Goal: Task Accomplishment & Management: Use online tool/utility

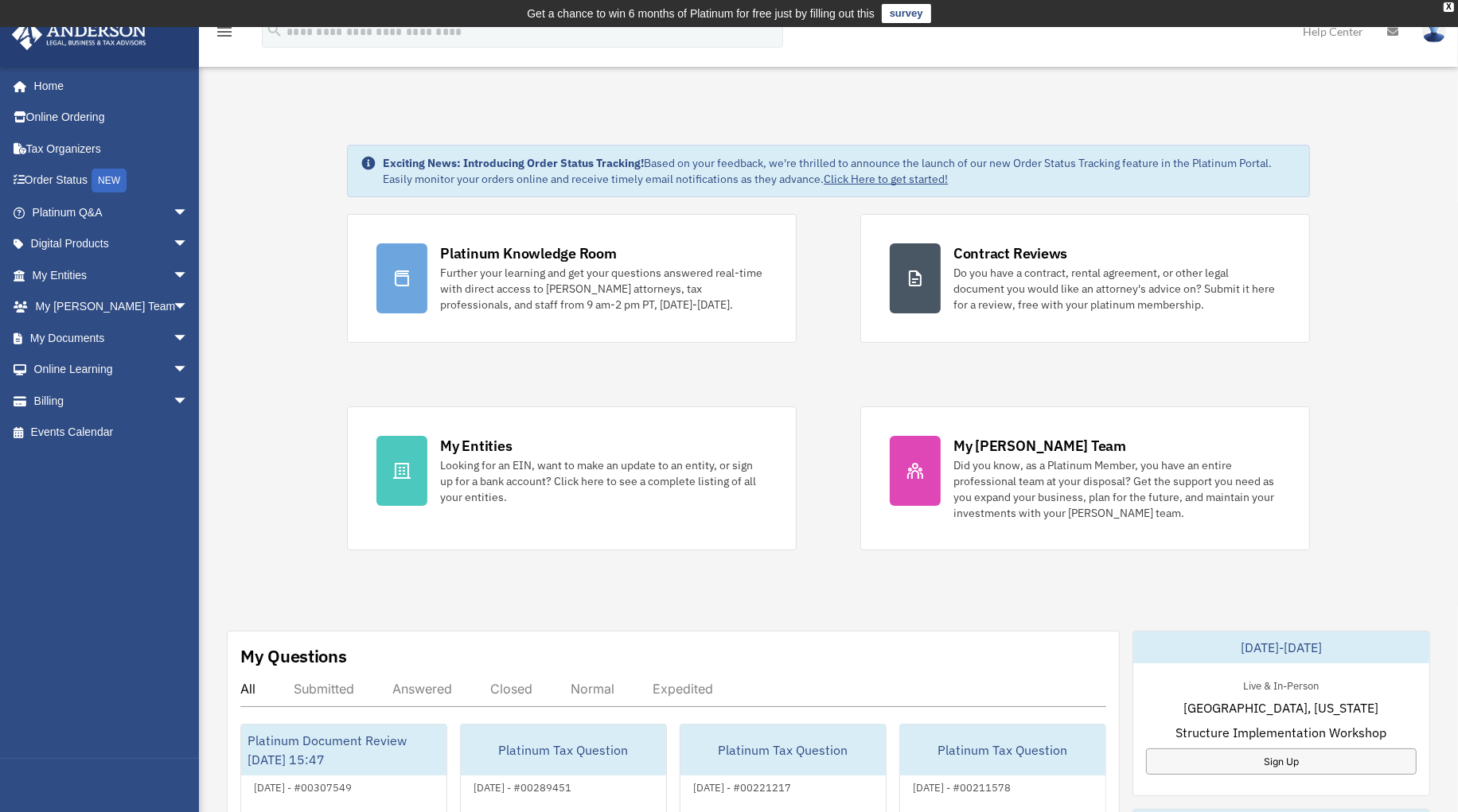
scroll to position [35, 0]
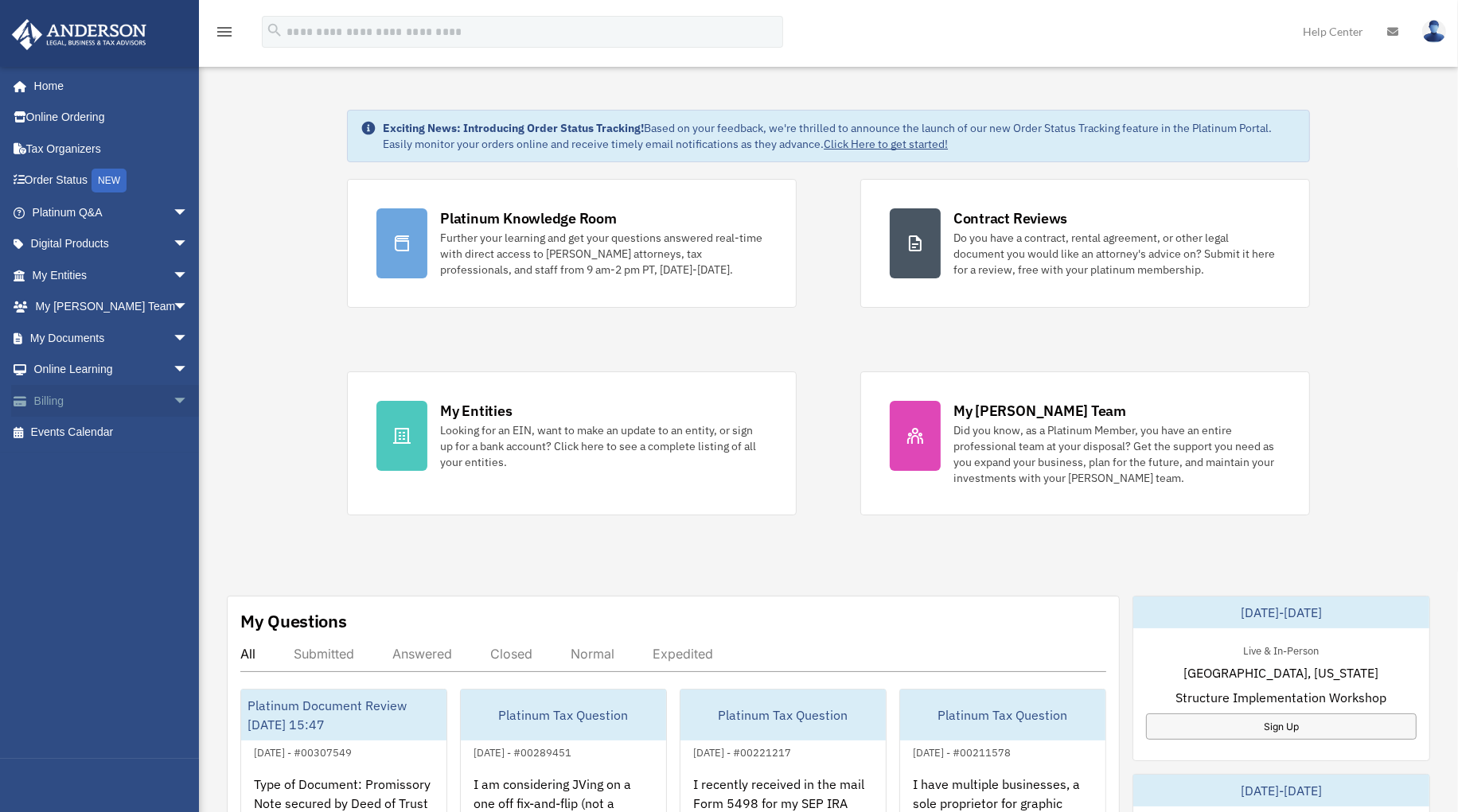
click at [173, 396] on span "arrow_drop_down" at bounding box center [189, 401] width 32 height 32
click at [77, 462] on link "Past Invoices" at bounding box center [117, 464] width 190 height 32
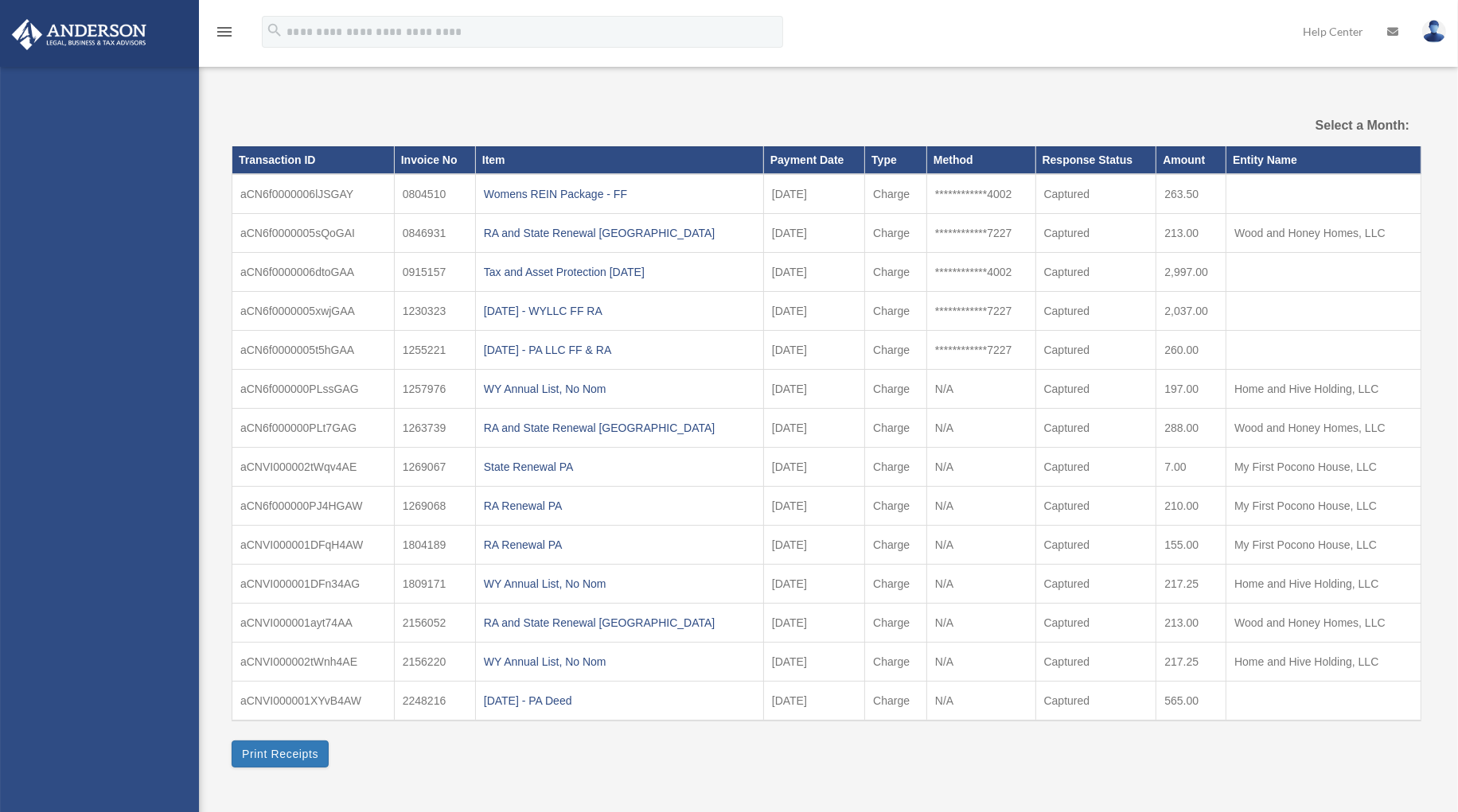
select select
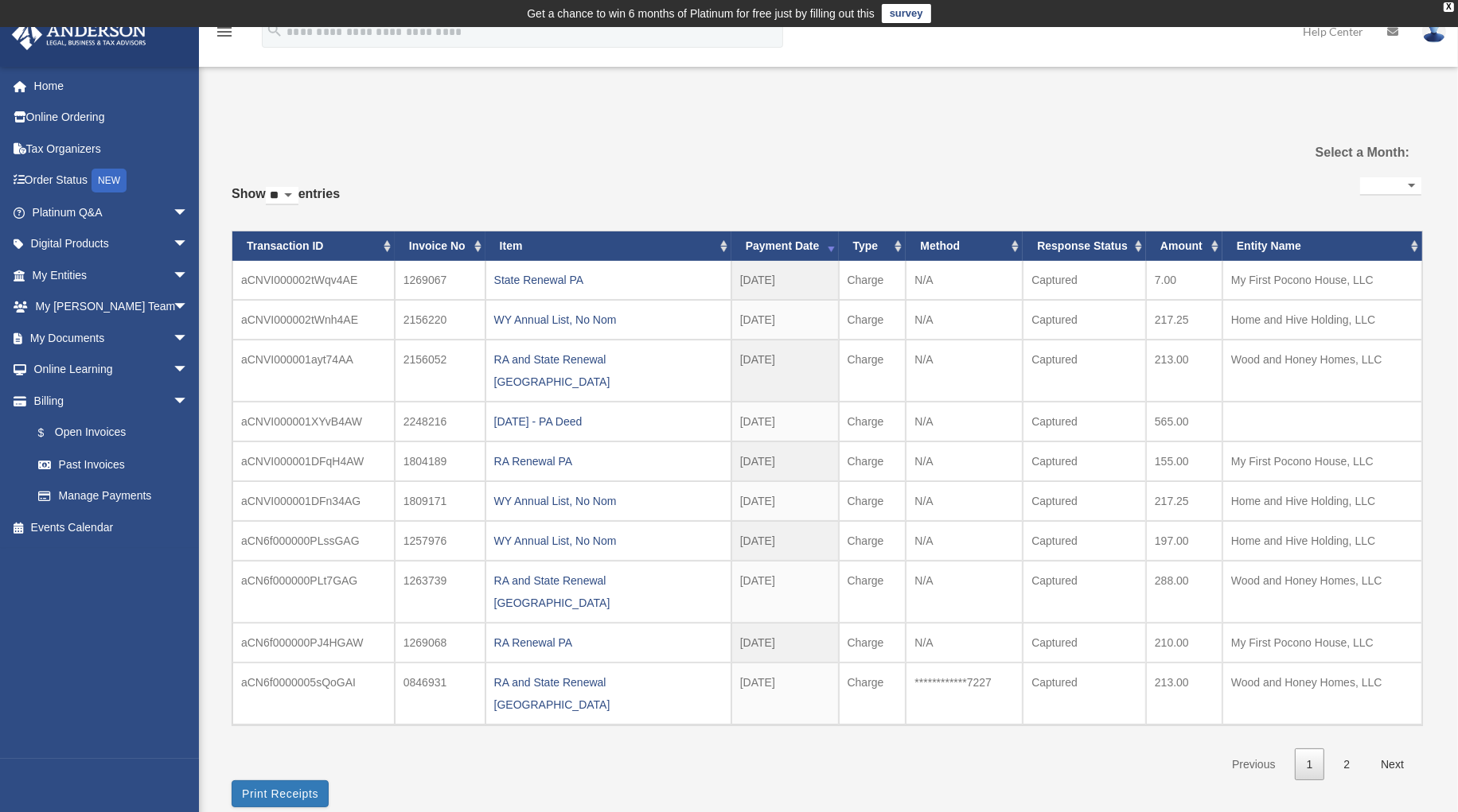
click at [542, 280] on div "State Renewal PA" at bounding box center [608, 280] width 228 height 22
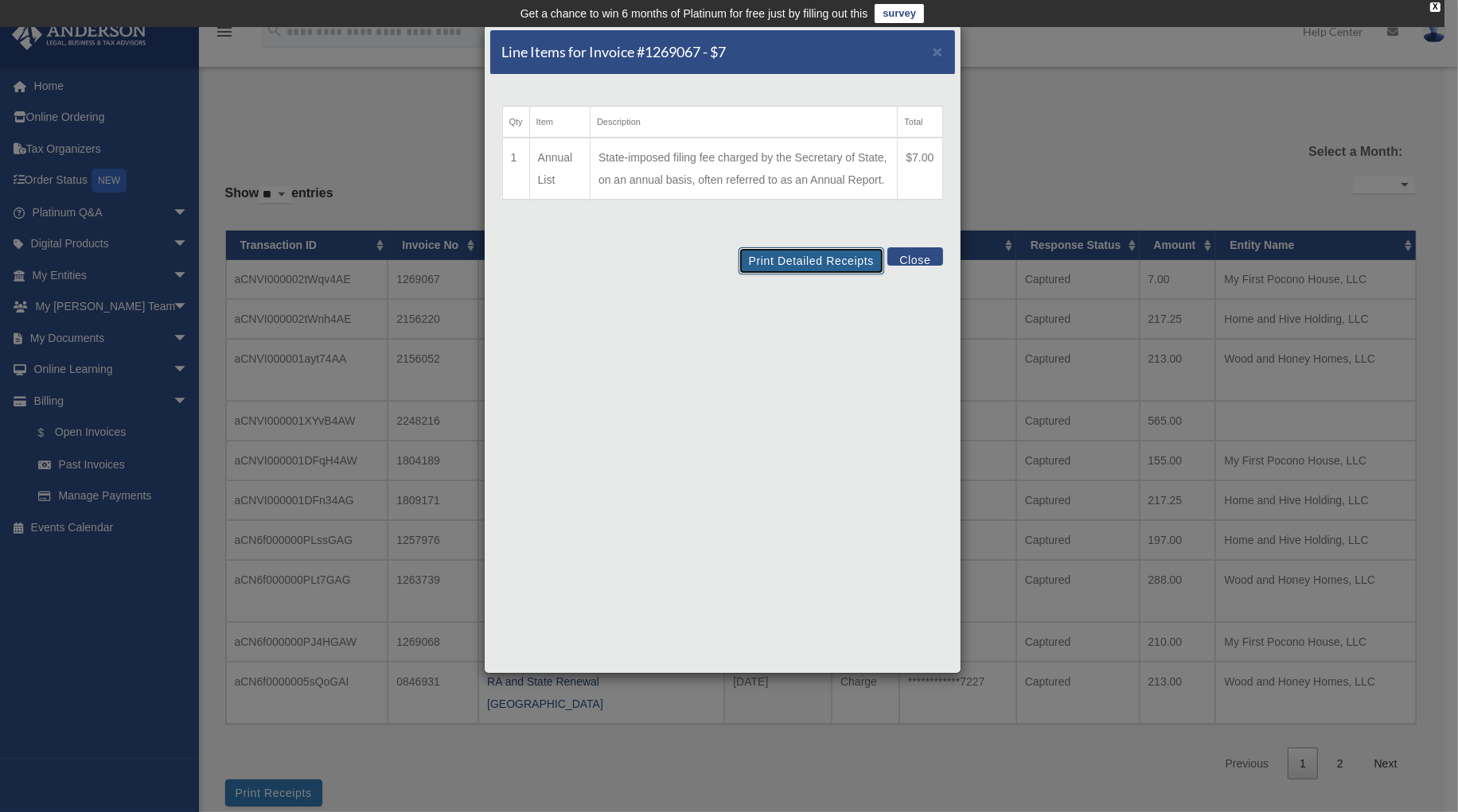
click at [798, 259] on button "Print Detailed Receipts" at bounding box center [811, 261] width 145 height 27
click at [816, 258] on button "Print Detailed Receipts" at bounding box center [811, 261] width 145 height 27
click at [939, 51] on span "×" at bounding box center [938, 51] width 10 height 18
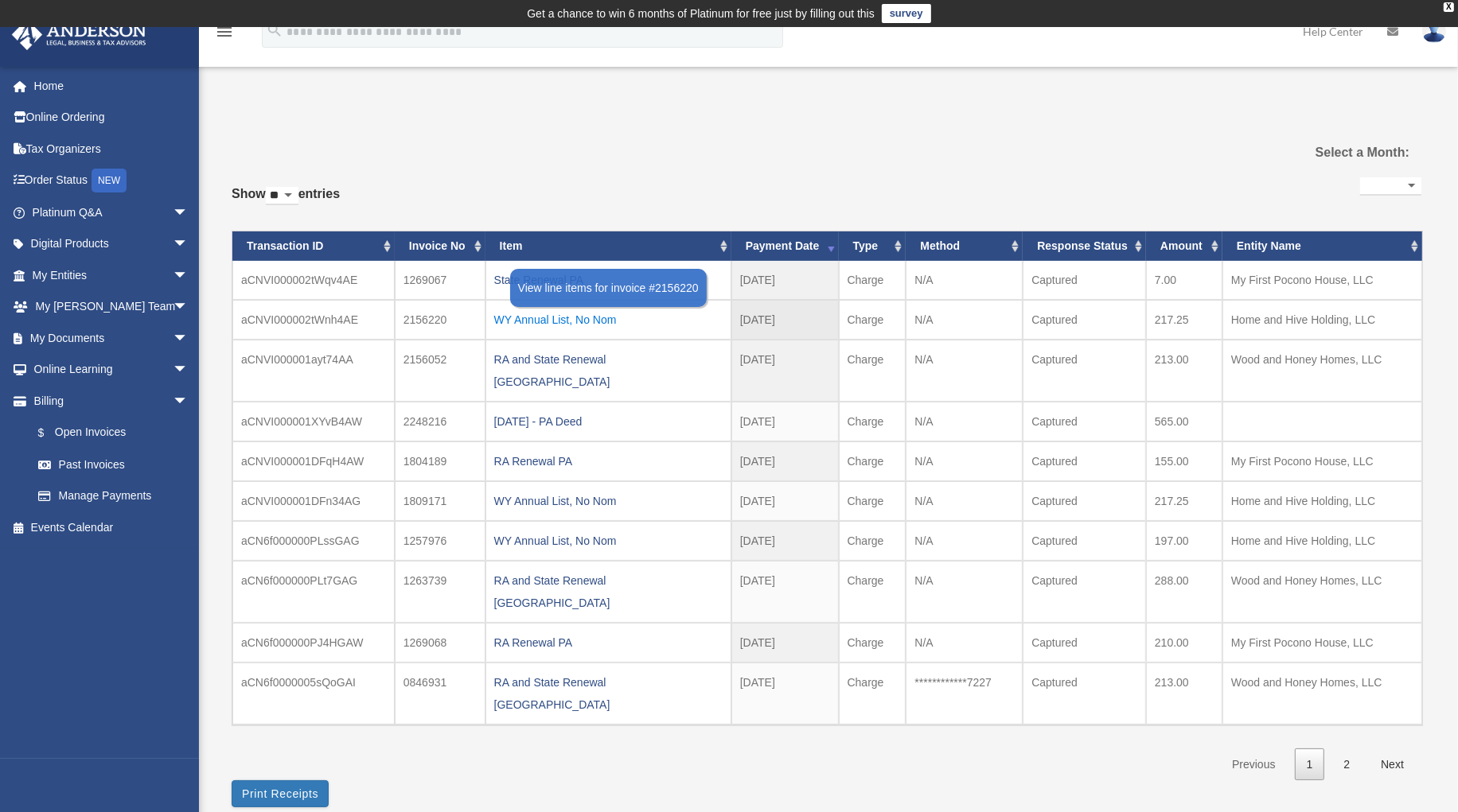
click at [553, 320] on div "WY Annual List, No Nom" at bounding box center [608, 320] width 228 height 22
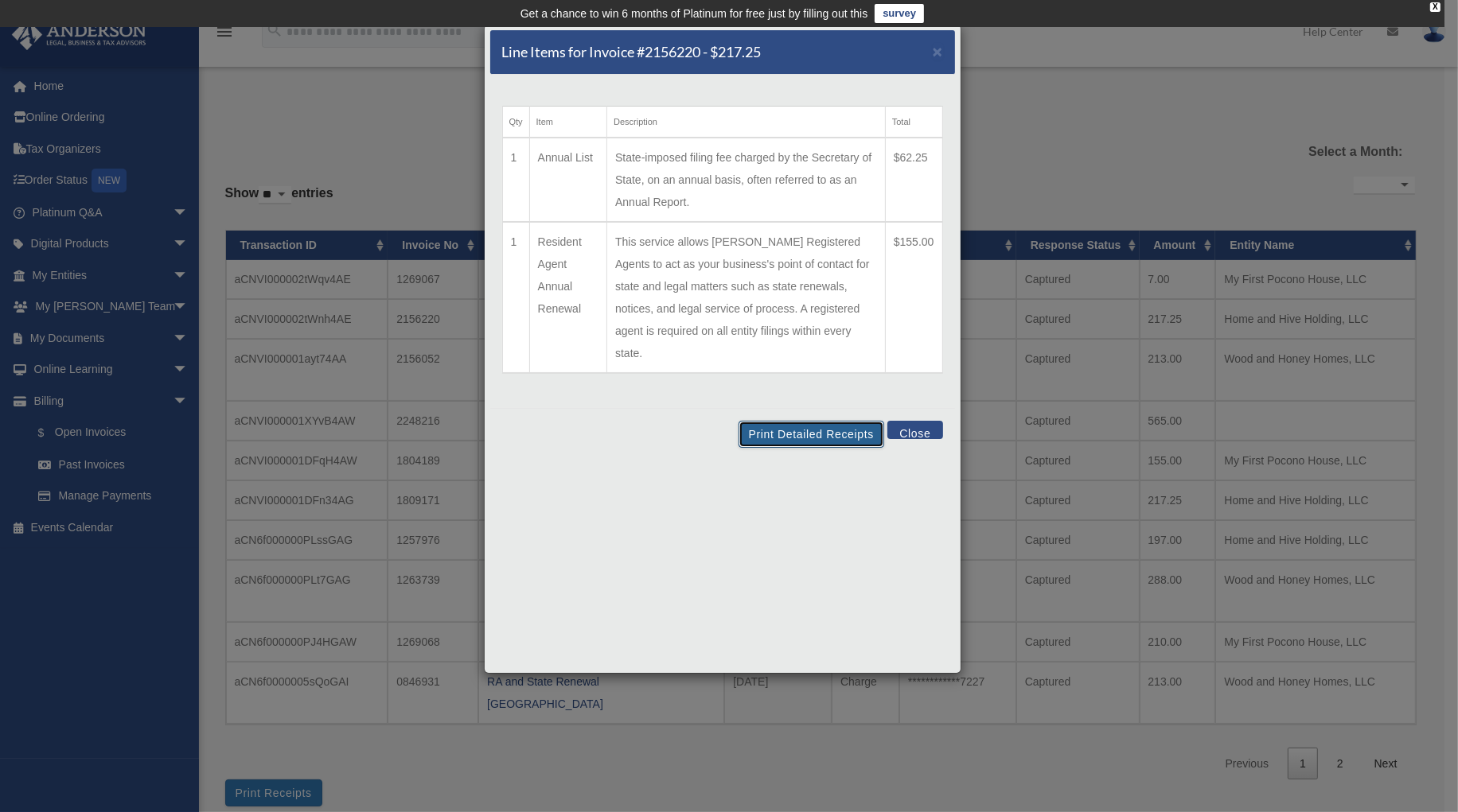
click at [789, 421] on button "Print Detailed Receipts" at bounding box center [811, 434] width 145 height 27
click at [787, 421] on button "Print Detailed Receipts" at bounding box center [811, 434] width 145 height 27
click at [938, 50] on span "×" at bounding box center [938, 51] width 10 height 18
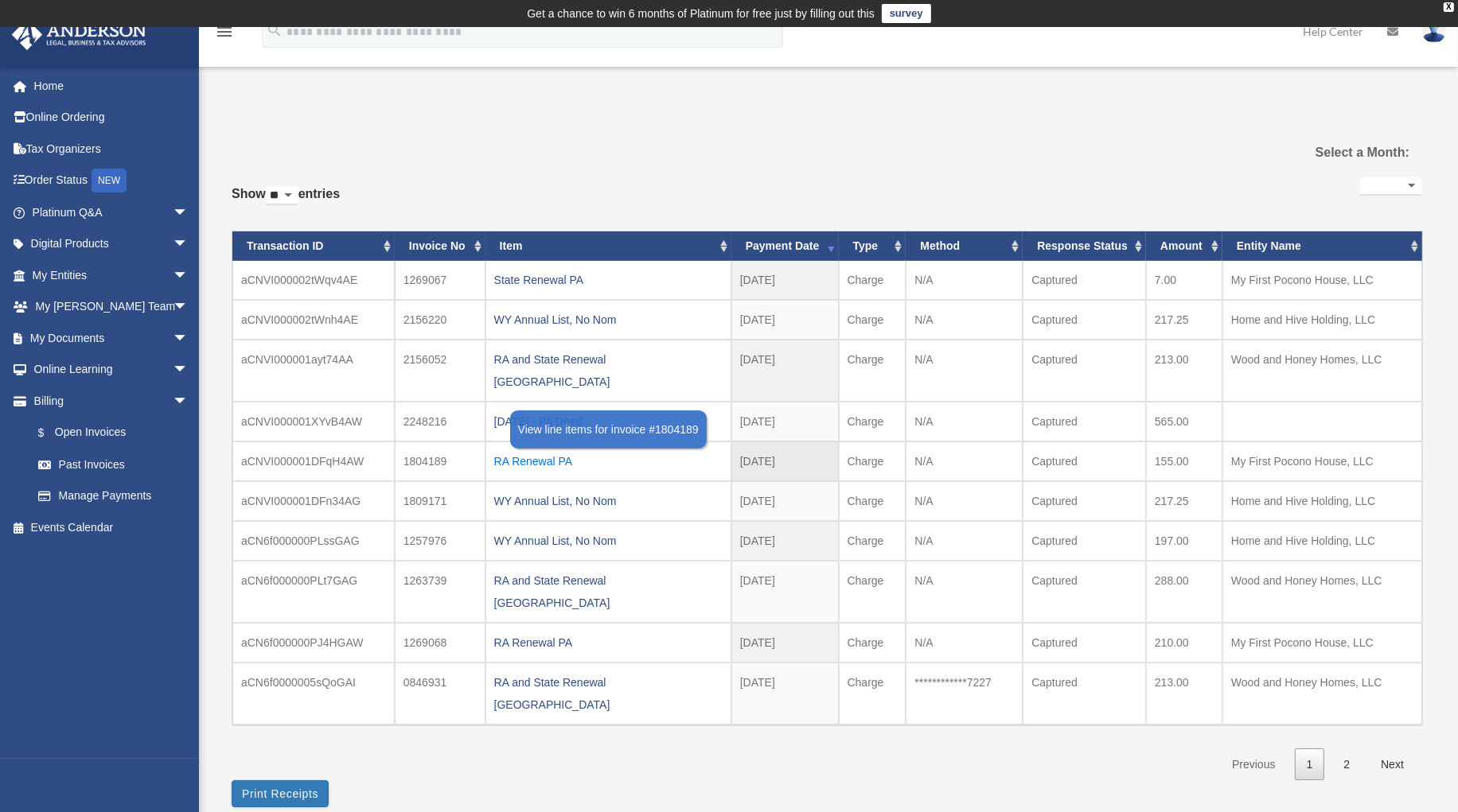
click at [538, 450] on div "RA Renewal PA" at bounding box center [608, 461] width 228 height 22
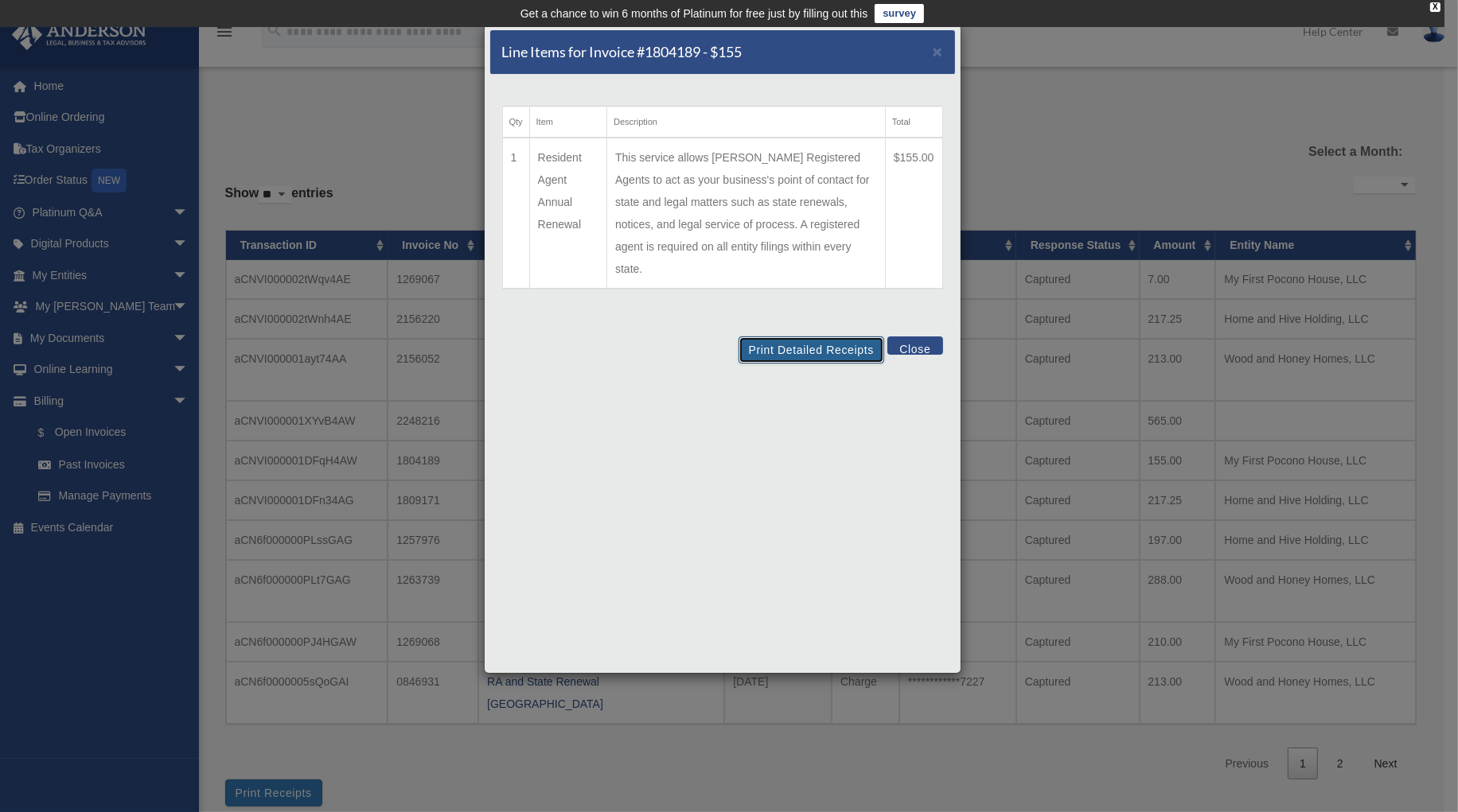
click at [775, 336] on button "Print Detailed Receipts" at bounding box center [811, 350] width 145 height 27
click at [806, 336] on button "Print Detailed Receipts" at bounding box center [811, 350] width 145 height 27
click at [942, 51] on span "×" at bounding box center [938, 51] width 10 height 18
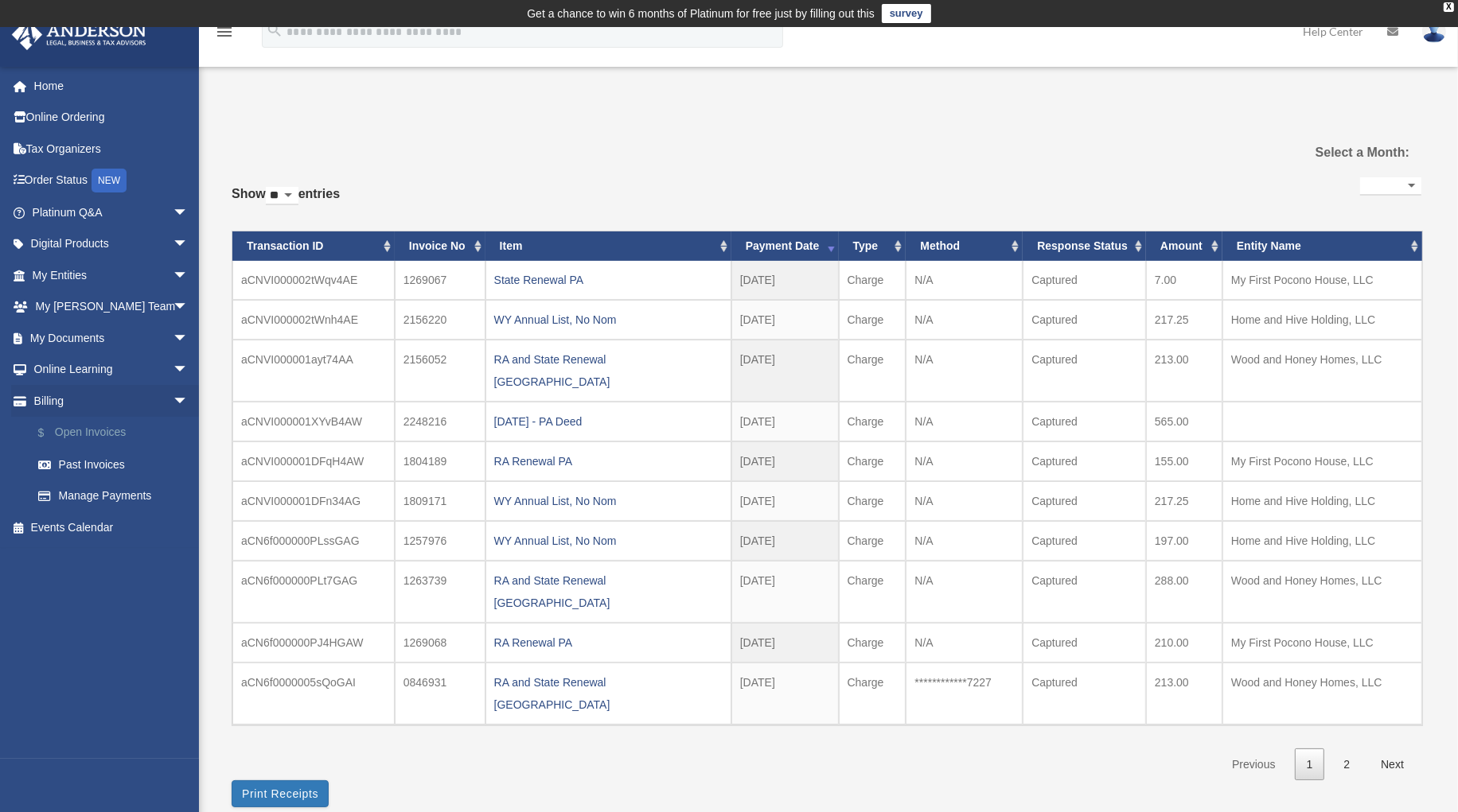
click at [70, 430] on link "$ Open Invoices" at bounding box center [117, 433] width 190 height 32
click at [80, 428] on link "$ Open Invoices" at bounding box center [117, 433] width 190 height 32
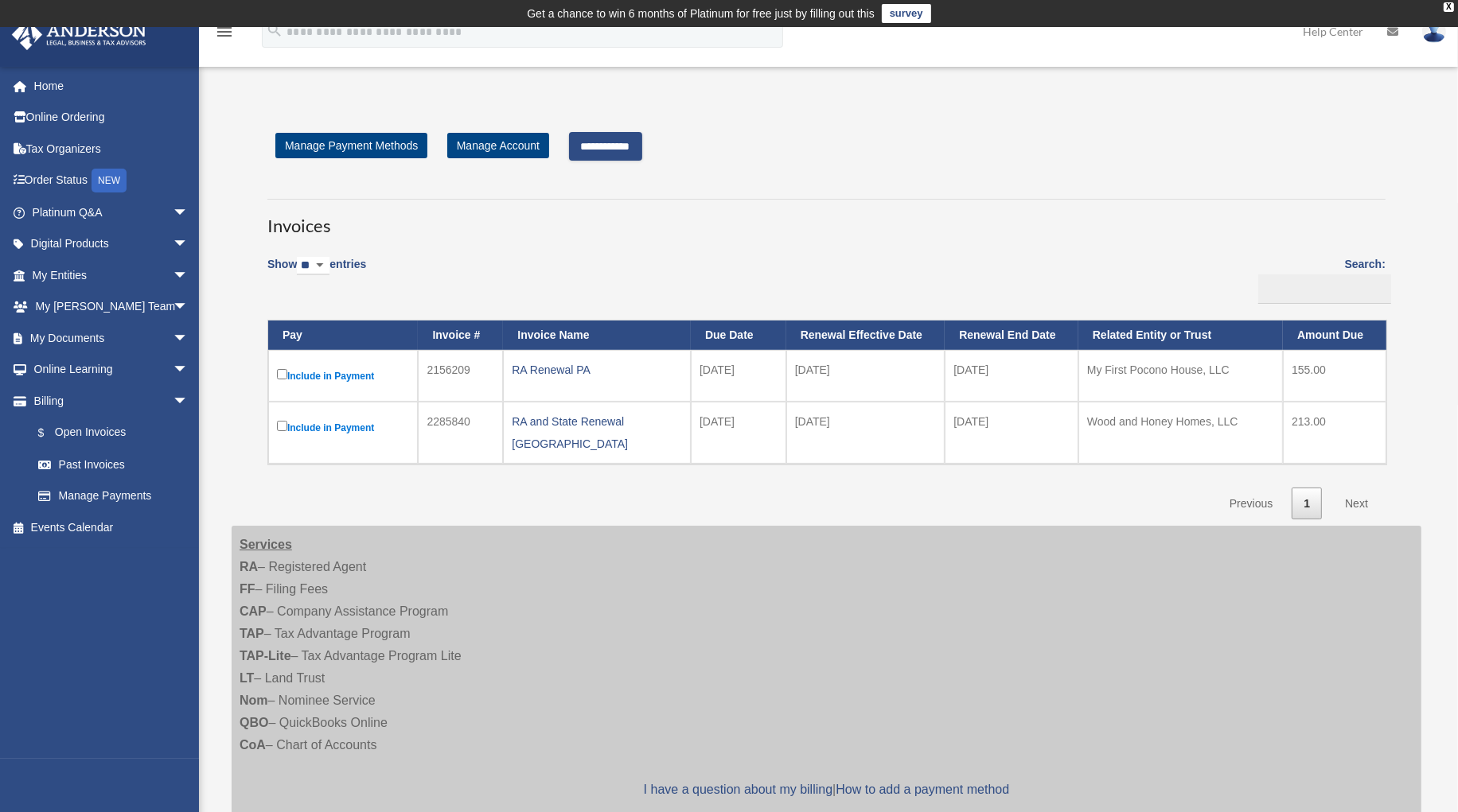
click at [617, 144] on input "**********" at bounding box center [606, 146] width 73 height 28
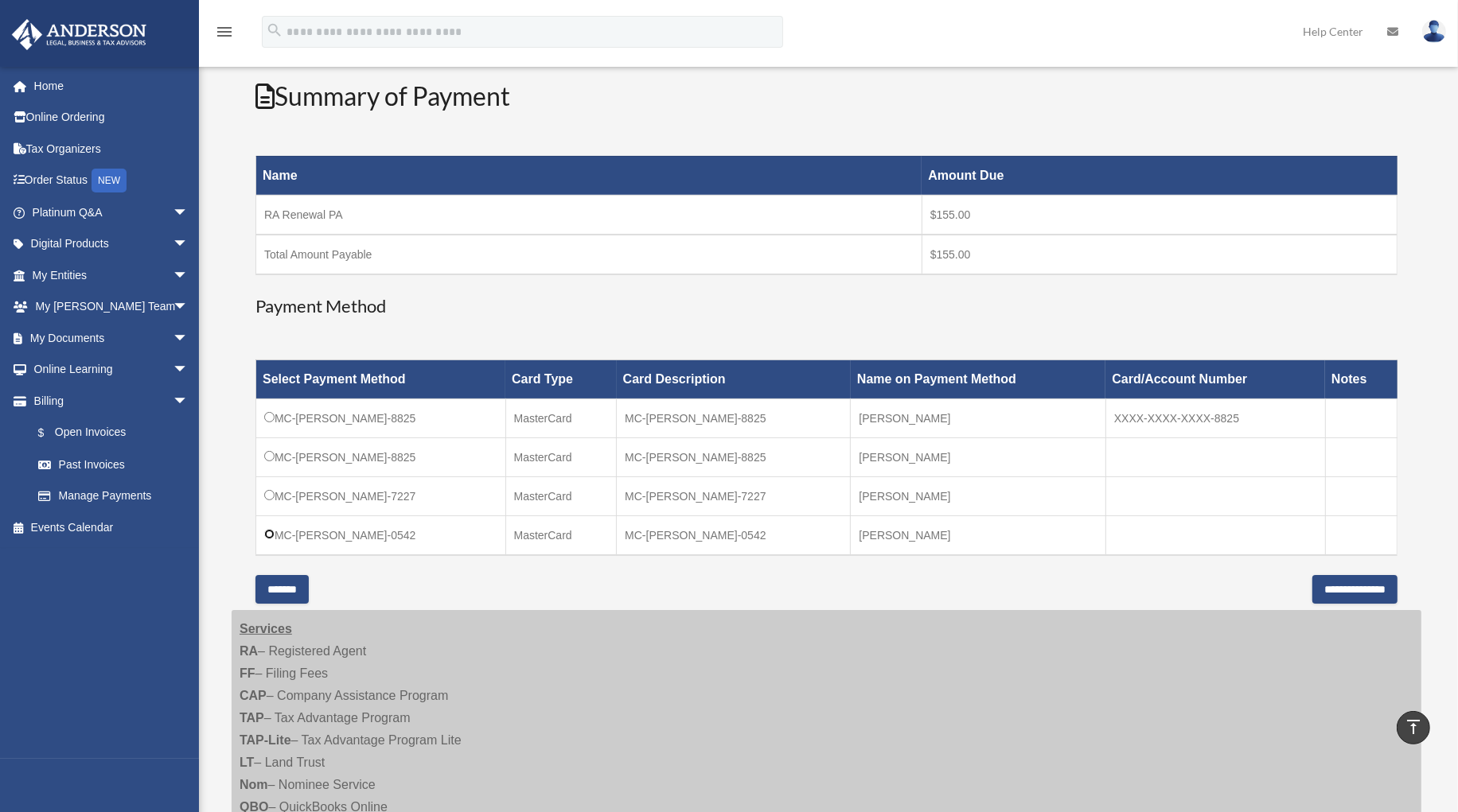
scroll to position [217, 0]
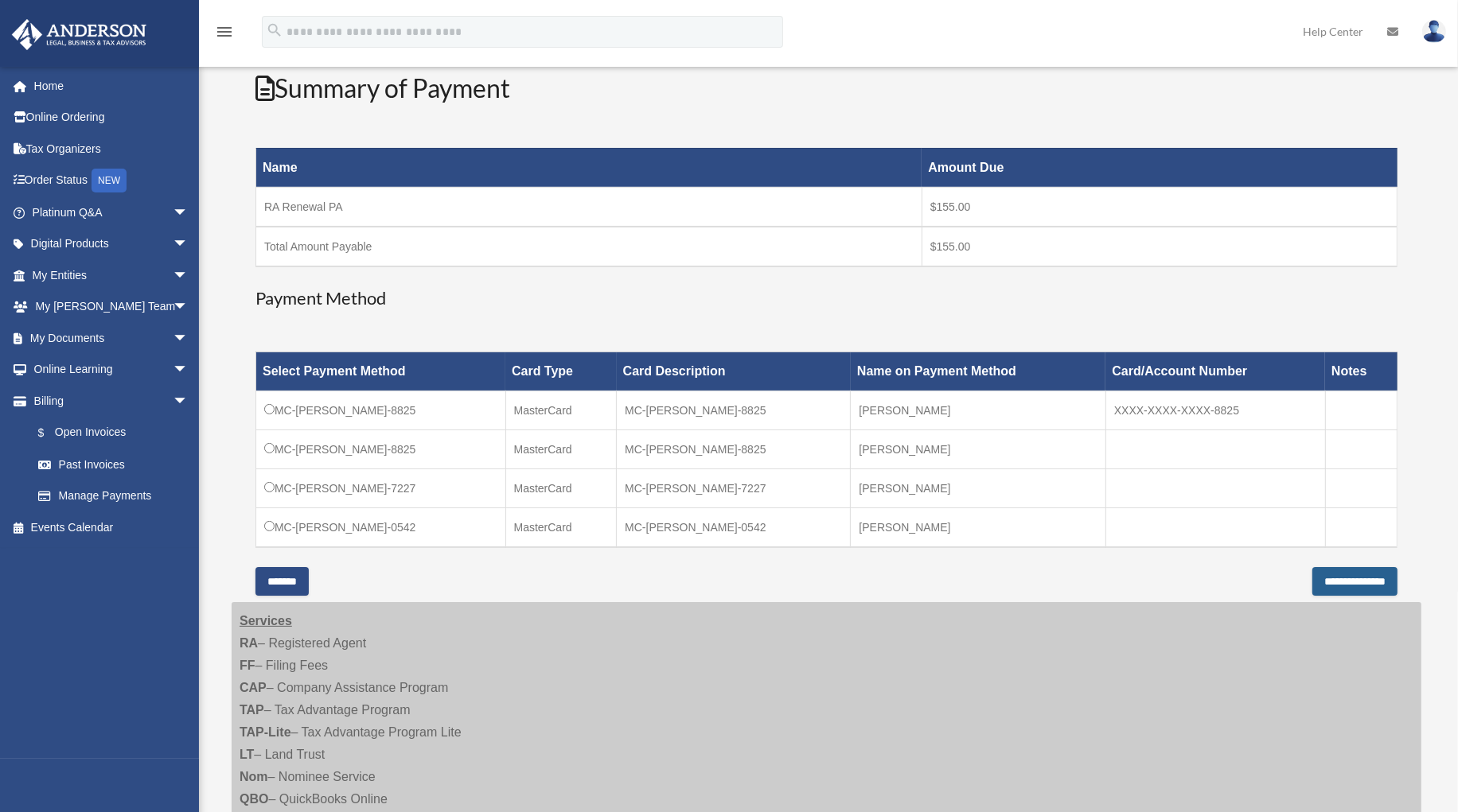
click at [1344, 580] on input "**********" at bounding box center [1354, 581] width 85 height 28
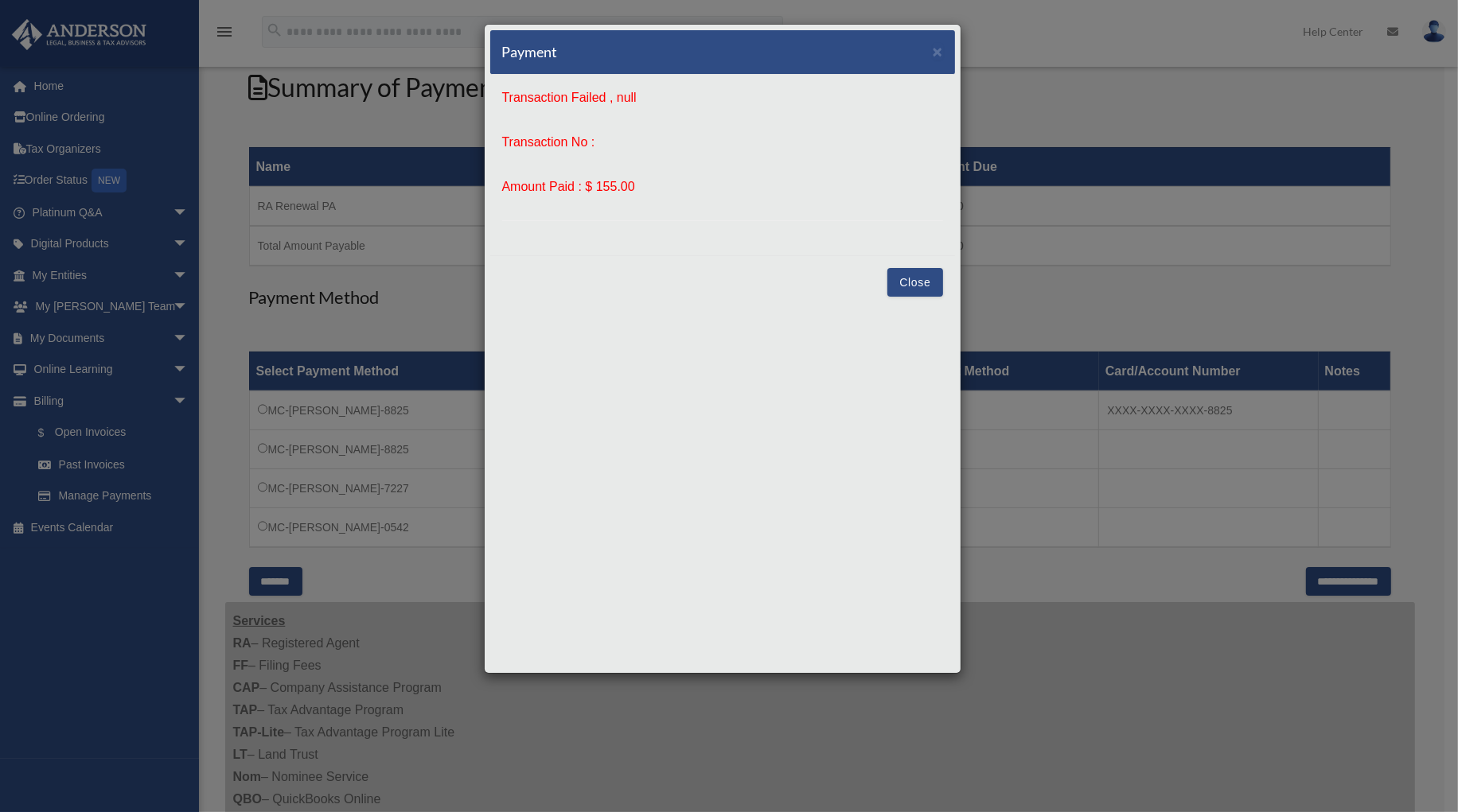
click at [914, 280] on button "Close" at bounding box center [915, 282] width 55 height 28
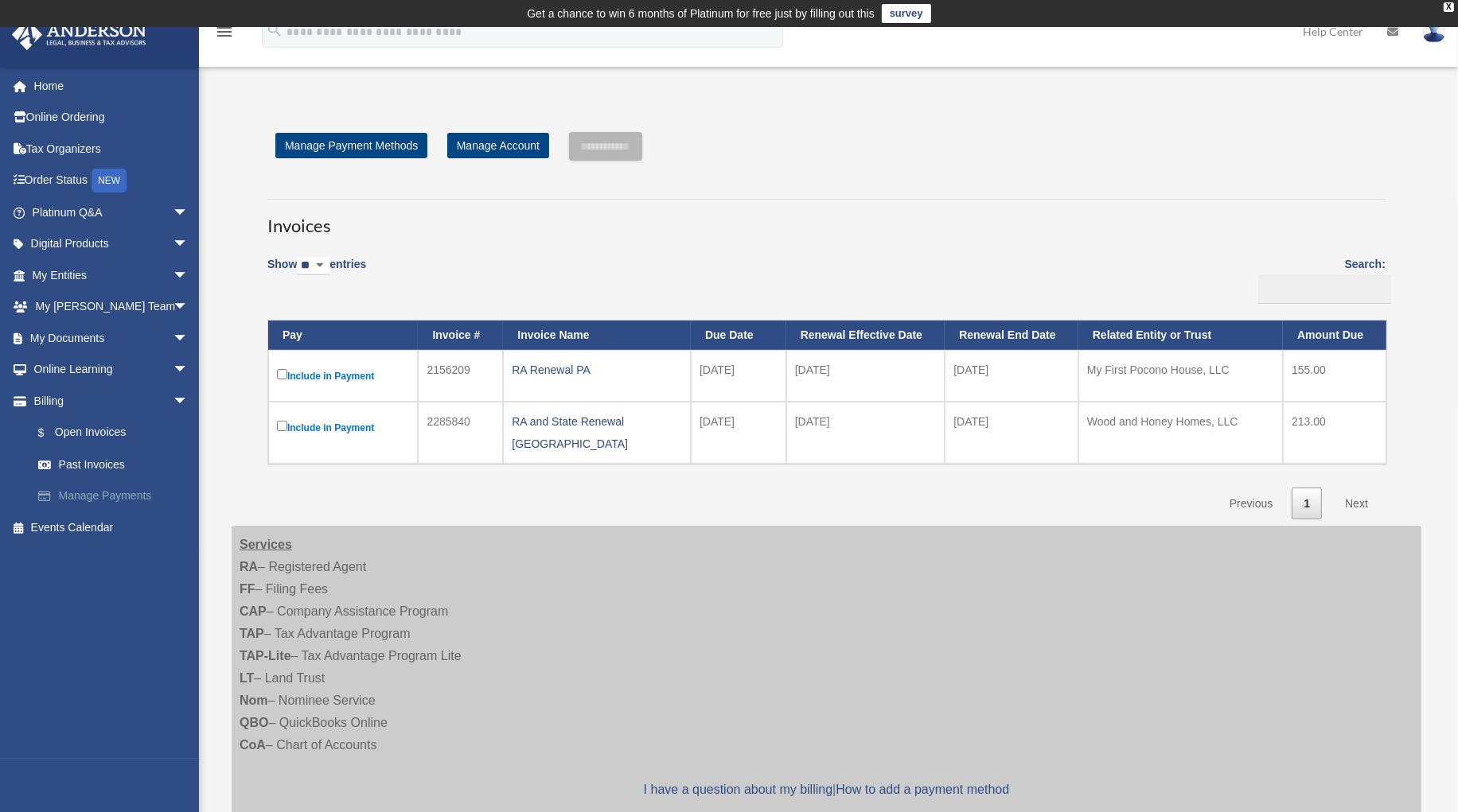
click at [85, 492] on link "Manage Payments" at bounding box center [117, 496] width 190 height 32
click at [110, 496] on link "Manage Payments" at bounding box center [117, 496] width 190 height 32
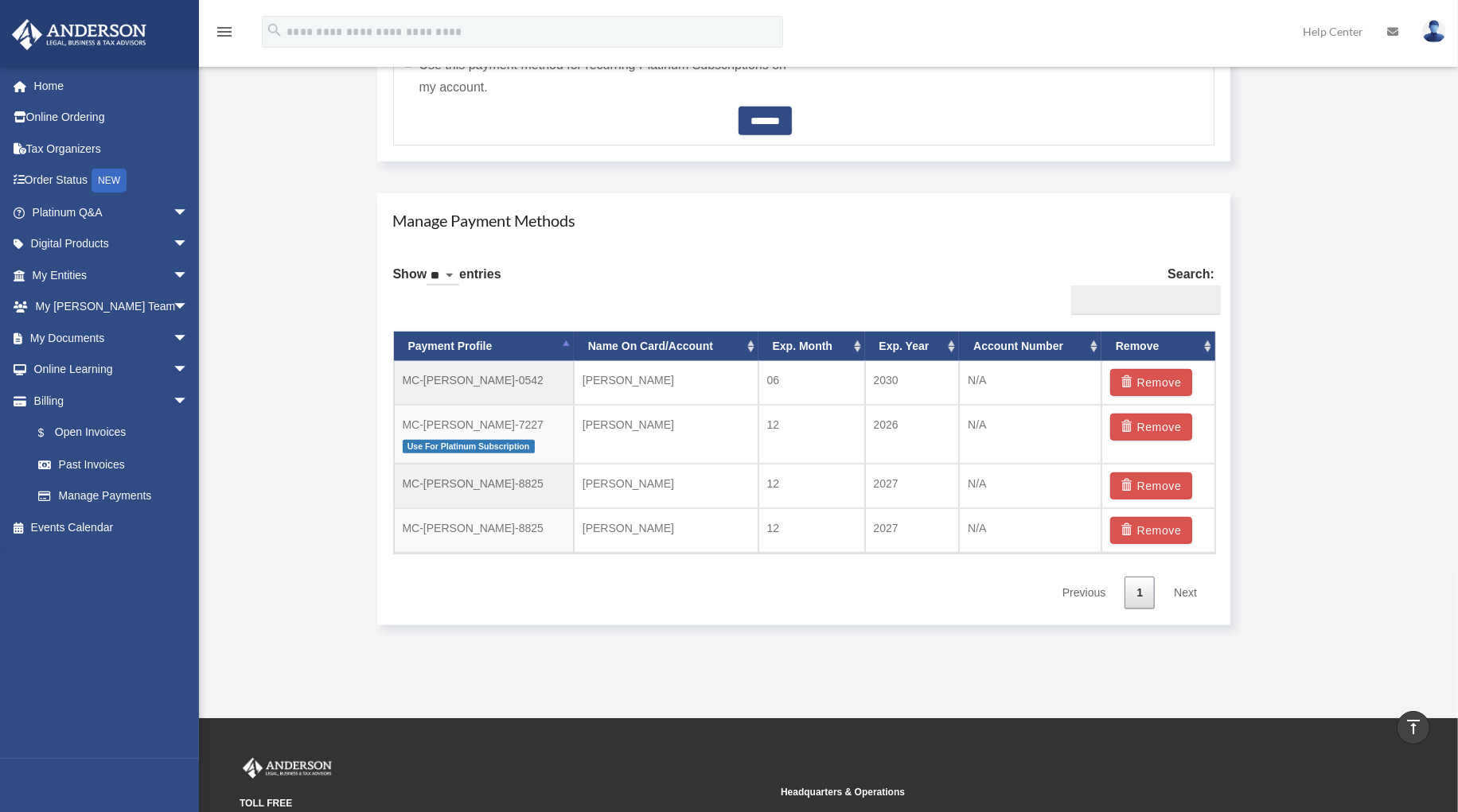
scroll to position [851, 0]
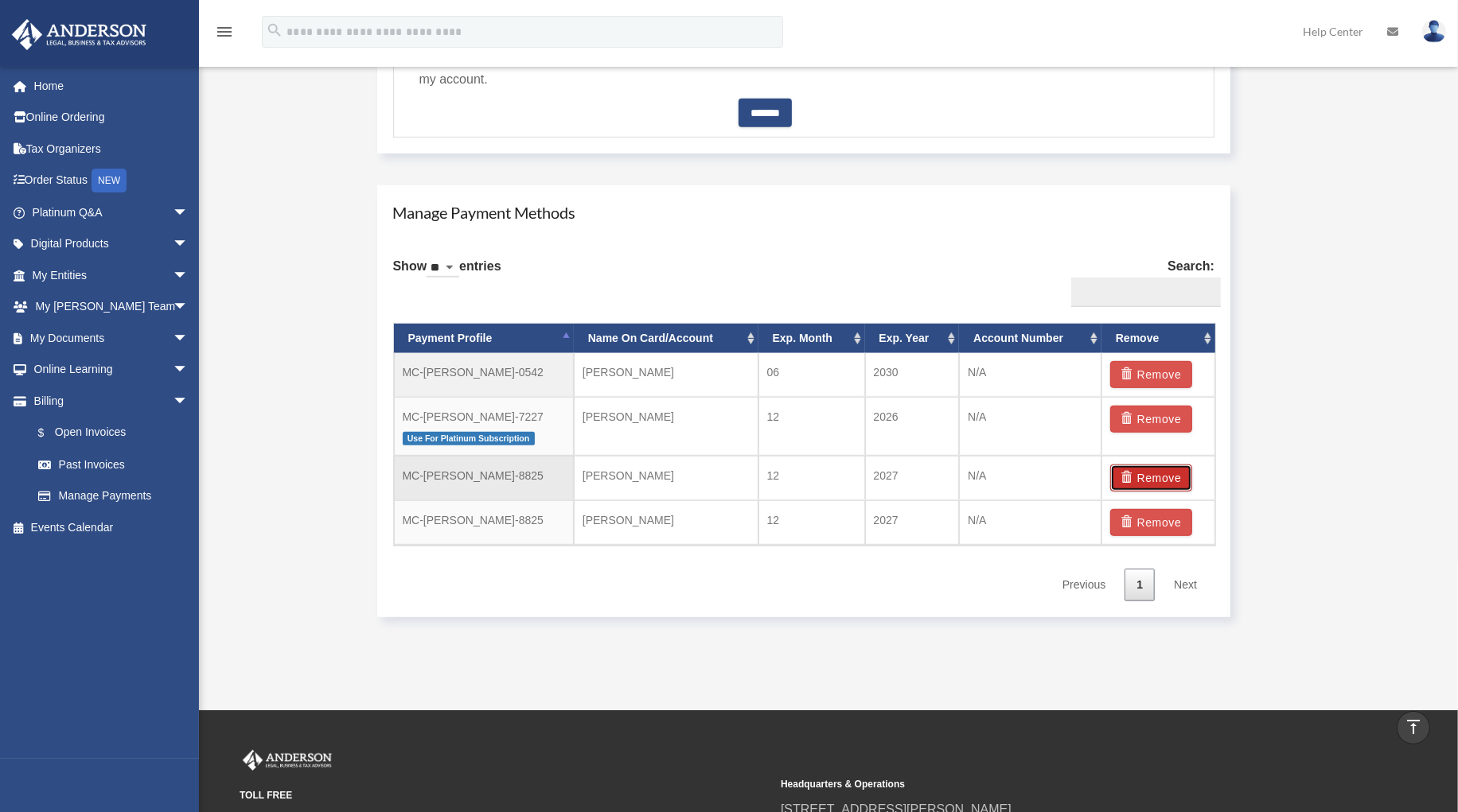
click at [1141, 479] on button "Remove" at bounding box center [1151, 477] width 82 height 27
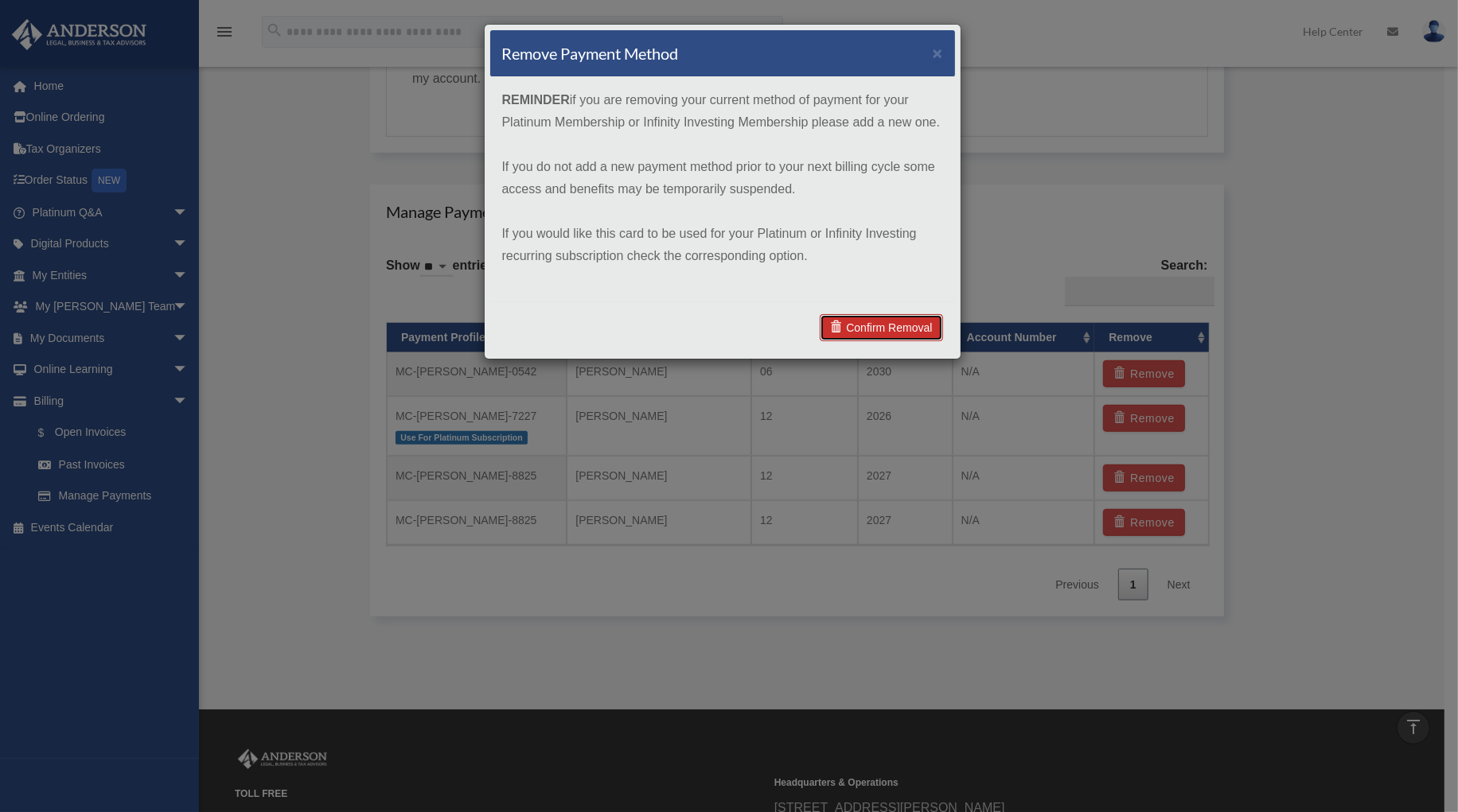
click at [896, 327] on link "Confirm Removal" at bounding box center [881, 327] width 123 height 27
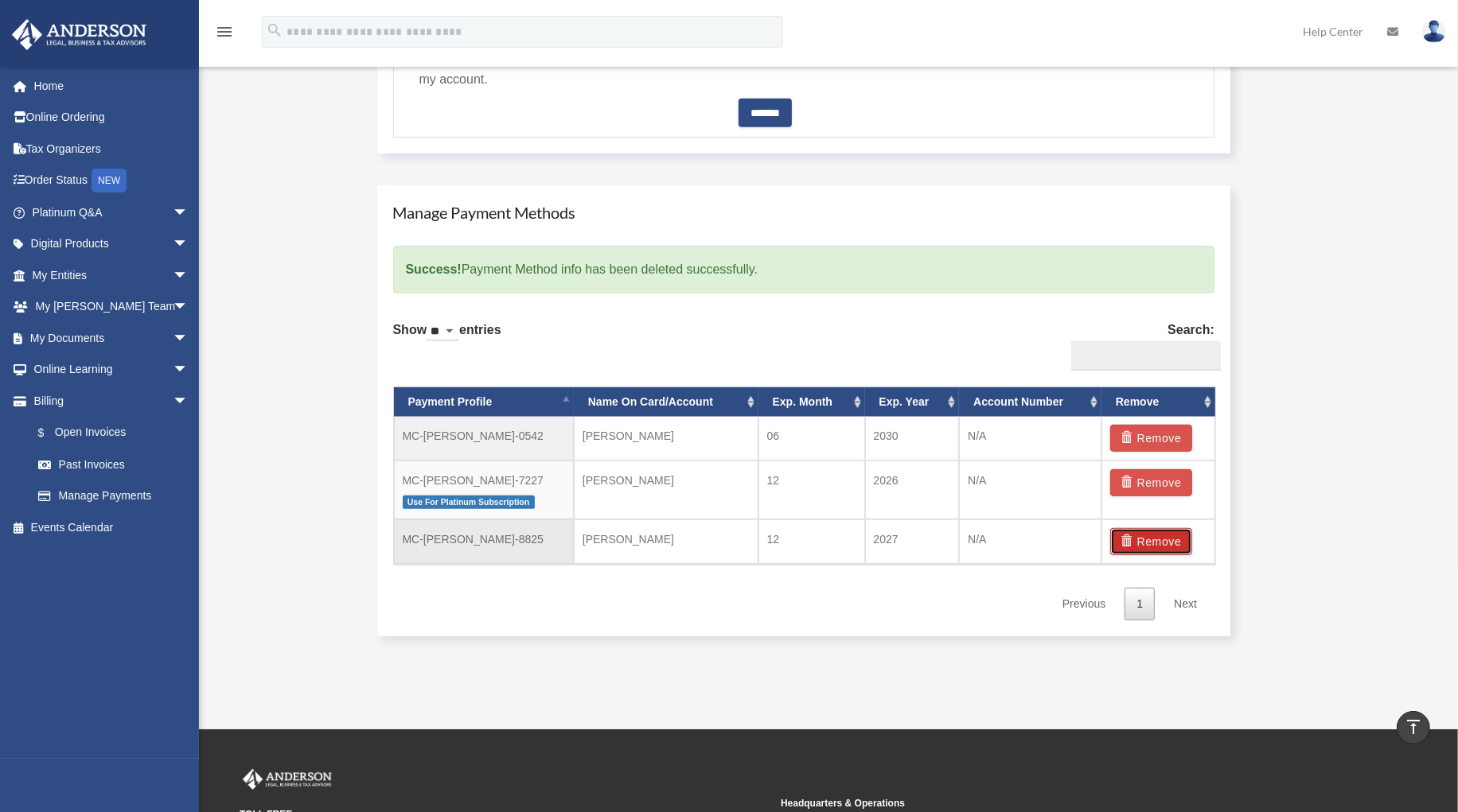
click at [1139, 541] on button "Remove" at bounding box center [1151, 541] width 82 height 27
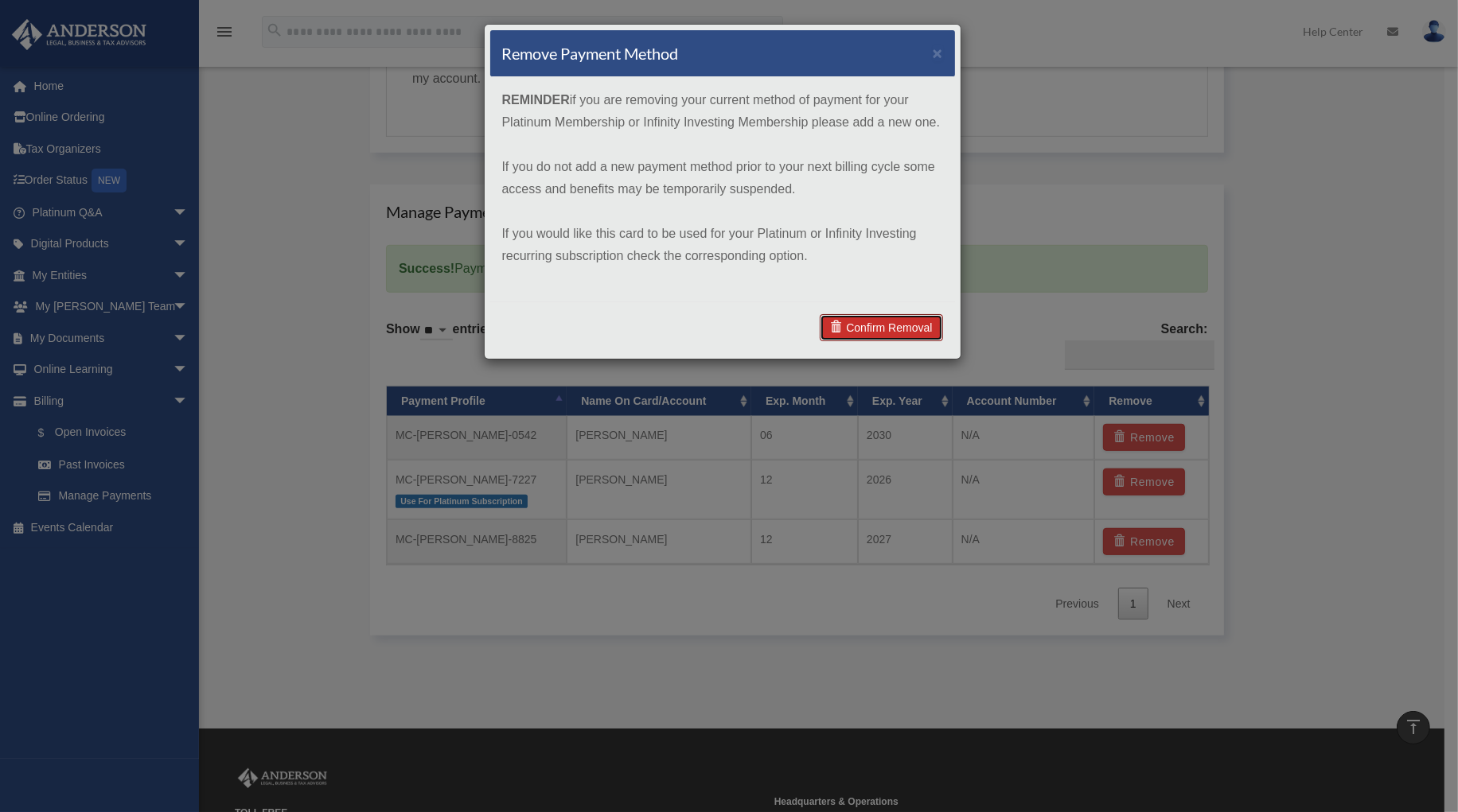
drag, startPoint x: 898, startPoint y: 327, endPoint x: 1041, endPoint y: 302, distance: 145.2
click at [835, 327] on span at bounding box center [837, 326] width 16 height 11
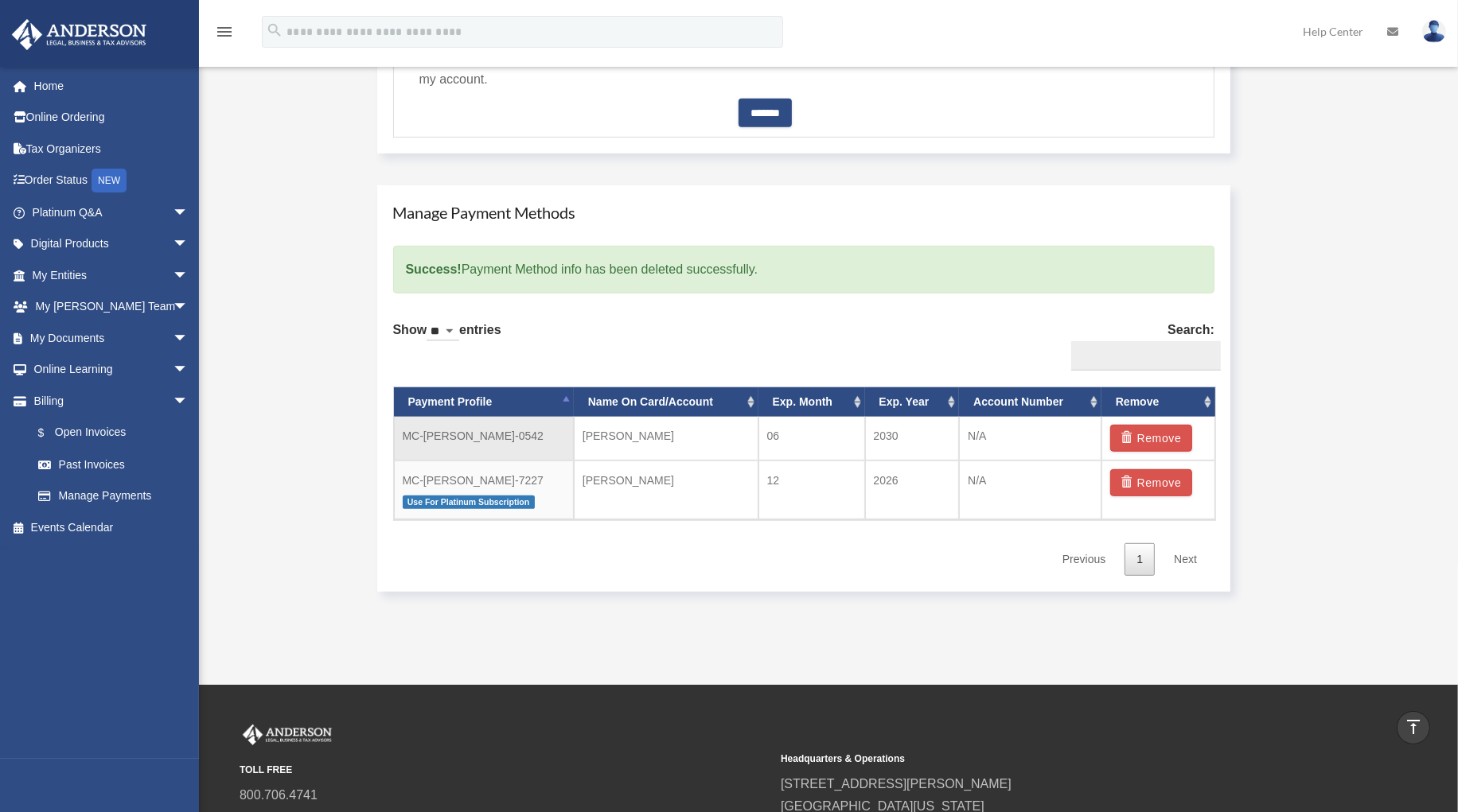
click at [463, 438] on td "MC-Wendy-Bykowicz-0542" at bounding box center [484, 438] width 179 height 44
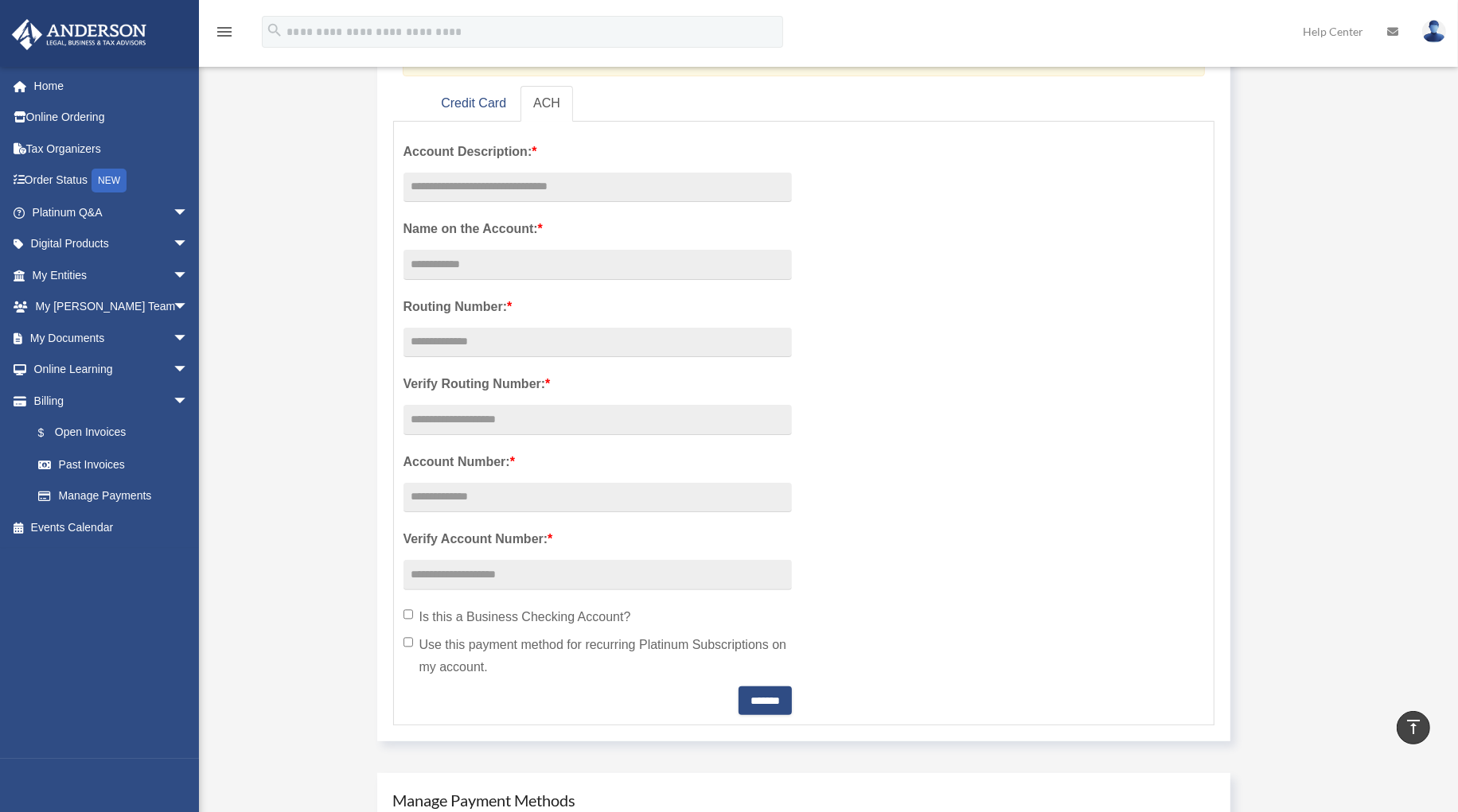
scroll to position [218, 0]
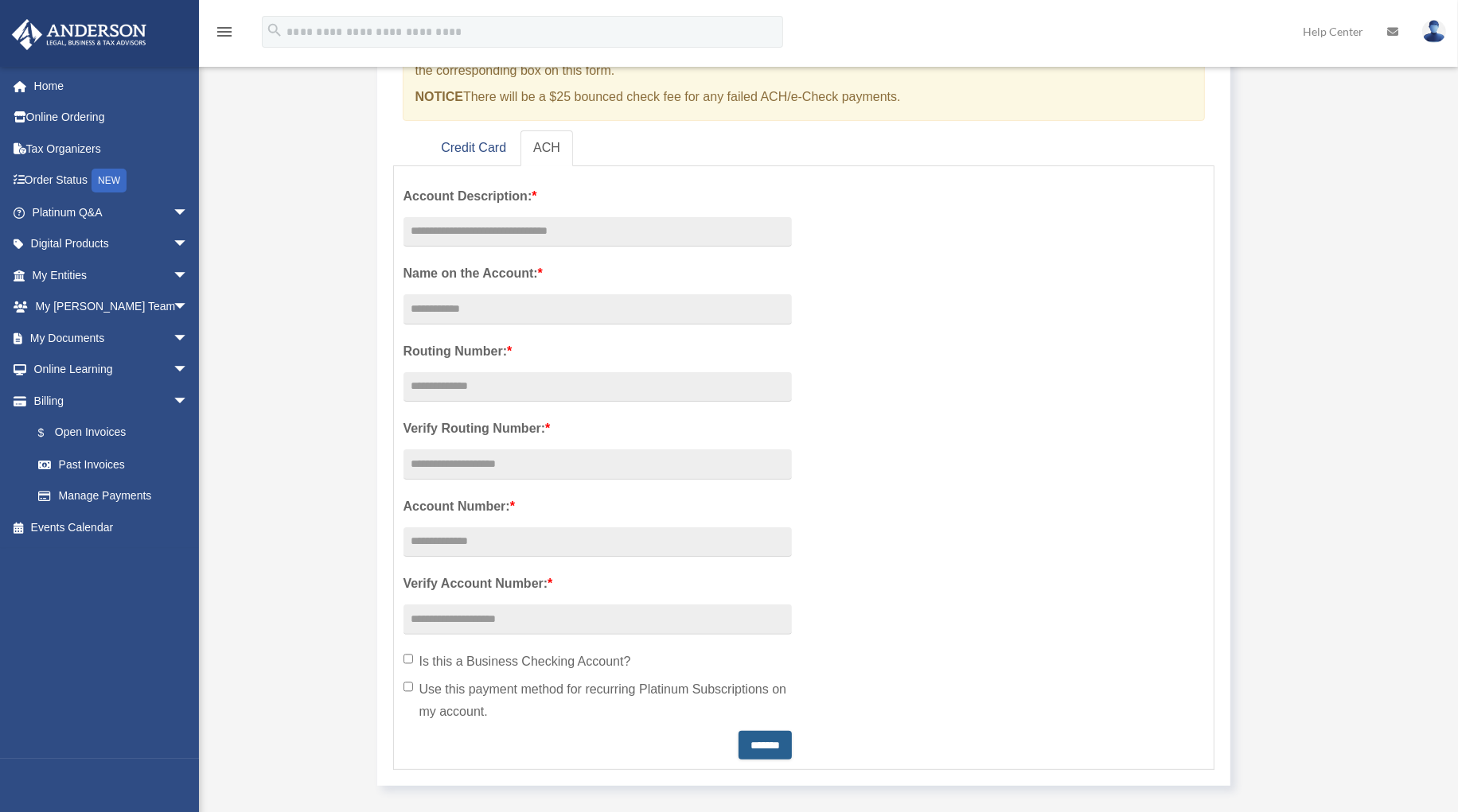
click at [744, 742] on input "*******" at bounding box center [765, 745] width 53 height 28
drag, startPoint x: 1040, startPoint y: 436, endPoint x: 1061, endPoint y: 429, distance: 22.1
click at [1040, 437] on div "Account Description: * Name on the Account: * Routing Number: * Verify Routing …" at bounding box center [803, 467] width 825 height 584
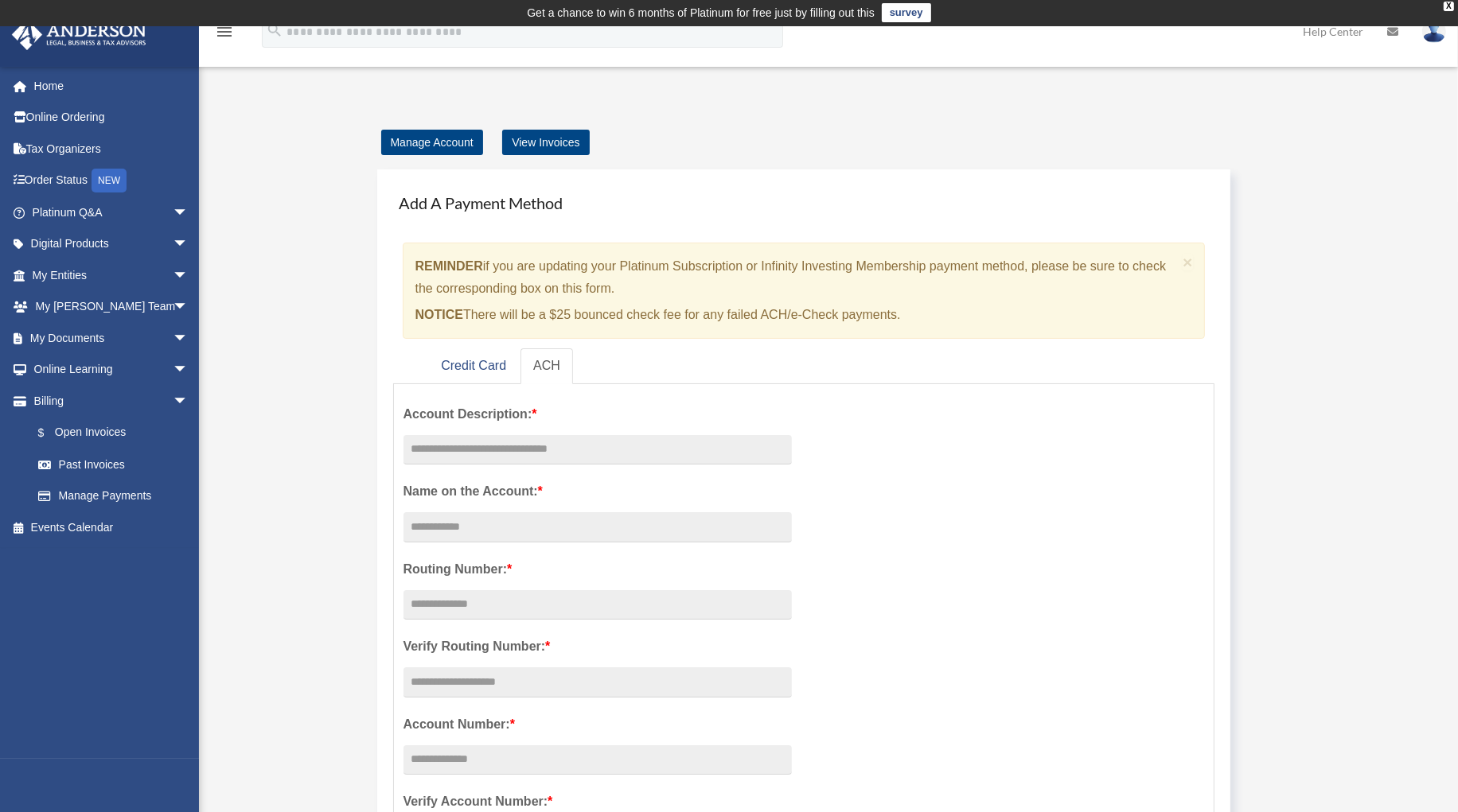
scroll to position [0, 0]
click at [549, 149] on link "View Invoices" at bounding box center [545, 143] width 86 height 26
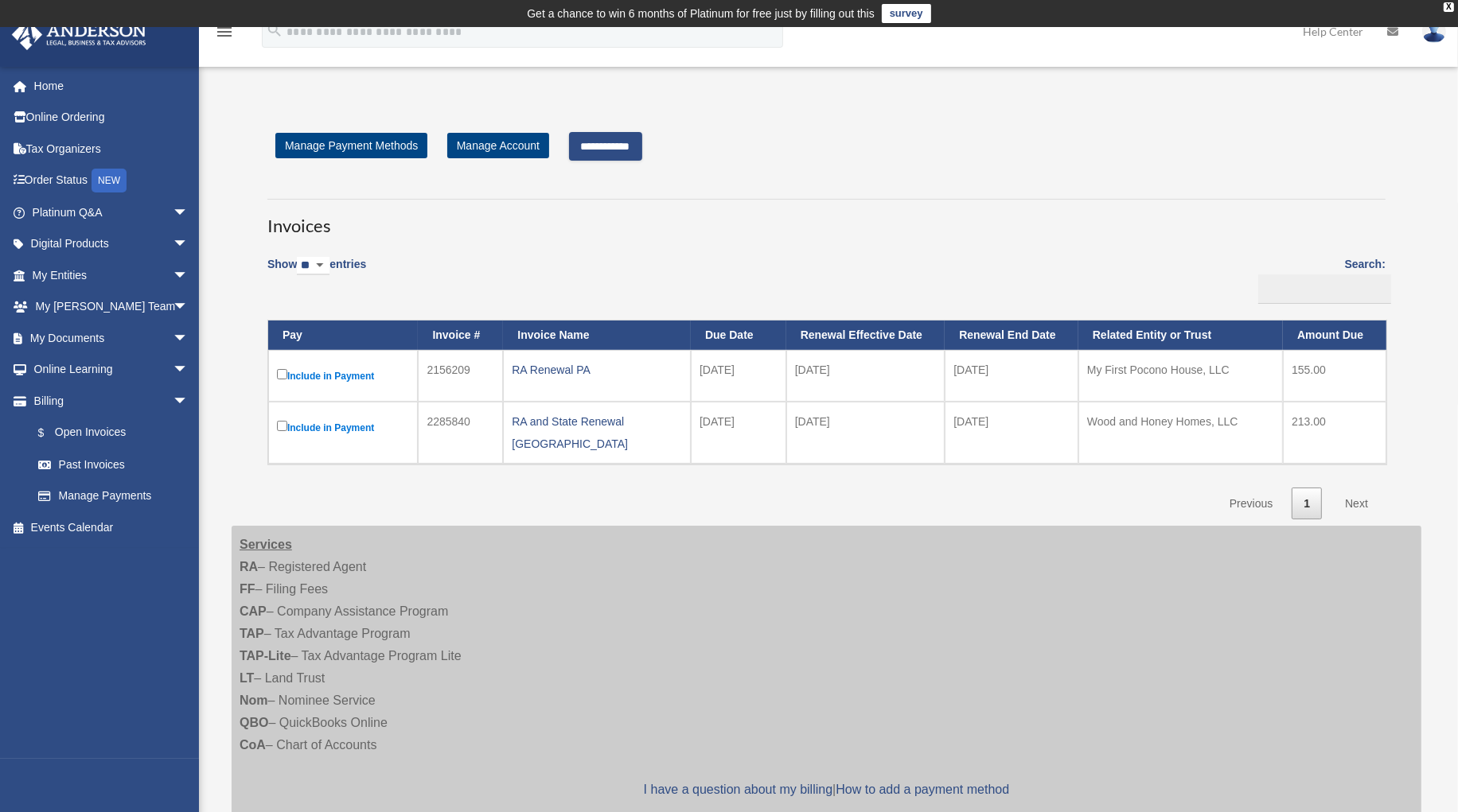
click at [621, 140] on input "**********" at bounding box center [606, 146] width 73 height 28
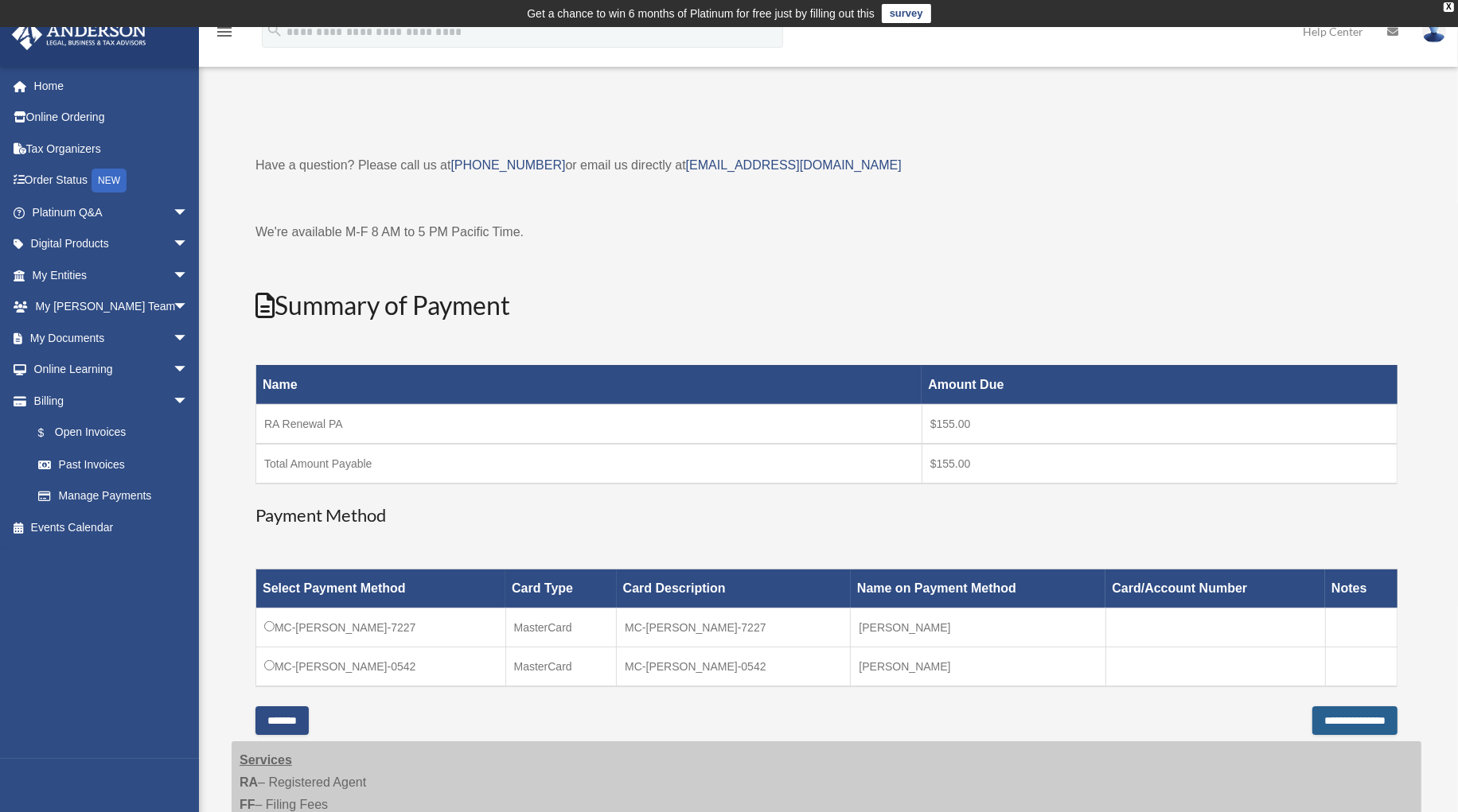
click at [1323, 713] on input "**********" at bounding box center [1354, 721] width 85 height 28
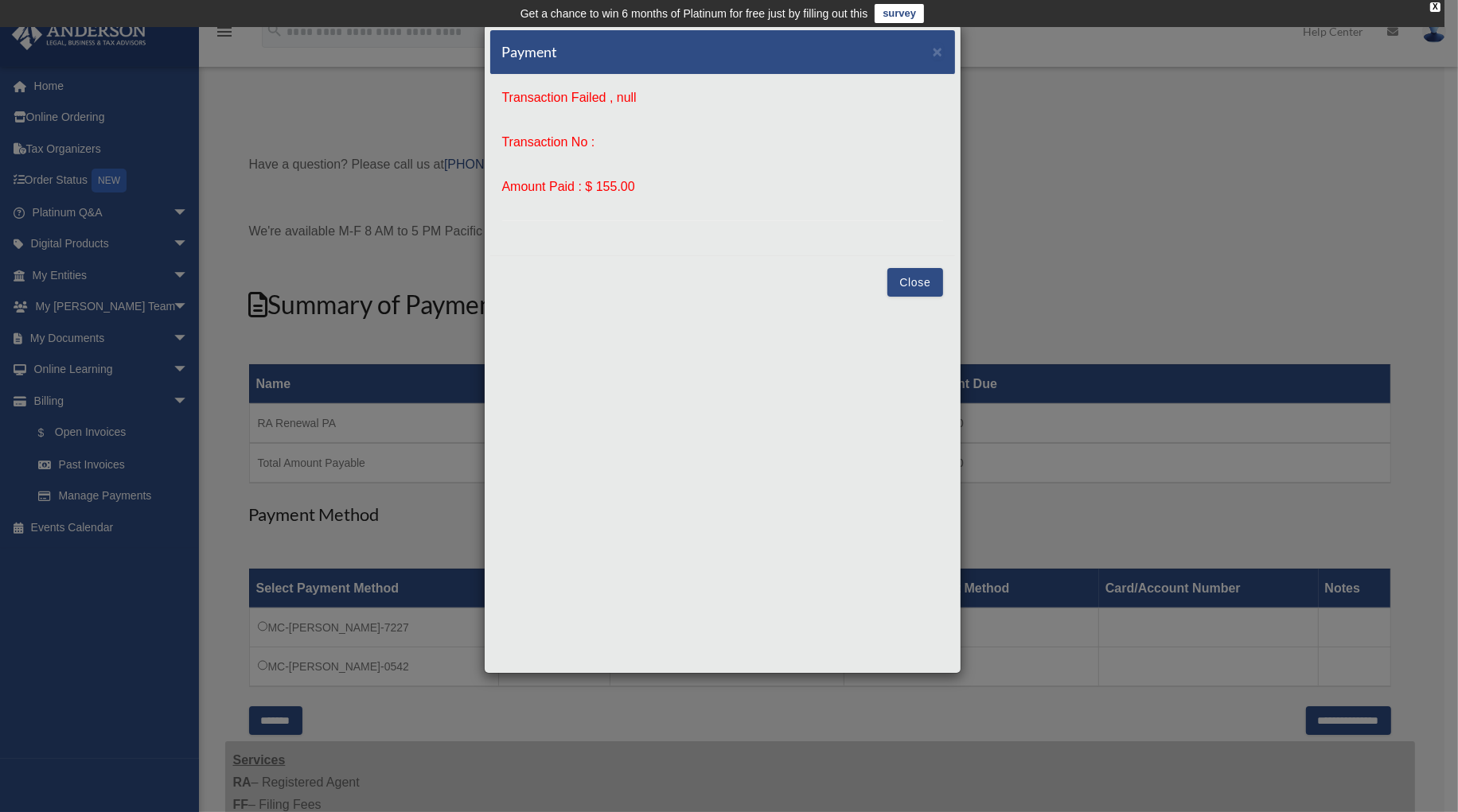
click at [903, 281] on button "Close" at bounding box center [915, 282] width 55 height 28
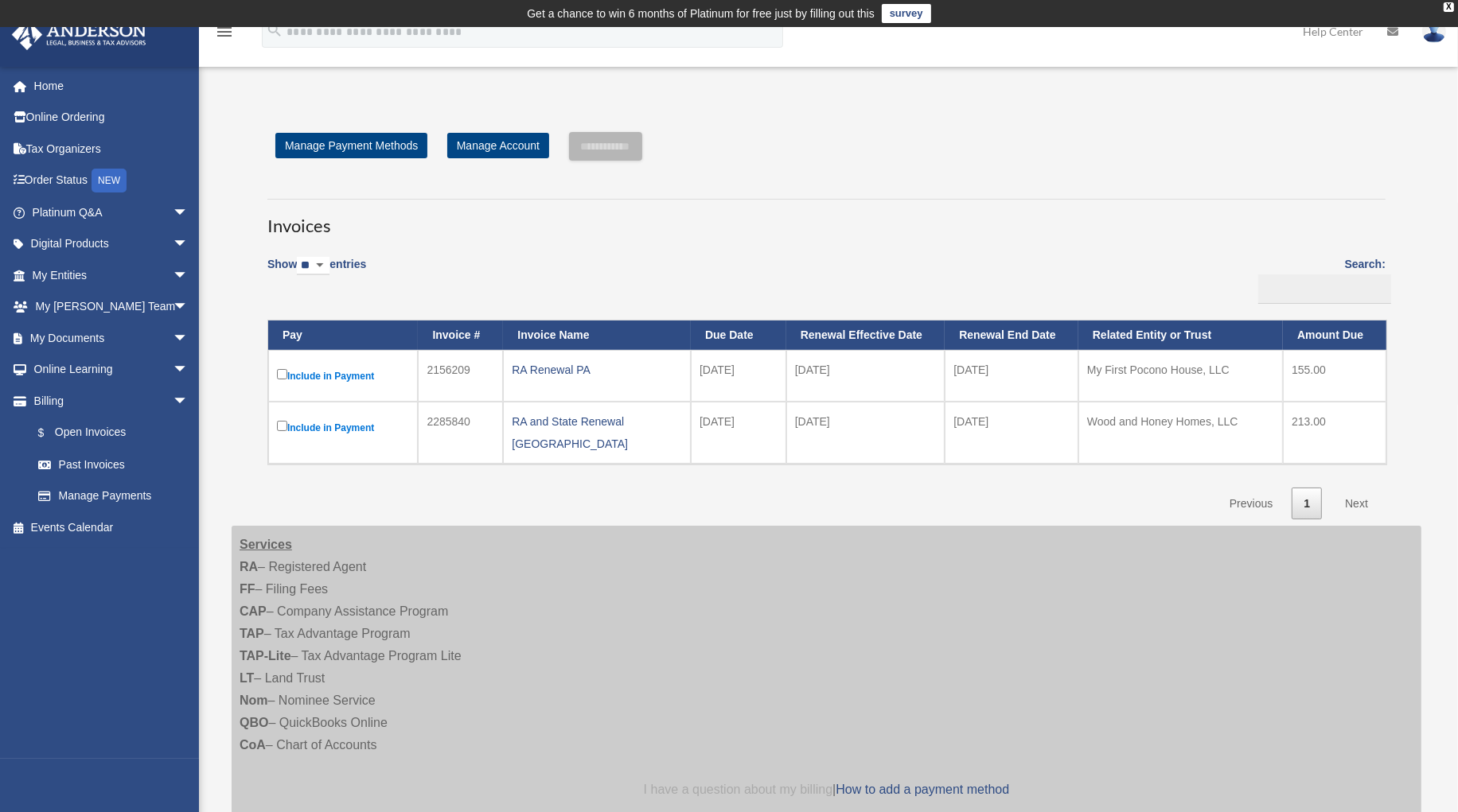
click at [755, 783] on link "I have a question about my billing" at bounding box center [738, 790] width 189 height 13
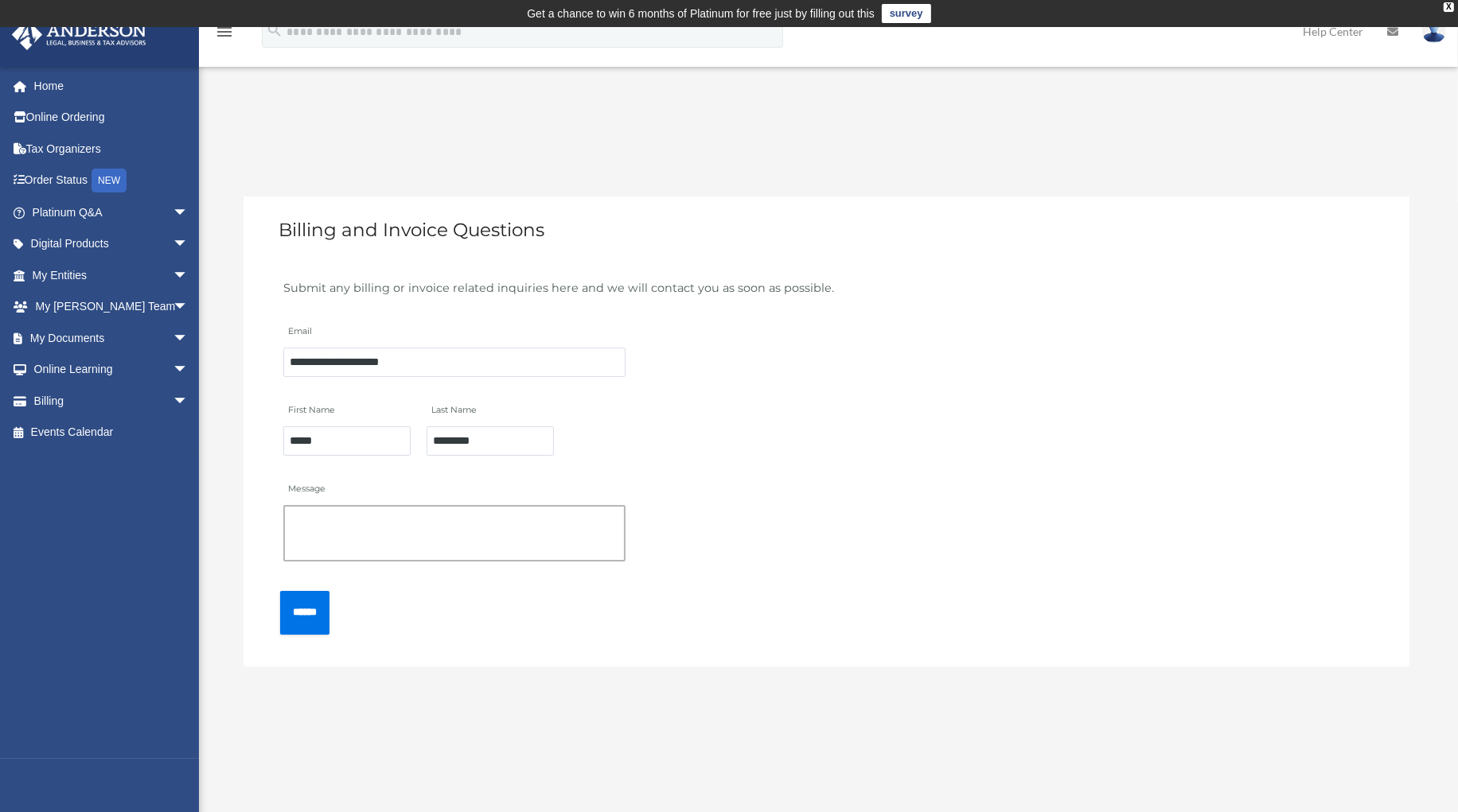
click at [337, 518] on textarea "Message" at bounding box center [454, 533] width 342 height 56
click at [367, 516] on textarea "**********" at bounding box center [454, 533] width 342 height 56
drag, startPoint x: 417, startPoint y: 516, endPoint x: 387, endPoint y: 516, distance: 30.0
click at [387, 517] on textarea "**********" at bounding box center [454, 533] width 342 height 56
drag, startPoint x: 336, startPoint y: 514, endPoint x: 385, endPoint y: 513, distance: 49.0
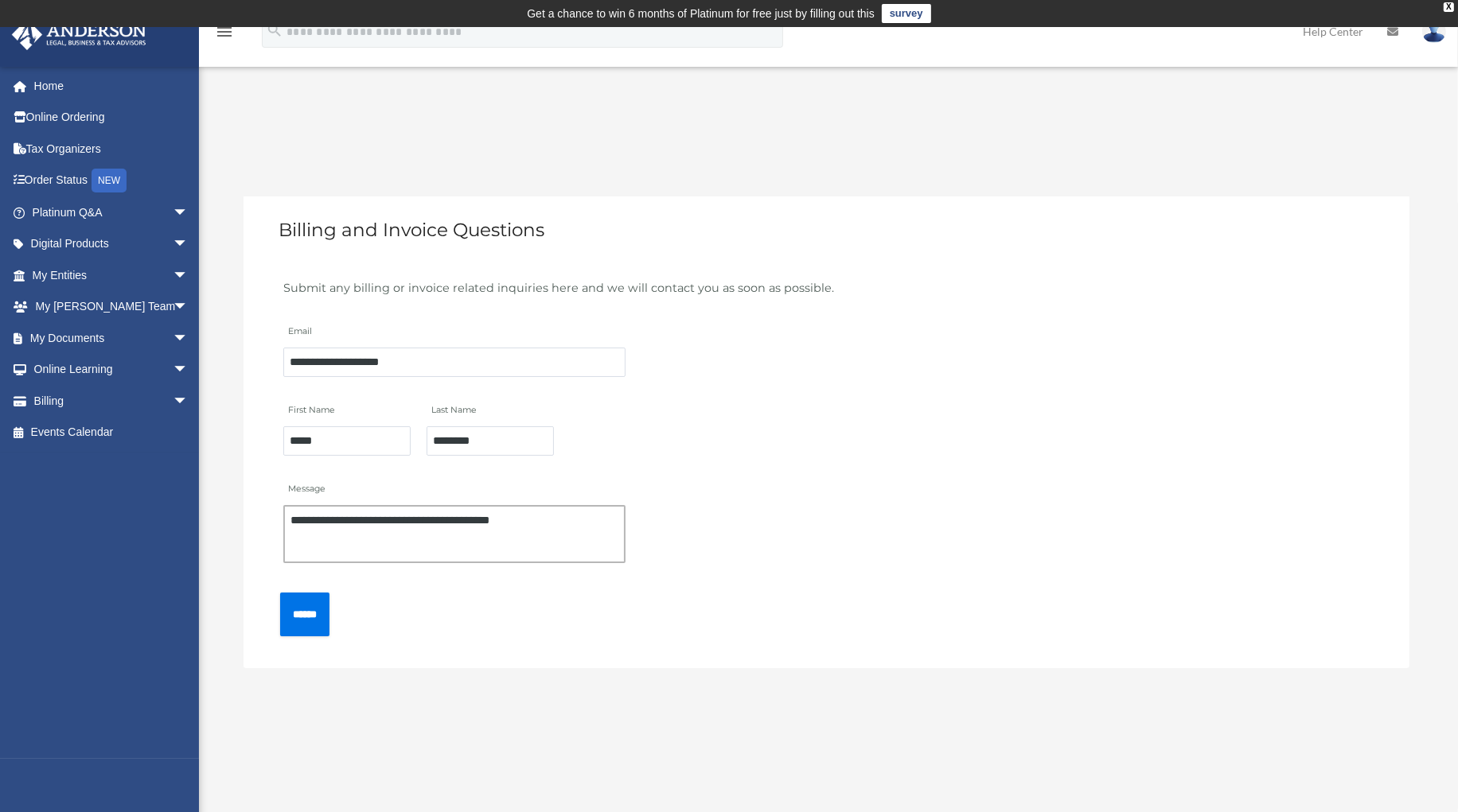
click at [386, 513] on textarea "**********" at bounding box center [454, 534] width 342 height 58
click at [297, 514] on textarea "**********" at bounding box center [454, 534] width 342 height 58
click at [547, 515] on textarea "**********" at bounding box center [454, 534] width 342 height 58
click at [296, 529] on textarea "**********" at bounding box center [454, 534] width 342 height 58
click at [298, 530] on textarea "**********" at bounding box center [454, 534] width 342 height 58
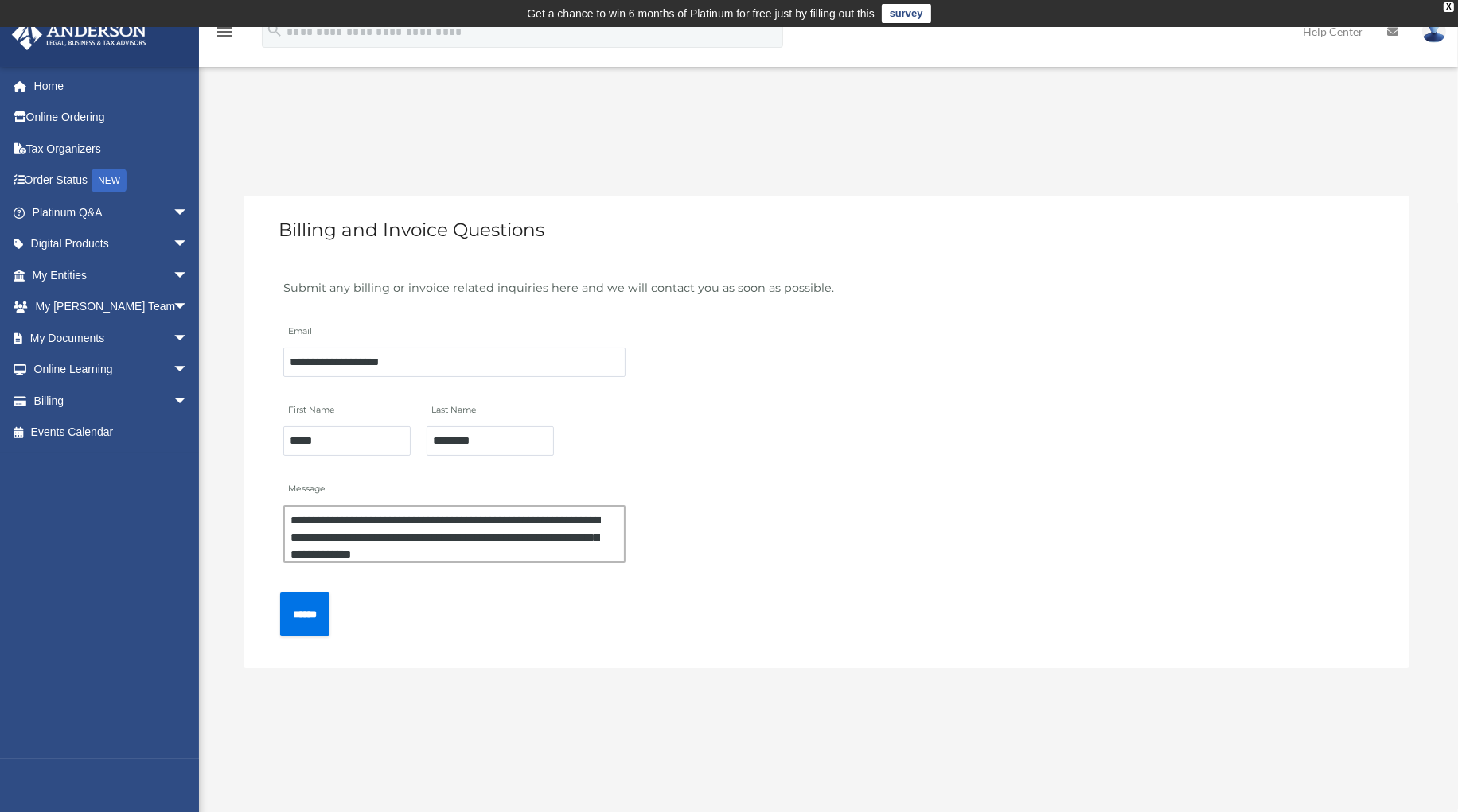
click at [293, 531] on textarea "**********" at bounding box center [454, 534] width 342 height 58
click at [508, 510] on textarea "**********" at bounding box center [454, 534] width 342 height 58
click at [419, 507] on textarea "**********" at bounding box center [454, 534] width 342 height 58
click at [370, 511] on textarea "**********" at bounding box center [454, 534] width 342 height 58
click at [437, 530] on textarea "**********" at bounding box center [454, 534] width 342 height 58
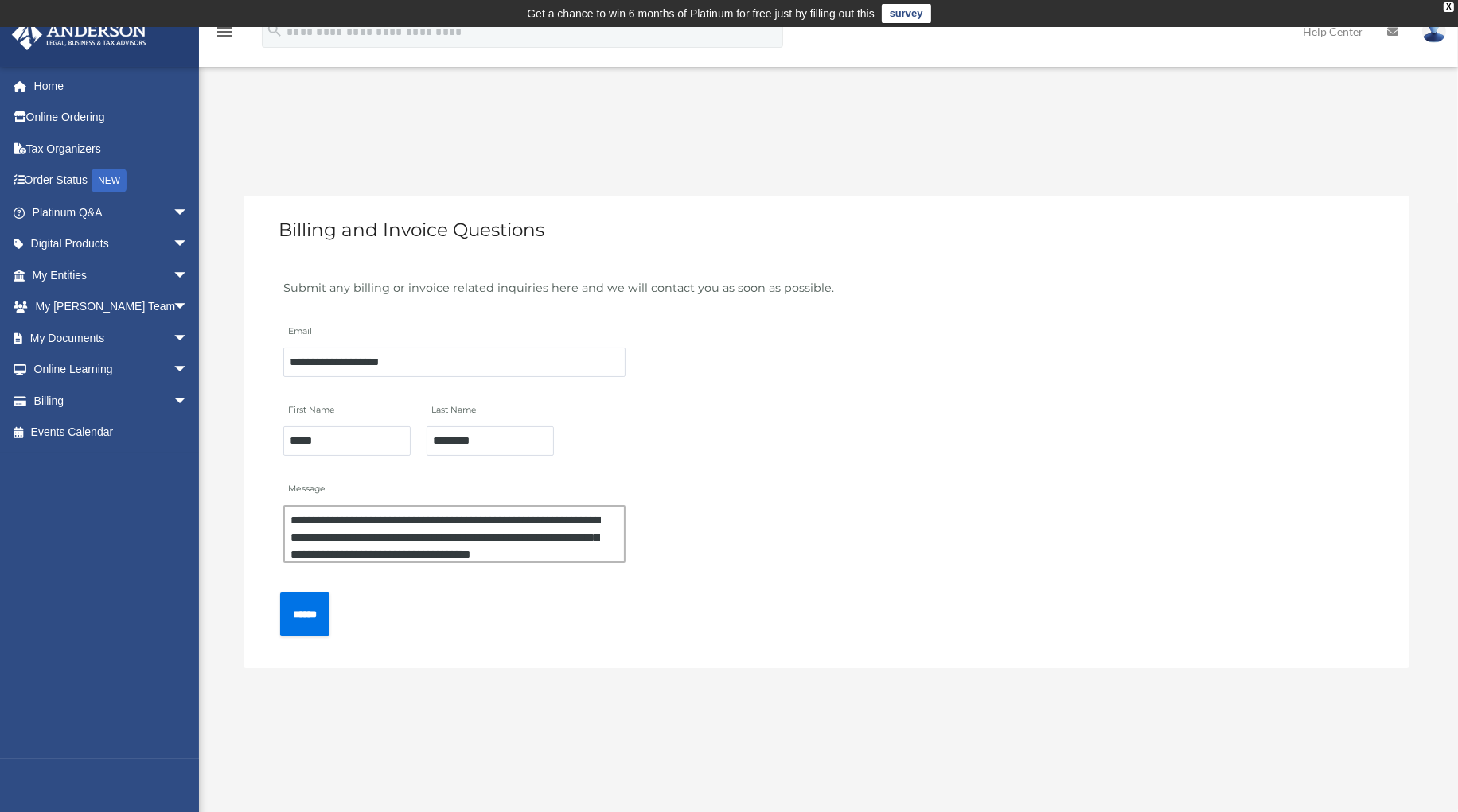
drag, startPoint x: 481, startPoint y: 530, endPoint x: 471, endPoint y: 531, distance: 10.0
click at [473, 531] on textarea "**********" at bounding box center [454, 534] width 342 height 58
drag, startPoint x: 494, startPoint y: 526, endPoint x: 512, endPoint y: 525, distance: 18.0
click at [495, 526] on textarea "**********" at bounding box center [454, 534] width 342 height 58
click at [512, 530] on textarea "**********" at bounding box center [454, 534] width 342 height 58
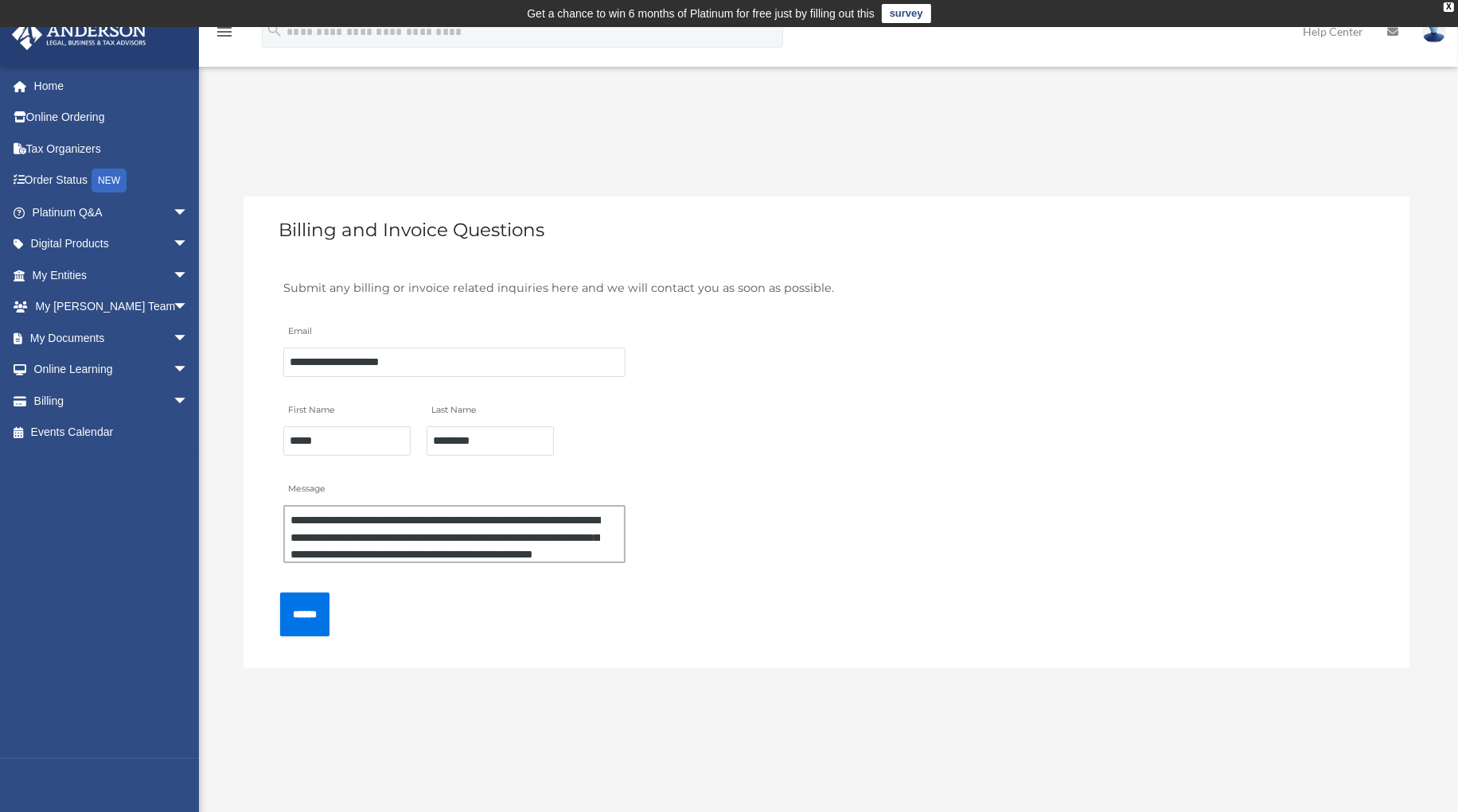
drag, startPoint x: 594, startPoint y: 556, endPoint x: 614, endPoint y: 581, distance: 32.0
click at [629, 599] on form "**********" at bounding box center [826, 467] width 1166 height 405
click at [611, 550] on textarea "**********" at bounding box center [454, 534] width 342 height 58
drag, startPoint x: 490, startPoint y: 541, endPoint x: 596, endPoint y: 565, distance: 108.7
click at [561, 617] on form "**********" at bounding box center [826, 467] width 1166 height 405
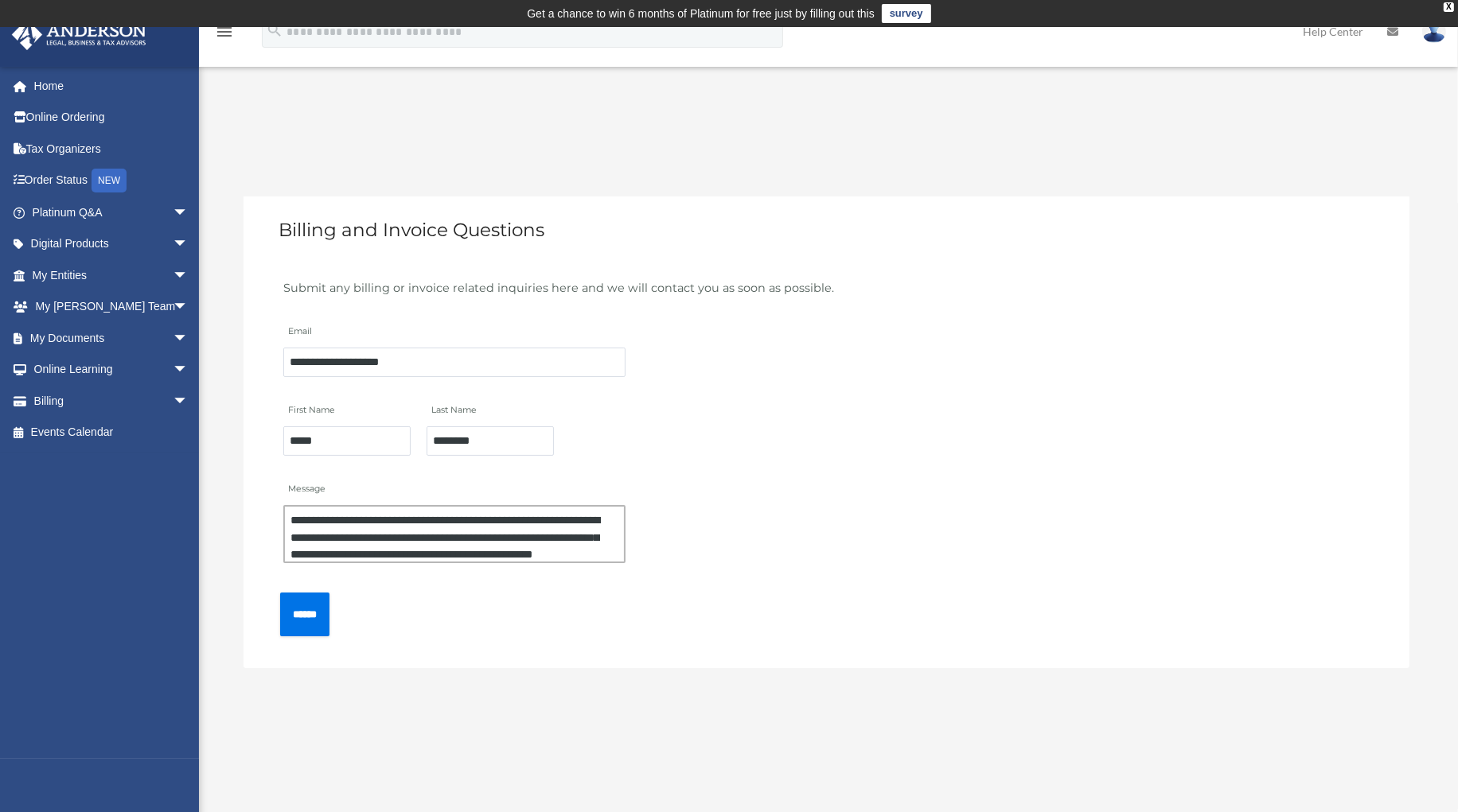
click at [592, 548] on textarea "**********" at bounding box center [454, 534] width 342 height 58
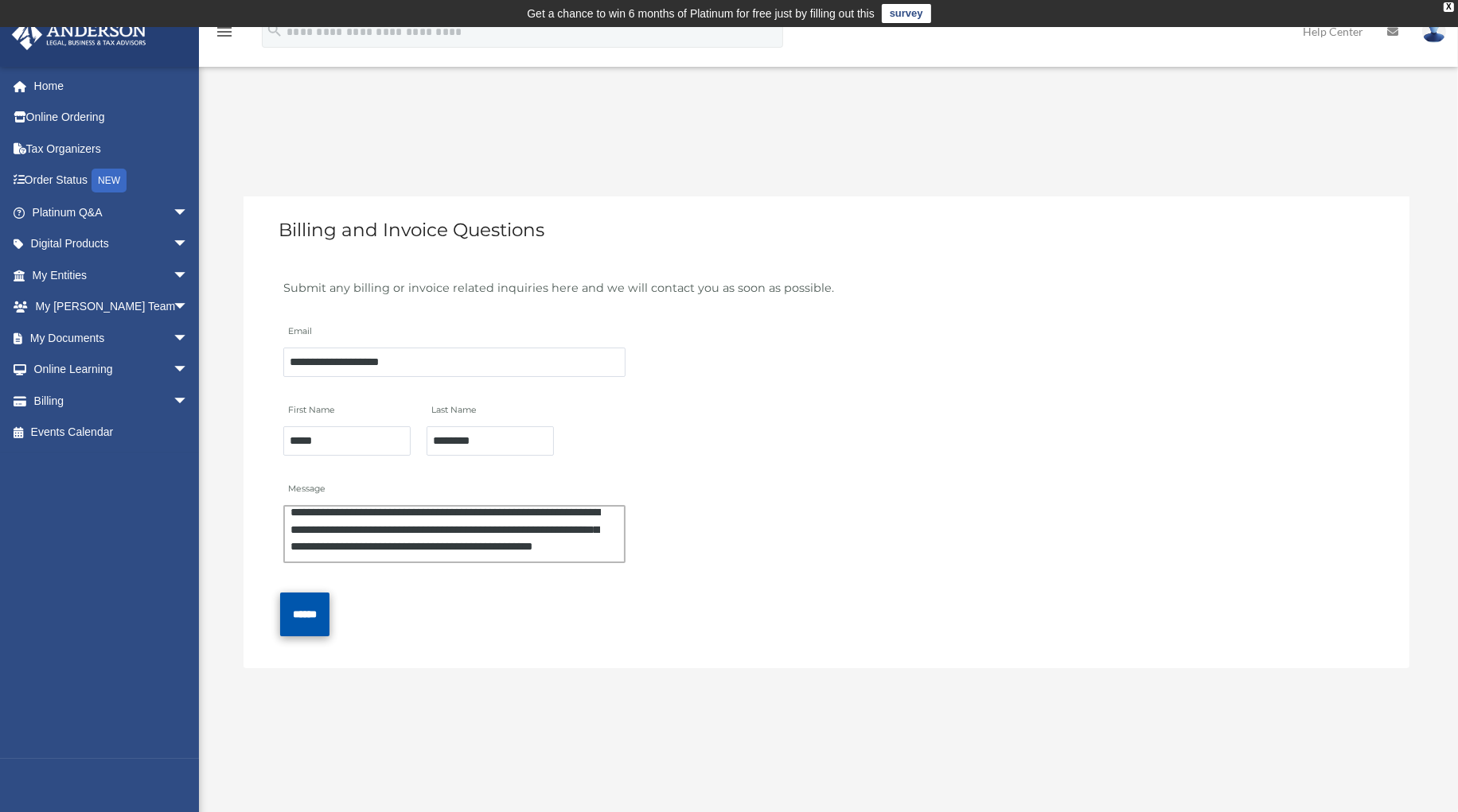
type textarea "**********"
click at [323, 605] on input "******" at bounding box center [304, 614] width 49 height 44
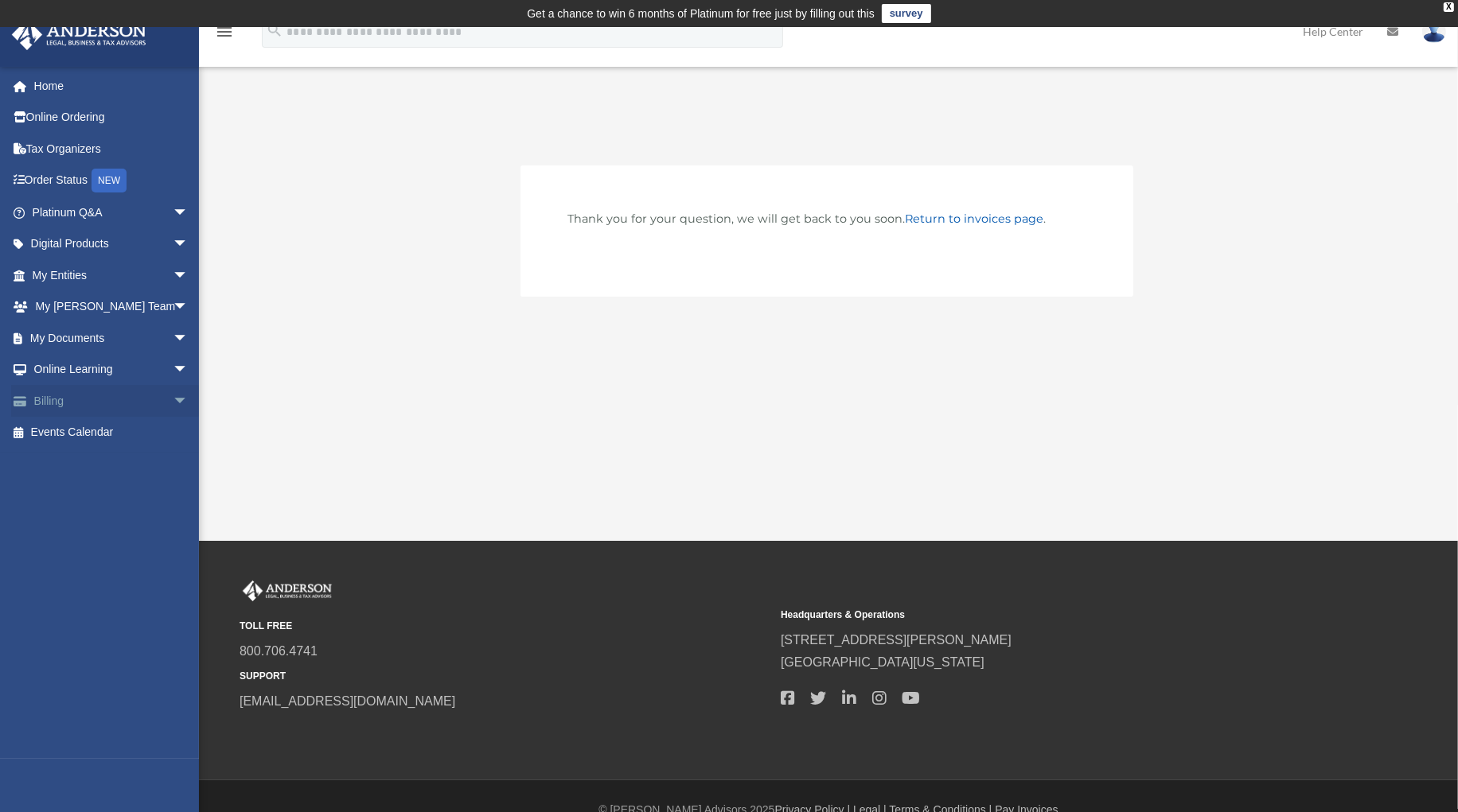
click at [173, 394] on span "arrow_drop_down" at bounding box center [189, 401] width 32 height 32
click at [951, 218] on link "Return to invoices page" at bounding box center [974, 218] width 139 height 14
click at [942, 218] on link "Return to invoices page" at bounding box center [974, 218] width 139 height 14
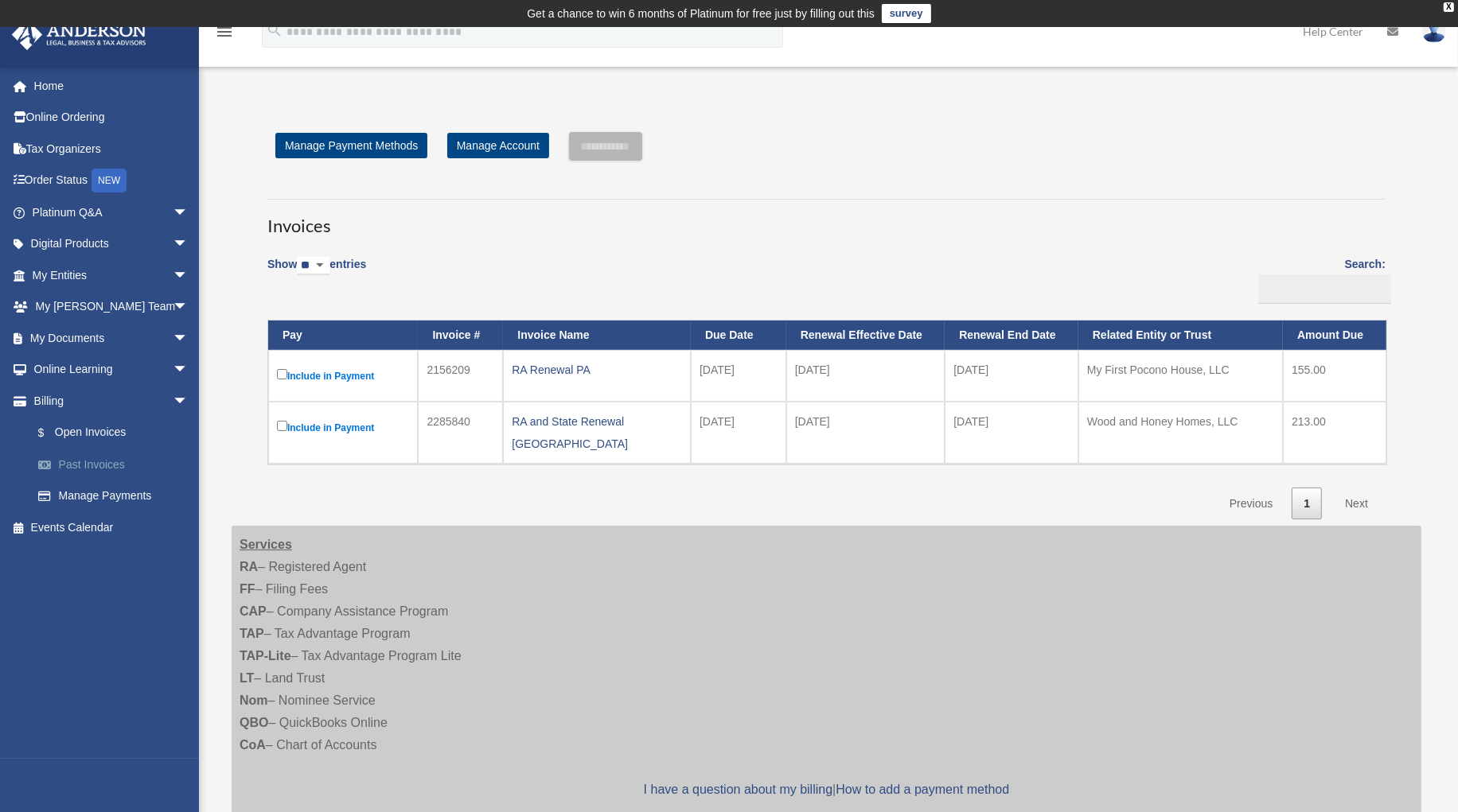
click at [73, 462] on link "Past Invoices" at bounding box center [117, 464] width 190 height 32
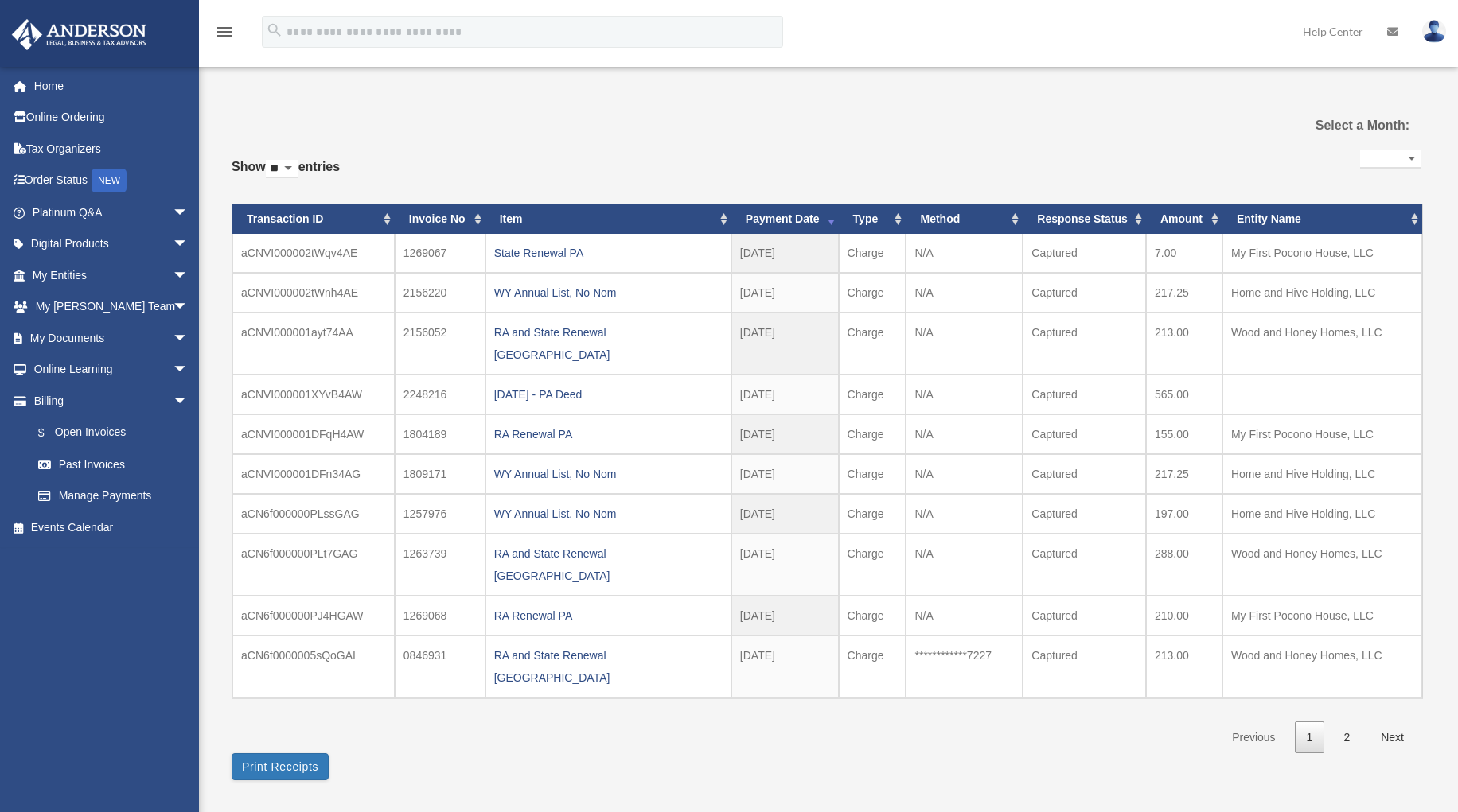
select select
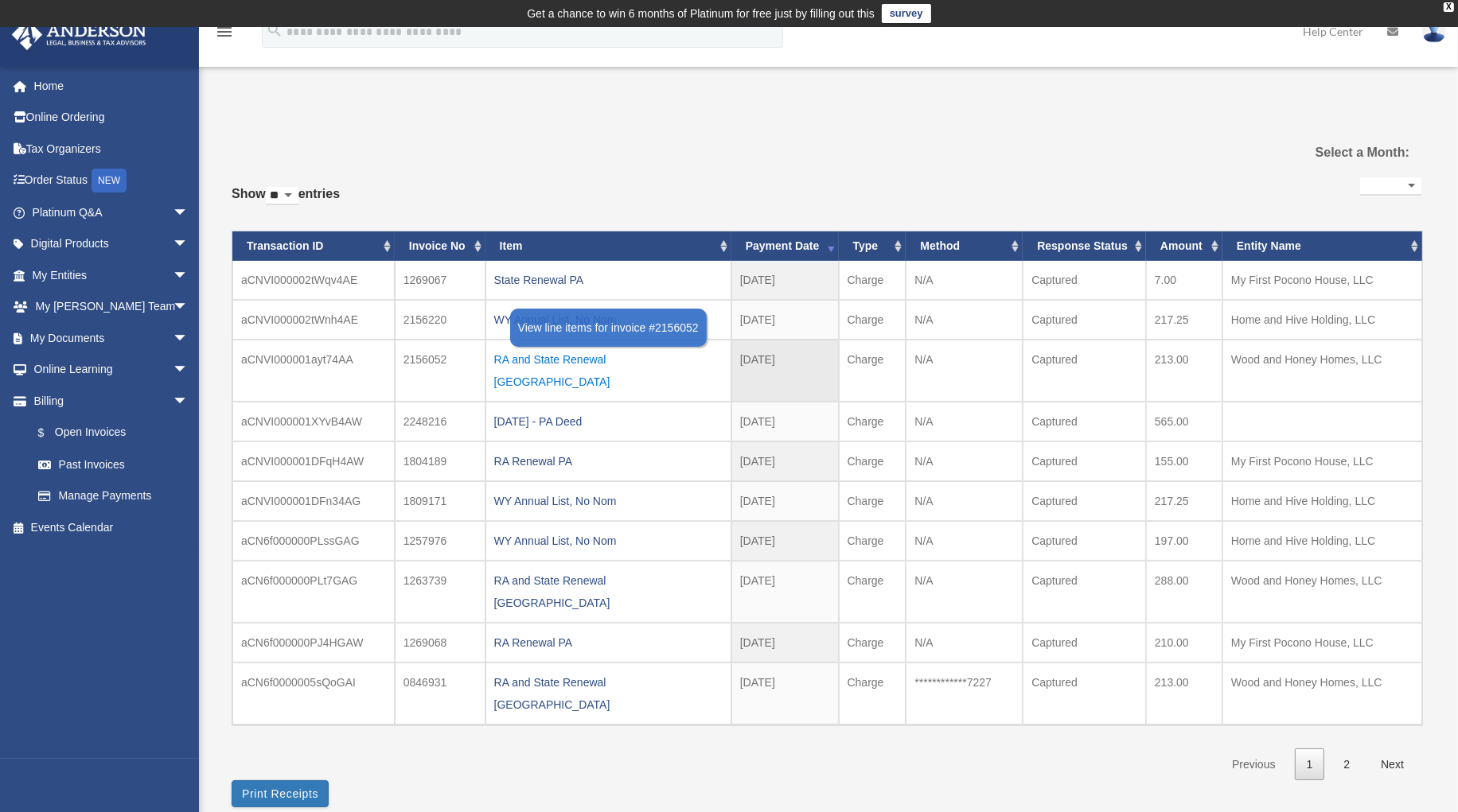
click at [542, 353] on div "RA and State Renewal [GEOGRAPHIC_DATA]" at bounding box center [608, 371] width 228 height 45
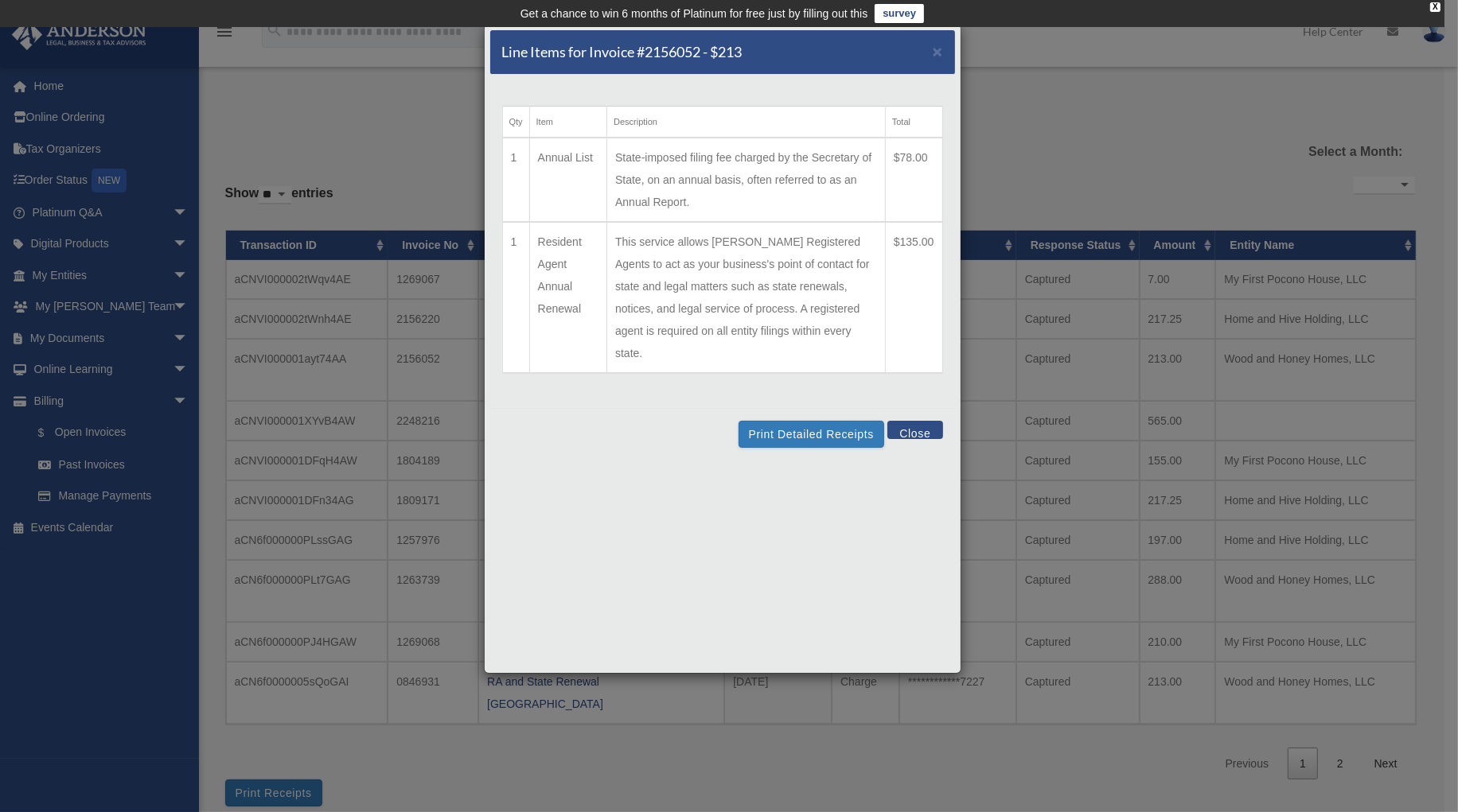
click at [822, 167] on td "State-imposed filing fee charged by the Secretary of State, on an annual basis,…" at bounding box center [746, 180] width 278 height 85
click at [810, 421] on button "Print Detailed Receipts" at bounding box center [811, 434] width 145 height 27
click at [824, 421] on button "Print Detailed Receipts" at bounding box center [811, 434] width 145 height 27
click at [940, 49] on span "×" at bounding box center [938, 51] width 10 height 18
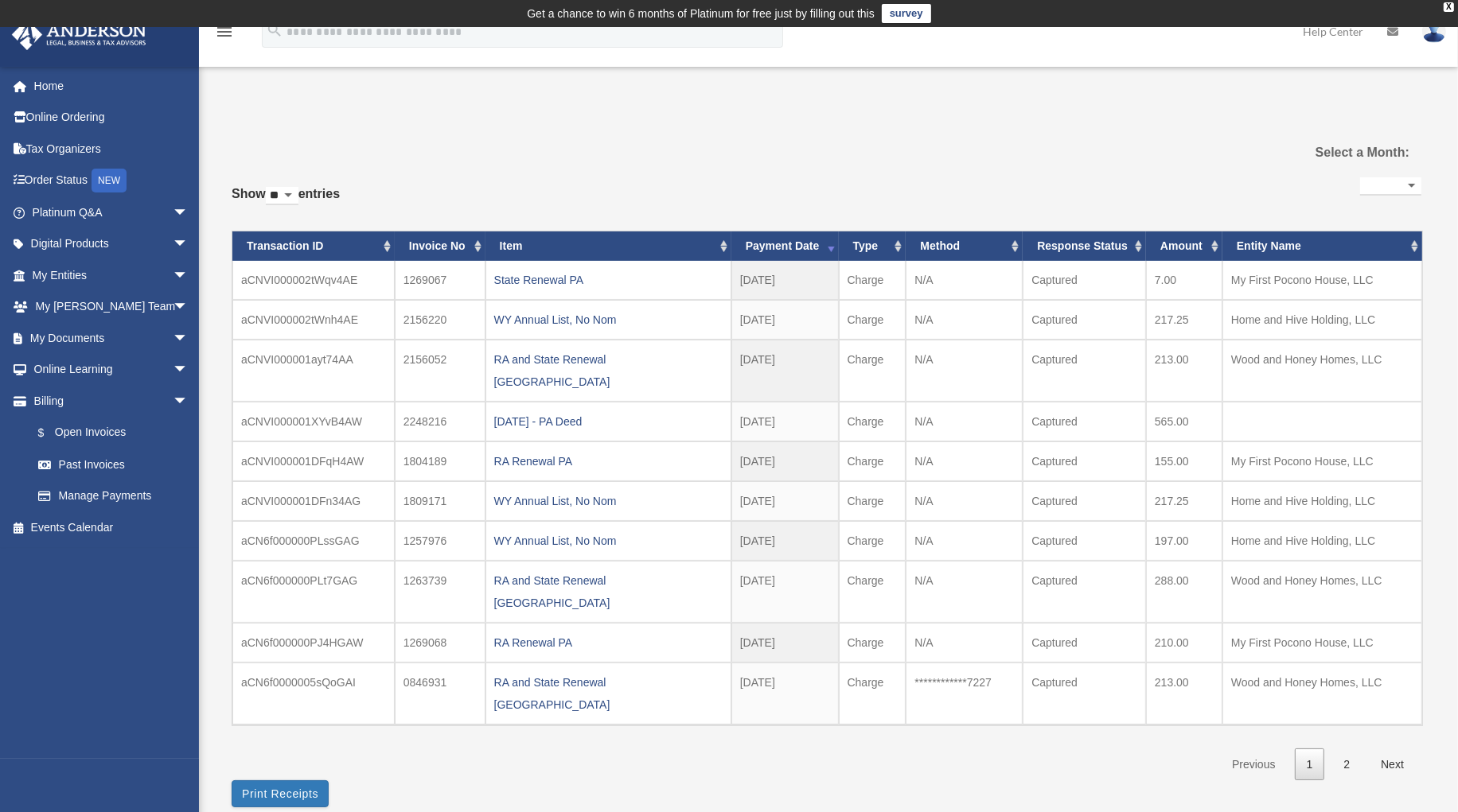
drag, startPoint x: 551, startPoint y: 358, endPoint x: 543, endPoint y: 368, distance: 12.8
click at [550, 358] on div "RA and State Renewal [GEOGRAPHIC_DATA]" at bounding box center [608, 371] width 228 height 45
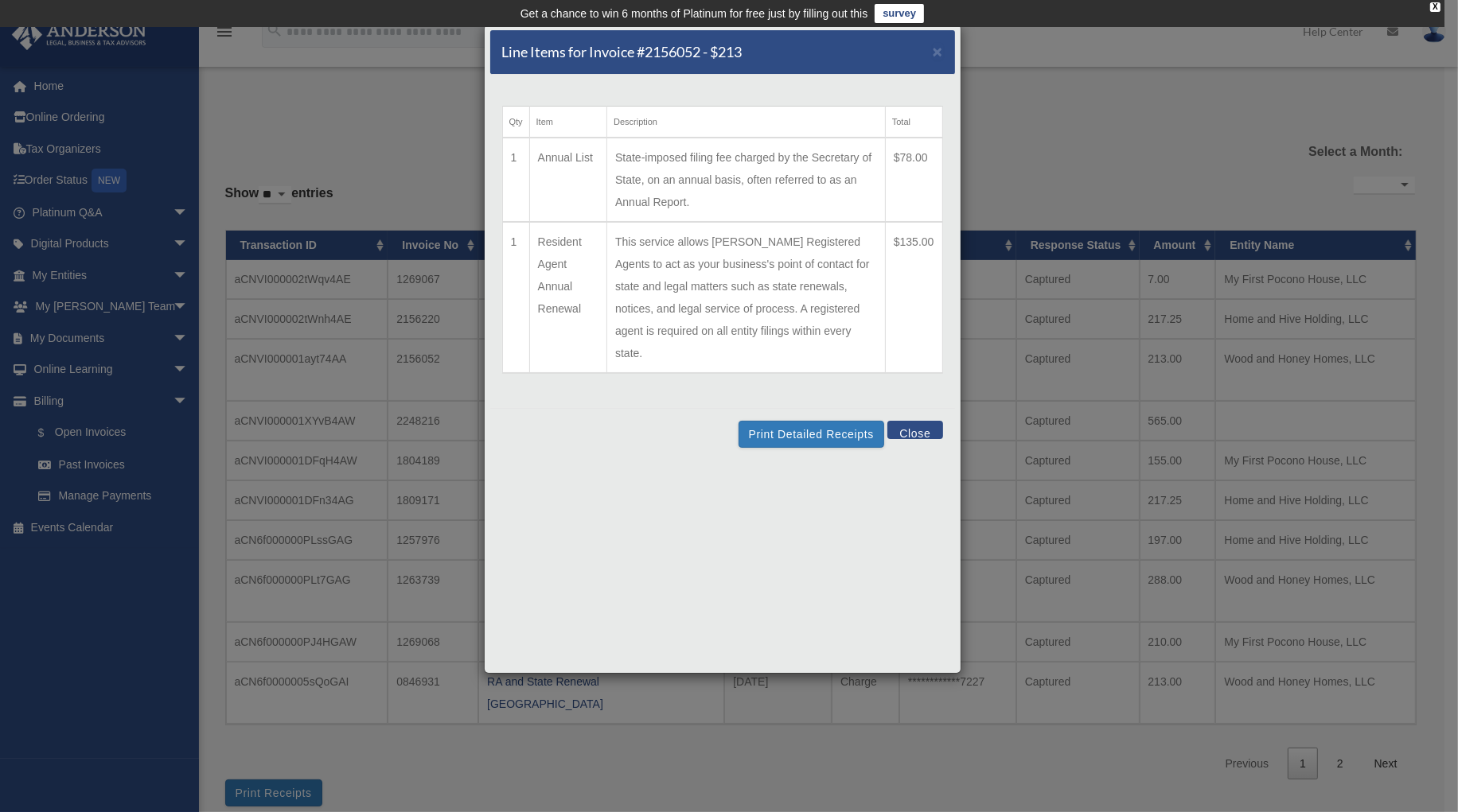
click at [949, 54] on div "Line Items for Invoice #2156052 - $213 ×" at bounding box center [722, 52] width 464 height 45
drag, startPoint x: 934, startPoint y: 51, endPoint x: 925, endPoint y: 50, distance: 9.1
click at [934, 51] on span "×" at bounding box center [938, 51] width 10 height 18
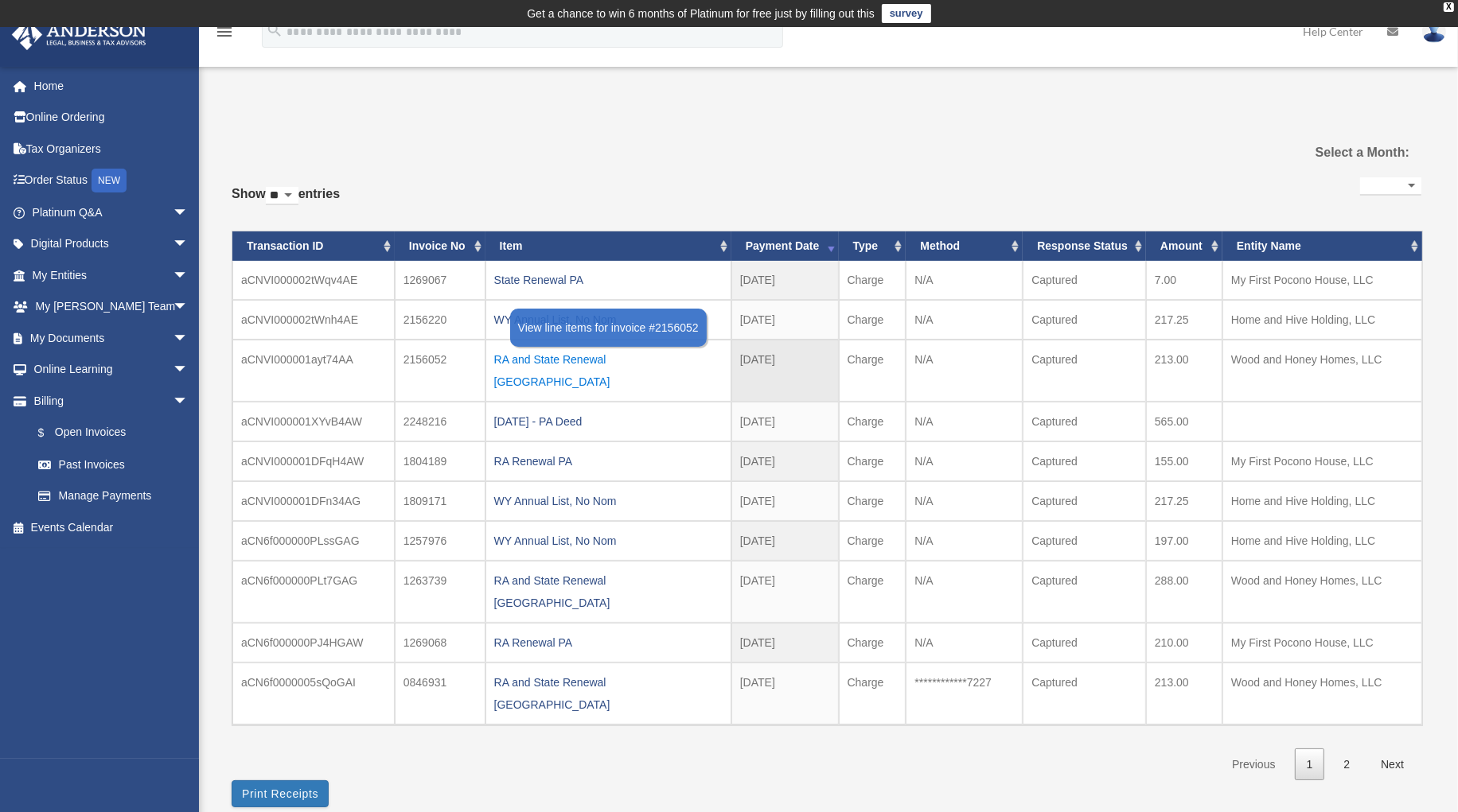
click at [576, 359] on div "RA and State Renewal [GEOGRAPHIC_DATA]" at bounding box center [608, 371] width 228 height 45
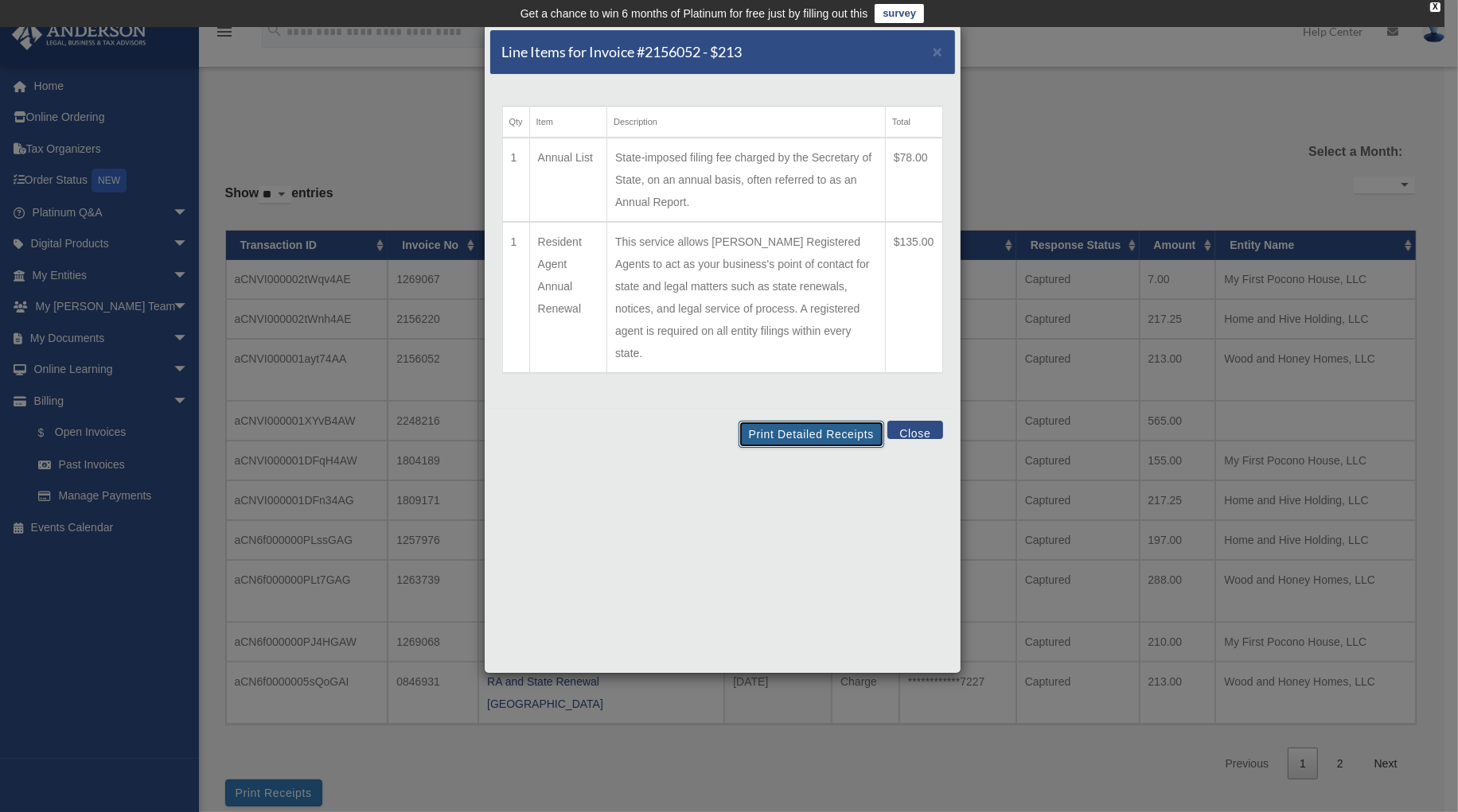
click at [805, 421] on button "Print Detailed Receipts" at bounding box center [811, 434] width 145 height 27
click at [935, 46] on span "×" at bounding box center [938, 51] width 10 height 18
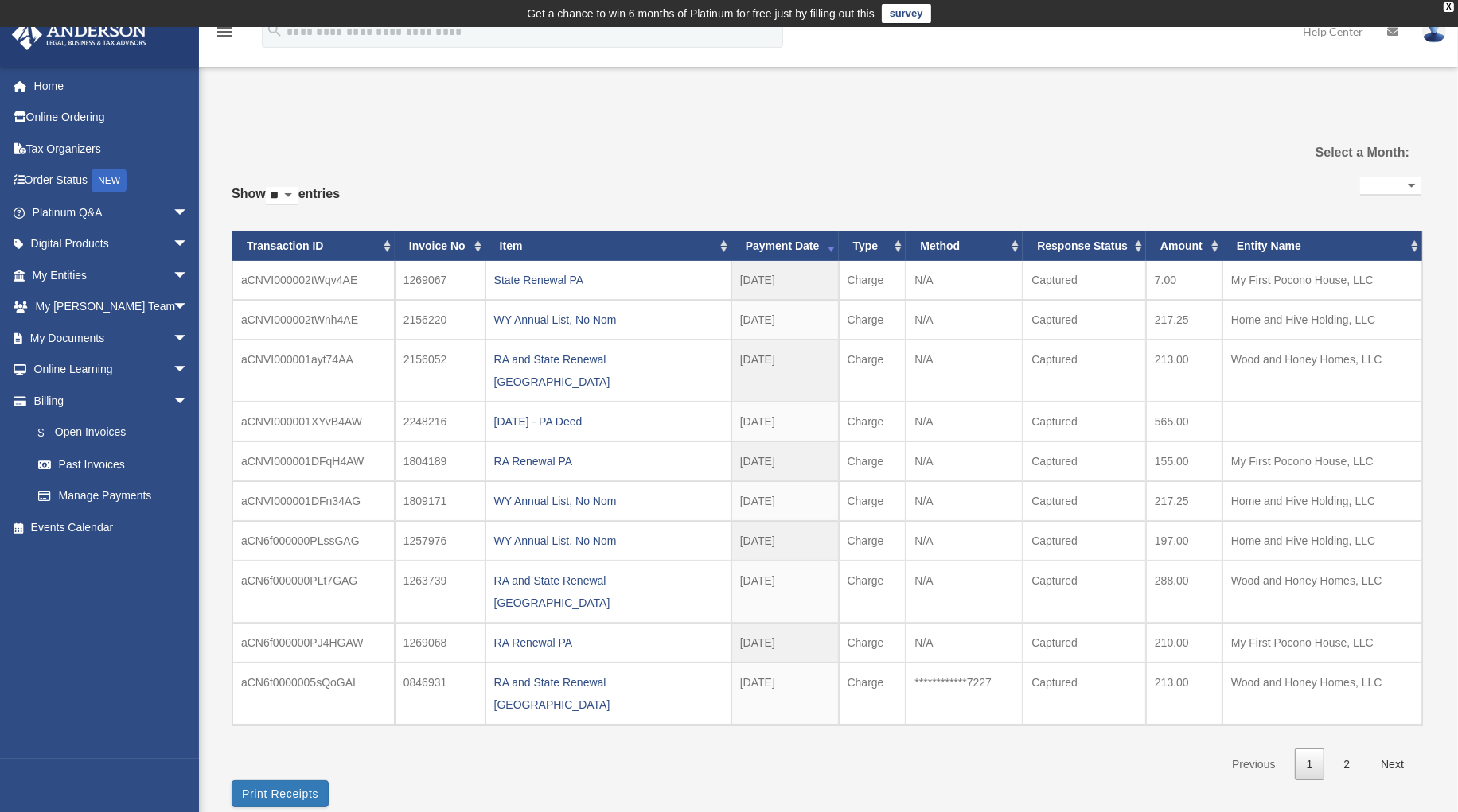
click at [567, 358] on div "RA and State Renewal [GEOGRAPHIC_DATA]" at bounding box center [608, 371] width 228 height 45
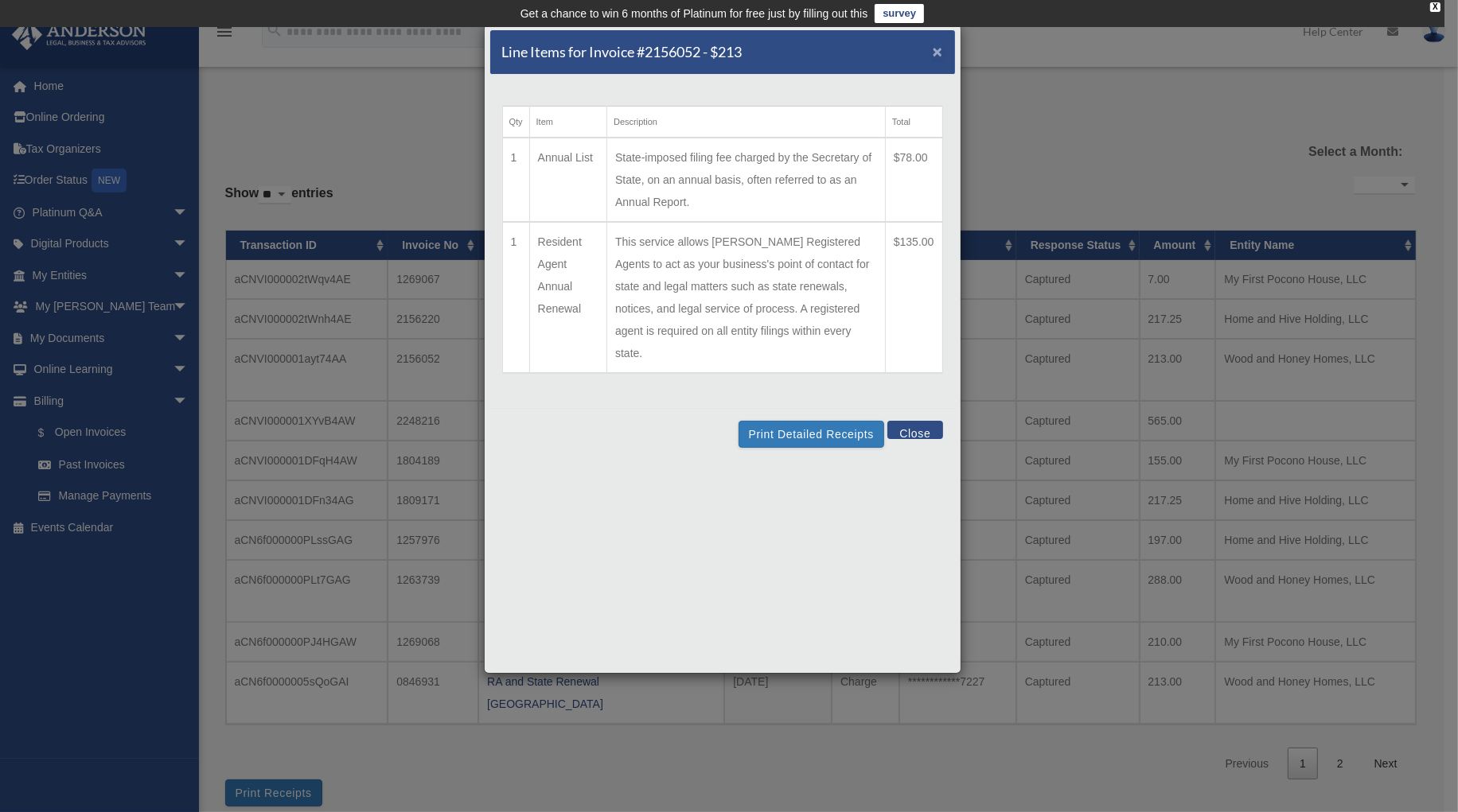
click at [940, 50] on span "×" at bounding box center [938, 51] width 10 height 18
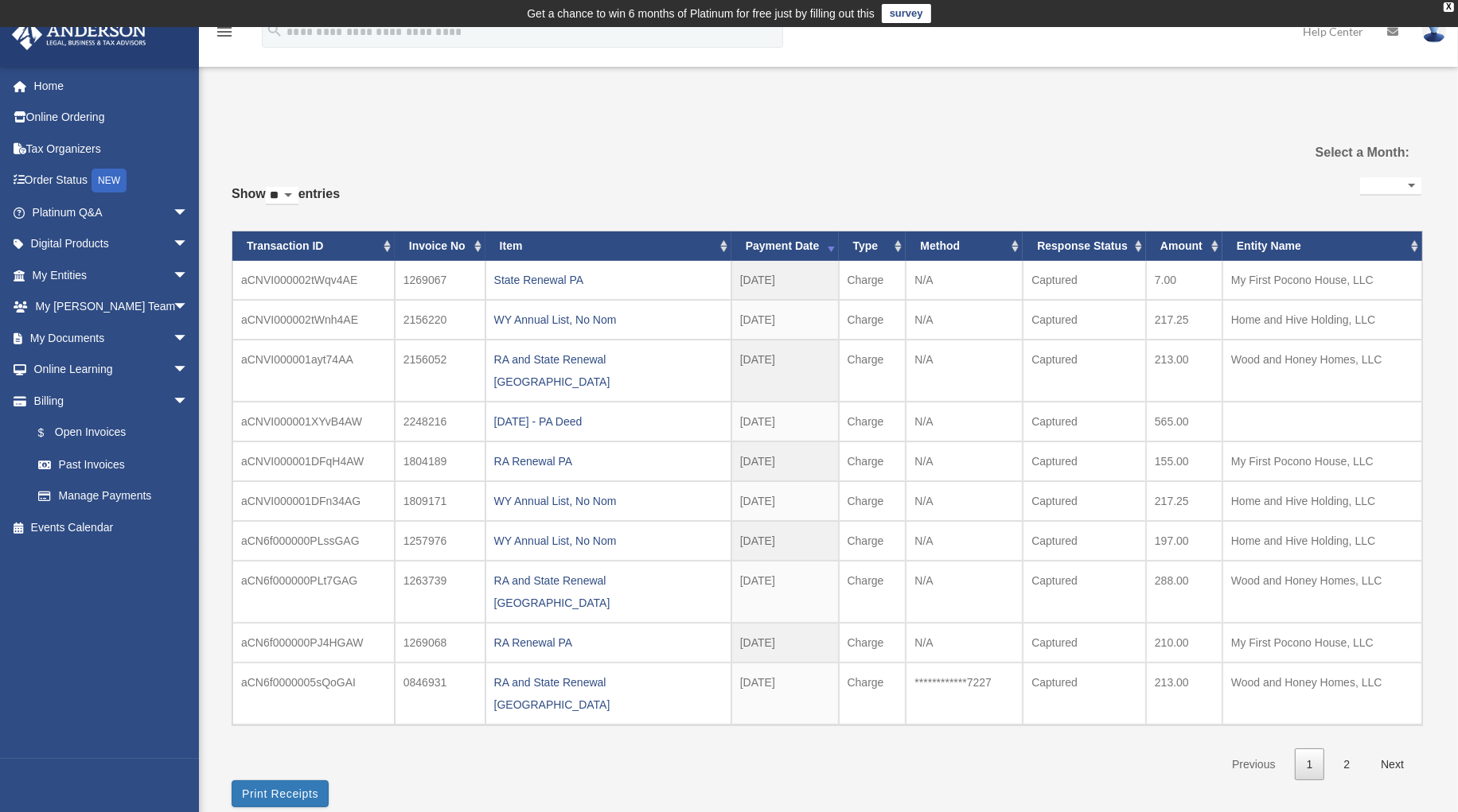
scroll to position [10, 0]
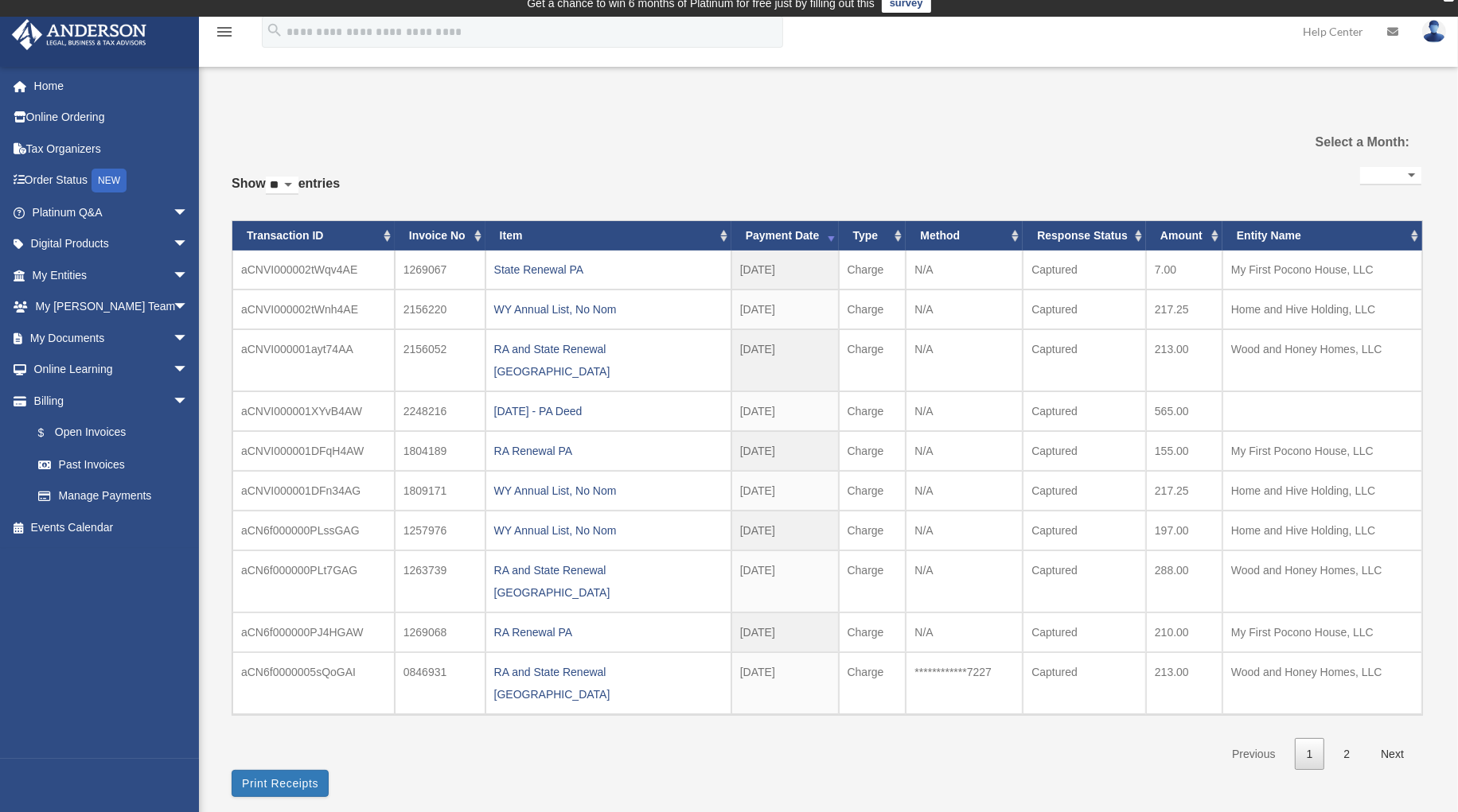
click at [563, 400] on div "[DATE] - PA Deed" at bounding box center [608, 411] width 228 height 22
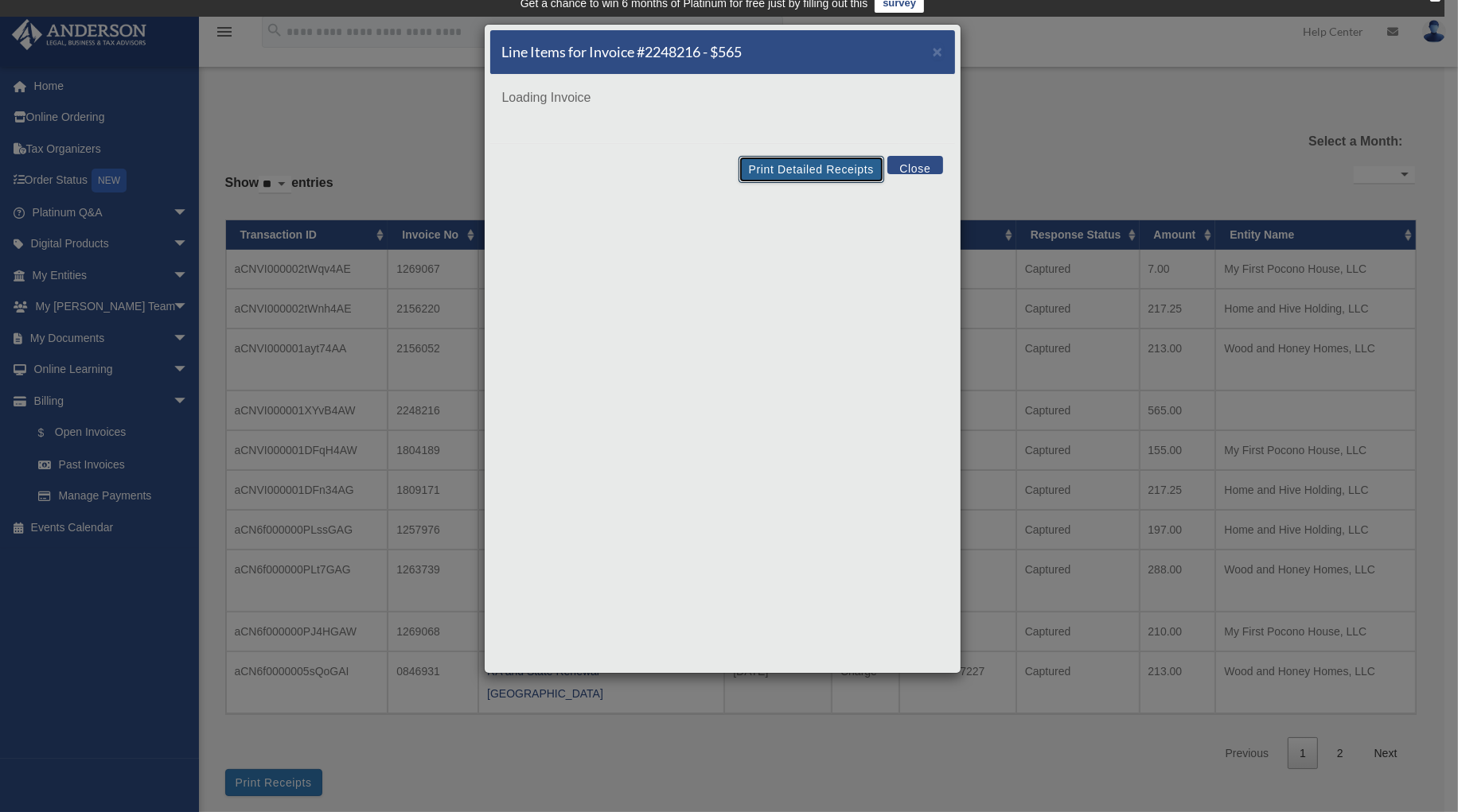
drag, startPoint x: 807, startPoint y: 166, endPoint x: 1232, endPoint y: 437, distance: 504.0
click at [807, 166] on button "Print Detailed Receipts" at bounding box center [811, 169] width 145 height 27
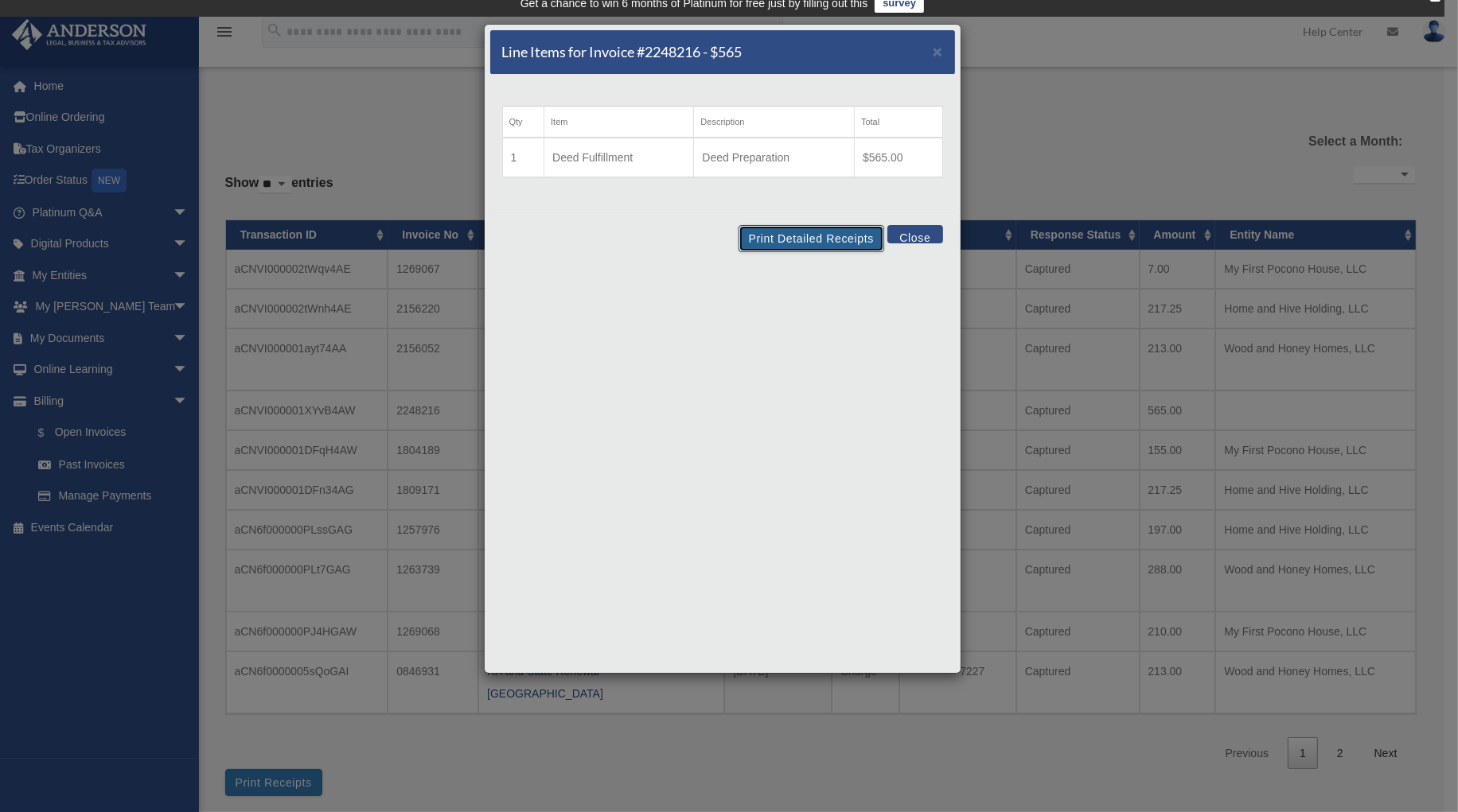
click at [802, 240] on button "Print Detailed Receipts" at bounding box center [811, 238] width 145 height 27
click at [941, 51] on span "×" at bounding box center [938, 51] width 10 height 18
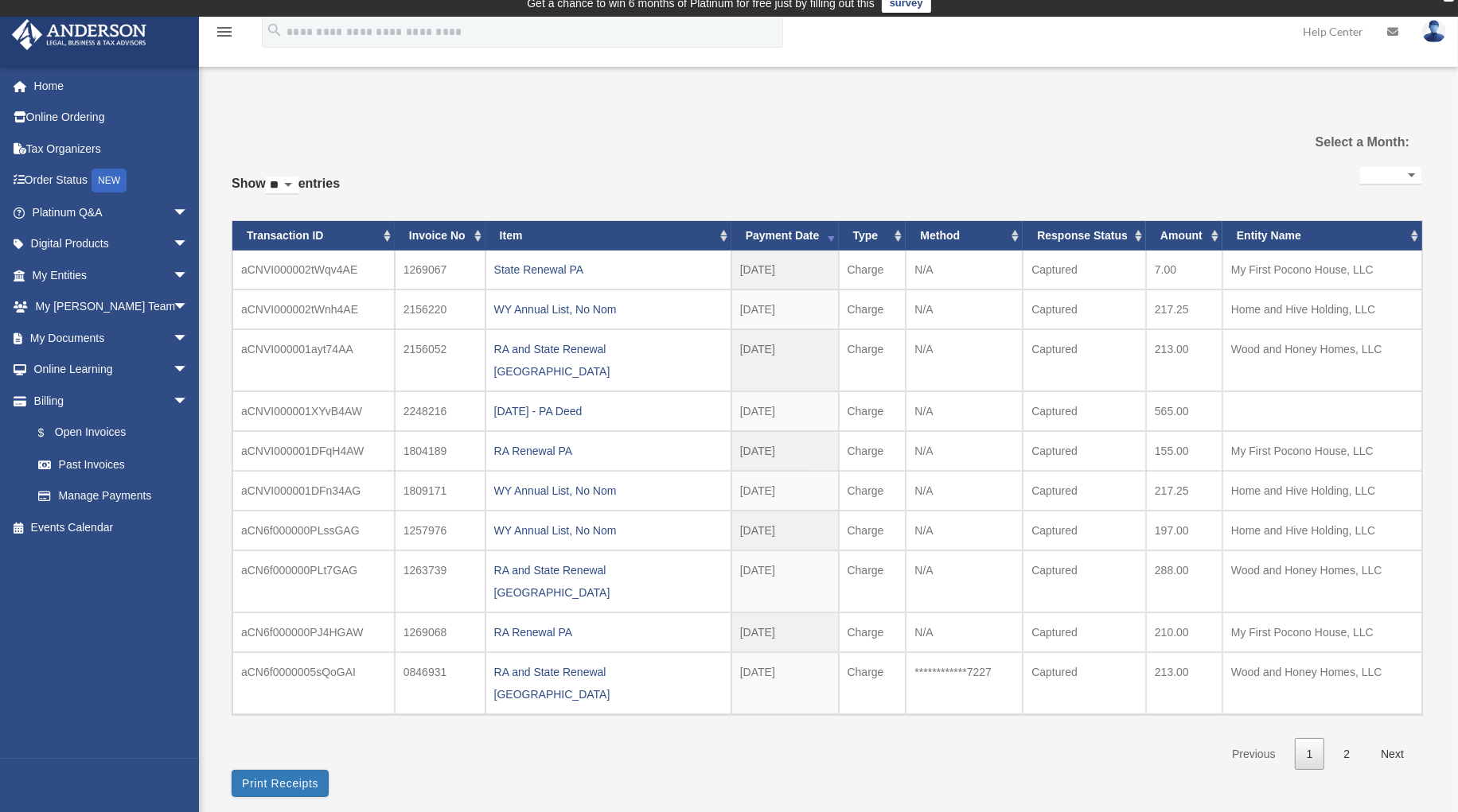
click at [558, 440] on div "RA Renewal PA" at bounding box center [608, 451] width 228 height 22
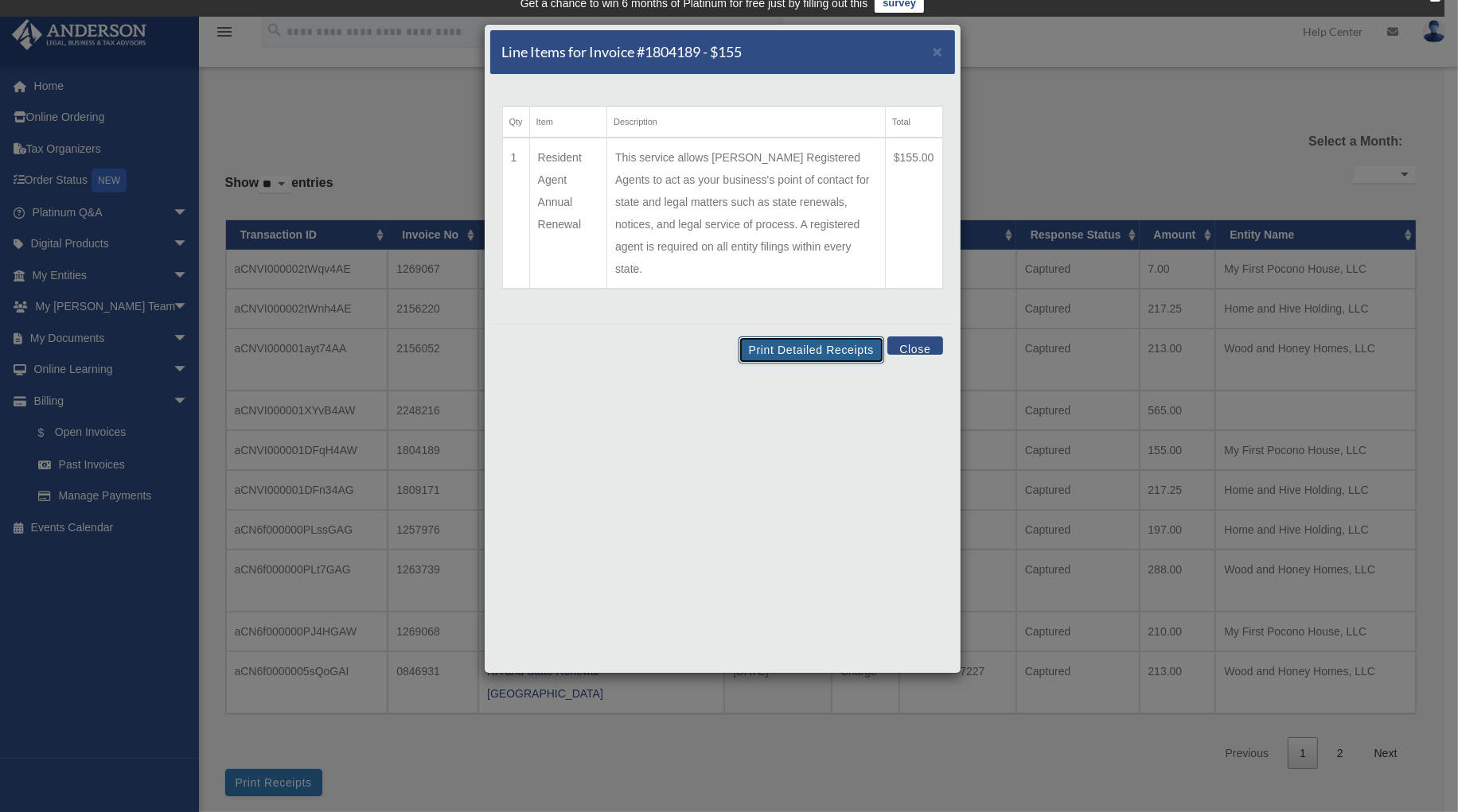
click at [796, 336] on button "Print Detailed Receipts" at bounding box center [811, 350] width 145 height 27
click at [936, 51] on span "×" at bounding box center [938, 51] width 10 height 18
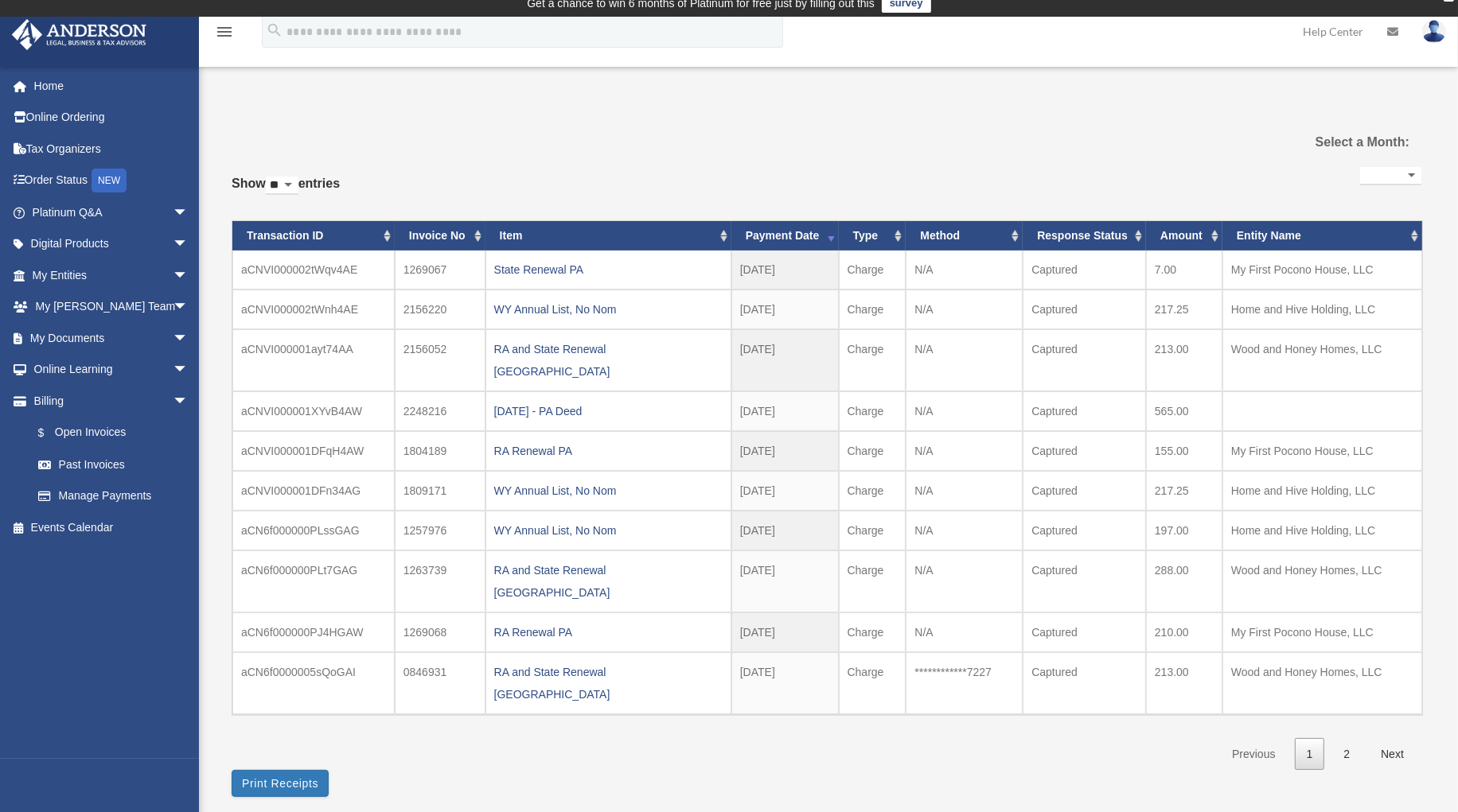
click at [527, 440] on div "RA Renewal PA" at bounding box center [608, 451] width 228 height 22
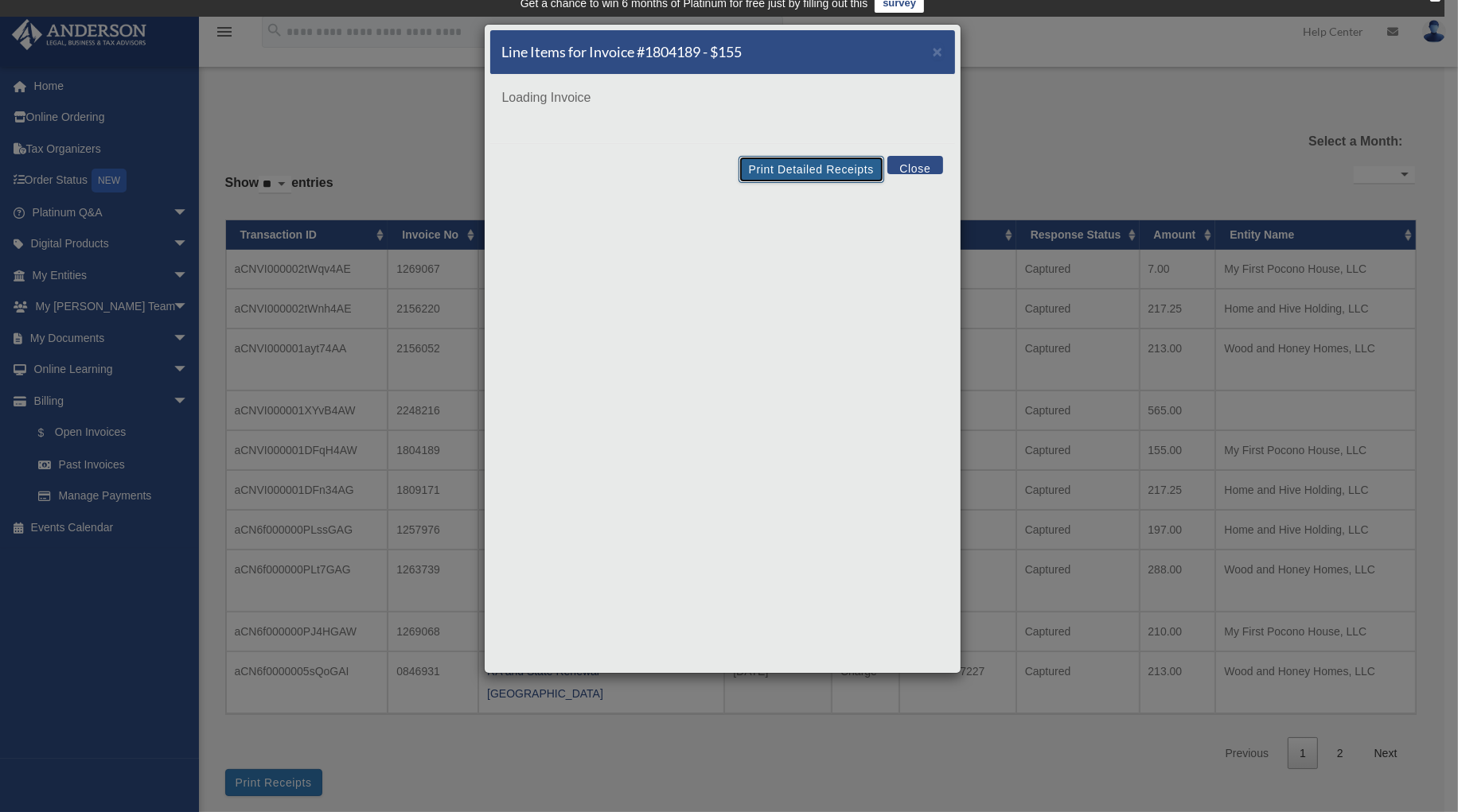
click at [779, 159] on div "Line Items for Invoice #1804189 - $155 × Loading Invoice Print Detailed Receipt…" at bounding box center [722, 349] width 478 height 650
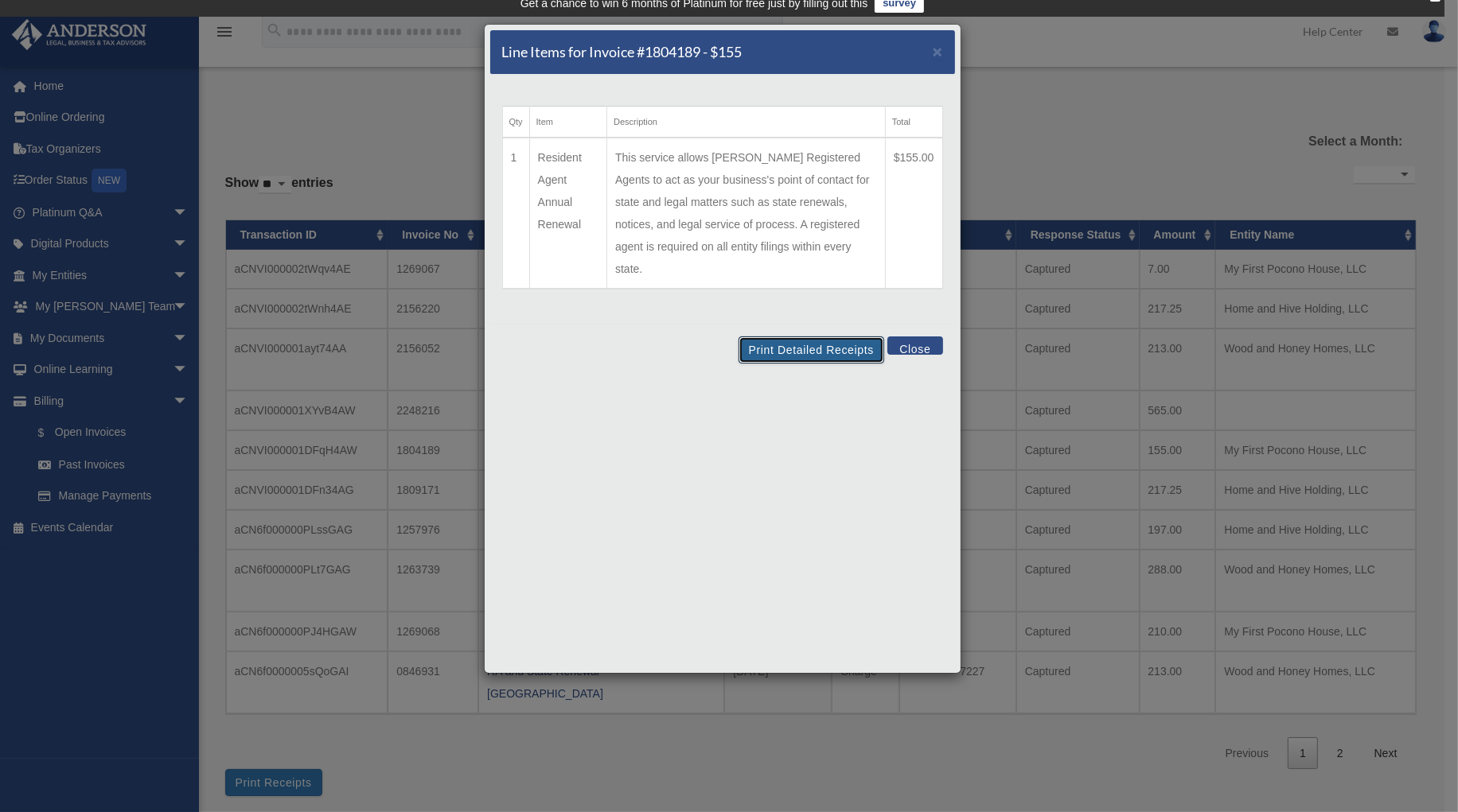
drag, startPoint x: 808, startPoint y: 326, endPoint x: 1267, endPoint y: 315, distance: 459.1
click at [807, 336] on button "Print Detailed Receipts" at bounding box center [811, 350] width 145 height 27
click at [936, 52] on span "×" at bounding box center [938, 51] width 10 height 18
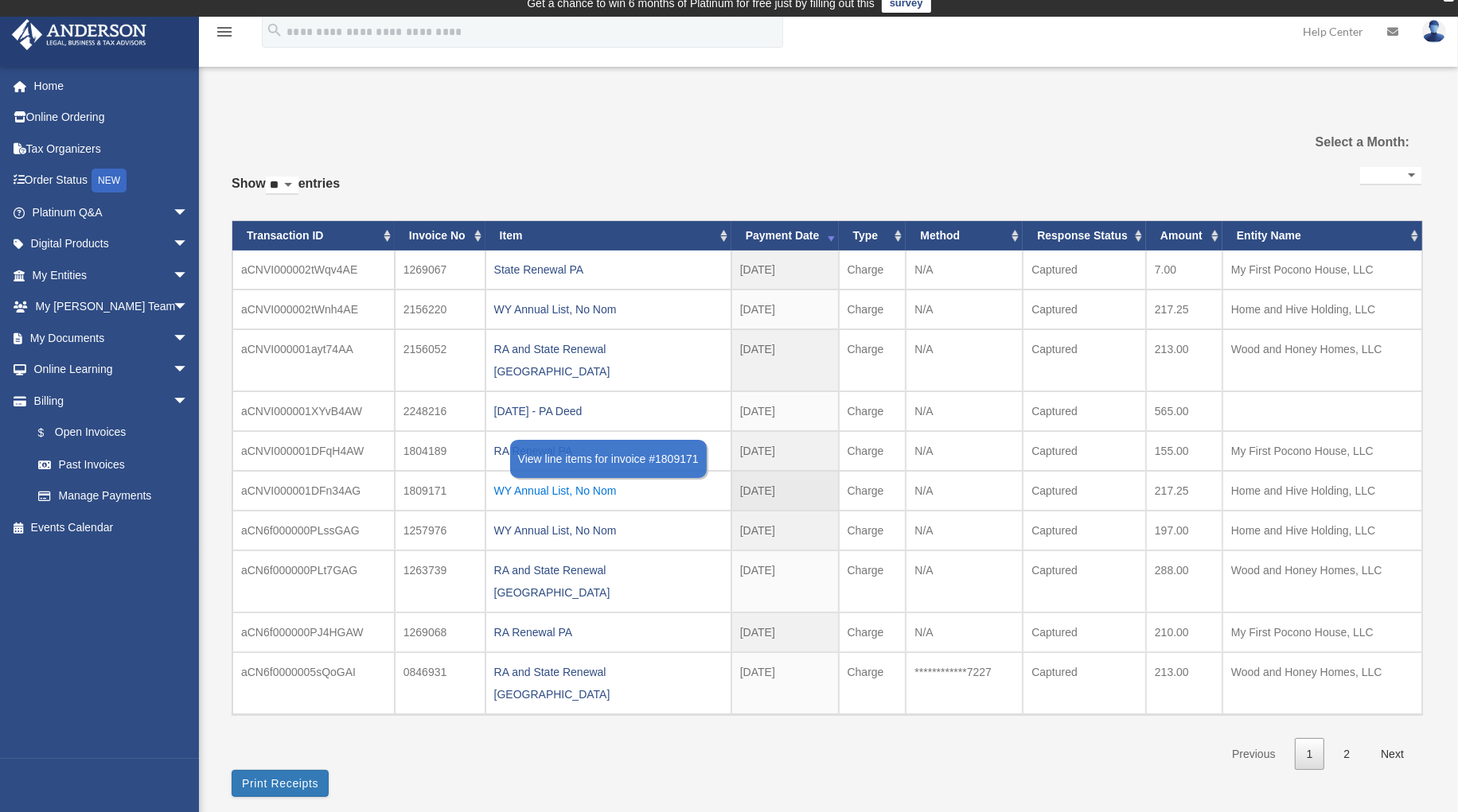
click at [541, 480] on div "WY Annual List, No Nom" at bounding box center [608, 491] width 228 height 22
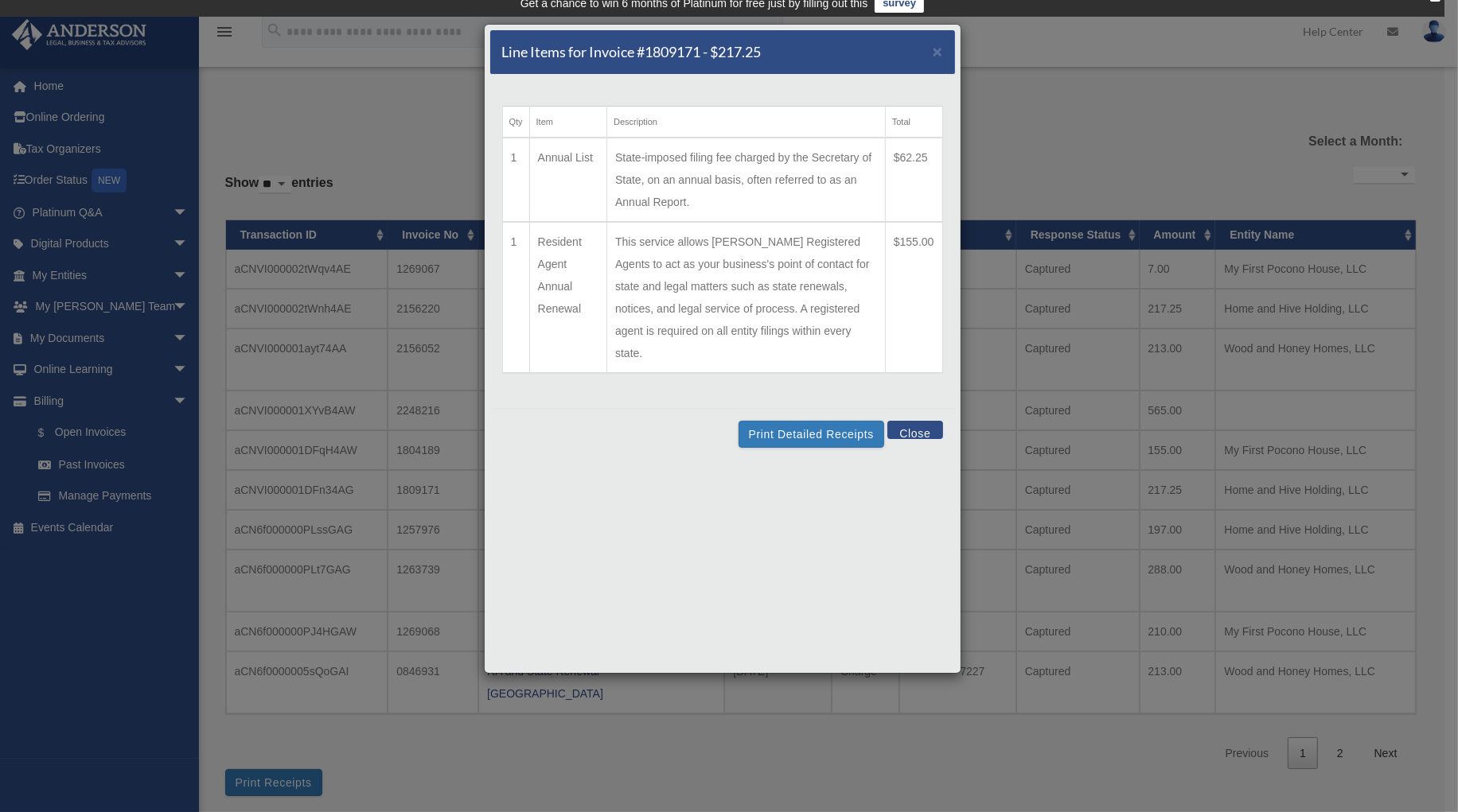
click at [801, 167] on td "State-imposed filing fee charged by the Secretary of State, on an annual basis,…" at bounding box center [746, 180] width 278 height 85
click at [807, 421] on button "Print Detailed Receipts" at bounding box center [811, 434] width 145 height 27
click at [802, 421] on button "Print Detailed Receipts" at bounding box center [811, 434] width 145 height 27
click at [935, 50] on span "×" at bounding box center [938, 51] width 10 height 18
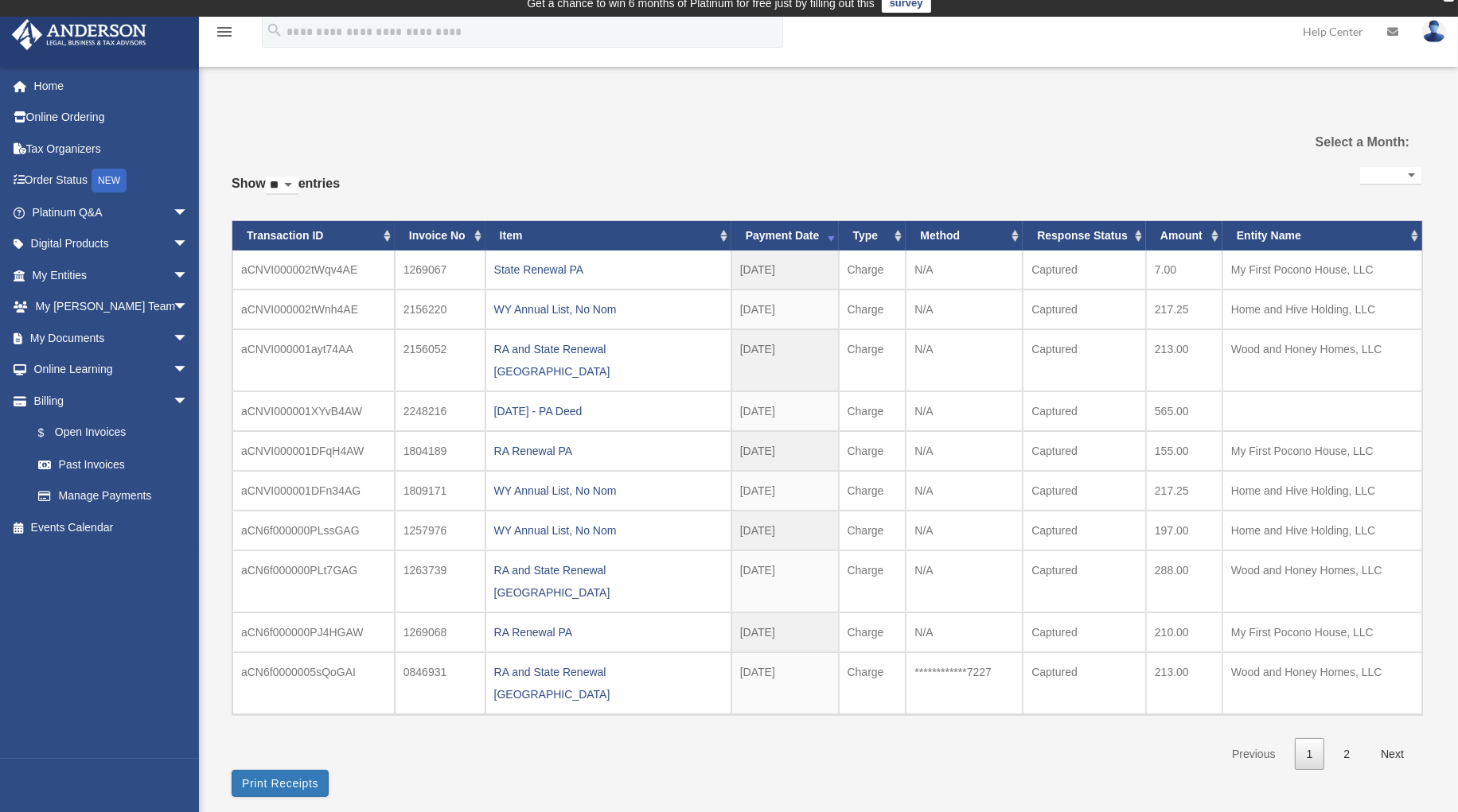
click at [542, 519] on div "WY Annual List, No Nom" at bounding box center [608, 530] width 228 height 22
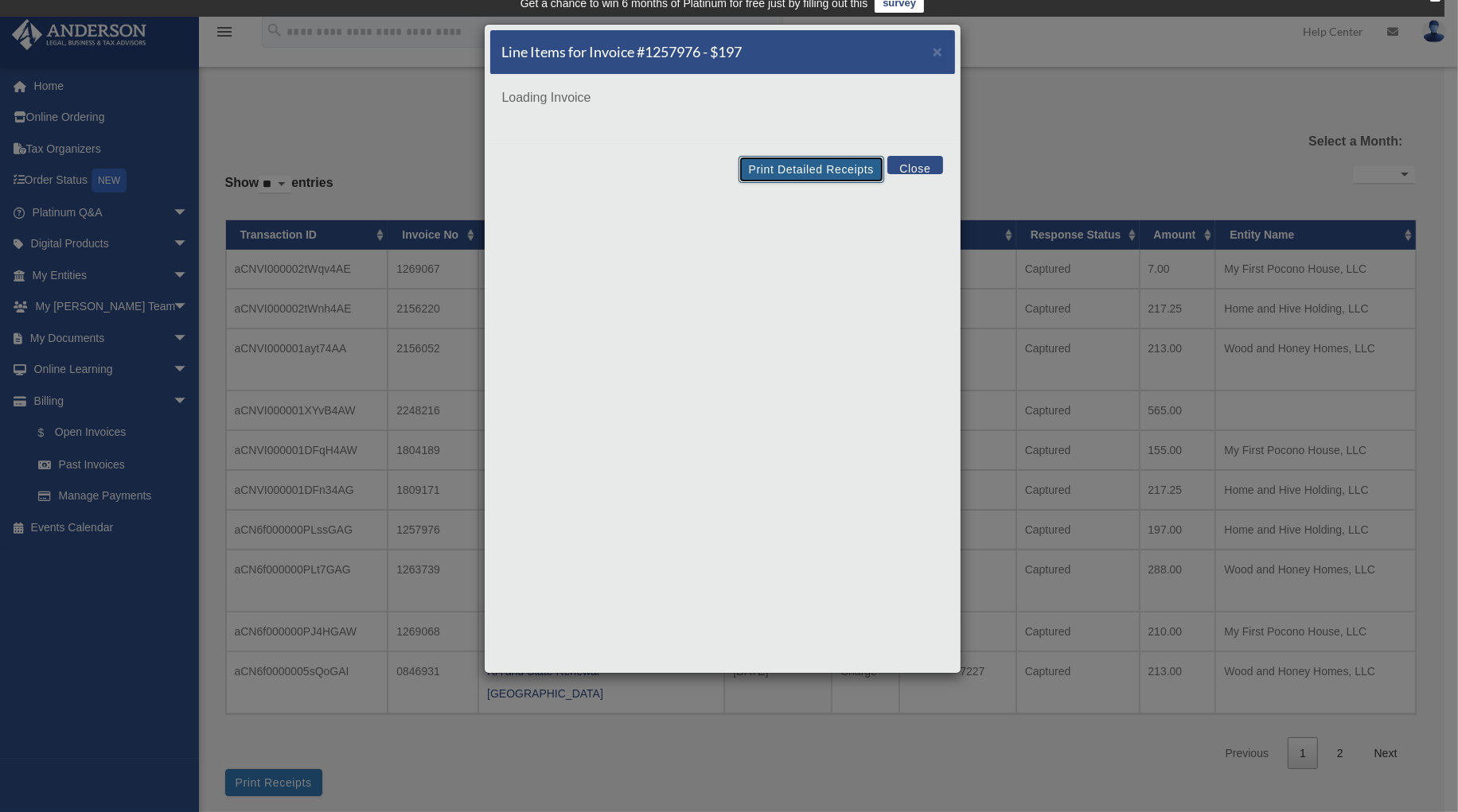
click at [762, 169] on button "Print Detailed Receipts" at bounding box center [811, 169] width 145 height 27
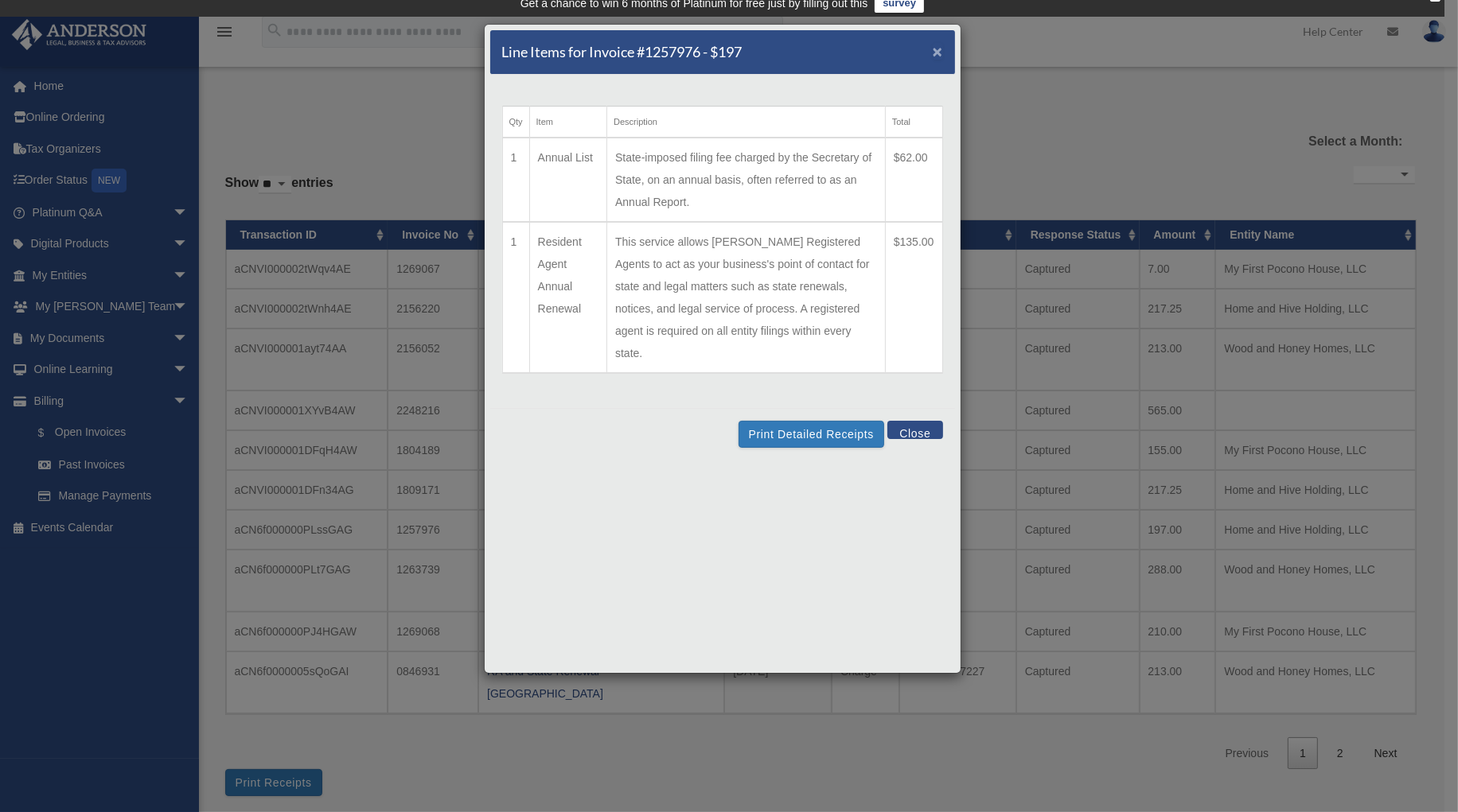
click at [935, 50] on span "×" at bounding box center [938, 51] width 10 height 18
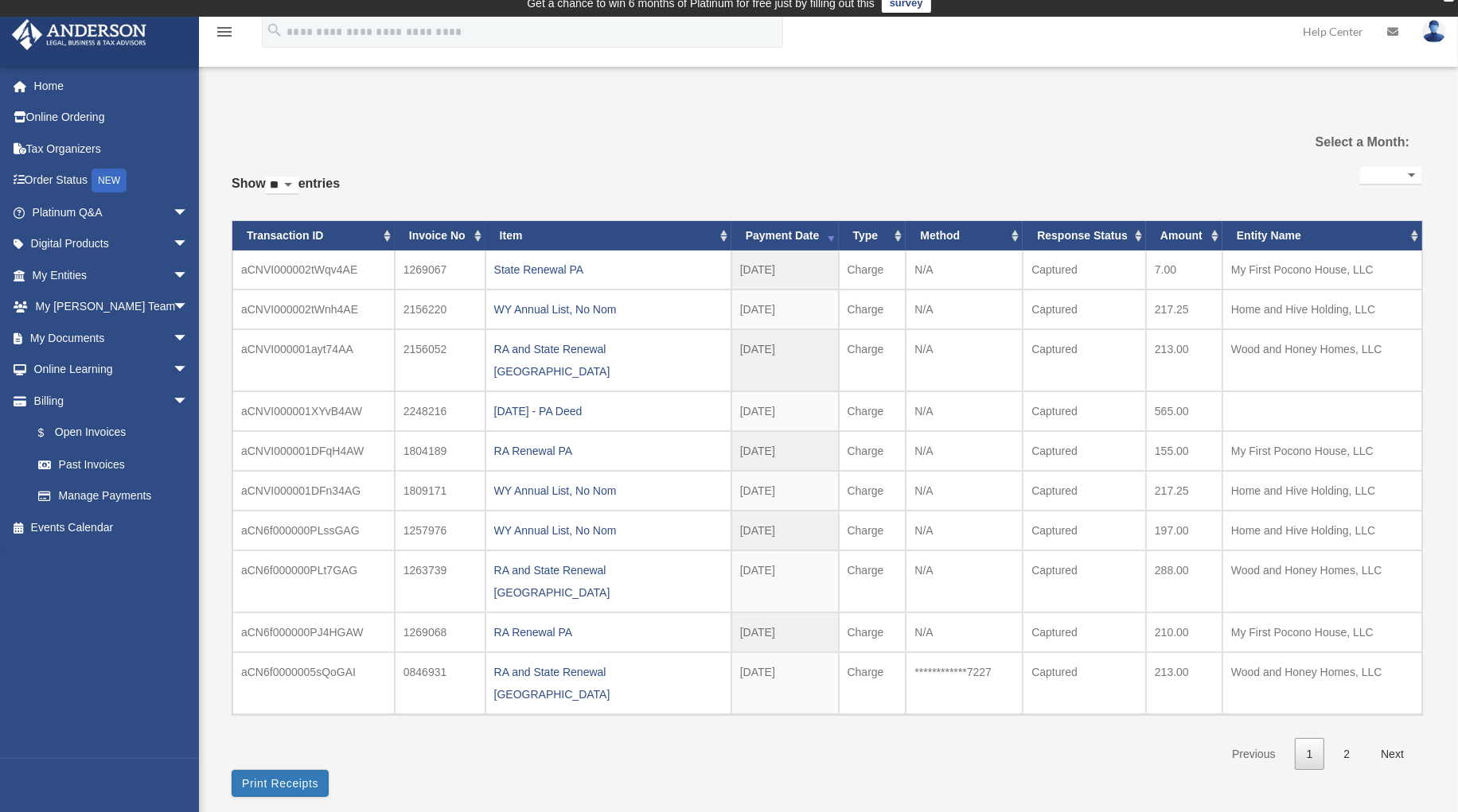
drag, startPoint x: 567, startPoint y: 545, endPoint x: 558, endPoint y: 551, distance: 10.8
click at [566, 559] on div "RA and State Renewal [GEOGRAPHIC_DATA]" at bounding box center [608, 581] width 228 height 45
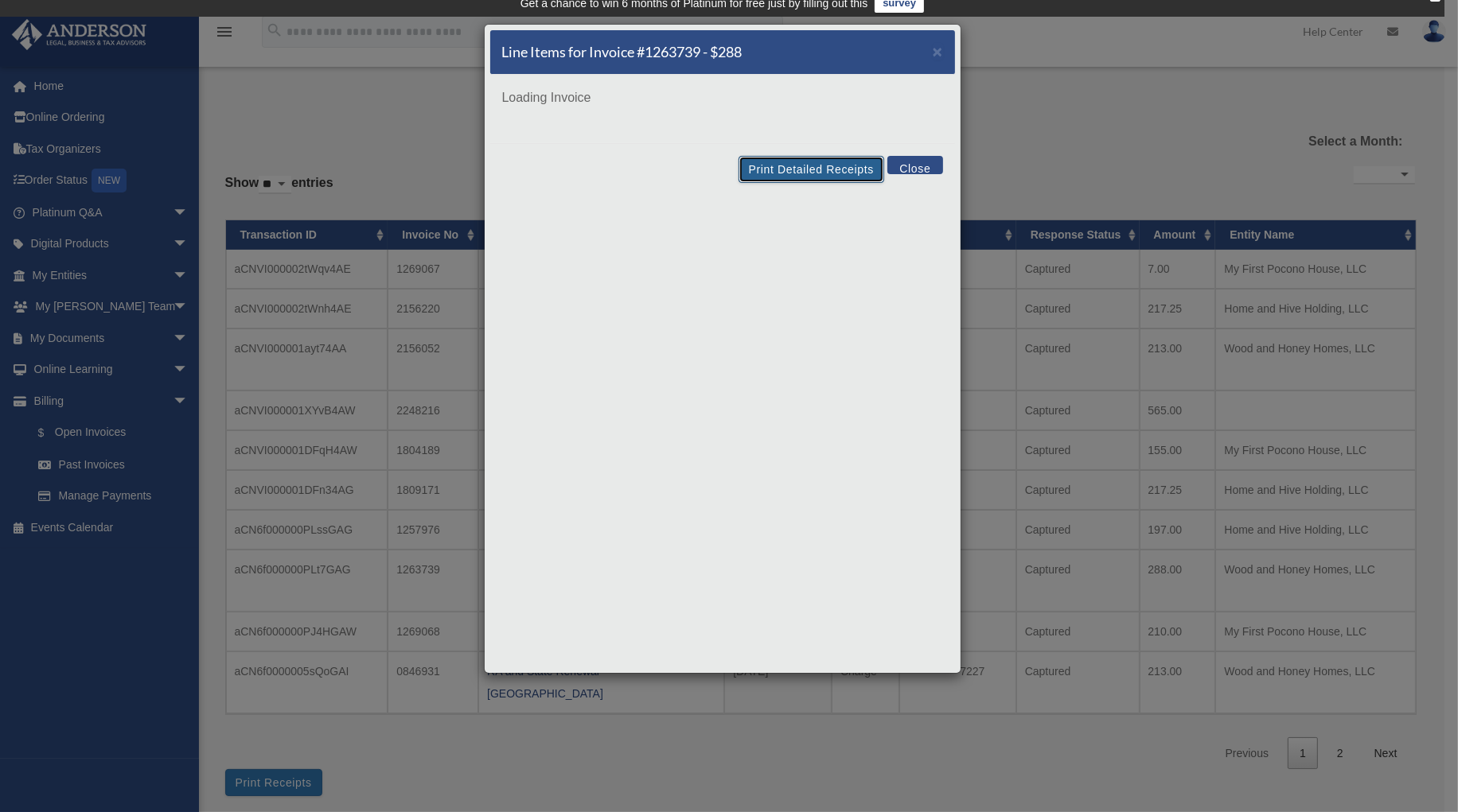
click at [761, 165] on button "Print Detailed Receipts" at bounding box center [811, 169] width 145 height 27
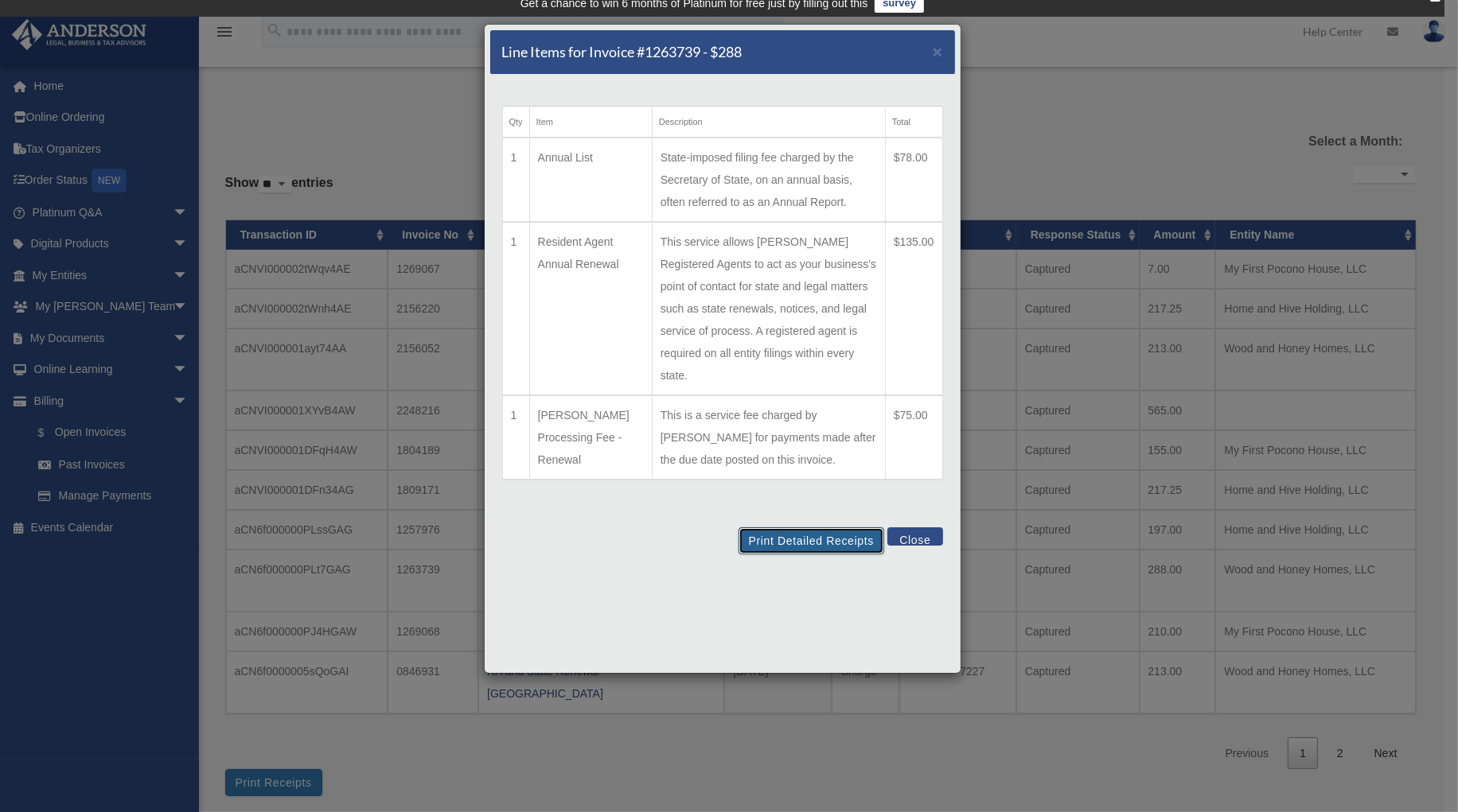
click at [785, 527] on button "Print Detailed Receipts" at bounding box center [811, 541] width 145 height 27
click at [939, 52] on span "×" at bounding box center [938, 51] width 10 height 18
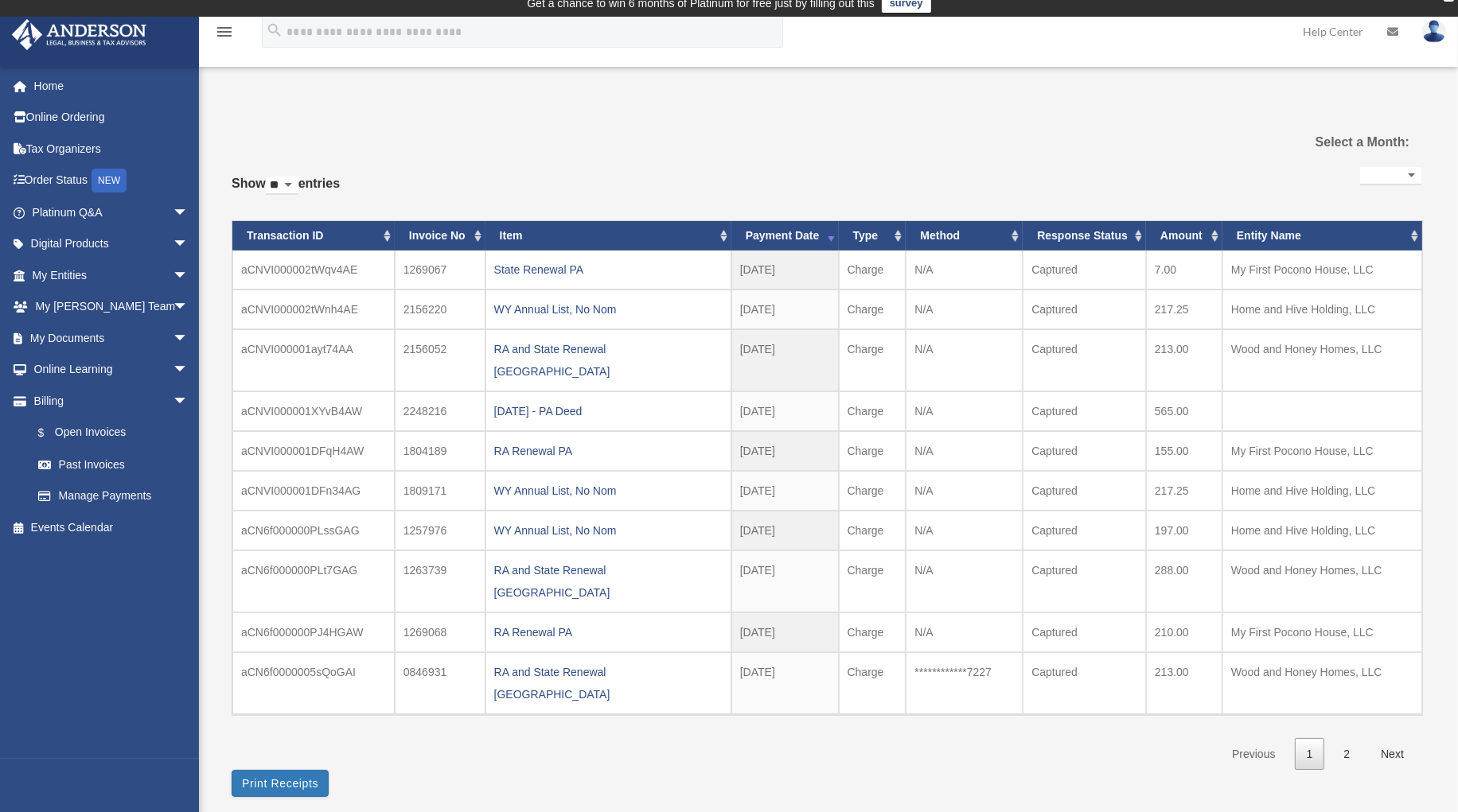
click at [529, 621] on div "RA Renewal PA" at bounding box center [608, 632] width 228 height 22
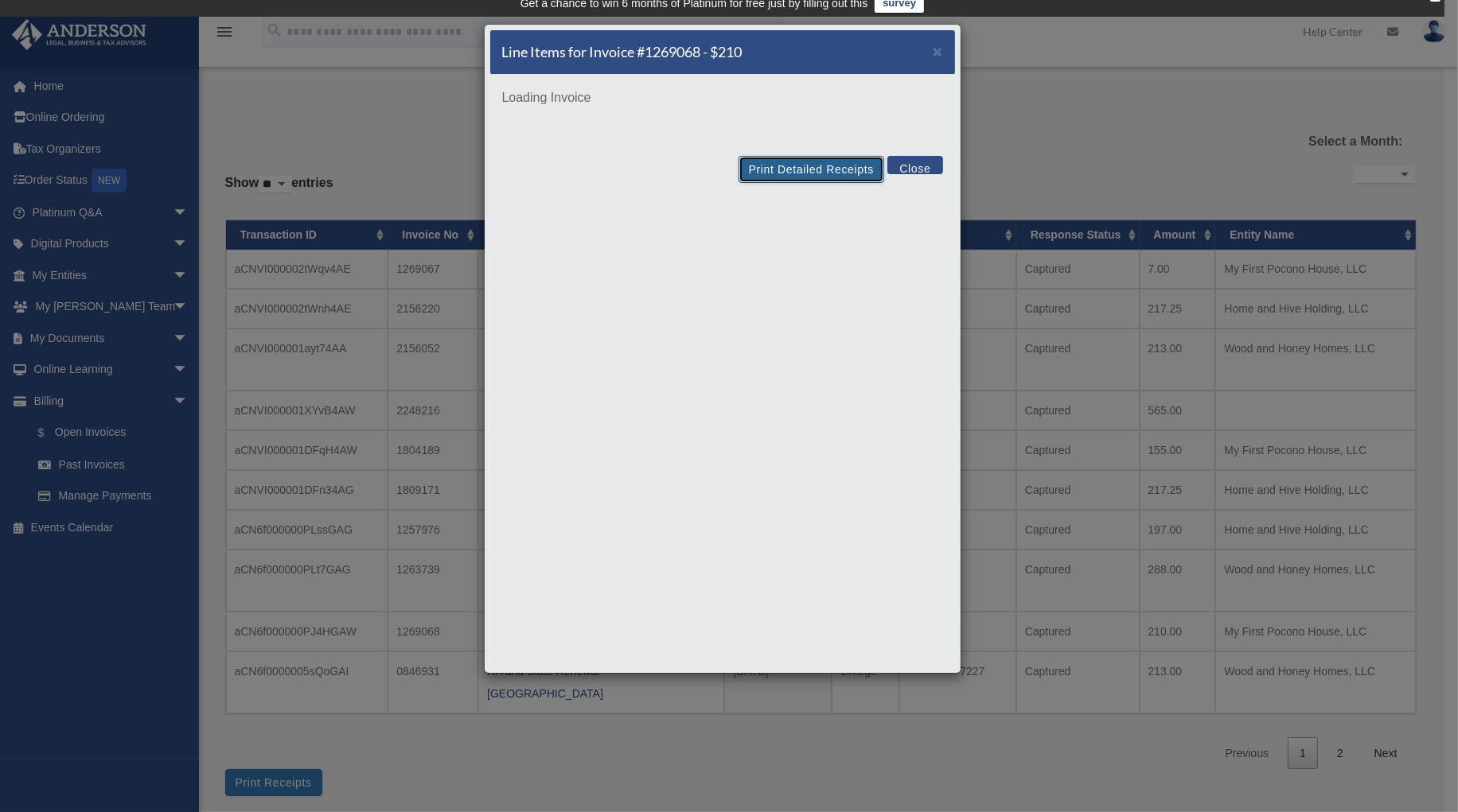
click at [783, 170] on button "Print Detailed Receipts" at bounding box center [811, 169] width 145 height 27
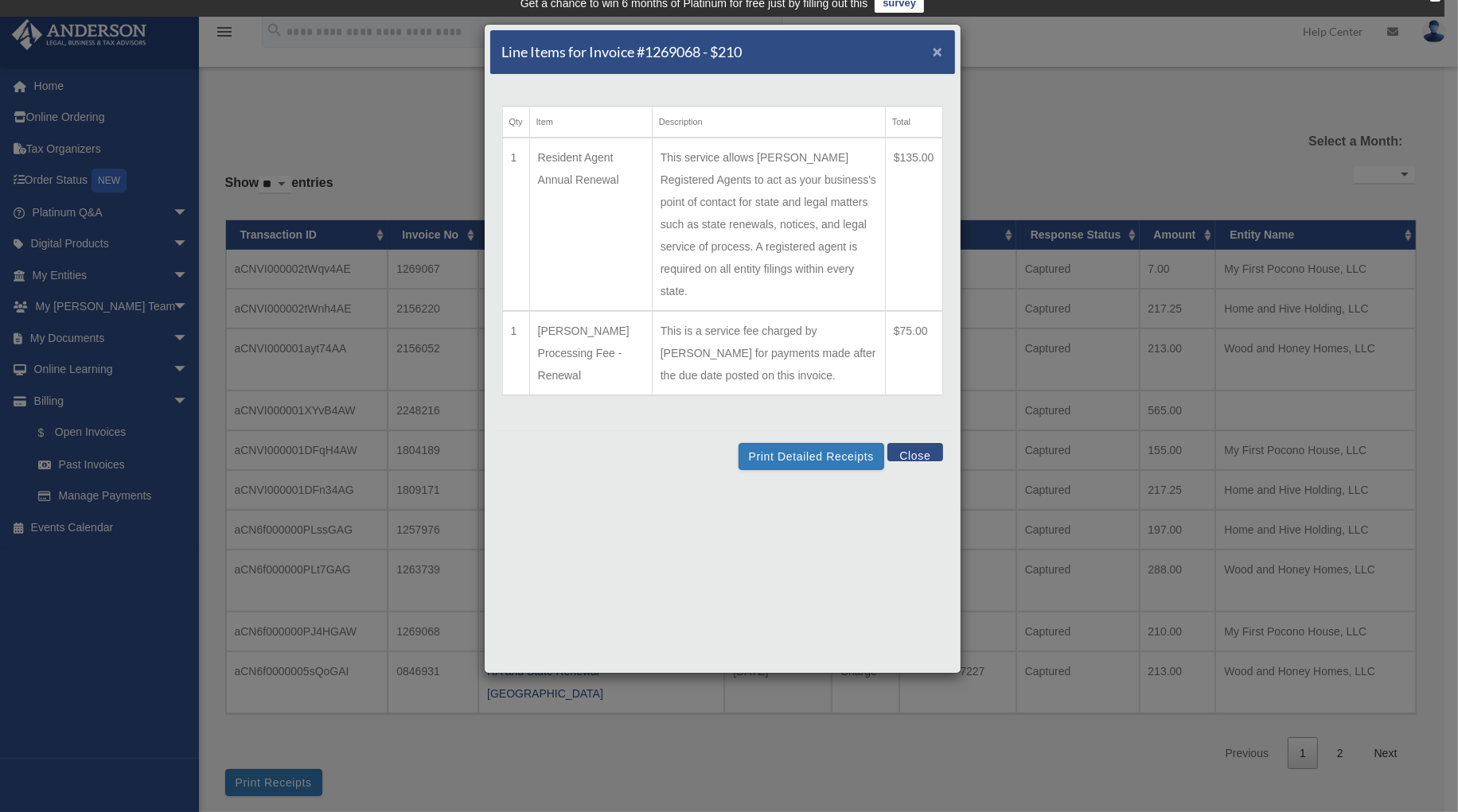
click at [940, 54] on span "×" at bounding box center [938, 51] width 10 height 18
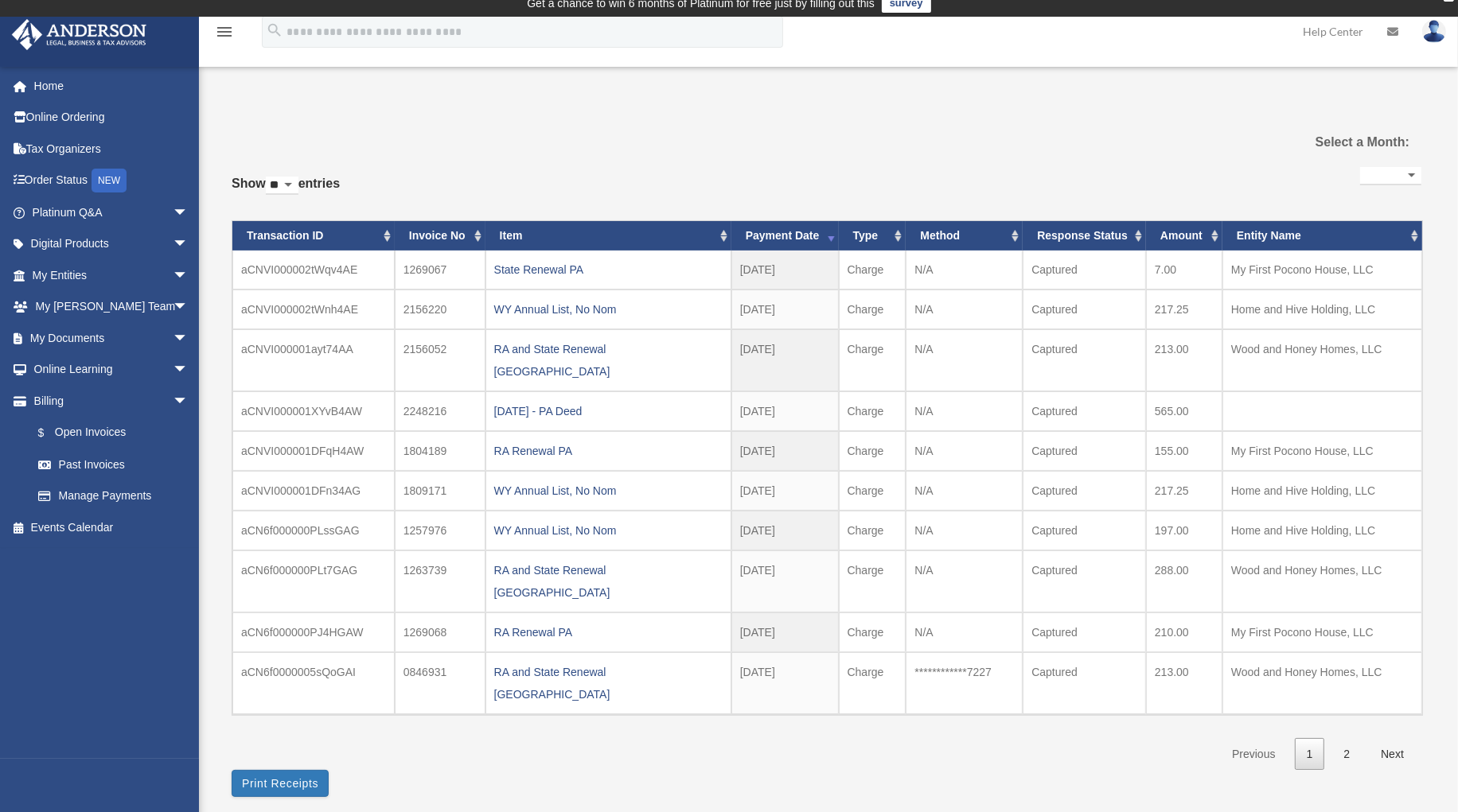
click at [584, 742] on div "**********" at bounding box center [827, 459] width 1190 height 713
click at [534, 519] on div "WY Annual List, No Nom" at bounding box center [608, 530] width 228 height 22
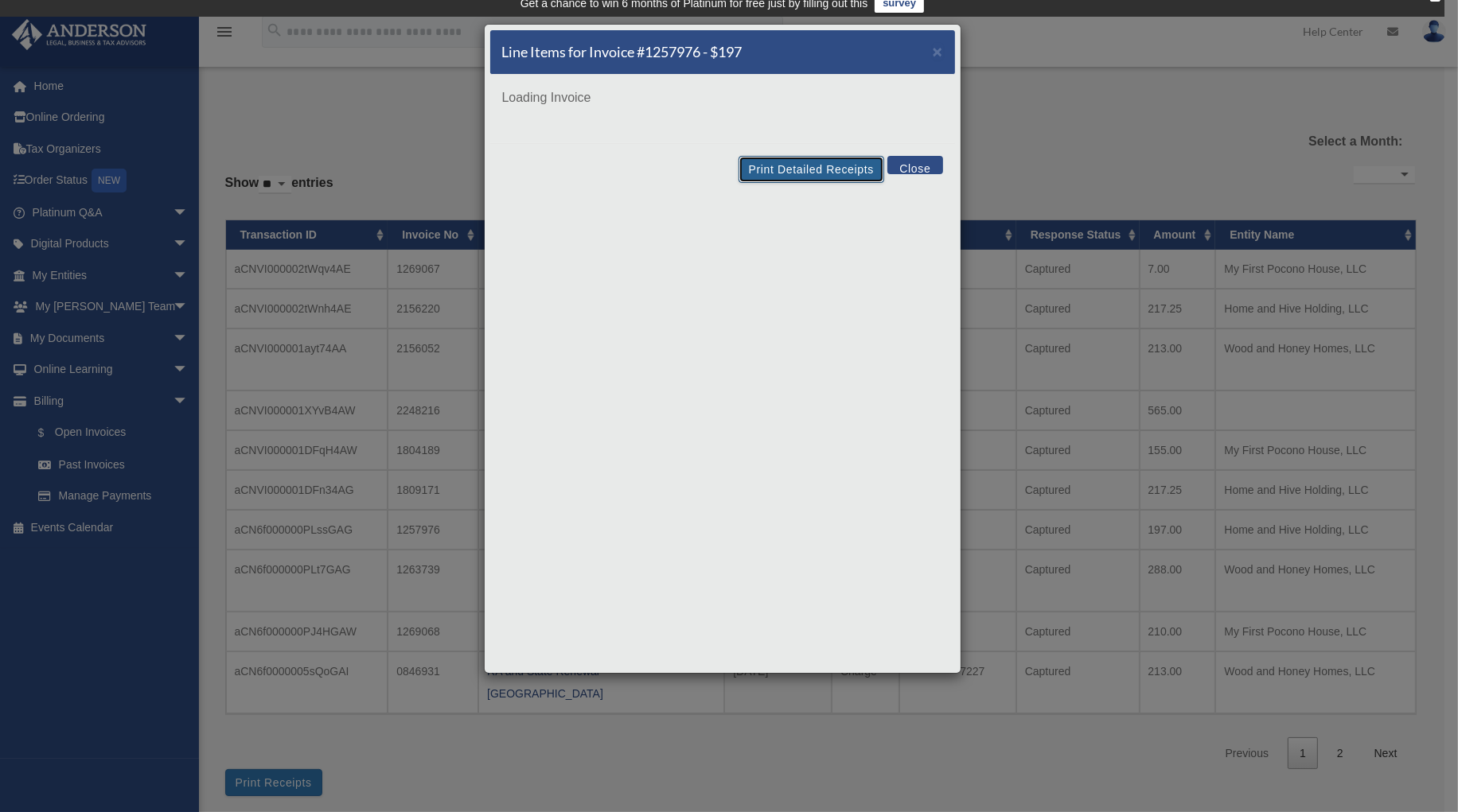
click at [811, 172] on button "Print Detailed Receipts" at bounding box center [811, 169] width 145 height 27
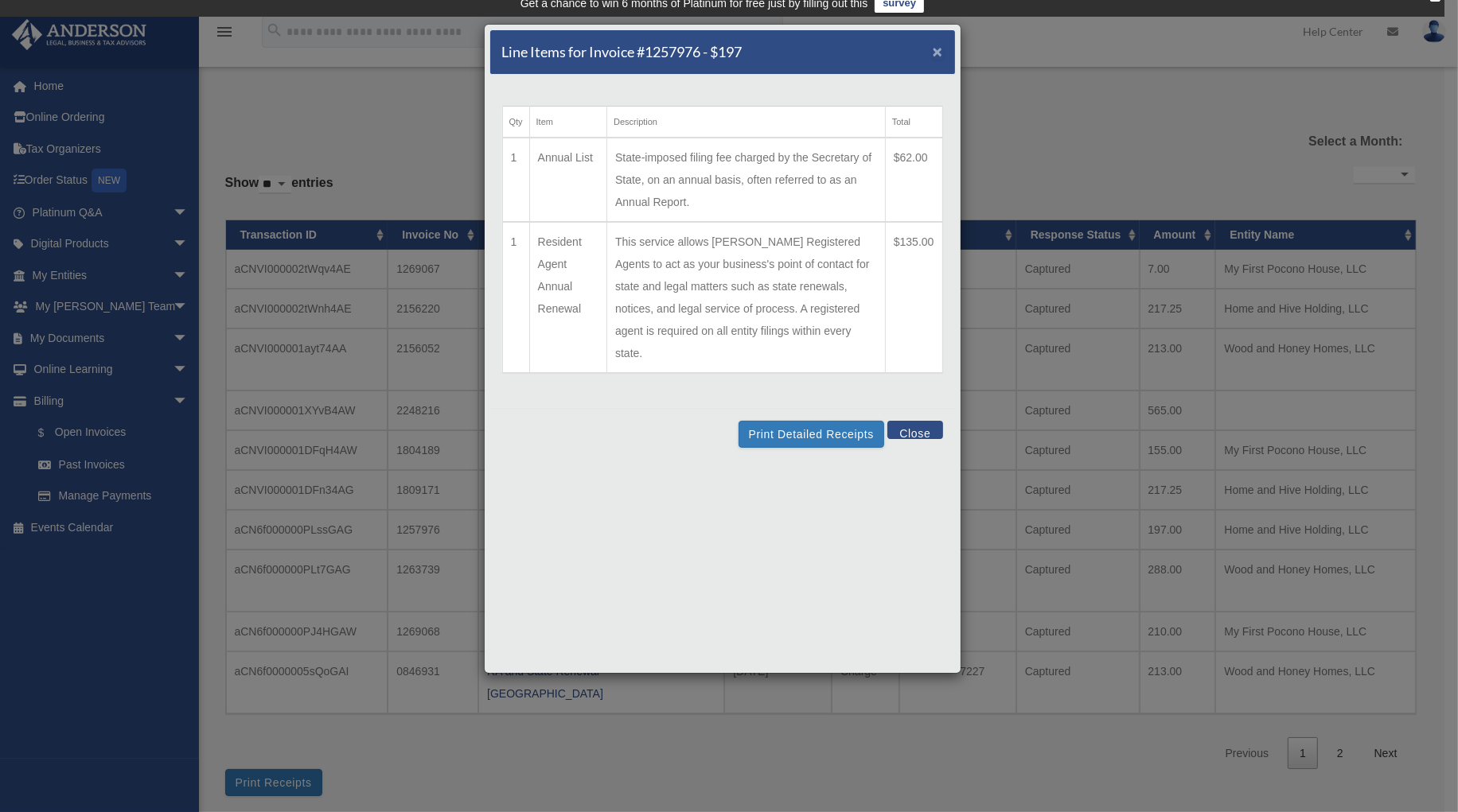
click at [938, 52] on span "×" at bounding box center [938, 51] width 10 height 18
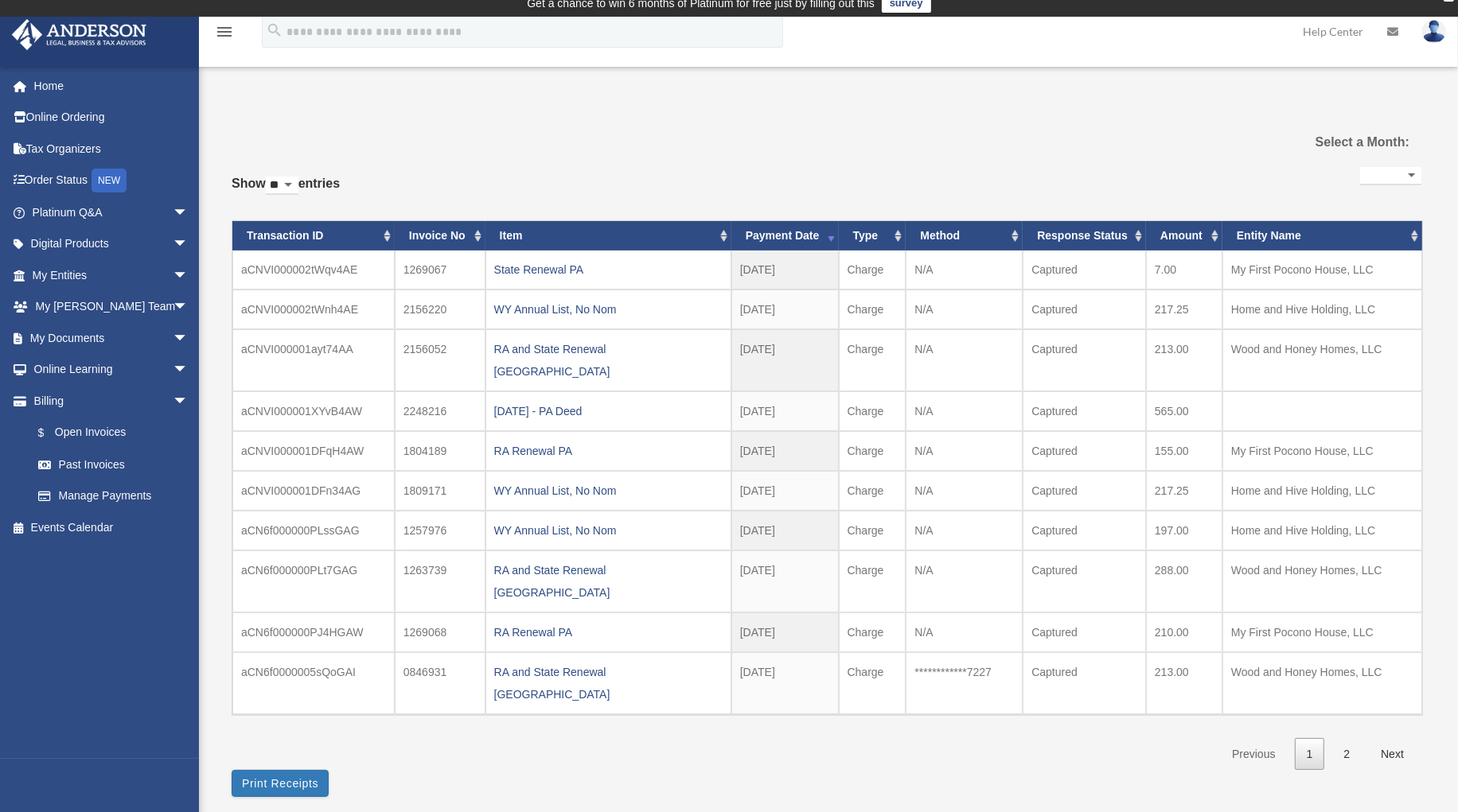
click at [553, 519] on div "WY Annual List, No Nom" at bounding box center [608, 530] width 228 height 22
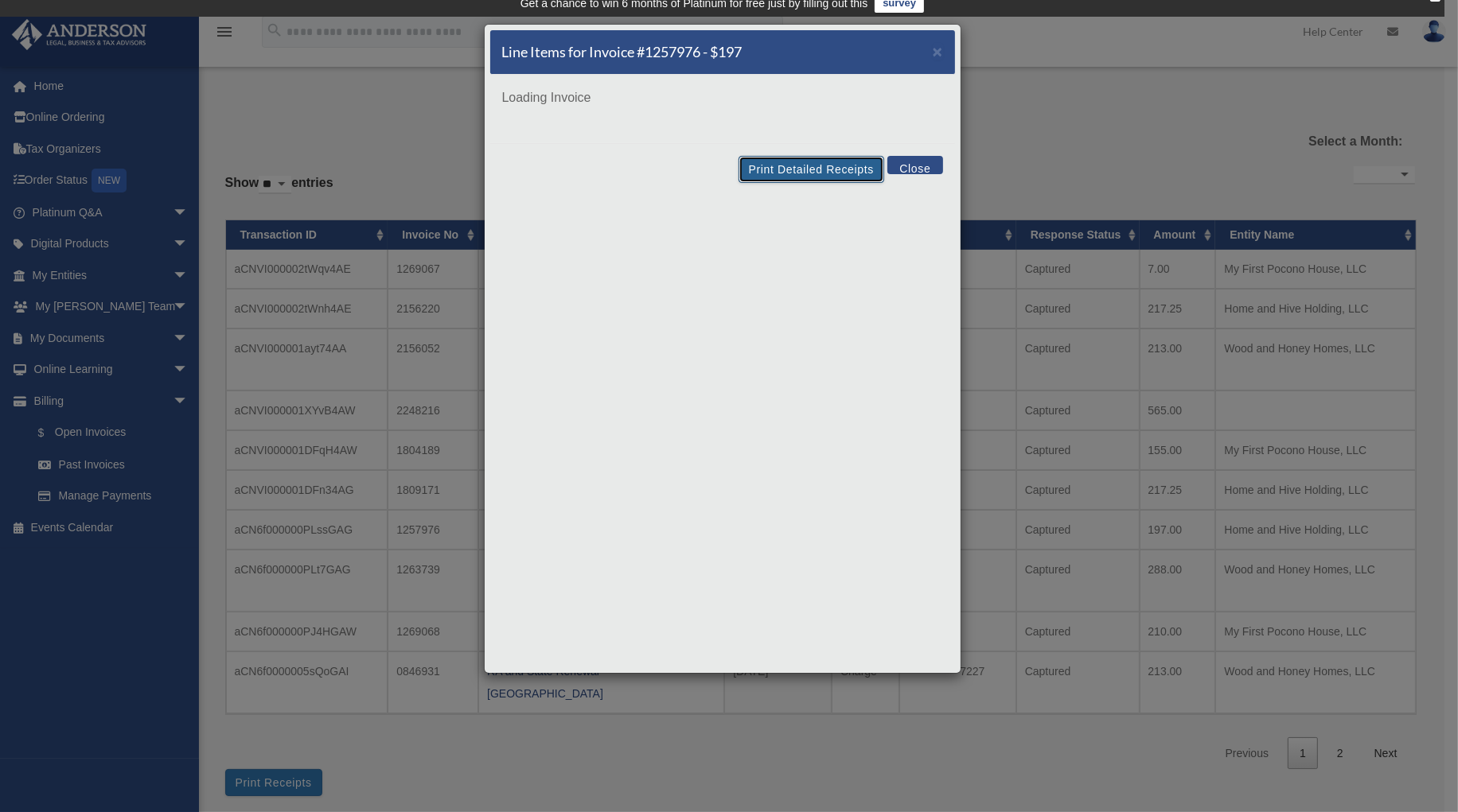
click at [820, 169] on button "Print Detailed Receipts" at bounding box center [811, 169] width 145 height 27
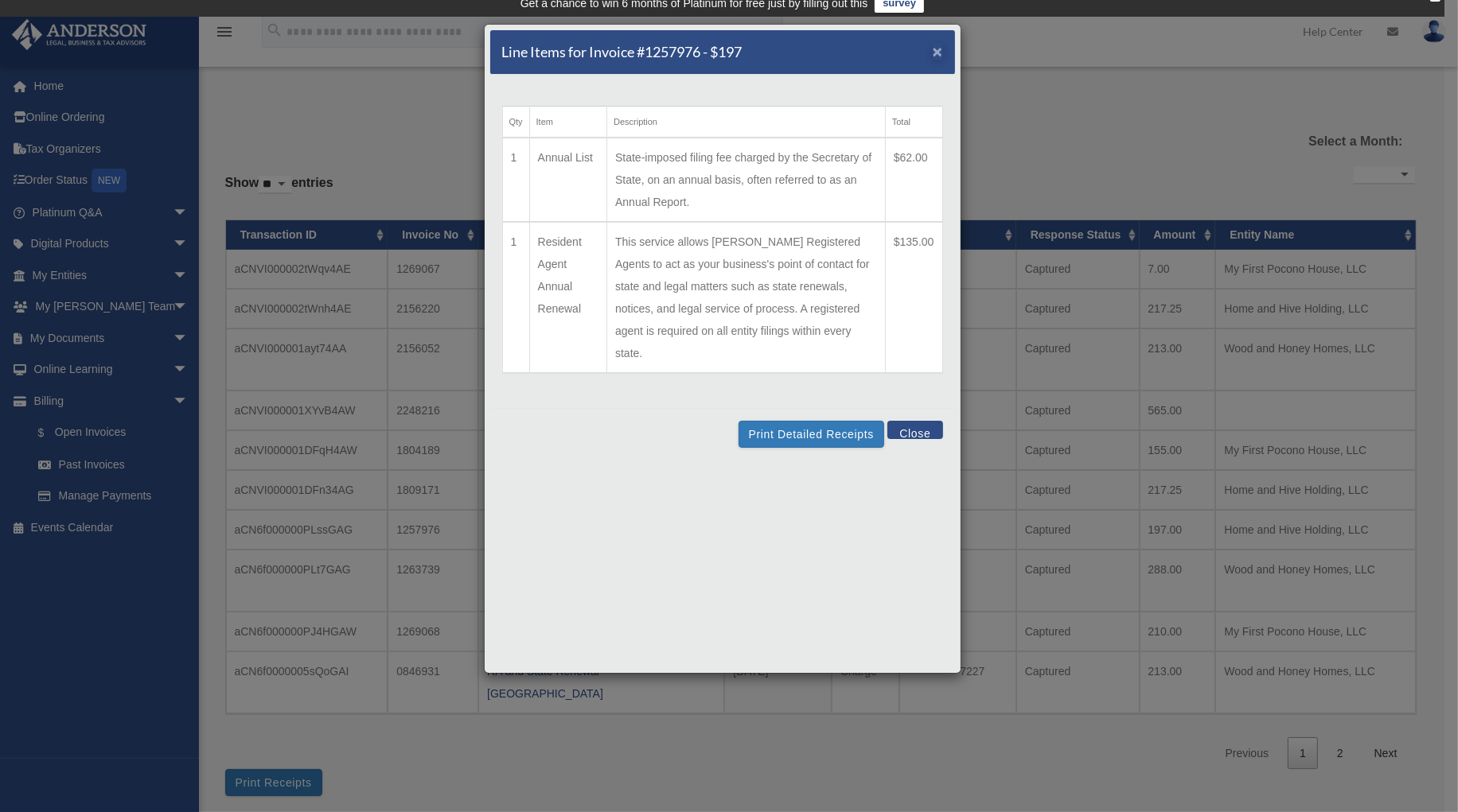
drag, startPoint x: 945, startPoint y: 47, endPoint x: 931, endPoint y: 50, distance: 14.3
click at [945, 47] on div "Line Items for Invoice #1257976 - $197 ×" at bounding box center [722, 52] width 464 height 45
click at [935, 53] on span "×" at bounding box center [938, 51] width 10 height 18
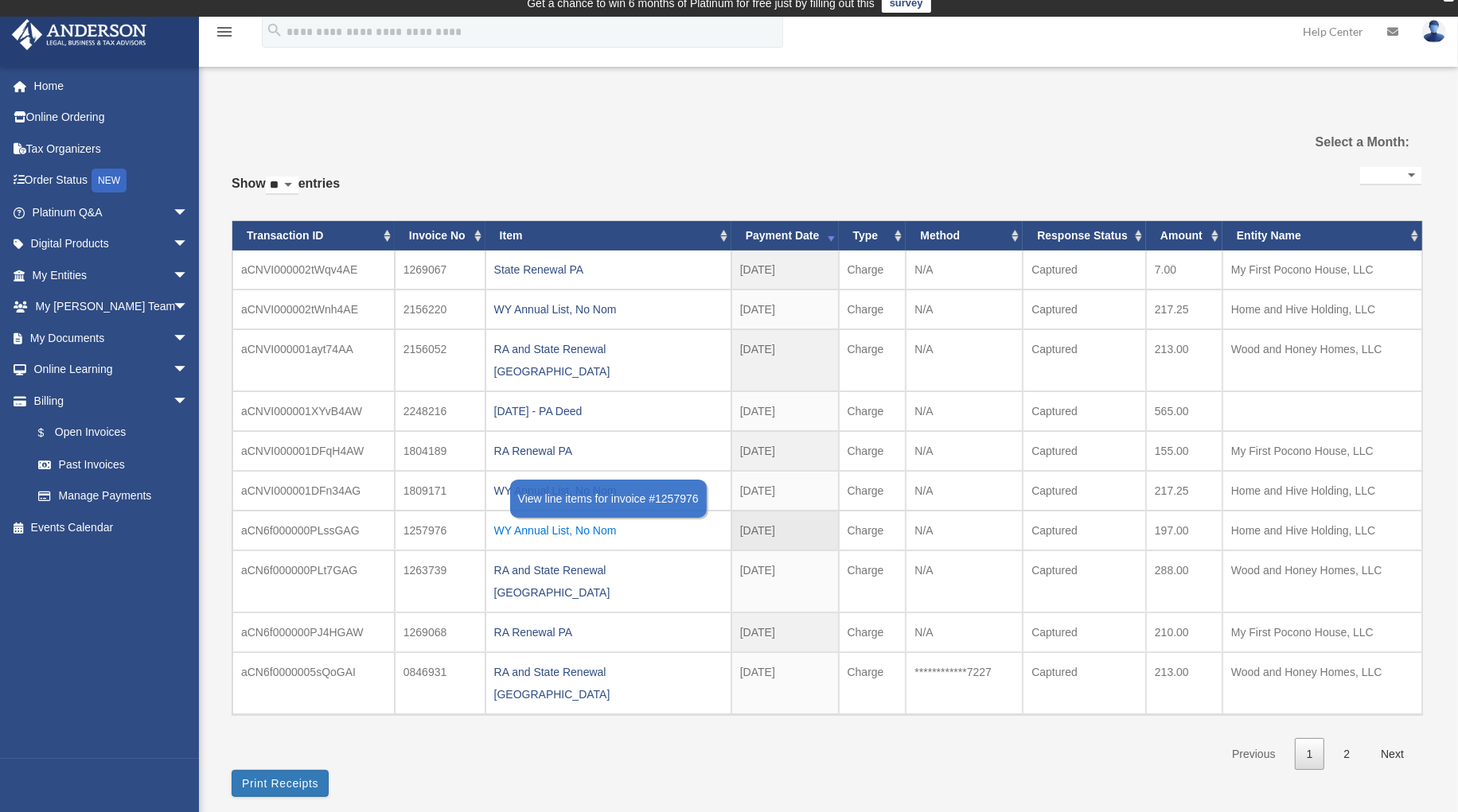
click at [568, 519] on div "WY Annual List, No Nom" at bounding box center [608, 530] width 228 height 22
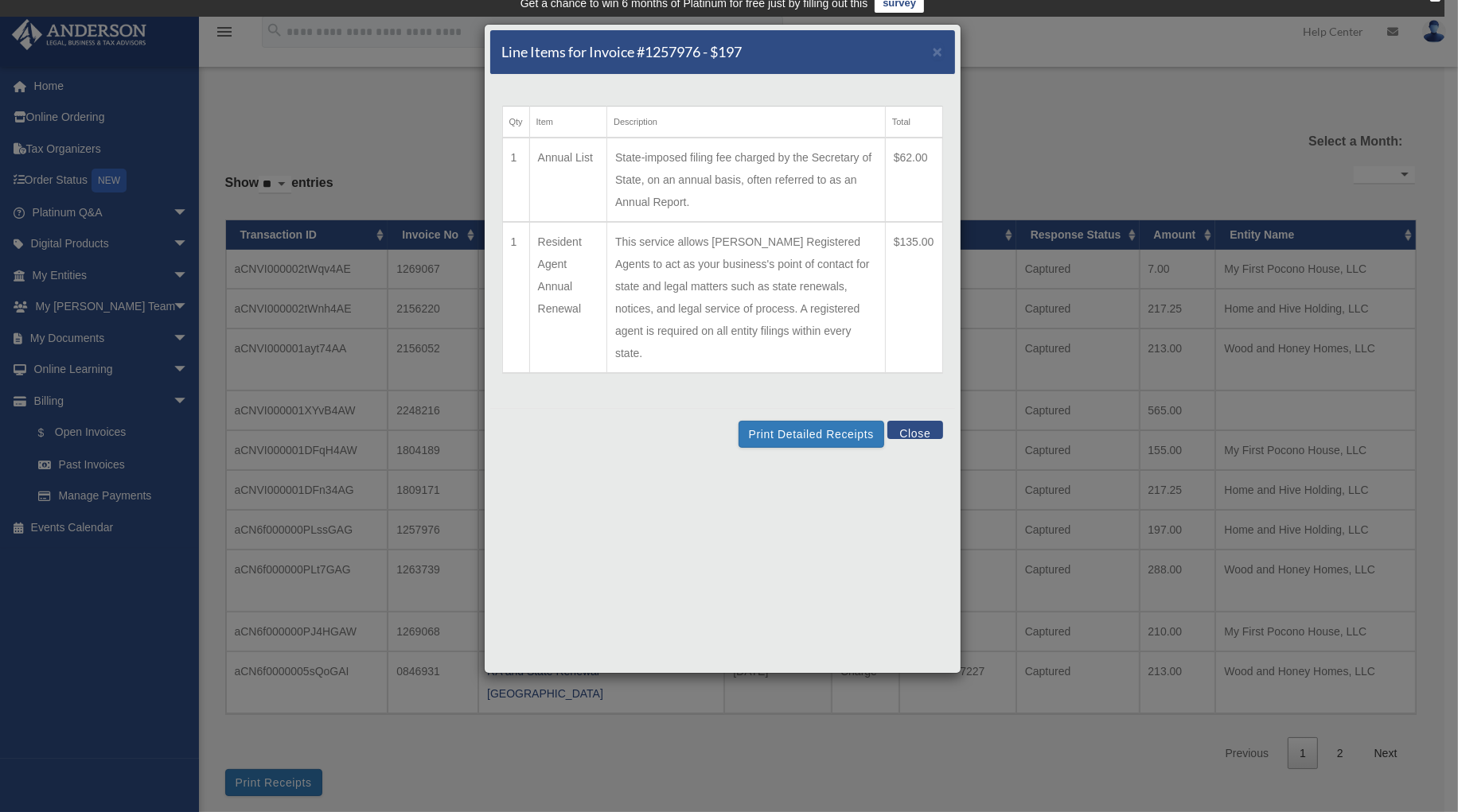
drag, startPoint x: 775, startPoint y: 167, endPoint x: 763, endPoint y: 168, distance: 12.0
click at [773, 167] on td "State-imposed filing fee charged by the Secretary of State, on an annual basis,…" at bounding box center [746, 180] width 278 height 85
click at [943, 51] on div "Line Items for Invoice #1257976 - $197 ×" at bounding box center [722, 52] width 464 height 45
click at [938, 50] on span "×" at bounding box center [938, 51] width 10 height 18
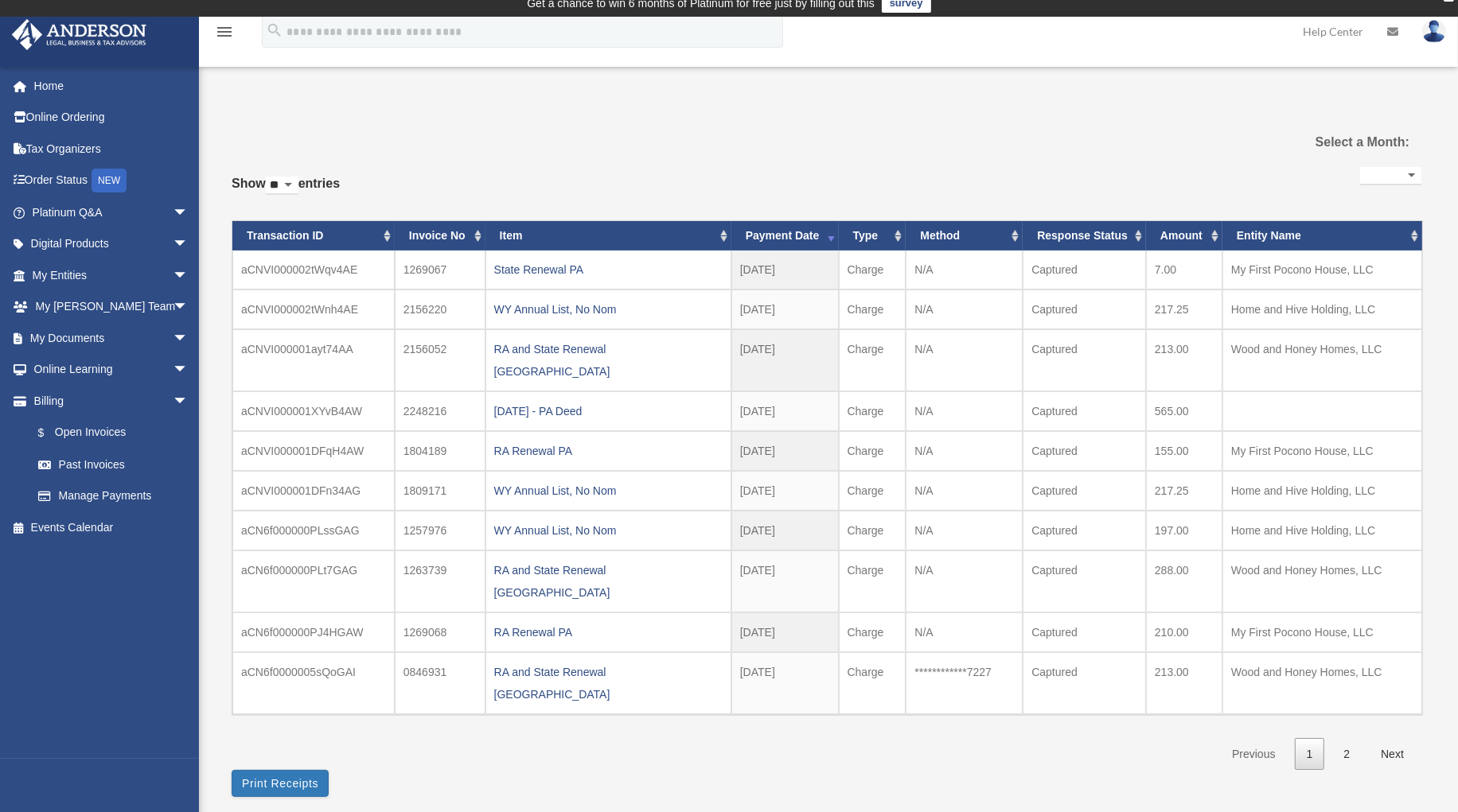
click at [522, 621] on div "RA Renewal PA" at bounding box center [608, 632] width 228 height 22
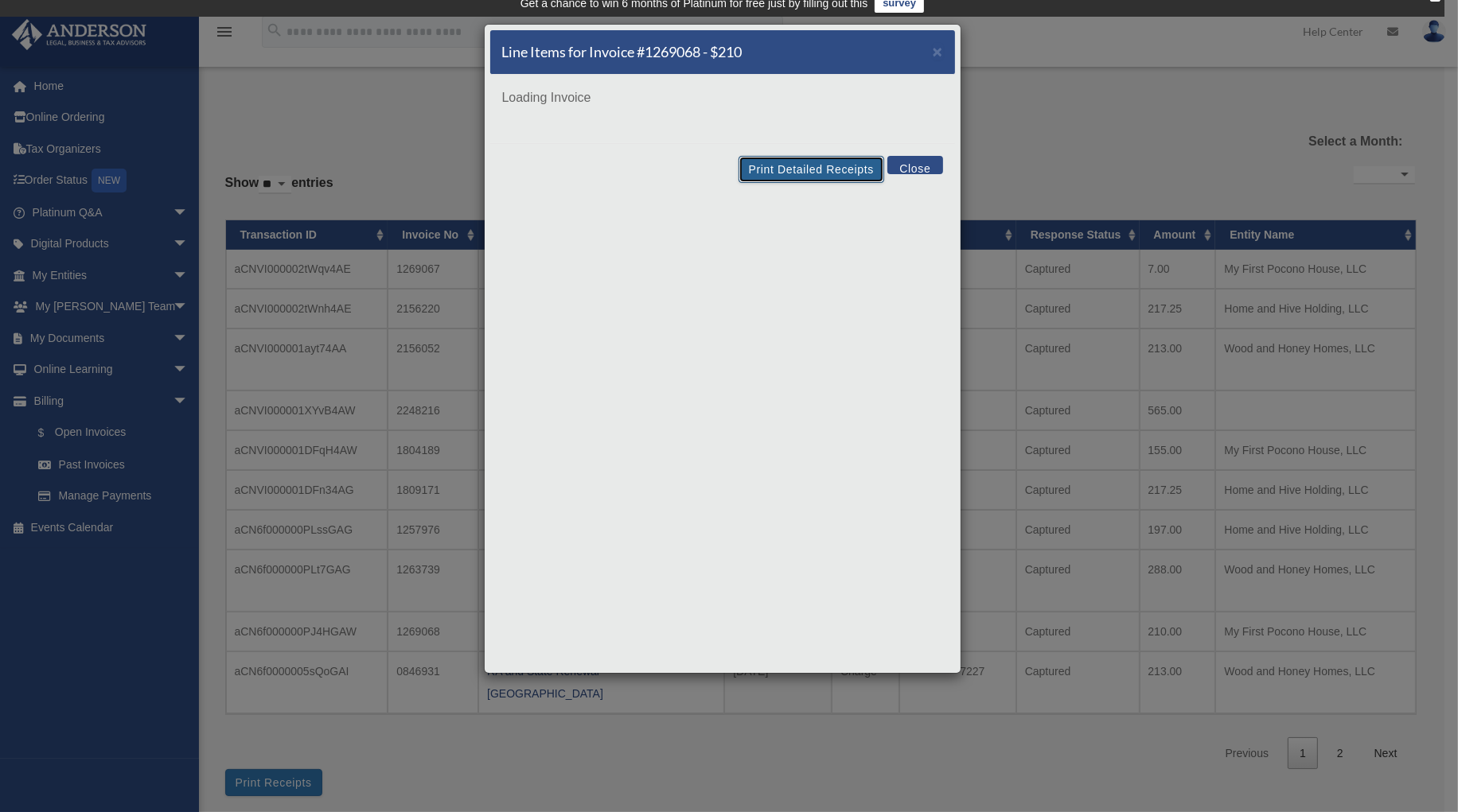
click at [807, 160] on button "Print Detailed Receipts" at bounding box center [811, 169] width 145 height 27
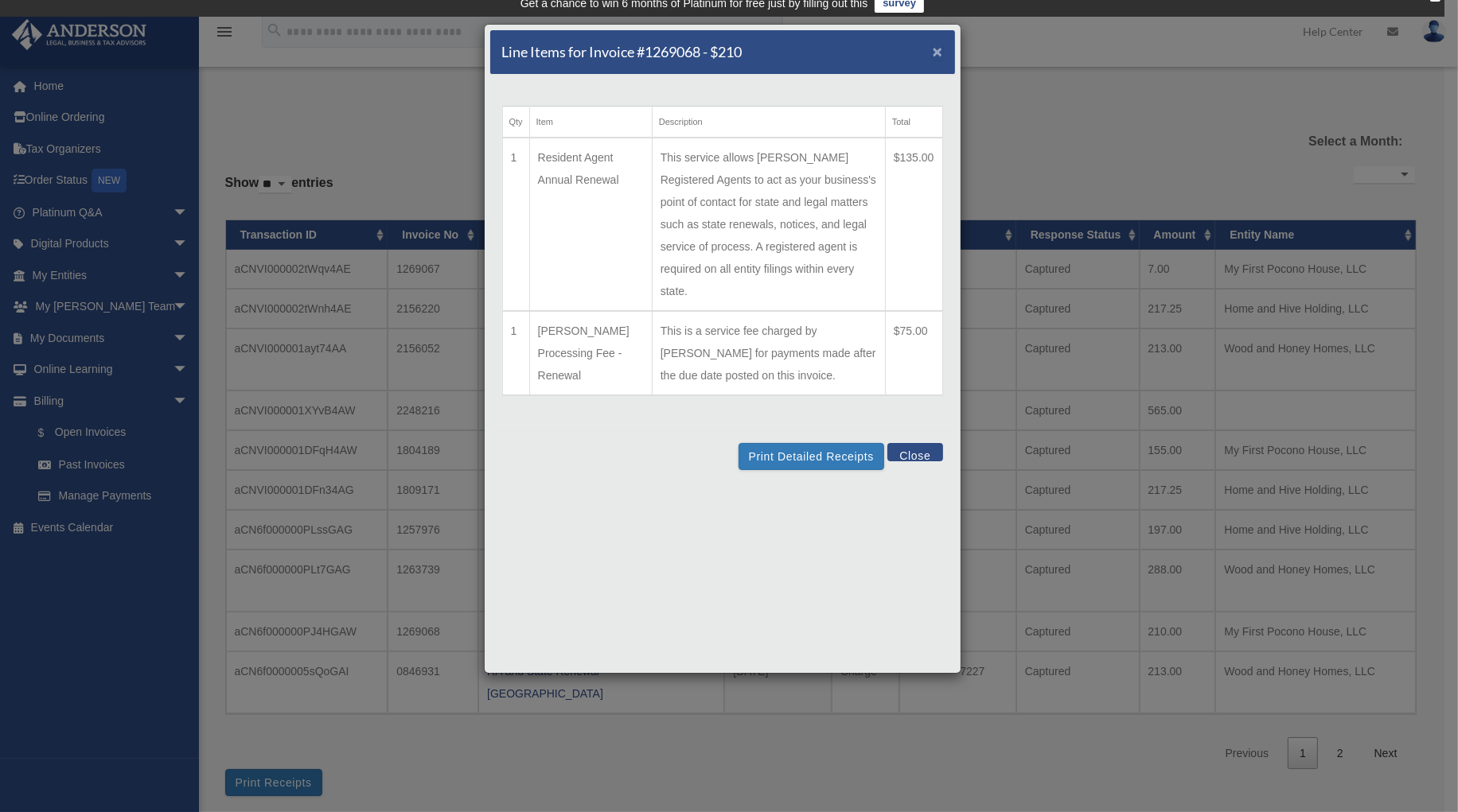
click at [940, 52] on span "×" at bounding box center [938, 51] width 10 height 18
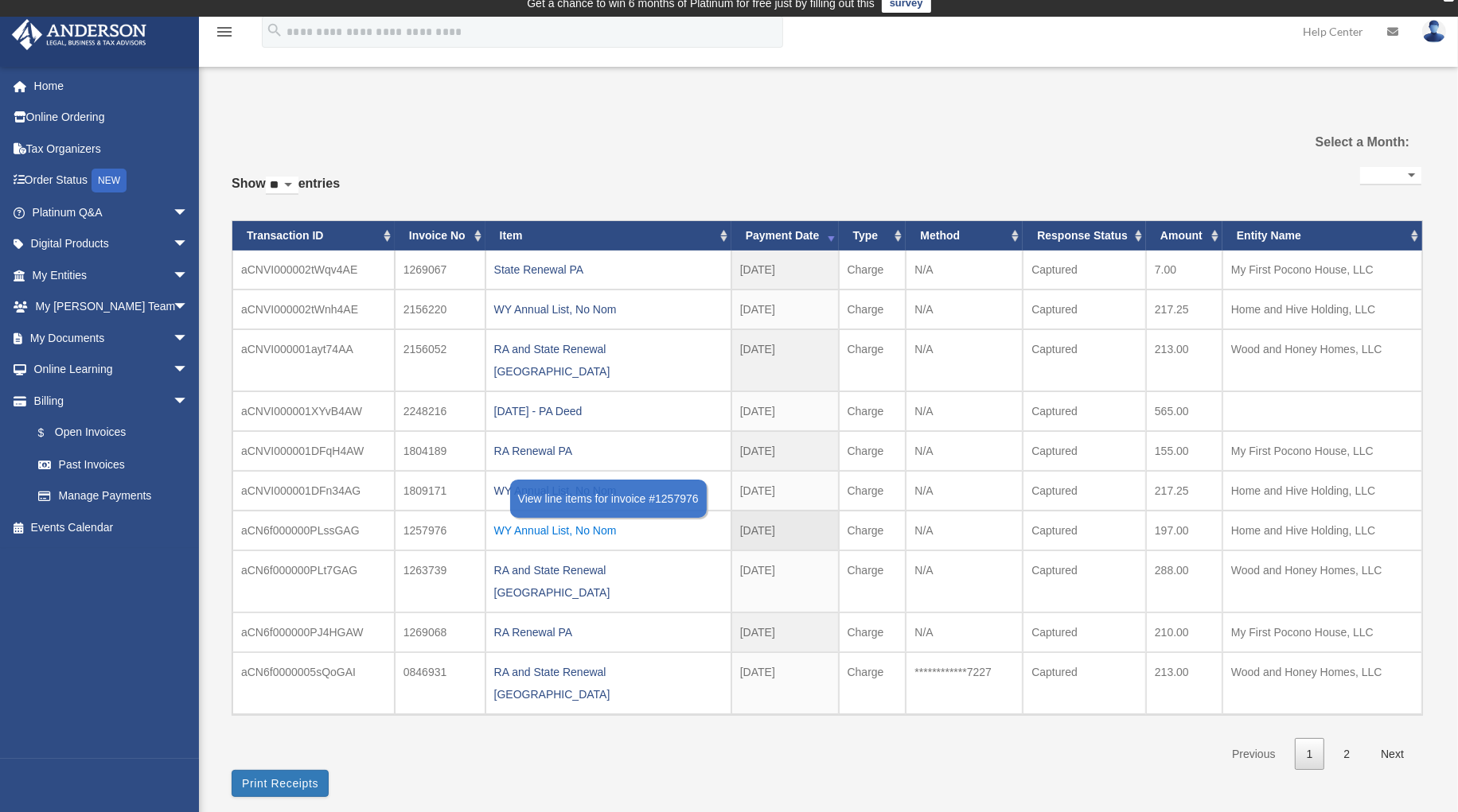
click at [563, 519] on div "WY Annual List, No Nom" at bounding box center [608, 530] width 228 height 22
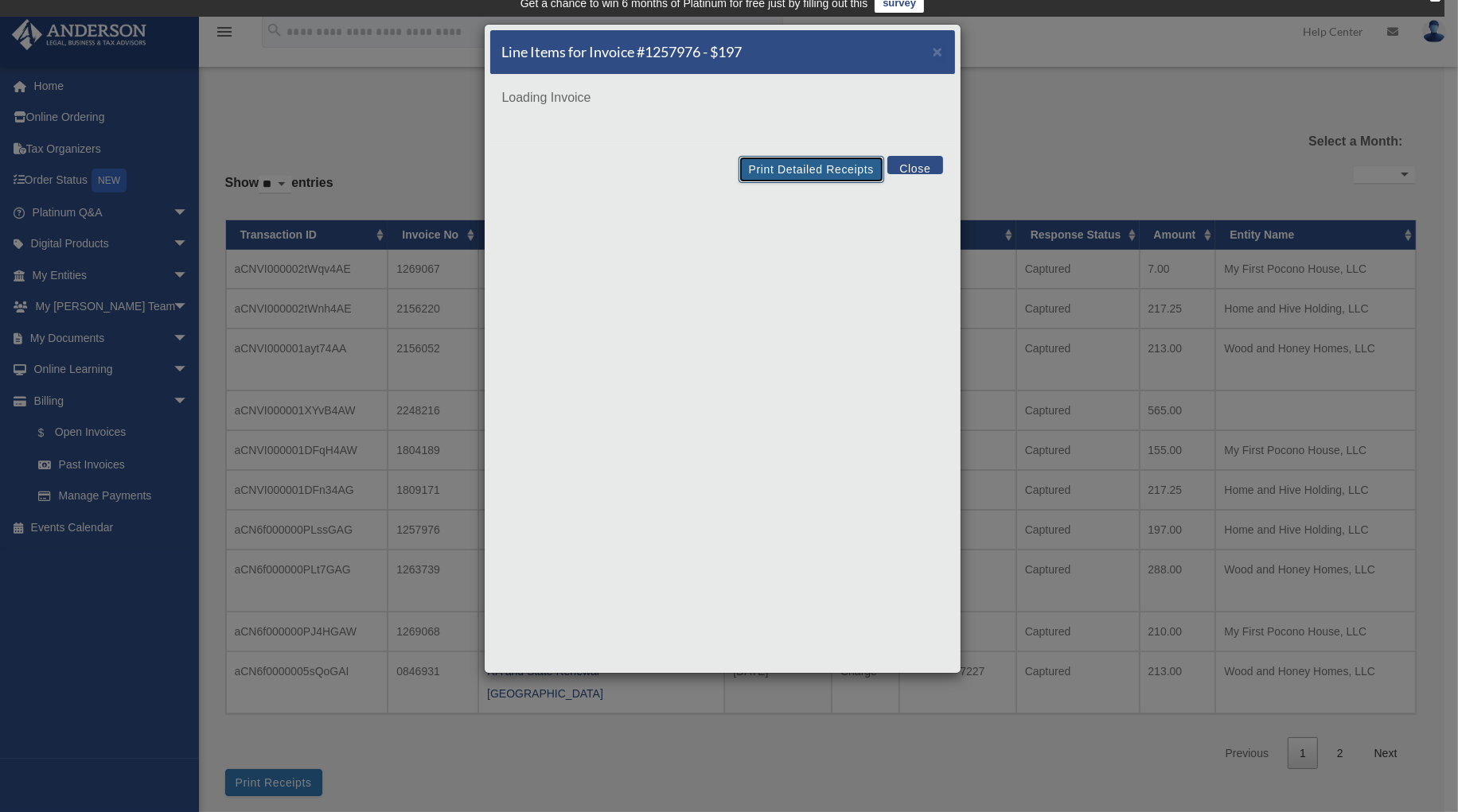
click at [783, 169] on button "Print Detailed Receipts" at bounding box center [811, 169] width 145 height 27
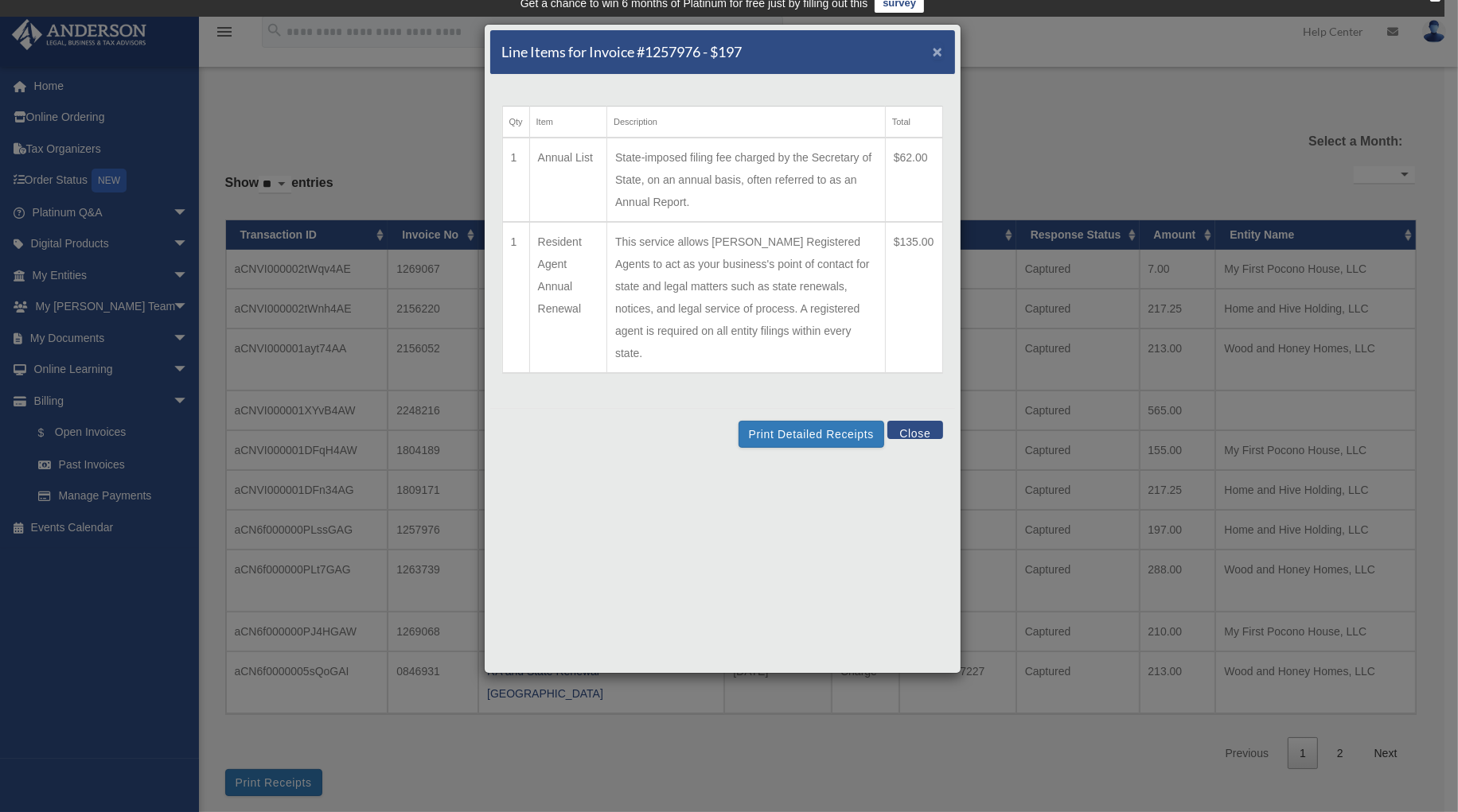
click at [934, 53] on span "×" at bounding box center [938, 51] width 10 height 18
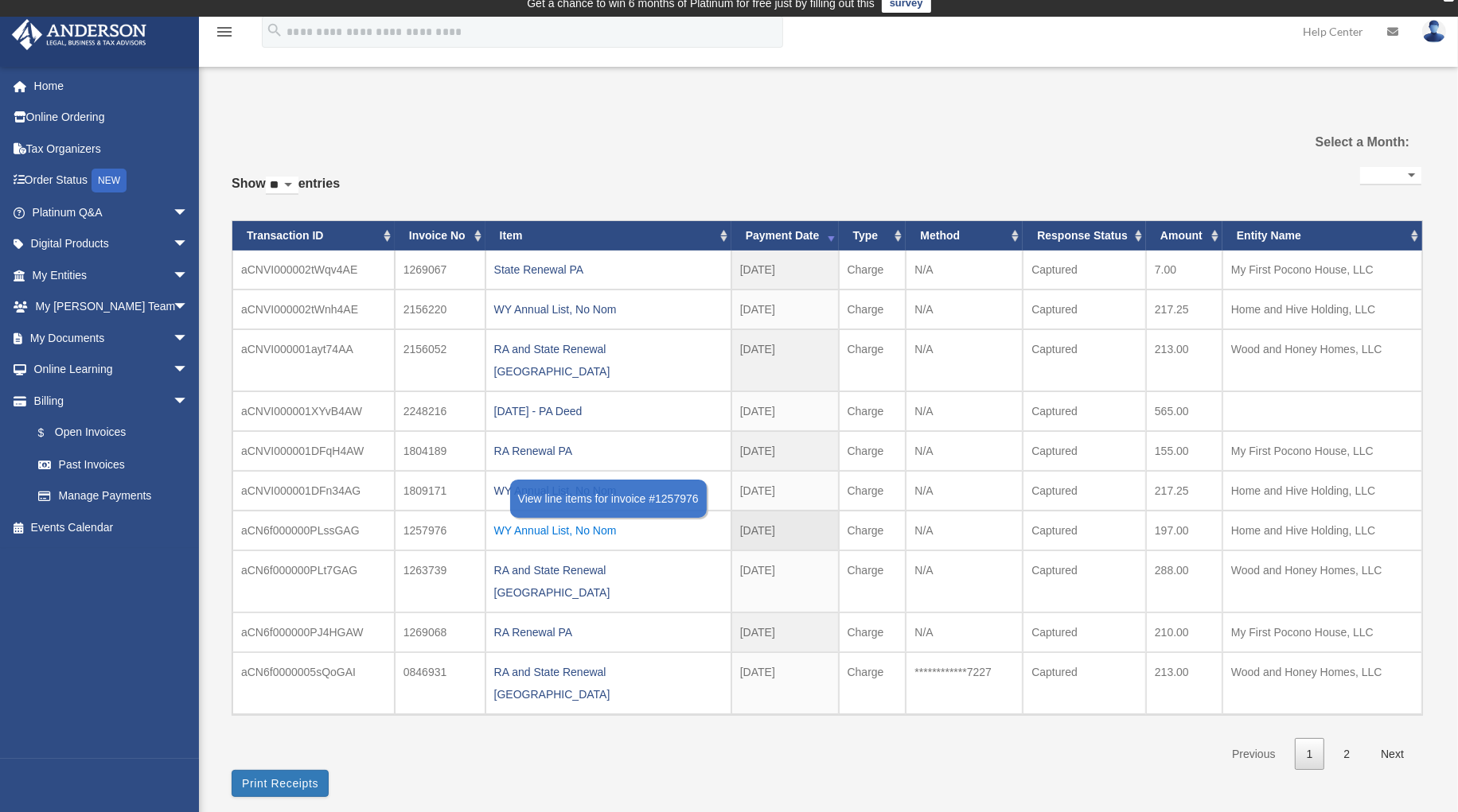
click at [571, 519] on div "WY Annual List, No Nom" at bounding box center [608, 530] width 228 height 22
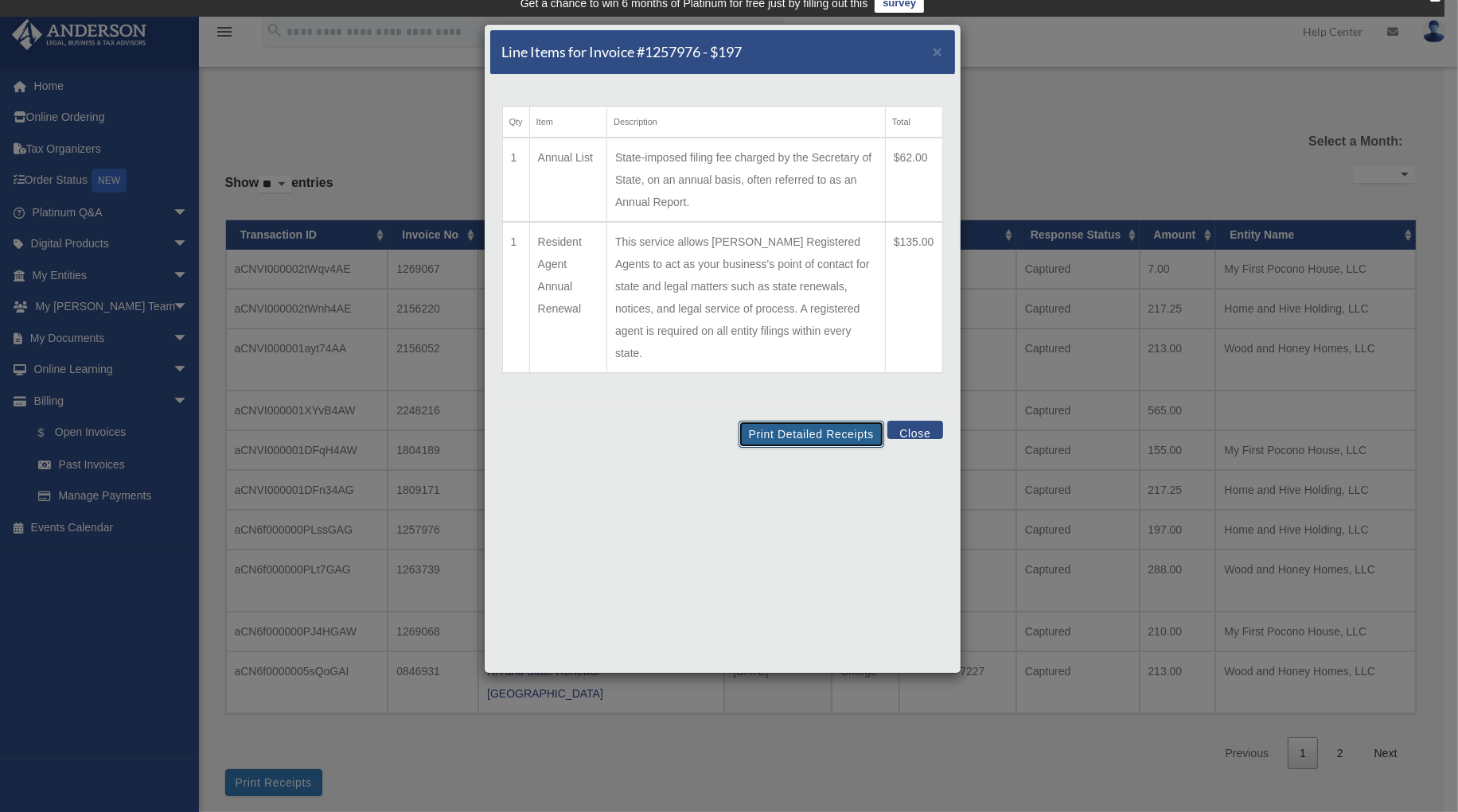
click at [788, 421] on button "Print Detailed Receipts" at bounding box center [811, 434] width 145 height 27
click at [942, 48] on div "Line Items for Invoice #1257976 - $197 ×" at bounding box center [722, 52] width 464 height 45
click at [935, 53] on span "×" at bounding box center [938, 51] width 10 height 18
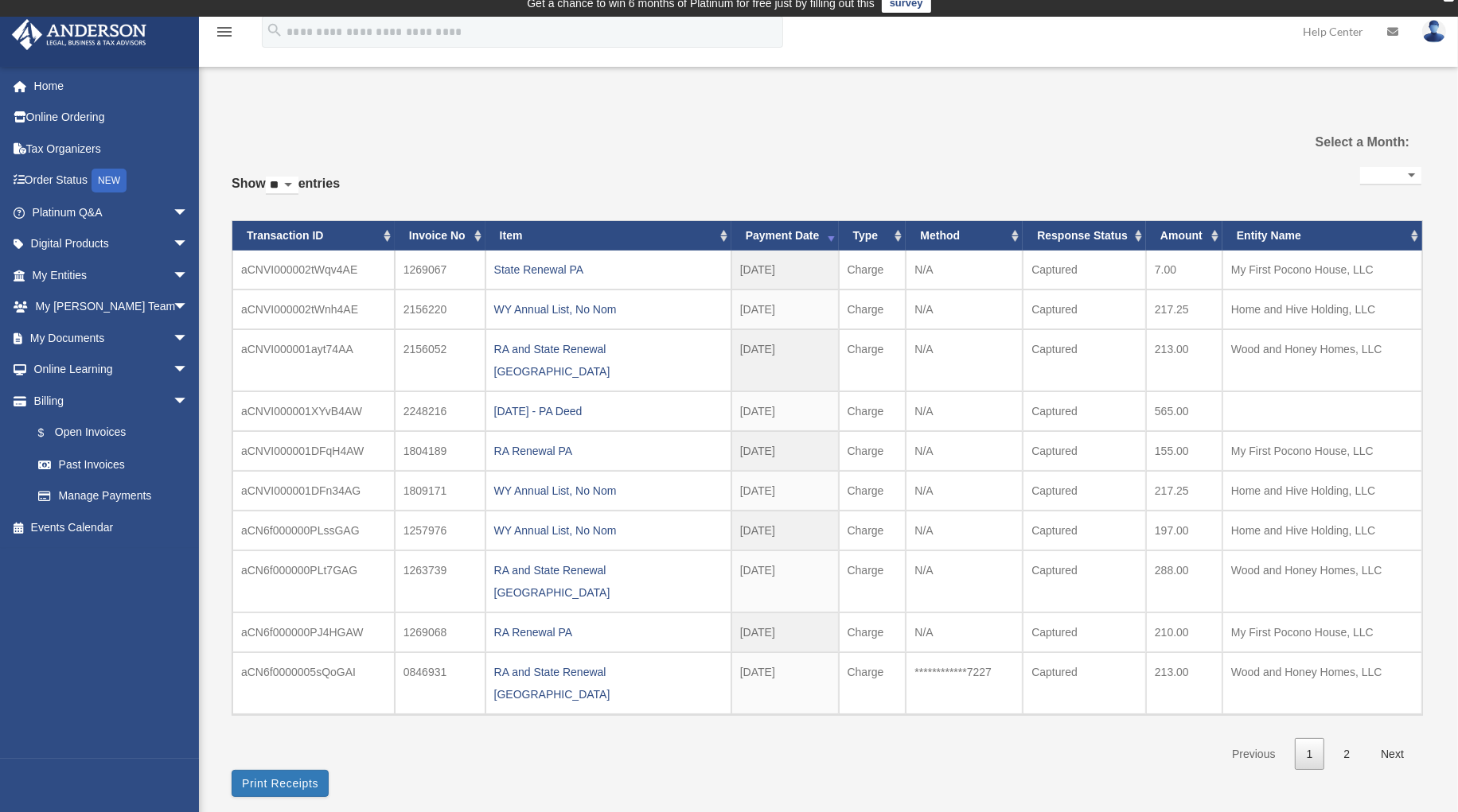
click at [531, 519] on div "WY Annual List, No Nom" at bounding box center [608, 530] width 228 height 22
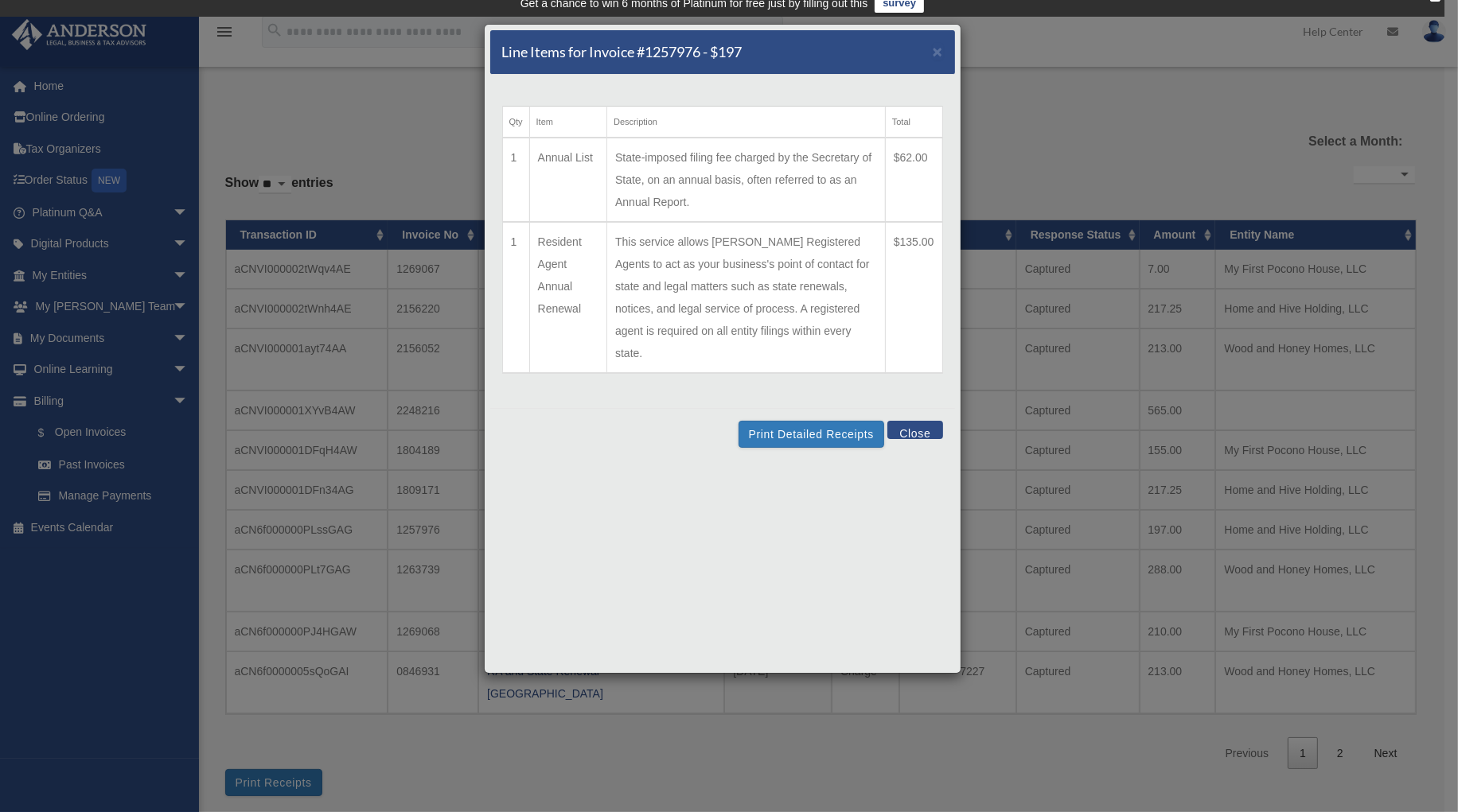
click at [783, 174] on td "State-imposed filing fee charged by the Secretary of State, on an annual basis,…" at bounding box center [746, 180] width 278 height 85
click at [777, 421] on button "Print Detailed Receipts" at bounding box center [811, 434] width 145 height 27
click at [935, 56] on span "×" at bounding box center [938, 51] width 10 height 18
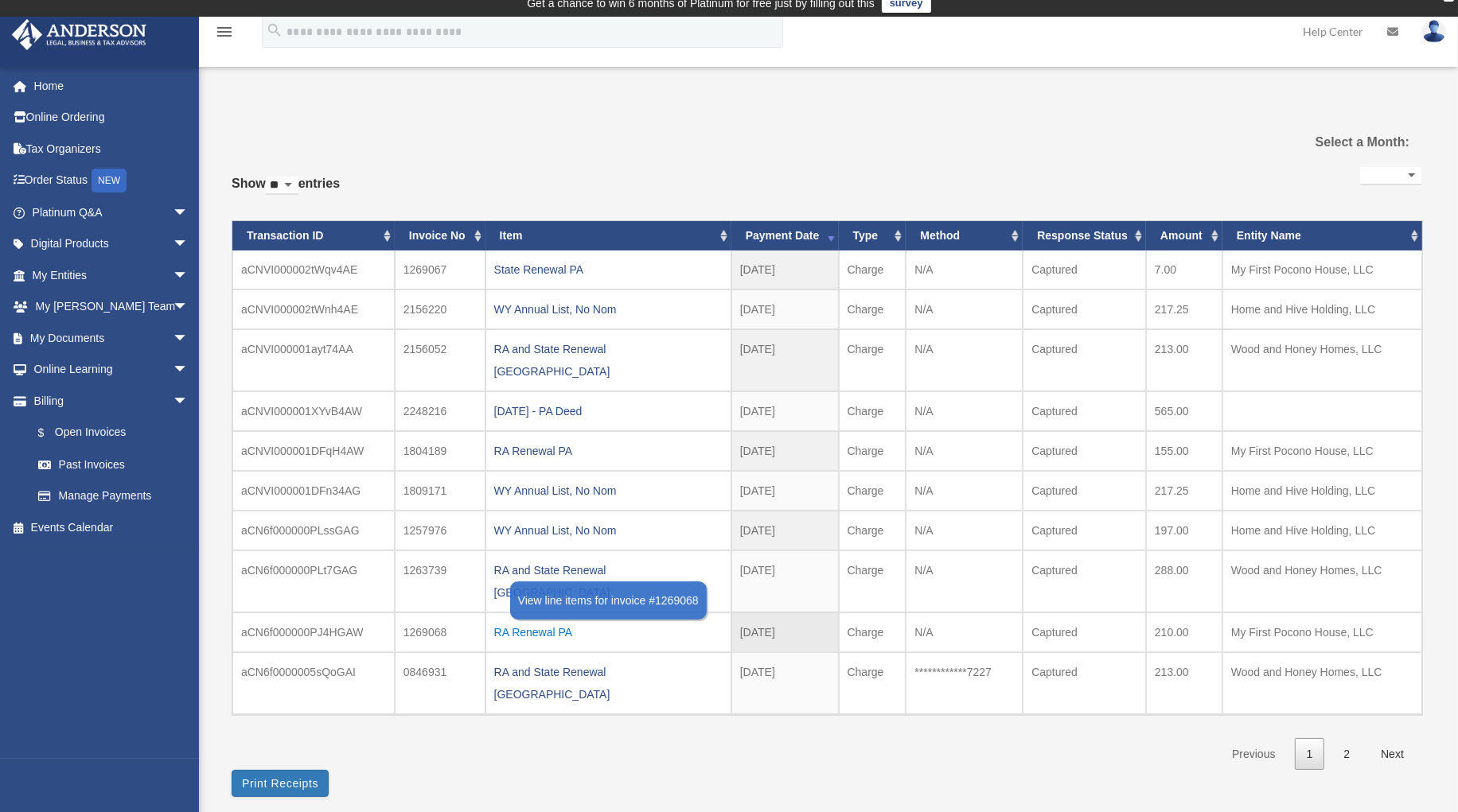
click at [547, 621] on div "RA Renewal PA" at bounding box center [608, 632] width 228 height 22
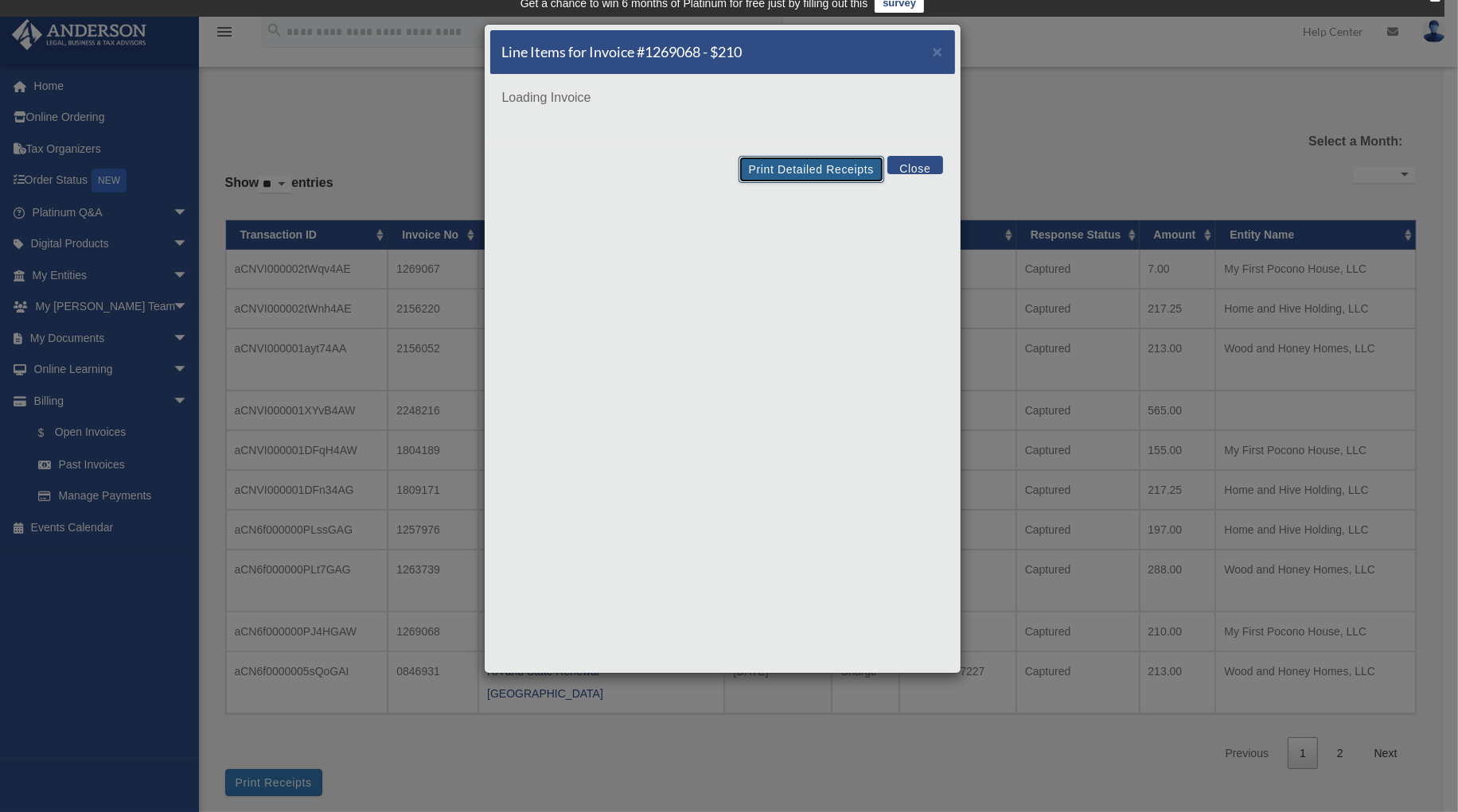
click at [763, 169] on button "Print Detailed Receipts" at bounding box center [811, 169] width 145 height 27
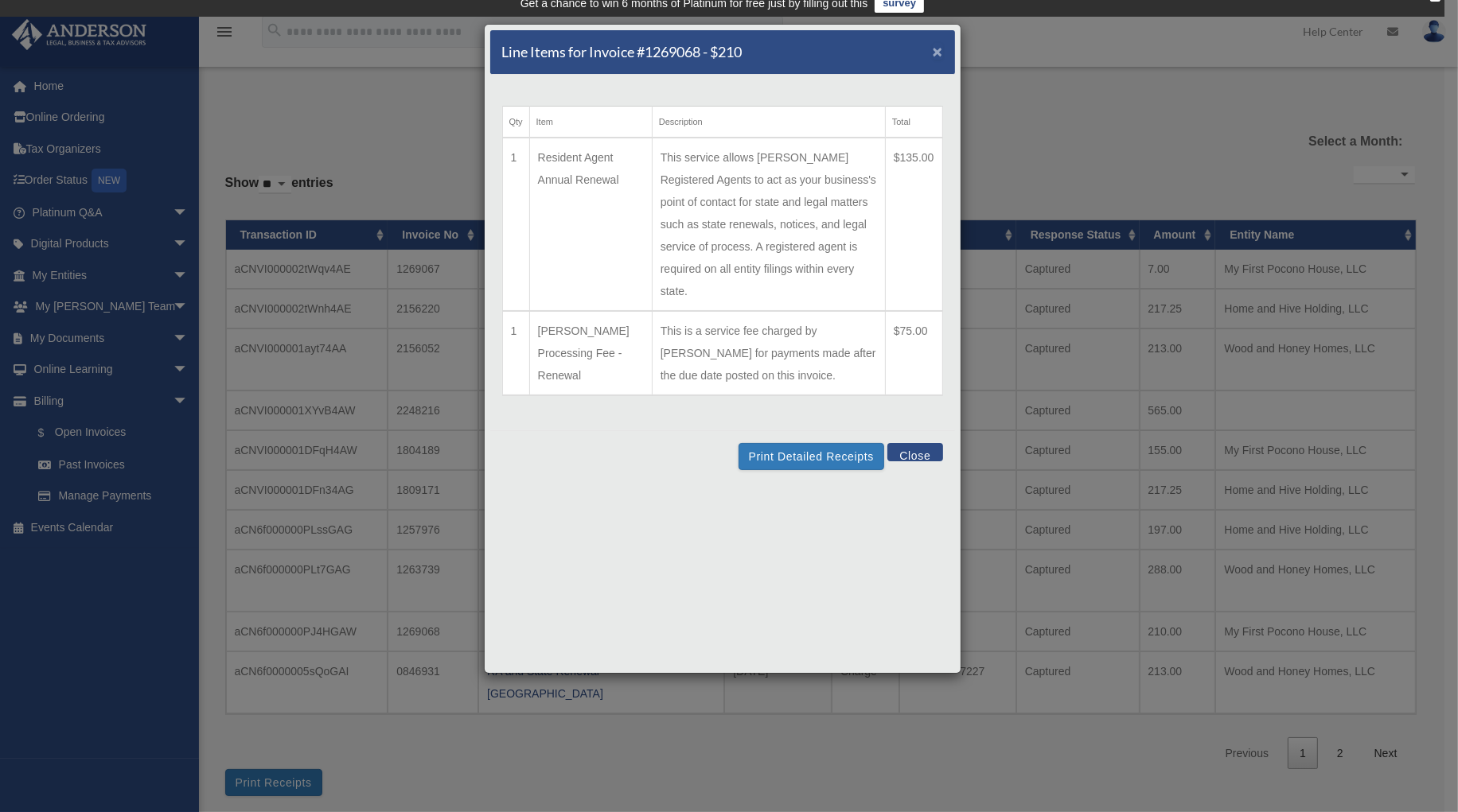
click at [933, 54] on span "×" at bounding box center [938, 51] width 10 height 18
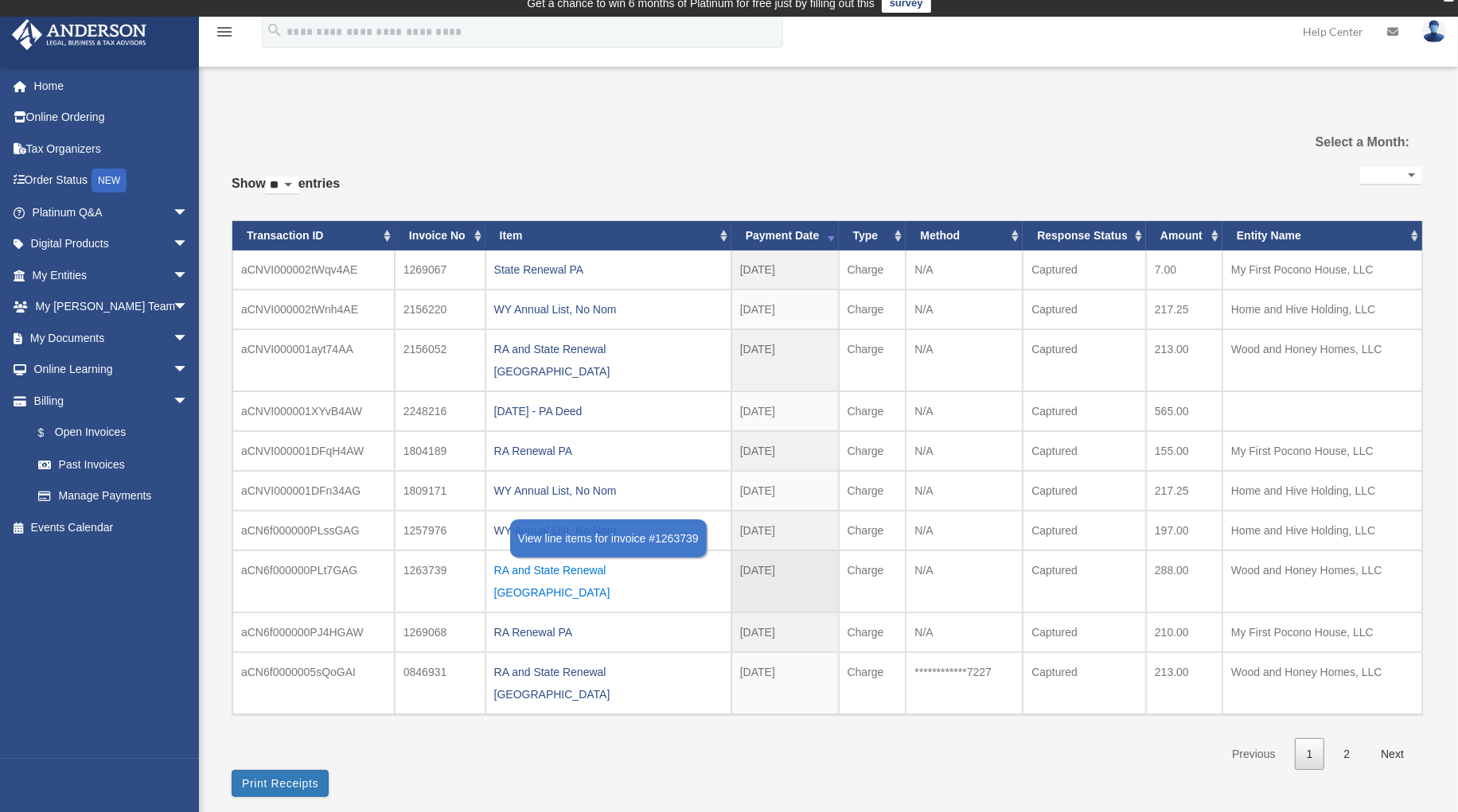
click at [558, 559] on div "RA and State Renewal [GEOGRAPHIC_DATA]" at bounding box center [608, 581] width 228 height 45
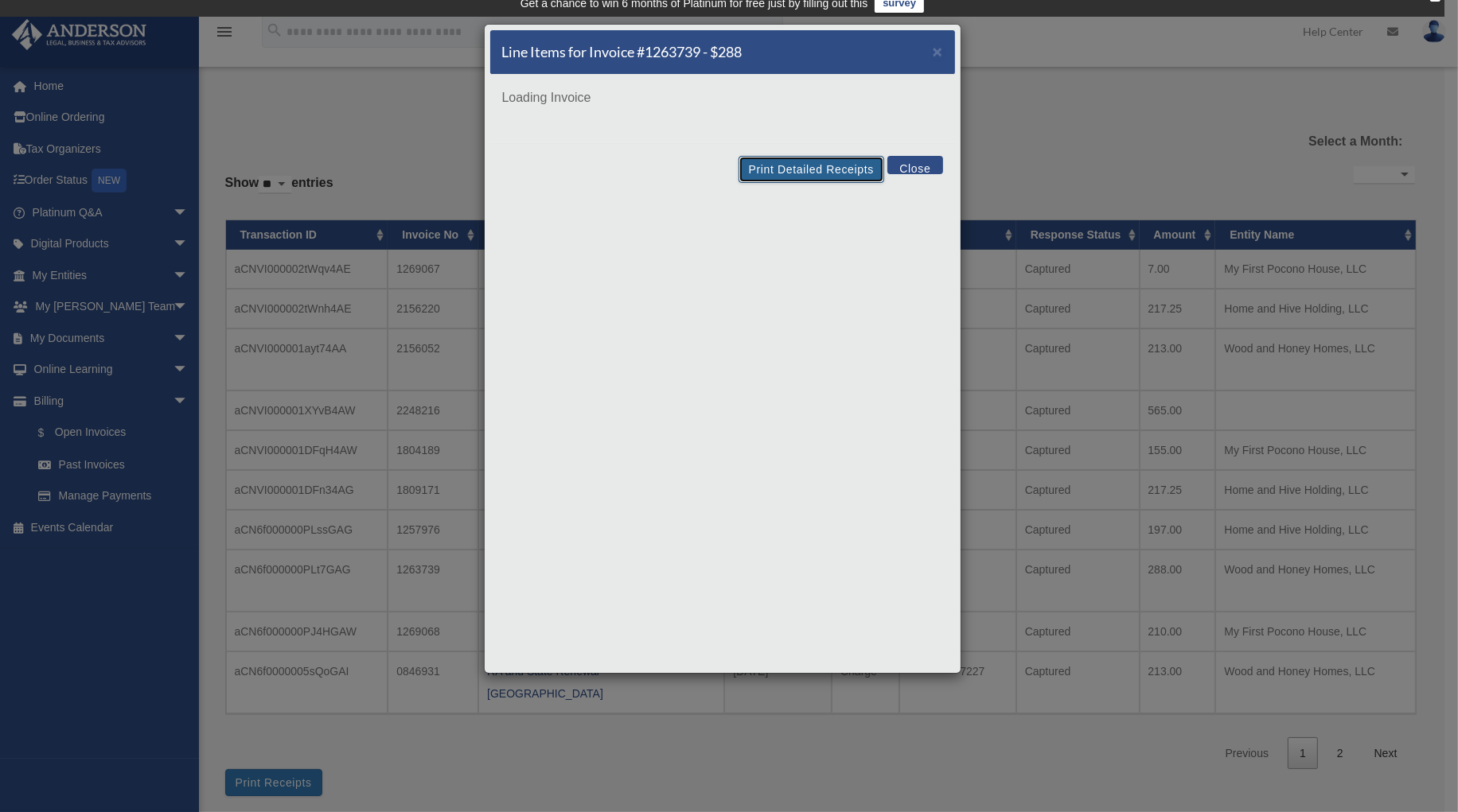
click at [772, 164] on div "Line Items for Invoice #1263739 - $288 × Loading Invoice Print Detailed Receipt…" at bounding box center [722, 349] width 478 height 650
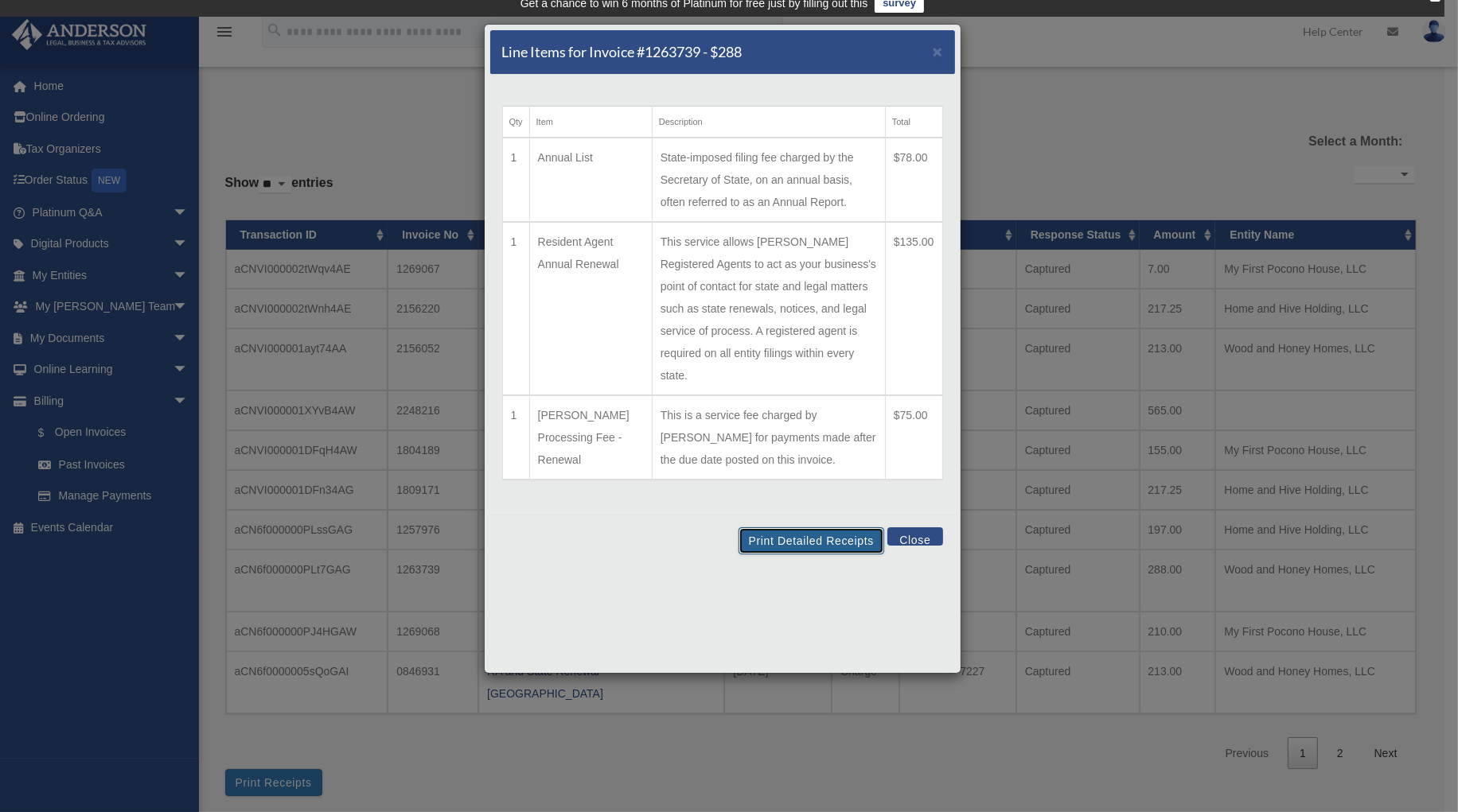
click at [780, 527] on button "Print Detailed Receipts" at bounding box center [811, 541] width 145 height 27
click at [935, 51] on span "×" at bounding box center [938, 51] width 10 height 18
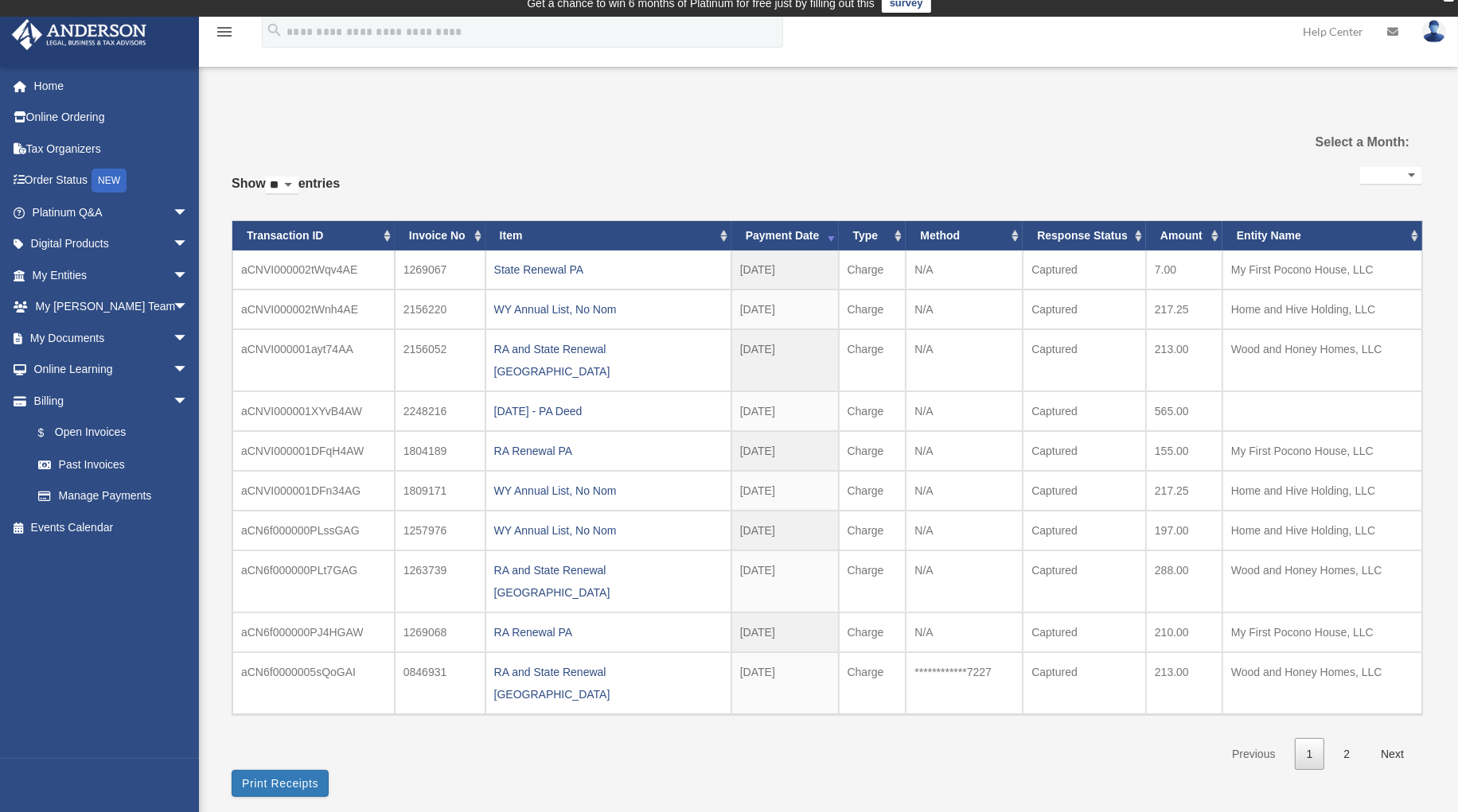
click at [548, 559] on div "RA and State Renewal [GEOGRAPHIC_DATA]" at bounding box center [608, 581] width 228 height 45
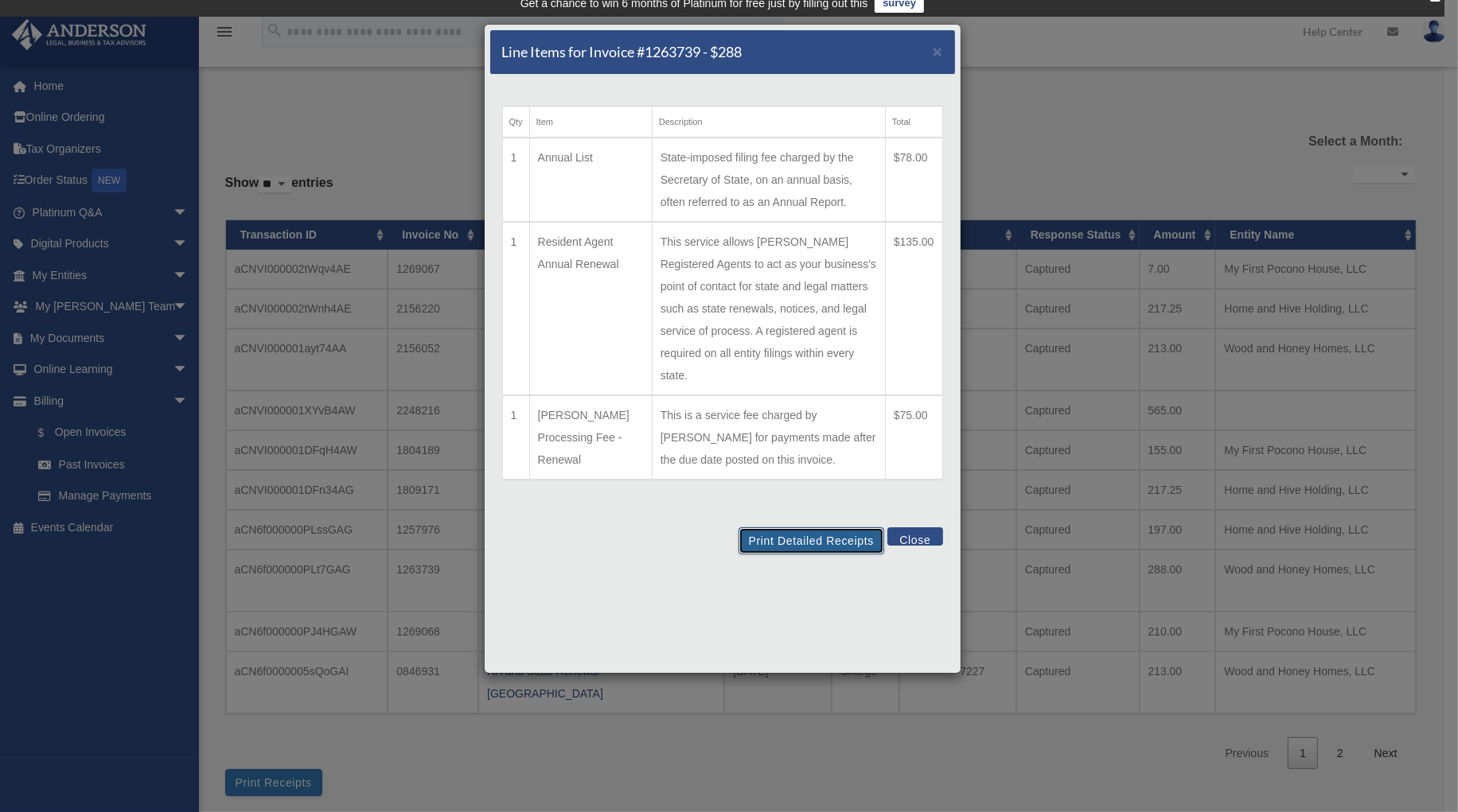
click at [821, 527] on button "Print Detailed Receipts" at bounding box center [811, 541] width 145 height 27
click at [934, 52] on span "×" at bounding box center [938, 51] width 10 height 18
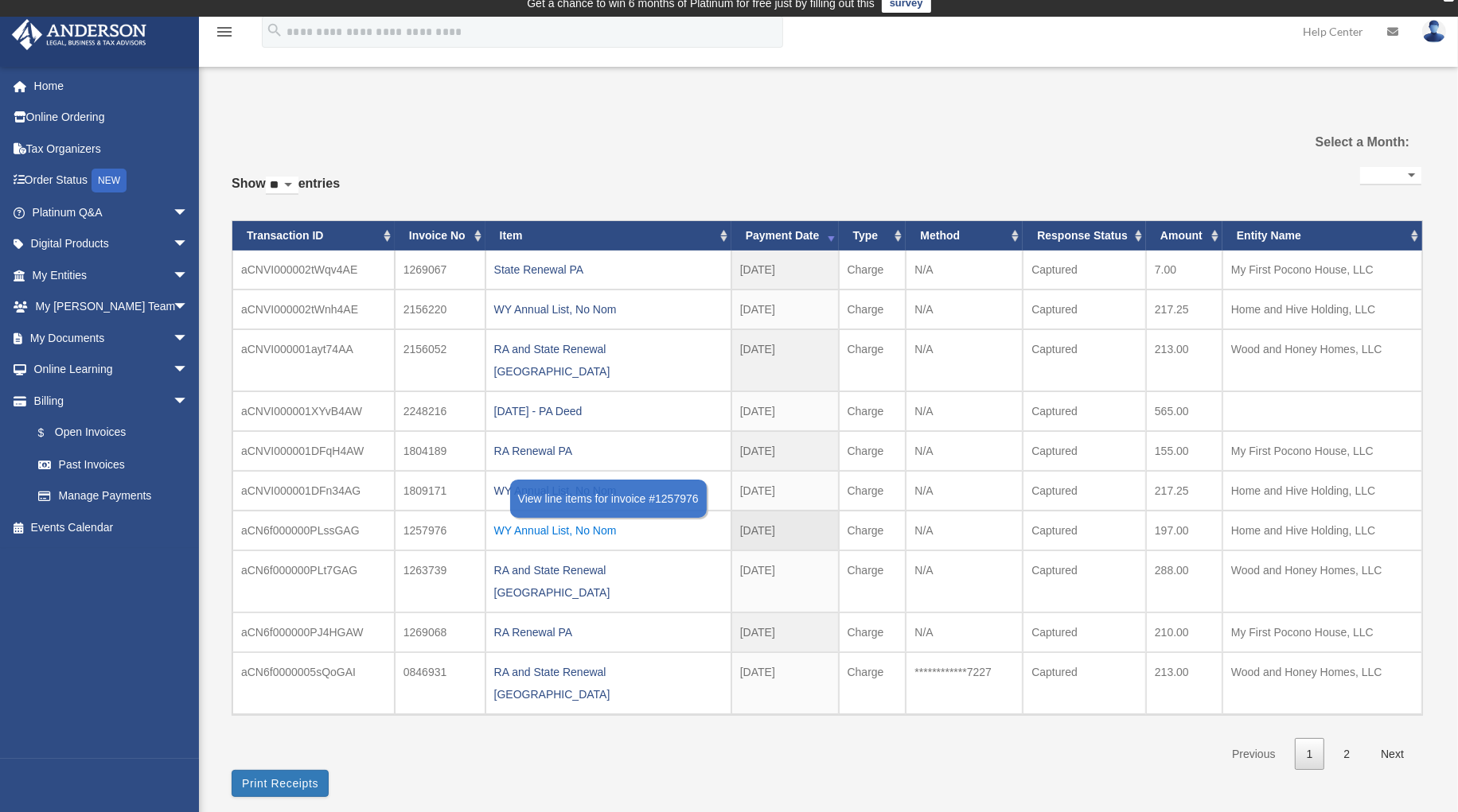
click at [528, 519] on div "WY Annual List, No Nom" at bounding box center [608, 530] width 228 height 22
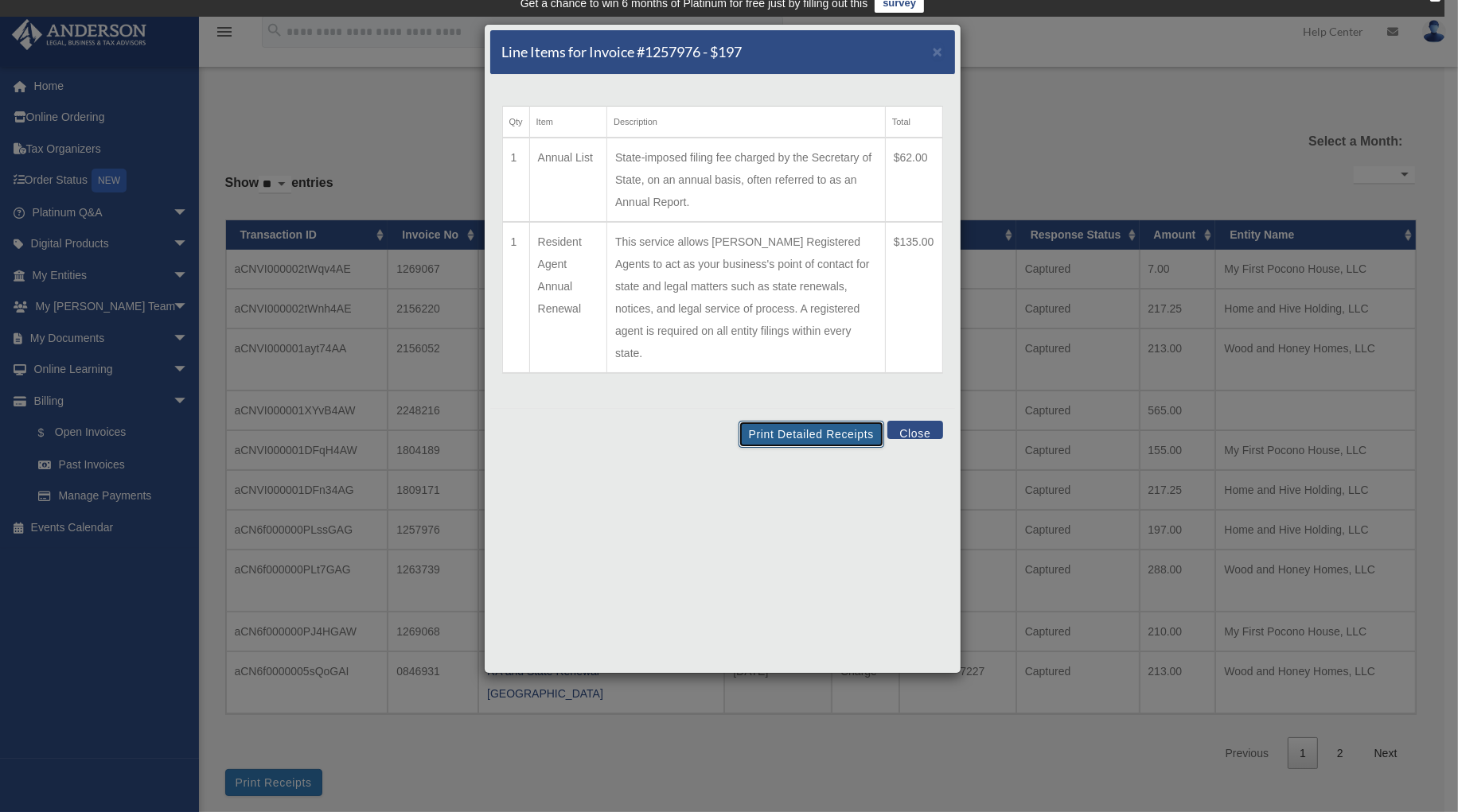
click at [806, 421] on button "Print Detailed Receipts" at bounding box center [811, 434] width 145 height 27
click at [935, 50] on span "×" at bounding box center [938, 51] width 10 height 18
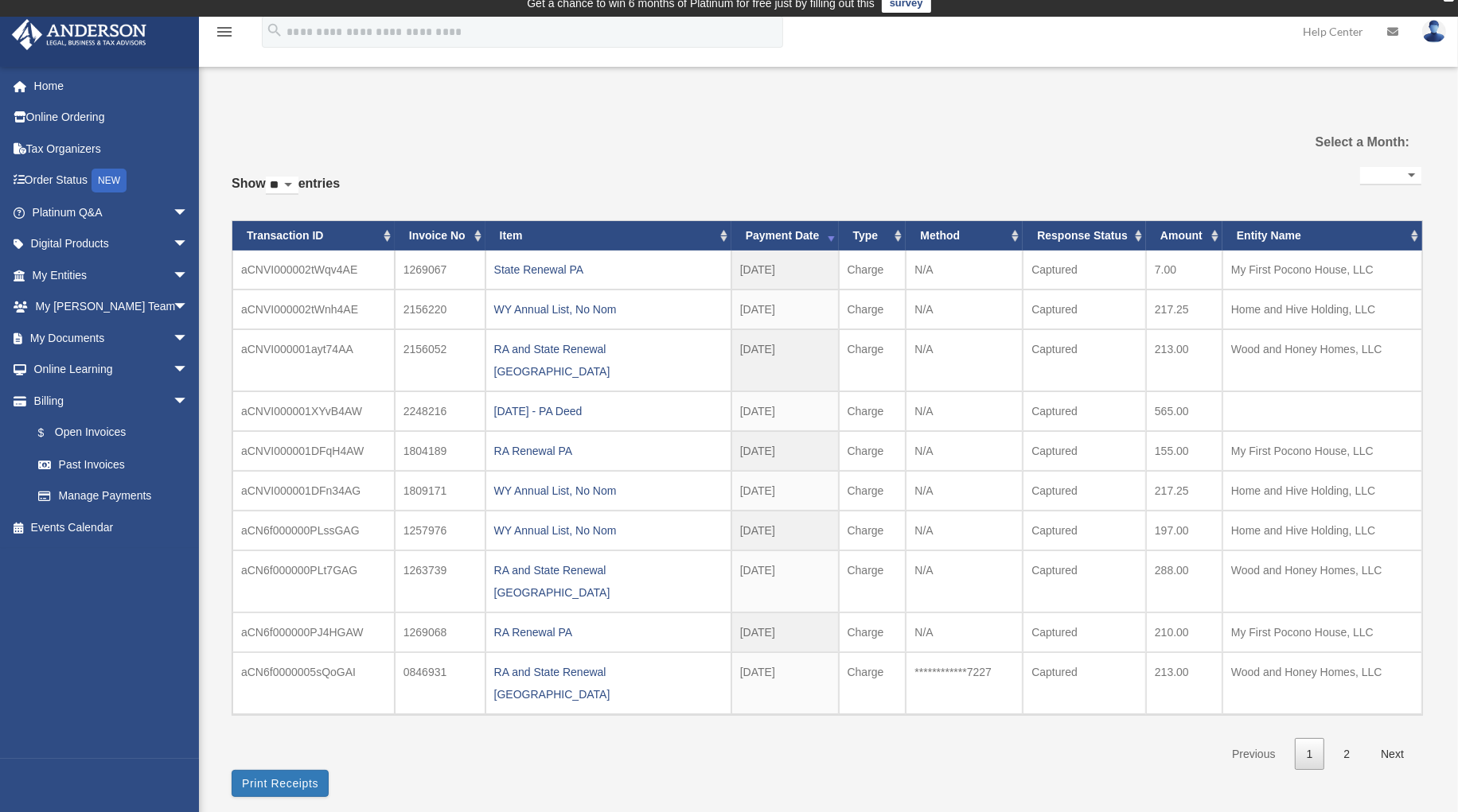
click at [542, 621] on div "RA Renewal PA" at bounding box center [608, 632] width 228 height 22
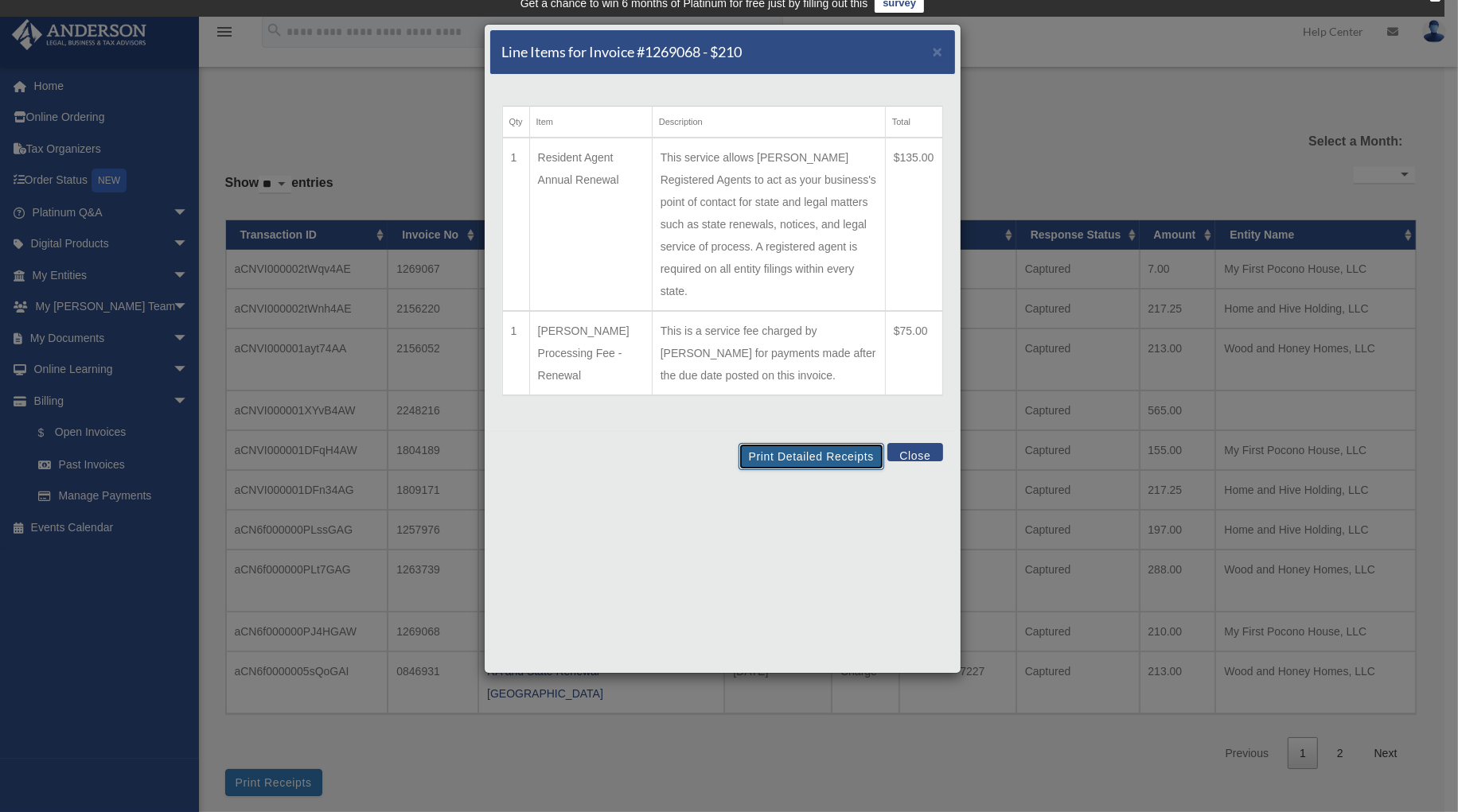
click at [799, 443] on button "Print Detailed Receipts" at bounding box center [811, 457] width 145 height 27
click at [935, 50] on span "×" at bounding box center [938, 51] width 10 height 18
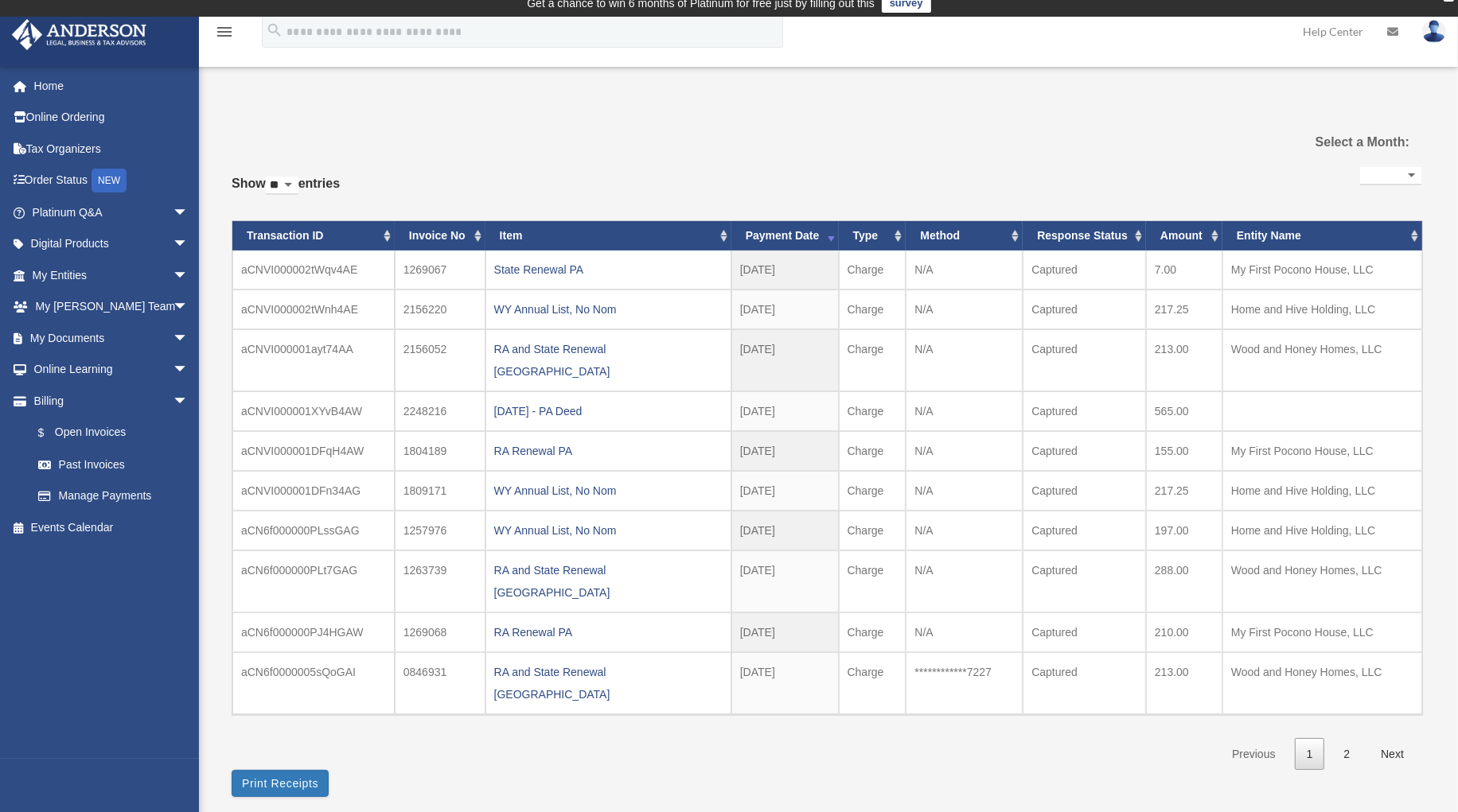
click at [557, 621] on div "RA Renewal PA" at bounding box center [608, 632] width 228 height 22
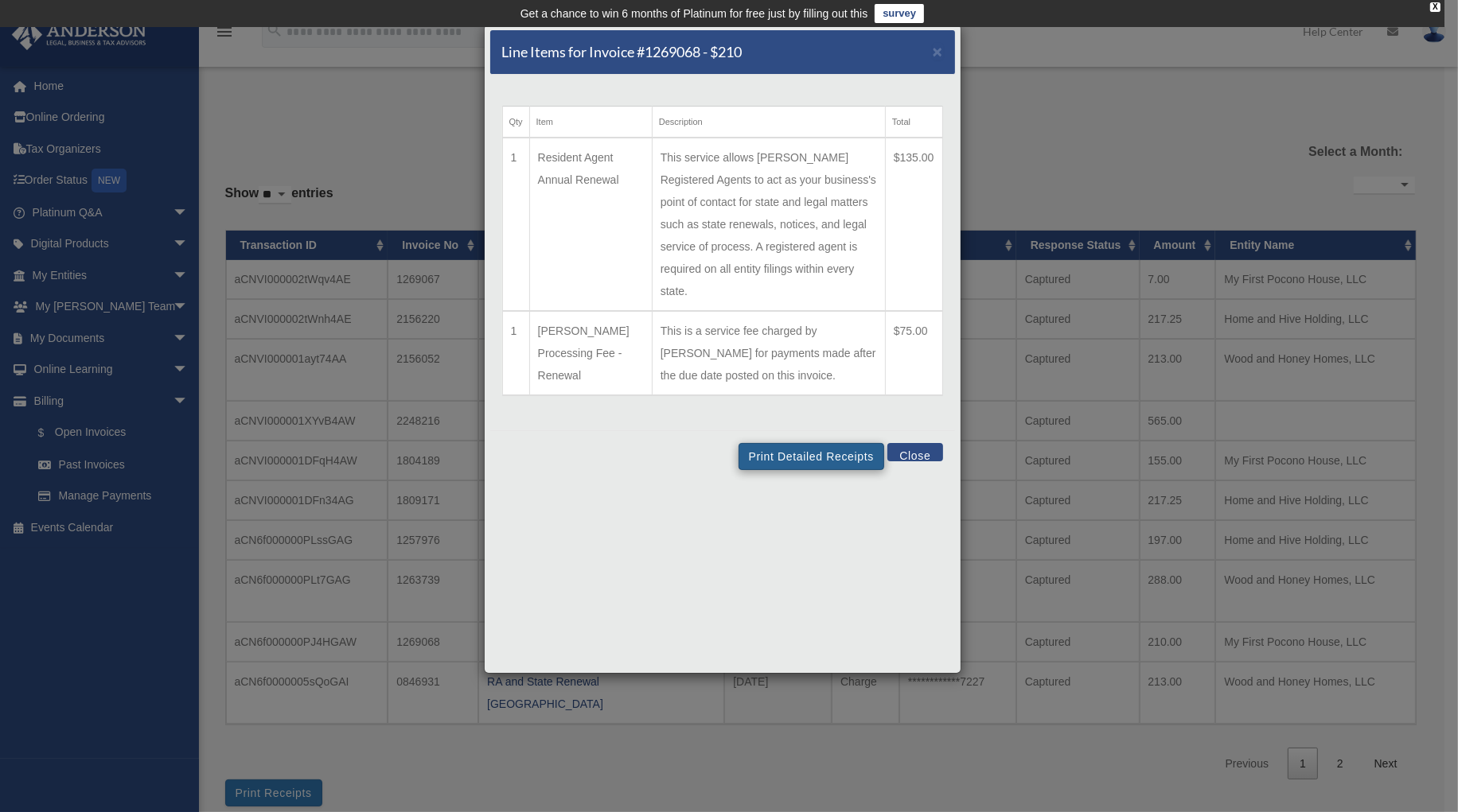
scroll to position [35, 0]
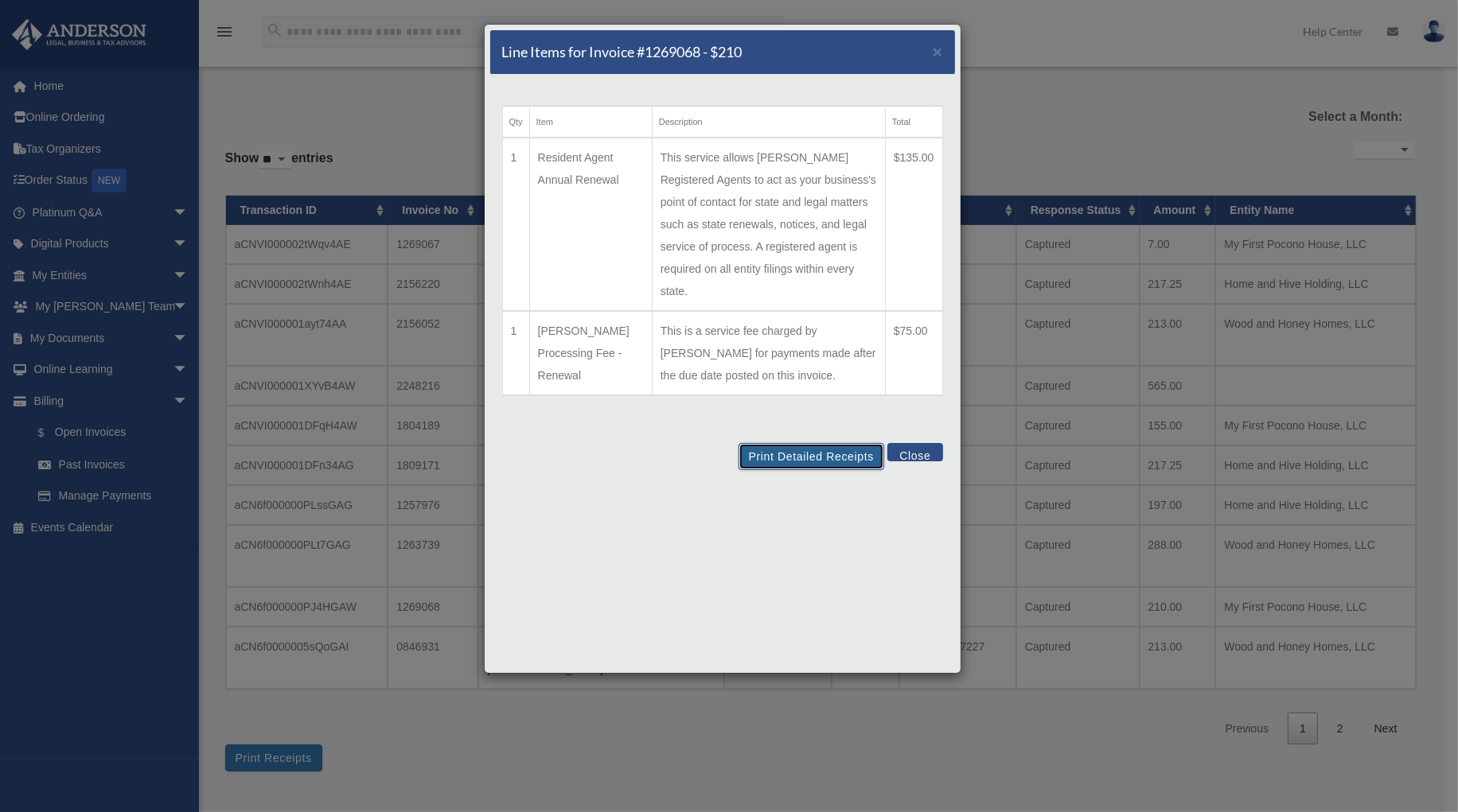
click at [797, 443] on button "Print Detailed Receipts" at bounding box center [811, 457] width 145 height 27
click at [944, 47] on div "Line Items for Invoice #1269068 - $210 ×" at bounding box center [722, 52] width 464 height 45
click at [940, 51] on span "×" at bounding box center [938, 51] width 10 height 18
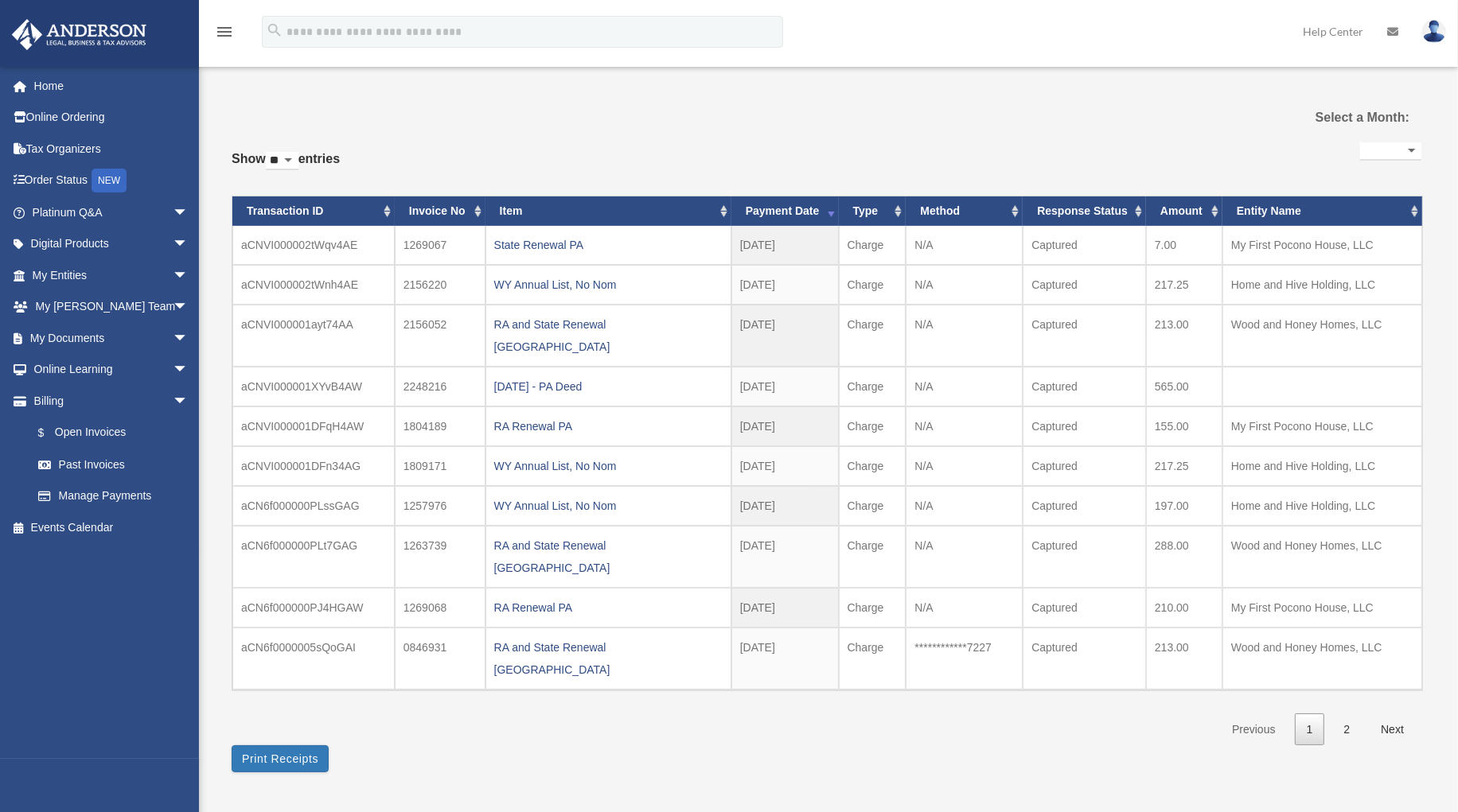
click at [548, 455] on div "WY Annual List, No Nom" at bounding box center [608, 466] width 228 height 22
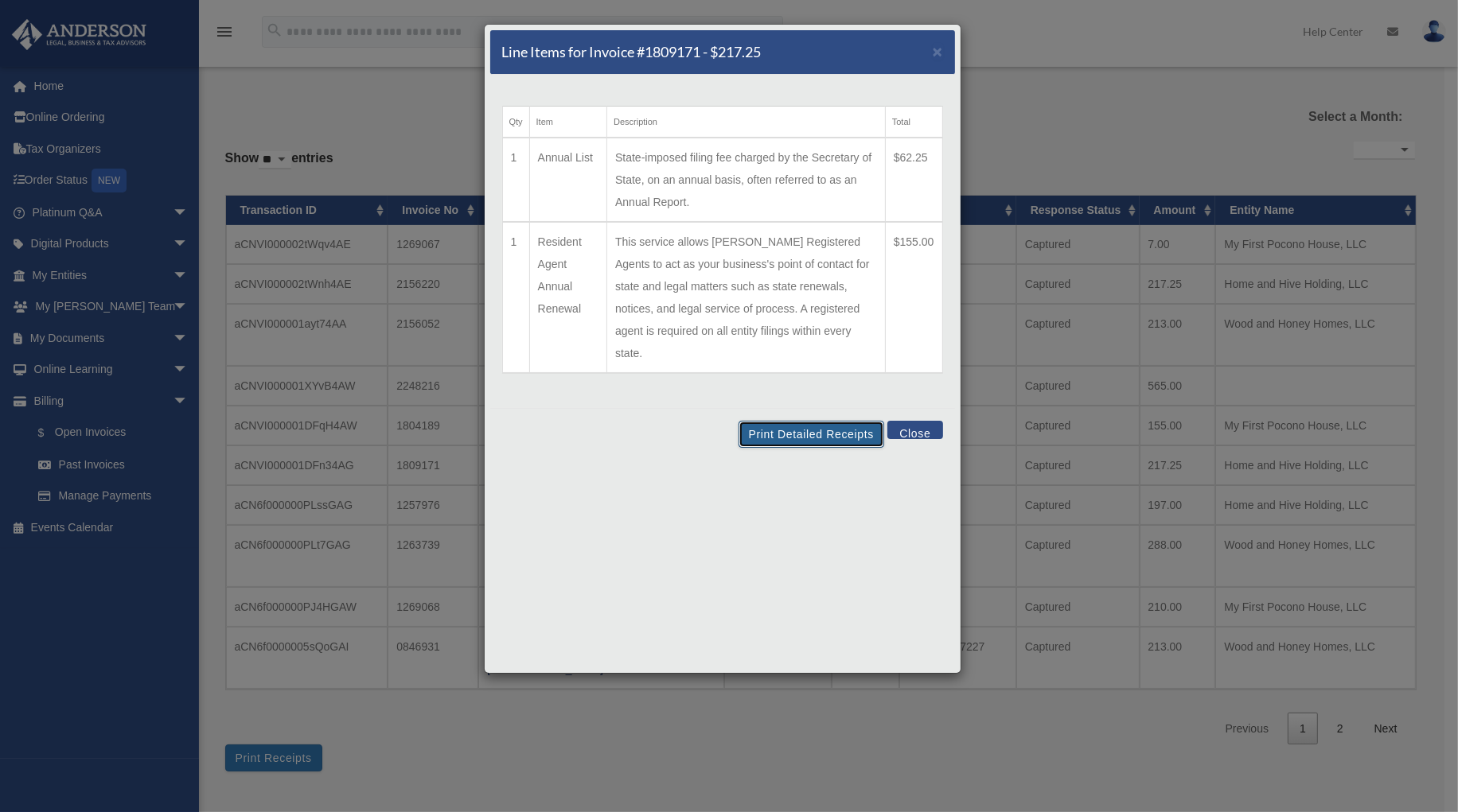
click at [783, 421] on button "Print Detailed Receipts" at bounding box center [811, 434] width 145 height 27
click at [935, 51] on span "×" at bounding box center [938, 51] width 10 height 18
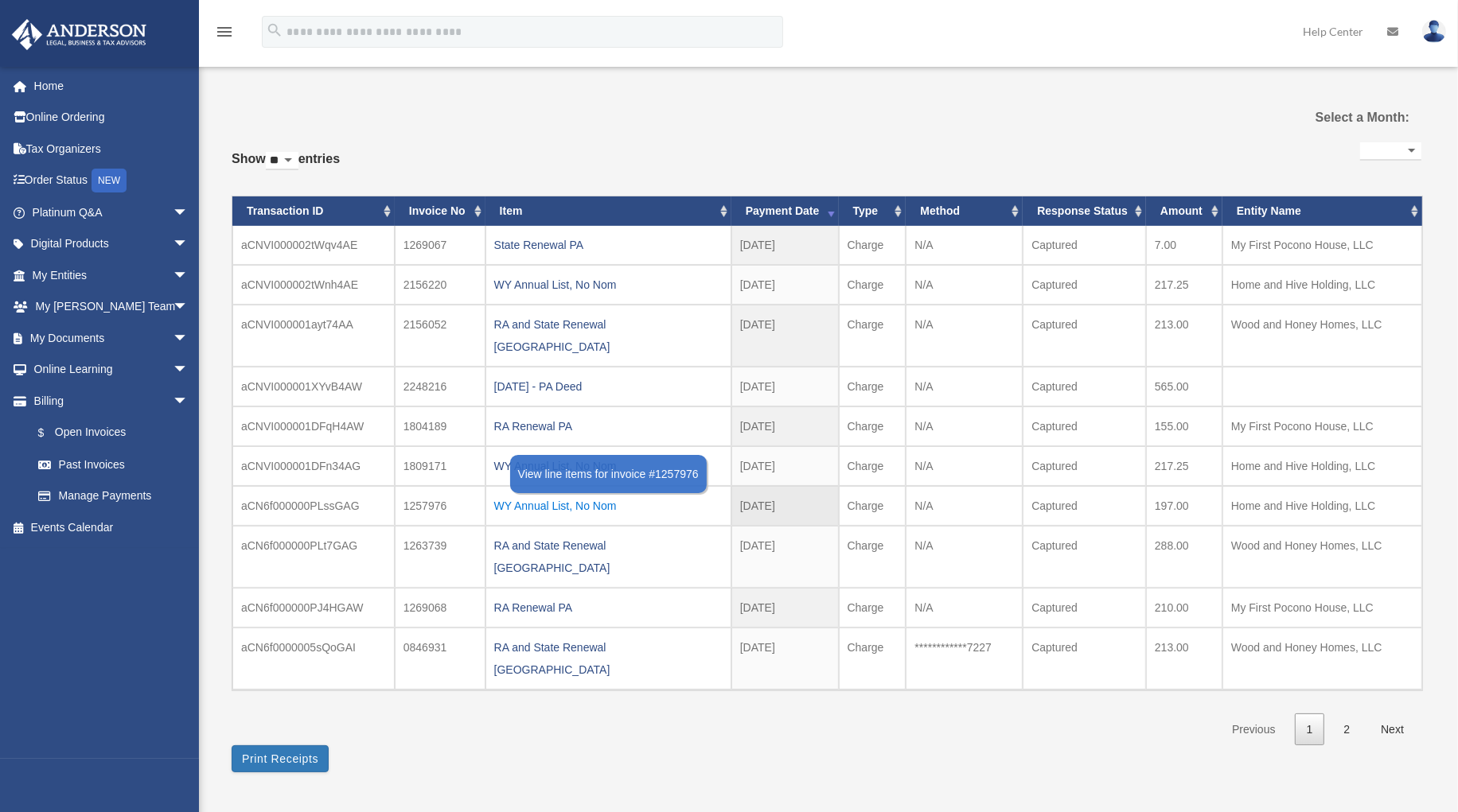
click at [550, 495] on div "WY Annual List, No Nom" at bounding box center [608, 506] width 228 height 22
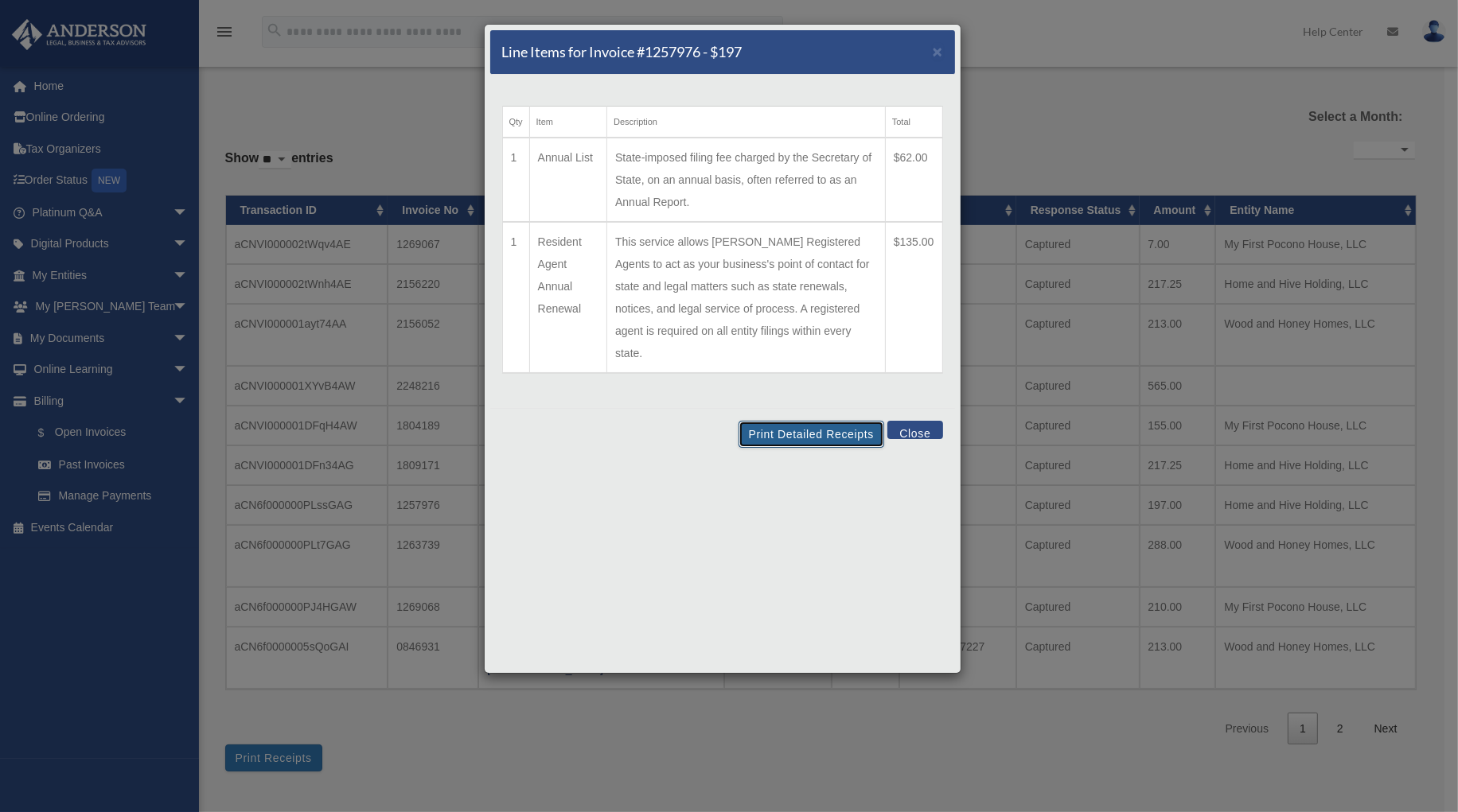
click at [802, 421] on button "Print Detailed Receipts" at bounding box center [811, 434] width 145 height 27
click at [933, 56] on span "×" at bounding box center [938, 51] width 10 height 18
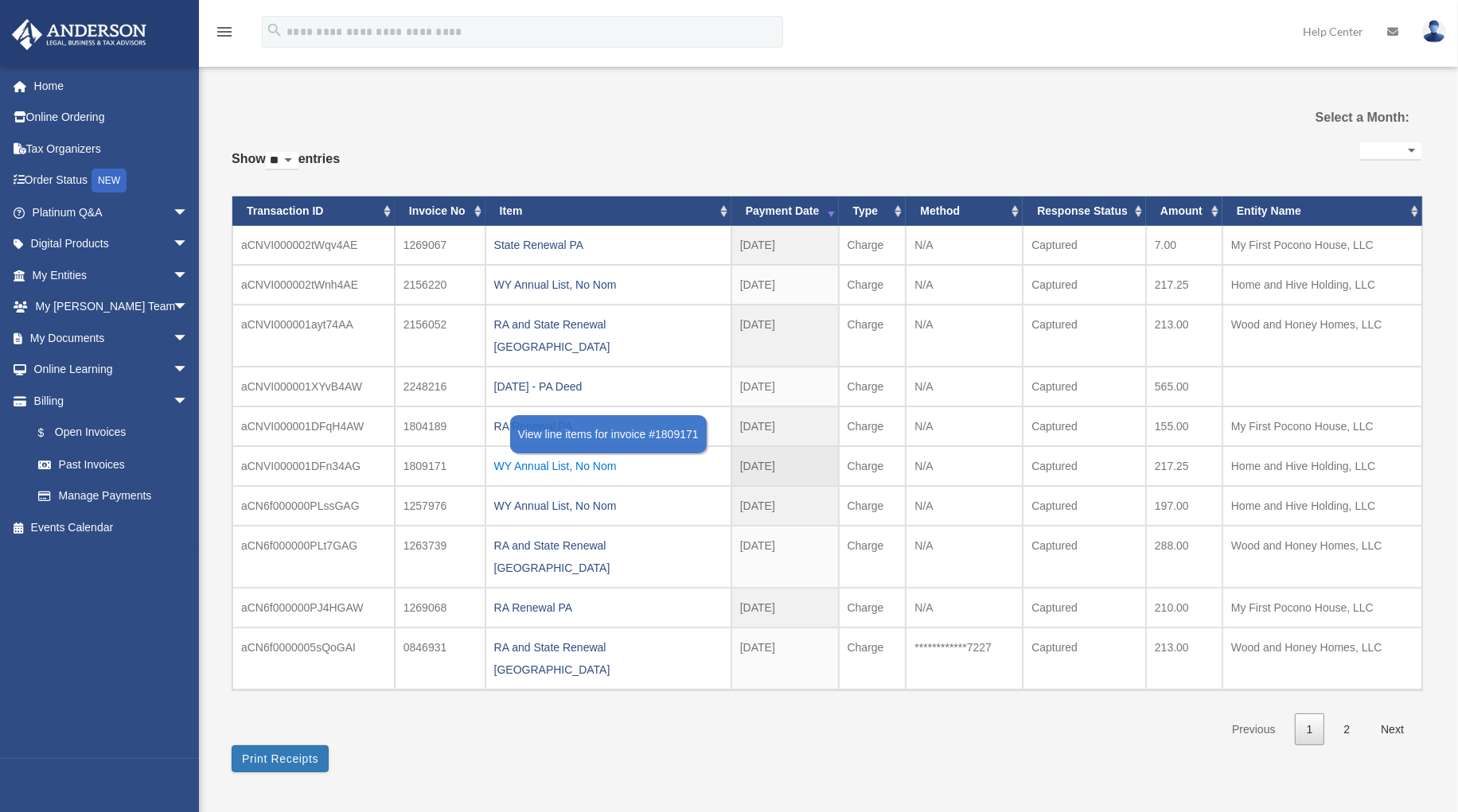
click at [595, 455] on div "WY Annual List, No Nom" at bounding box center [608, 466] width 228 height 22
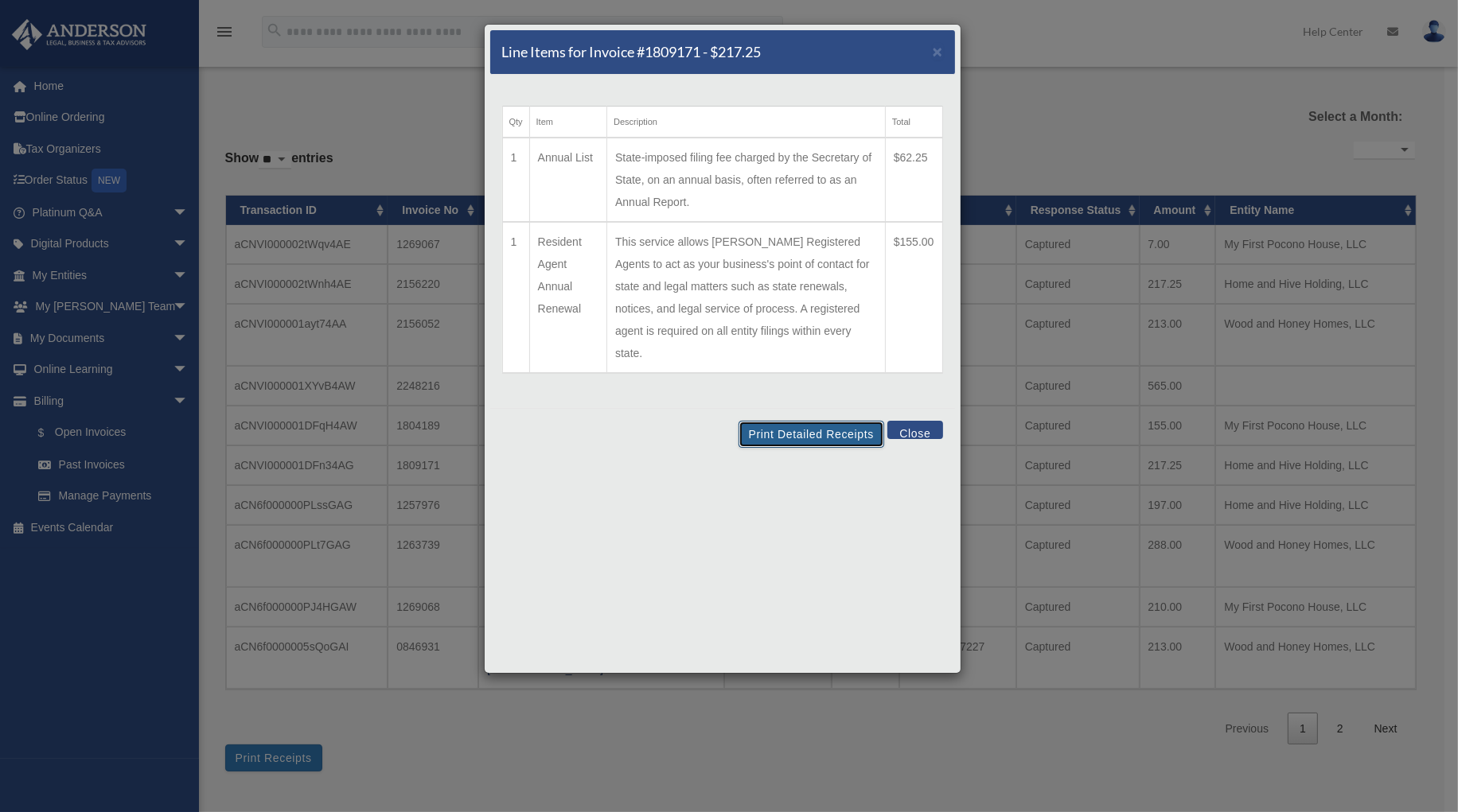
click at [787, 421] on button "Print Detailed Receipts" at bounding box center [811, 434] width 145 height 27
click at [936, 51] on span "×" at bounding box center [938, 51] width 10 height 18
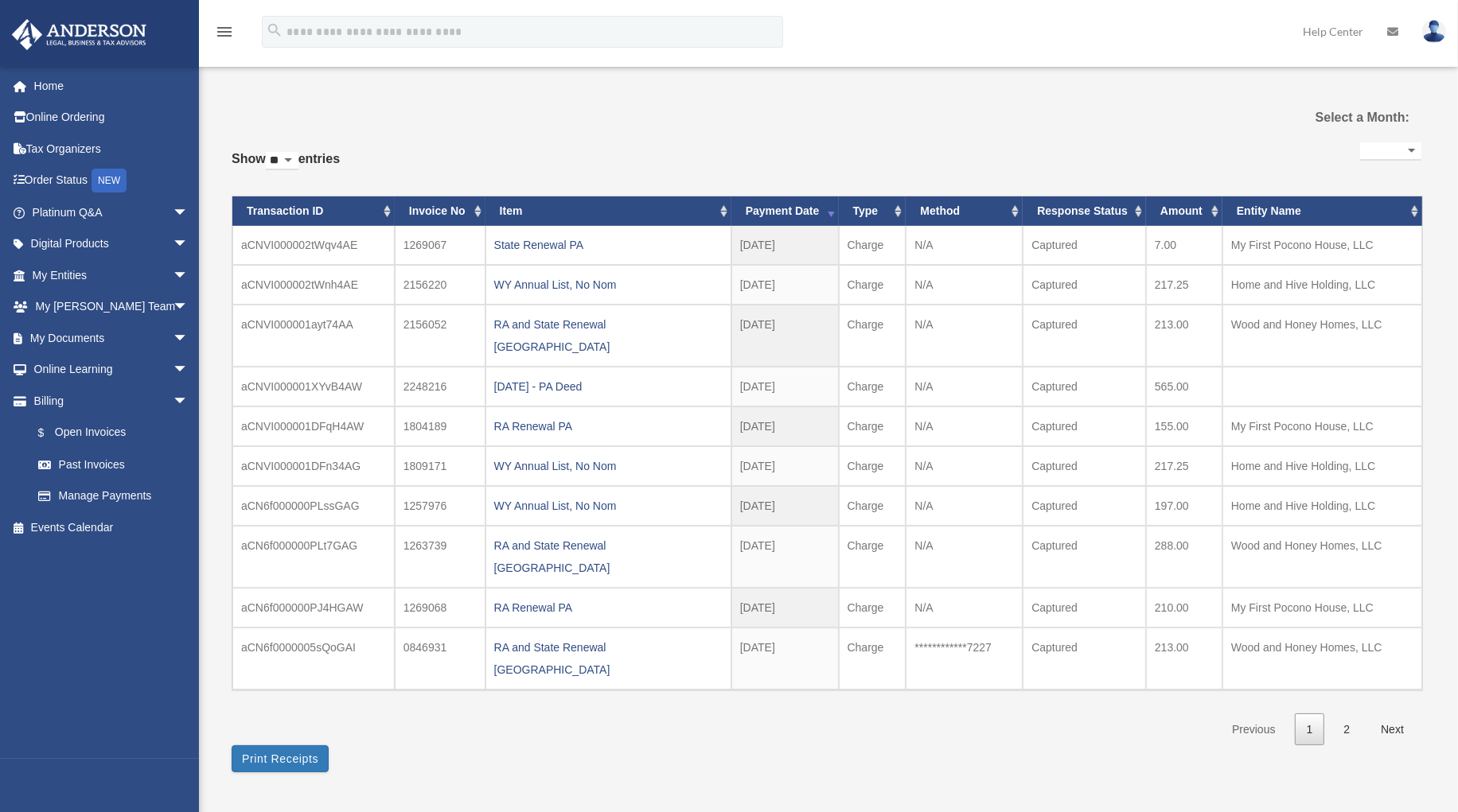
click at [539, 535] on div "RA and State Renewal [GEOGRAPHIC_DATA]" at bounding box center [608, 557] width 228 height 45
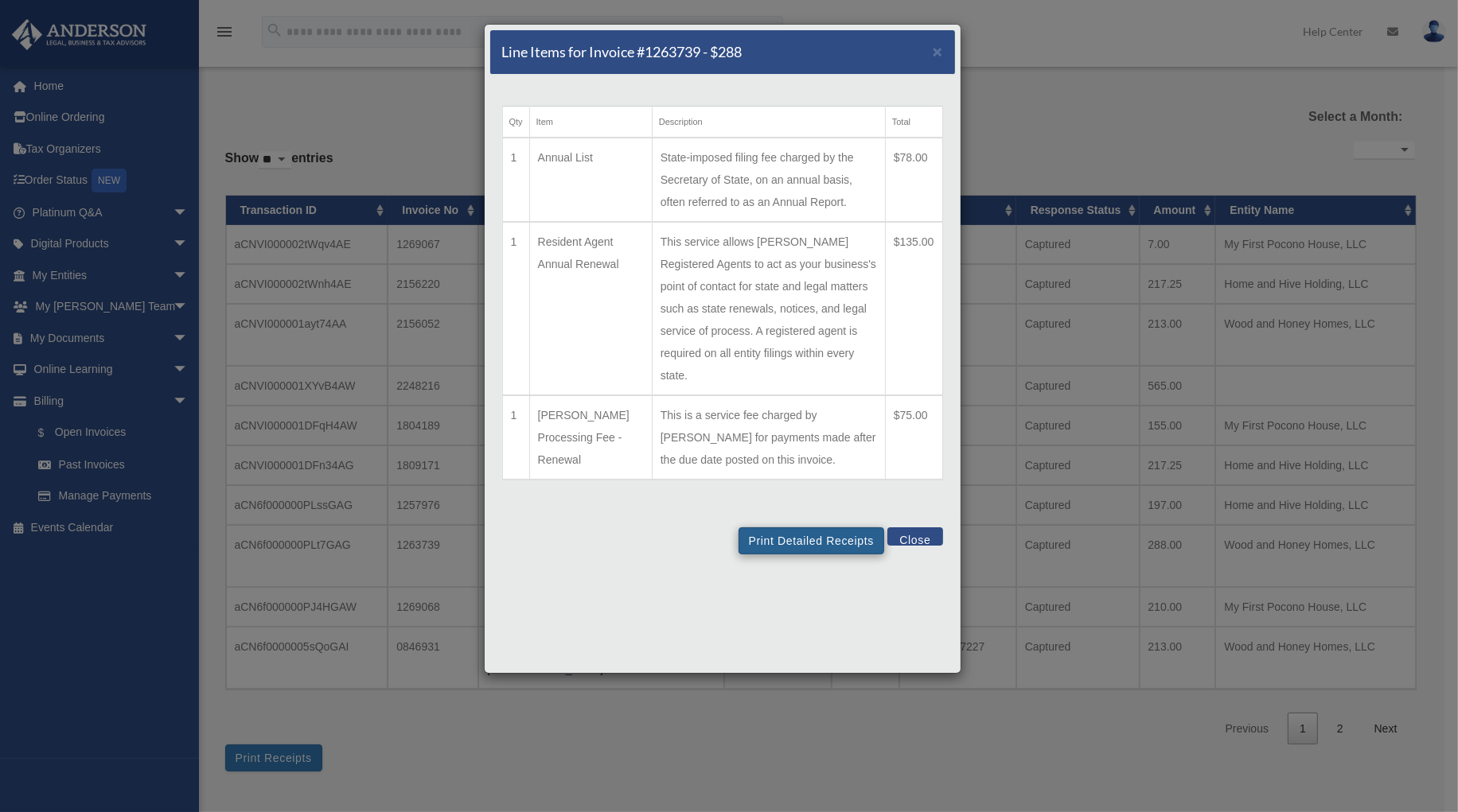
click at [816, 169] on td "State-imposed filing fee charged by the Secretary of State, on an annual basis,…" at bounding box center [768, 180] width 233 height 85
click at [793, 527] on button "Print Detailed Receipts" at bounding box center [811, 541] width 145 height 27
click at [940, 55] on span "×" at bounding box center [938, 51] width 10 height 18
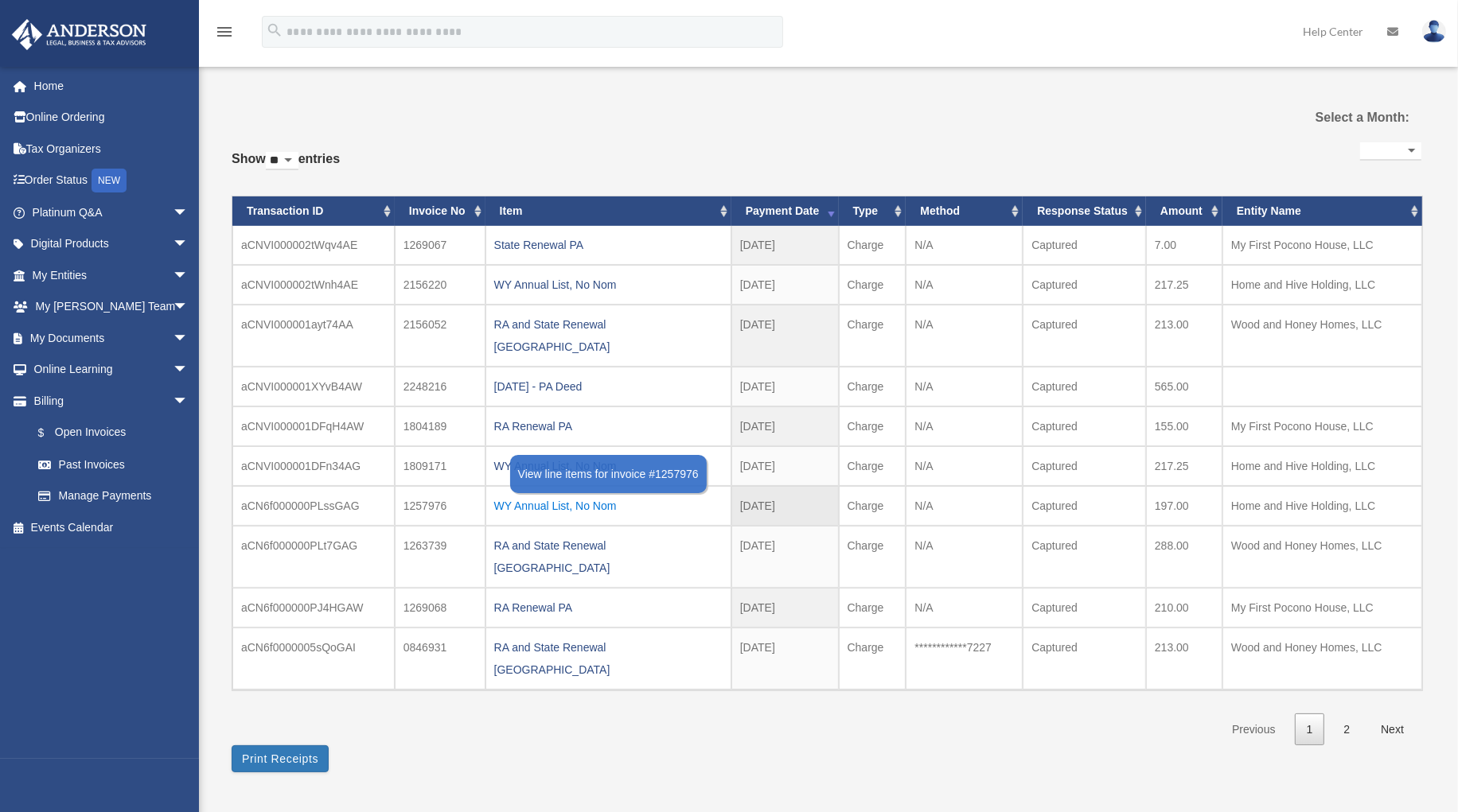
click at [572, 495] on div "WY Annual List, No Nom" at bounding box center [608, 506] width 228 height 22
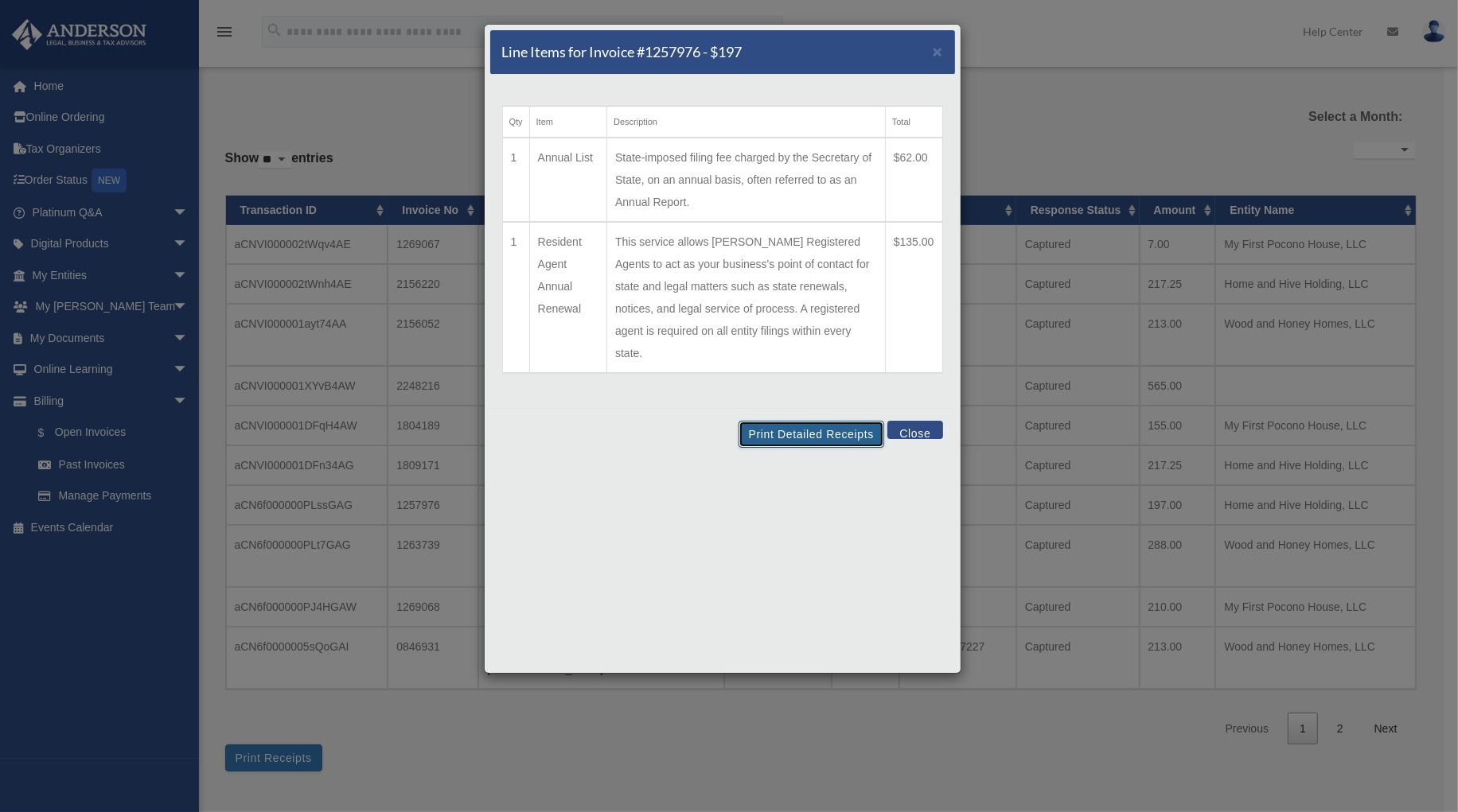
click at [817, 421] on button "Print Detailed Receipts" at bounding box center [811, 434] width 145 height 27
drag, startPoint x: 938, startPoint y: 48, endPoint x: 948, endPoint y: 44, distance: 10.8
click at [944, 47] on div "Line Items for Invoice #1257976 - $197 ×" at bounding box center [722, 52] width 464 height 45
click at [939, 51] on span "×" at bounding box center [938, 51] width 10 height 18
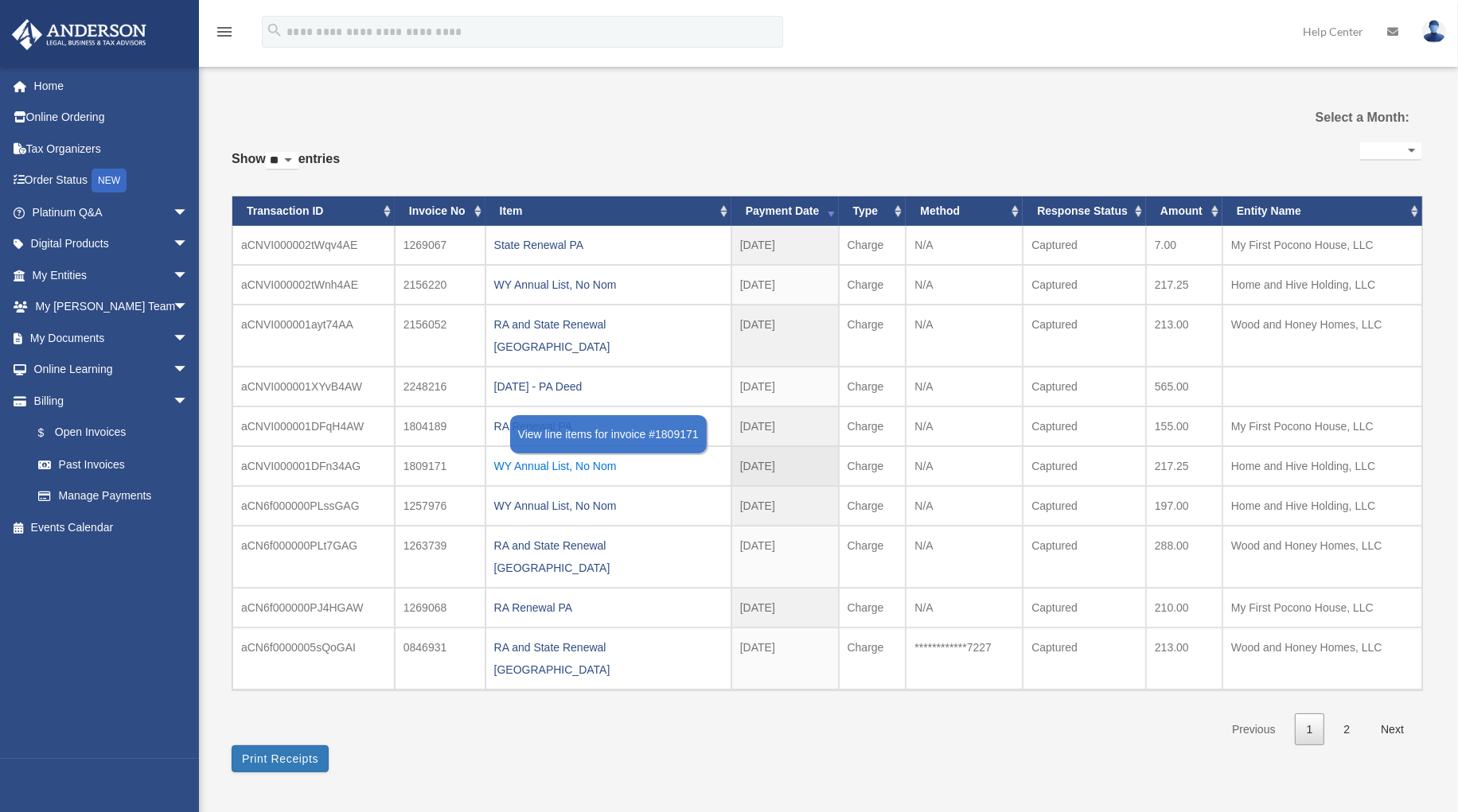
click at [573, 455] on div "WY Annual List, No Nom" at bounding box center [608, 466] width 228 height 22
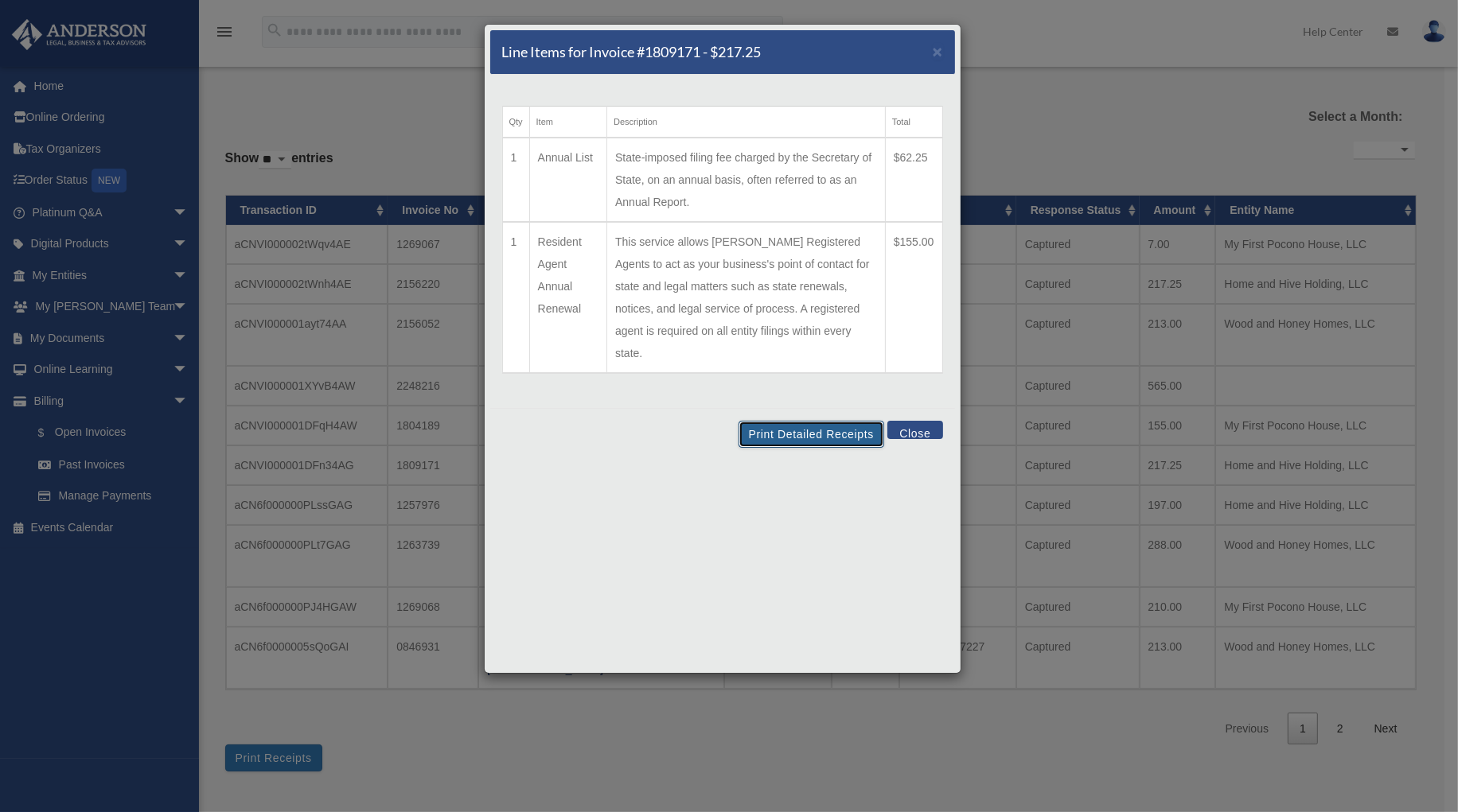
click at [792, 421] on button "Print Detailed Receipts" at bounding box center [811, 434] width 145 height 27
click at [942, 51] on span "×" at bounding box center [938, 51] width 10 height 18
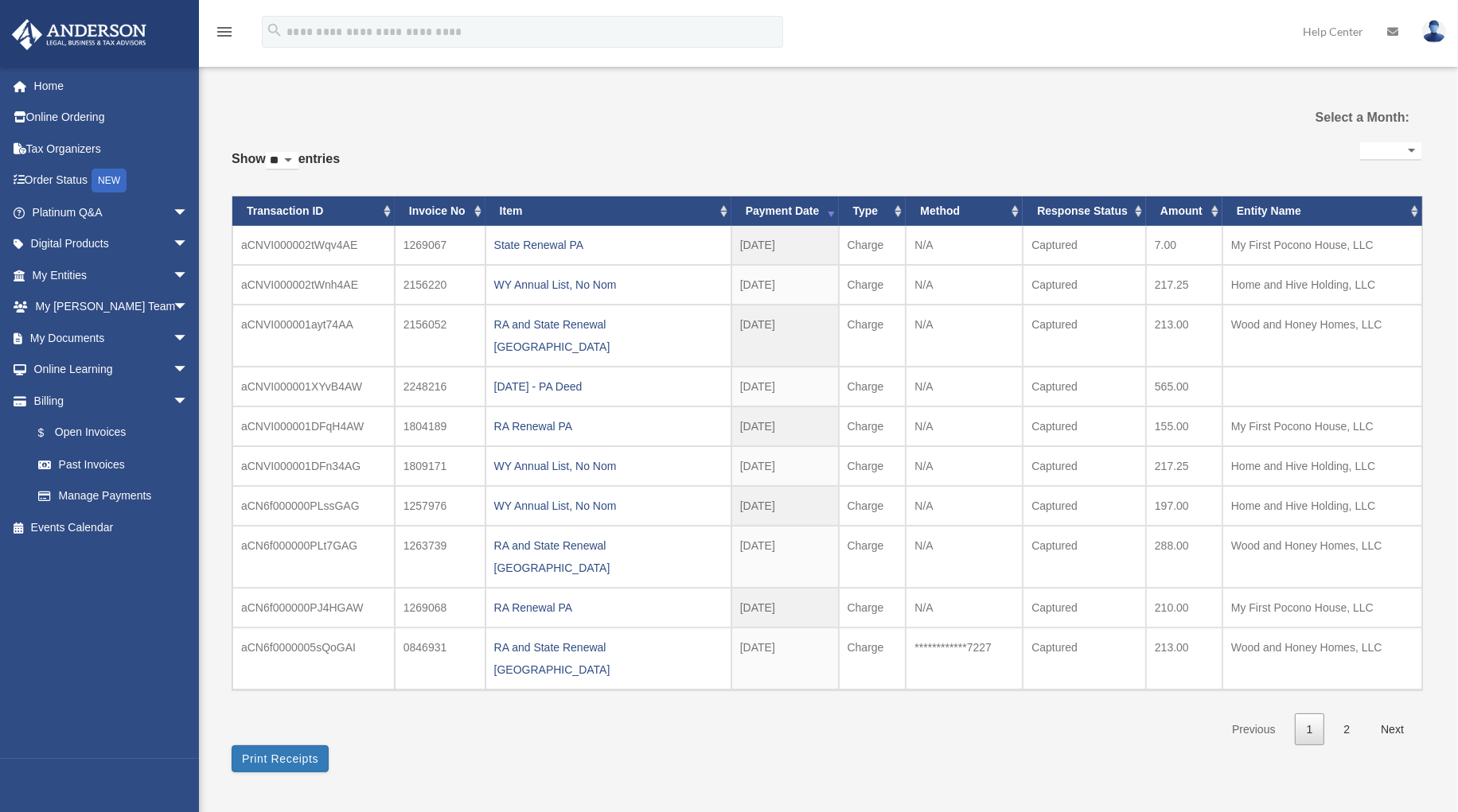
click at [520, 415] on div "RA Renewal PA" at bounding box center [608, 426] width 228 height 22
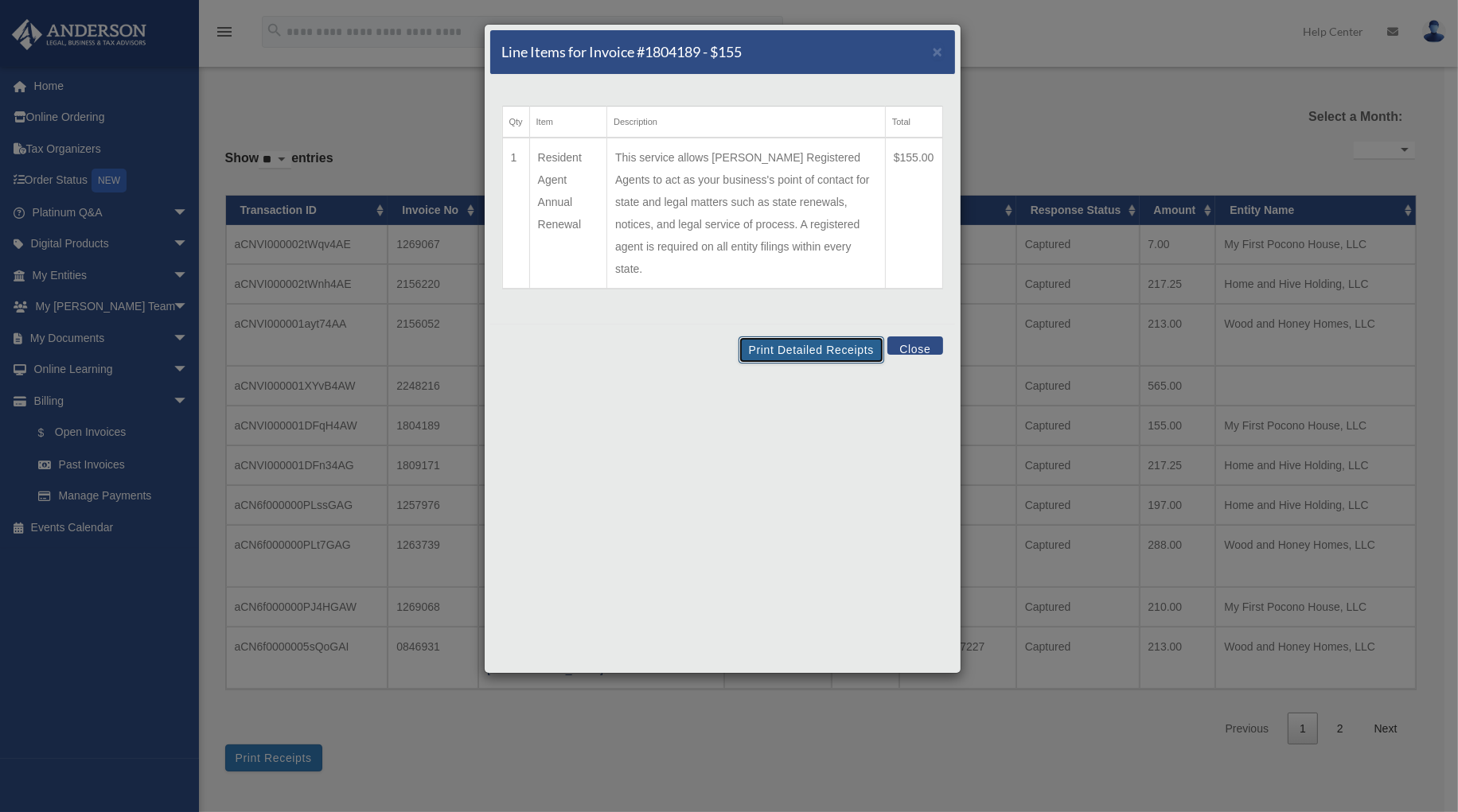
click at [796, 336] on button "Print Detailed Receipts" at bounding box center [811, 350] width 145 height 27
click at [939, 48] on span "×" at bounding box center [938, 51] width 10 height 18
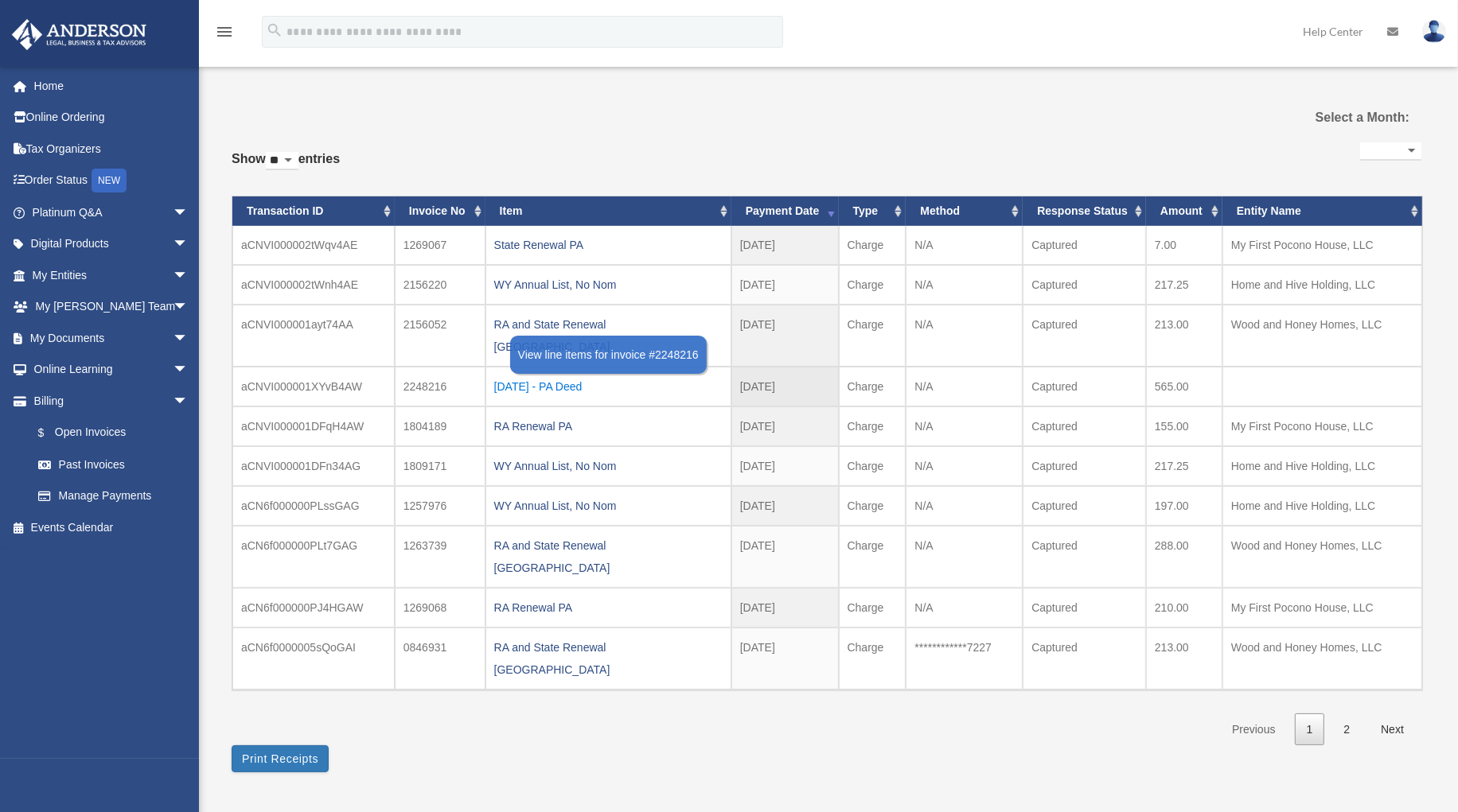
click at [538, 375] on div "[DATE] - PA Deed" at bounding box center [608, 386] width 228 height 22
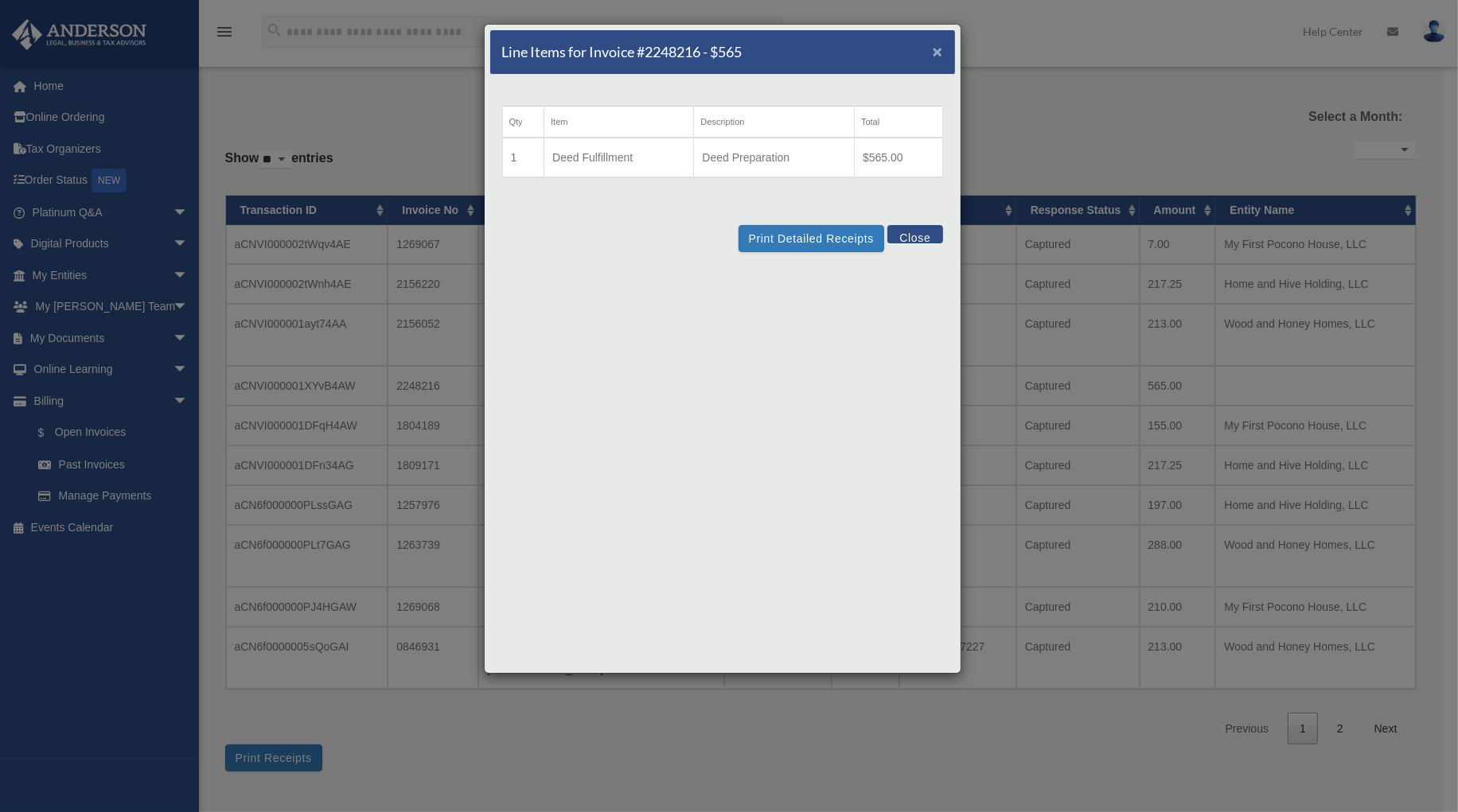
click at [935, 46] on span "×" at bounding box center [938, 51] width 10 height 18
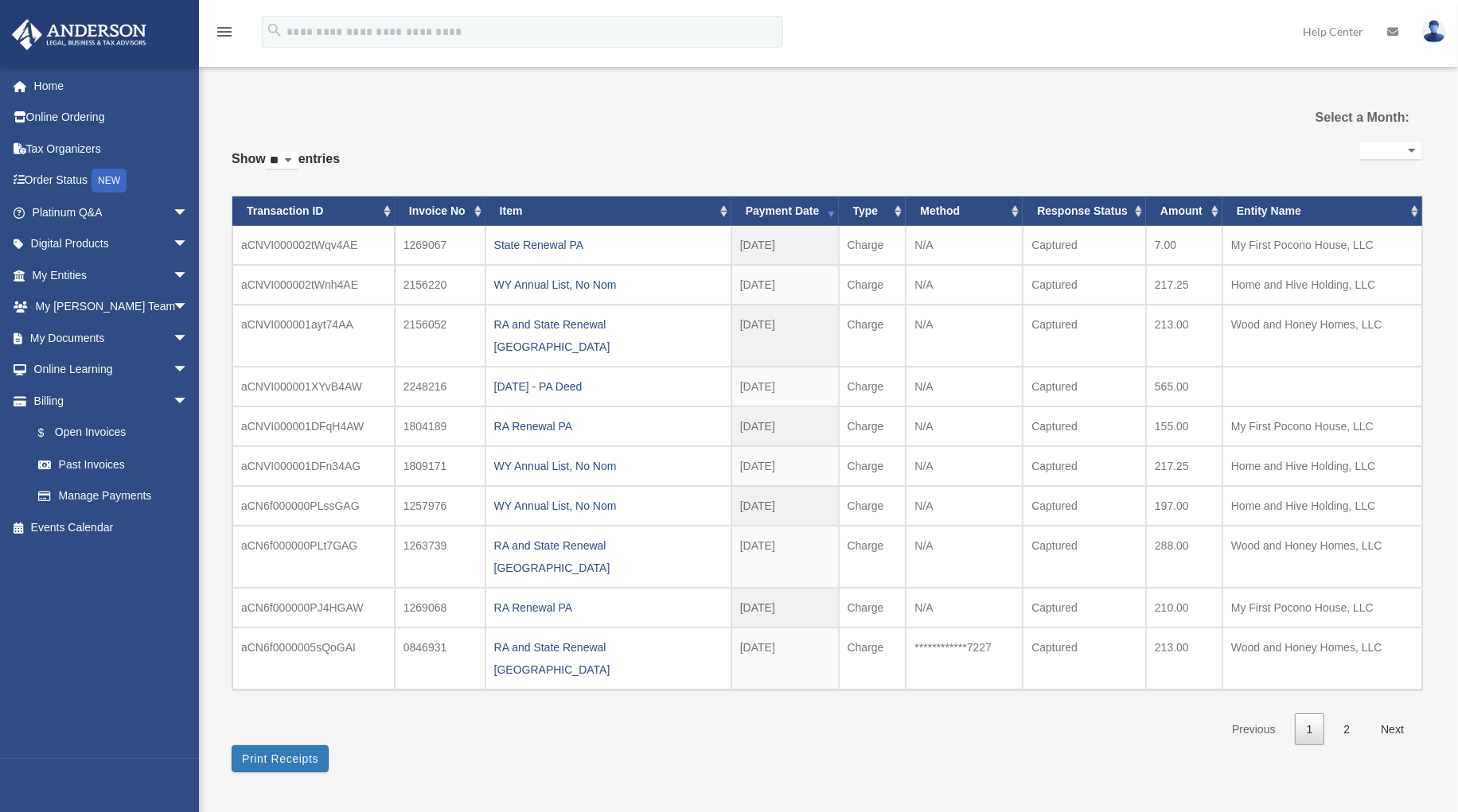
click at [515, 415] on div "RA Renewal PA" at bounding box center [608, 426] width 228 height 22
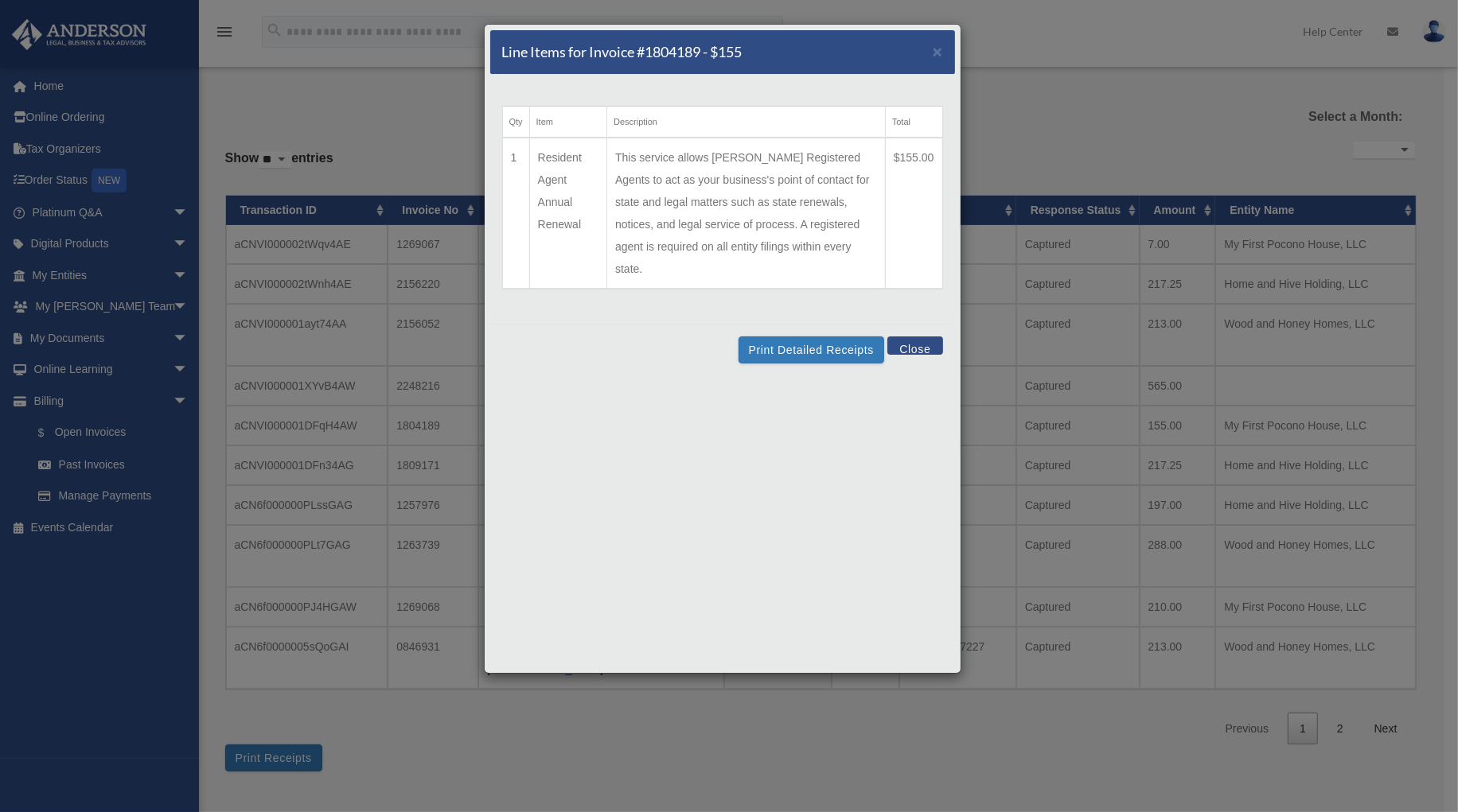
click at [785, 170] on td "This service allows [PERSON_NAME] Registered Agents to act as your business's p…" at bounding box center [746, 213] width 278 height 151
click at [793, 336] on button "Print Detailed Receipts" at bounding box center [811, 350] width 145 height 27
click at [940, 52] on span "×" at bounding box center [938, 51] width 10 height 18
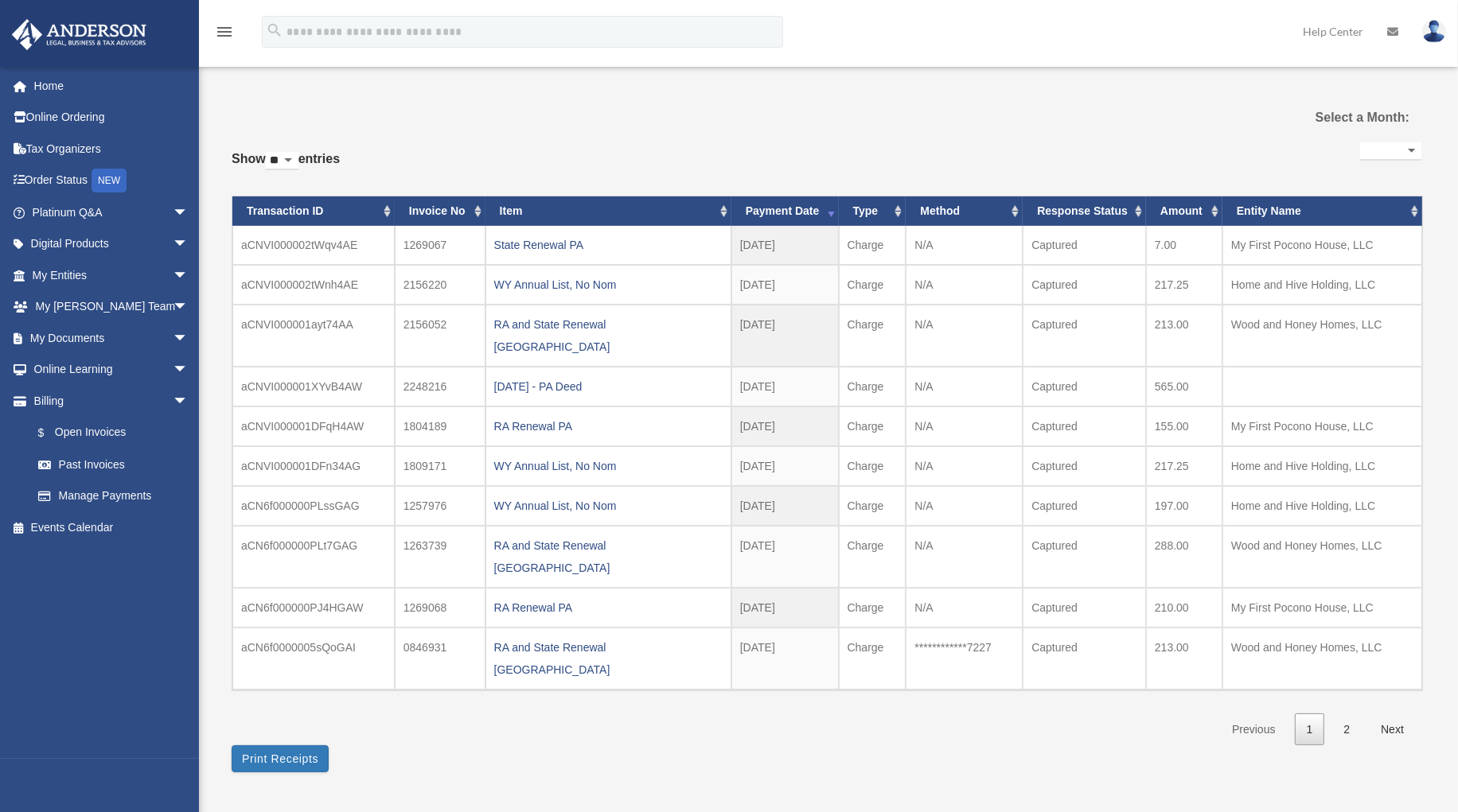
click at [538, 636] on div "RA and State Renewal [GEOGRAPHIC_DATA]" at bounding box center [608, 658] width 228 height 45
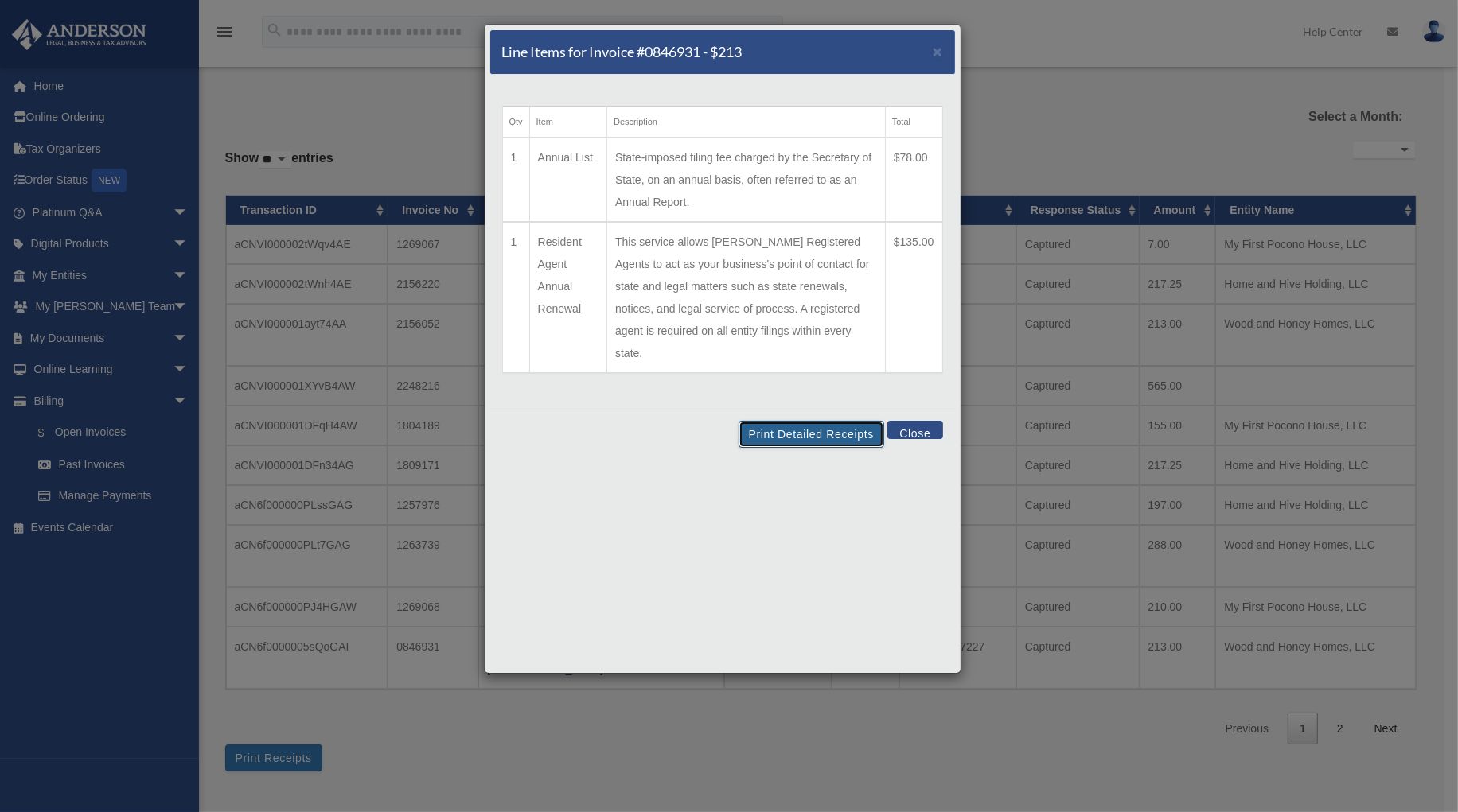
click at [783, 421] on button "Print Detailed Receipts" at bounding box center [811, 434] width 145 height 27
click at [780, 421] on button "Print Detailed Receipts" at bounding box center [811, 434] width 145 height 27
drag, startPoint x: 935, startPoint y: 52, endPoint x: 925, endPoint y: 50, distance: 10.2
click at [934, 51] on span "×" at bounding box center [938, 51] width 10 height 18
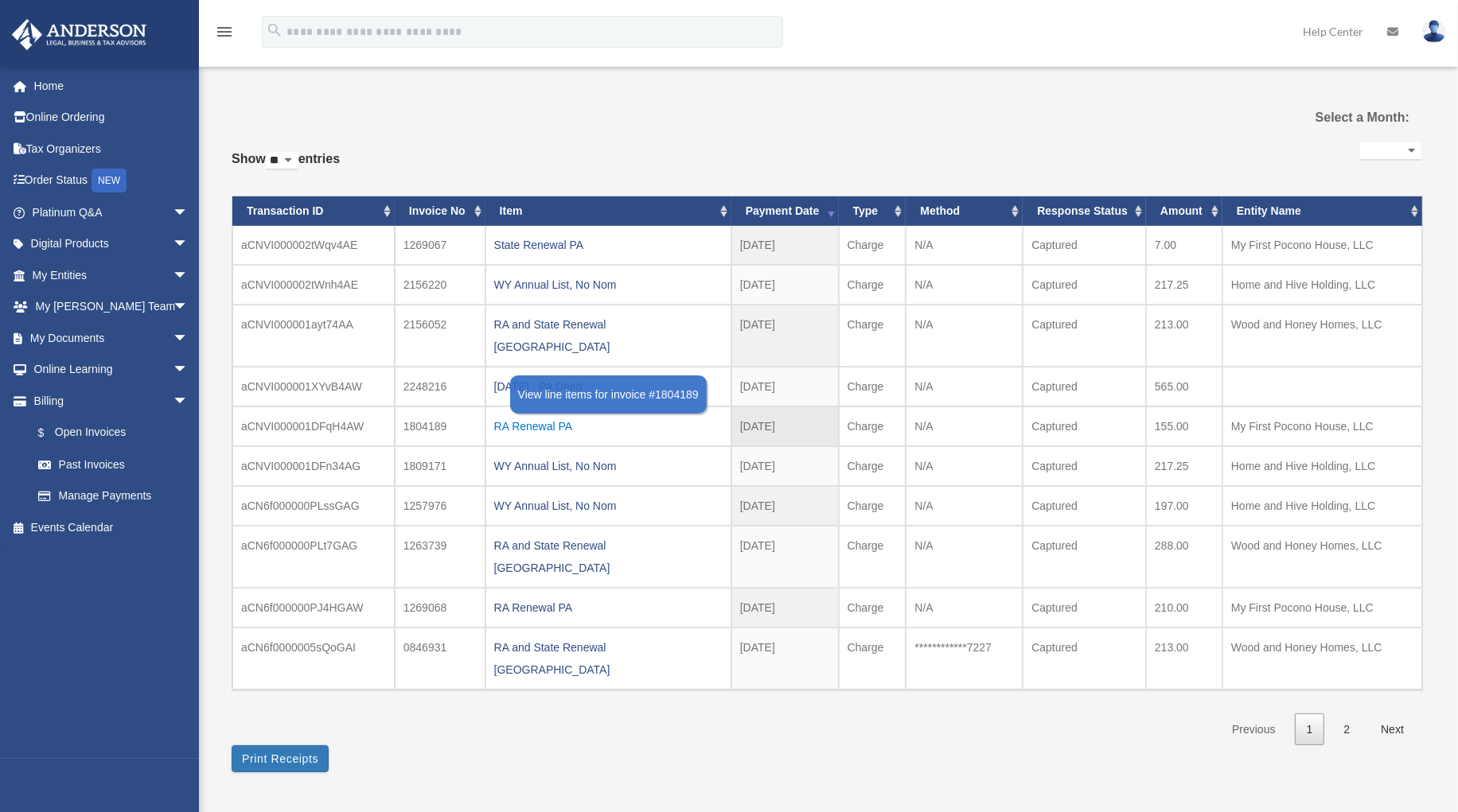
click at [555, 415] on div "RA Renewal PA" at bounding box center [608, 426] width 228 height 22
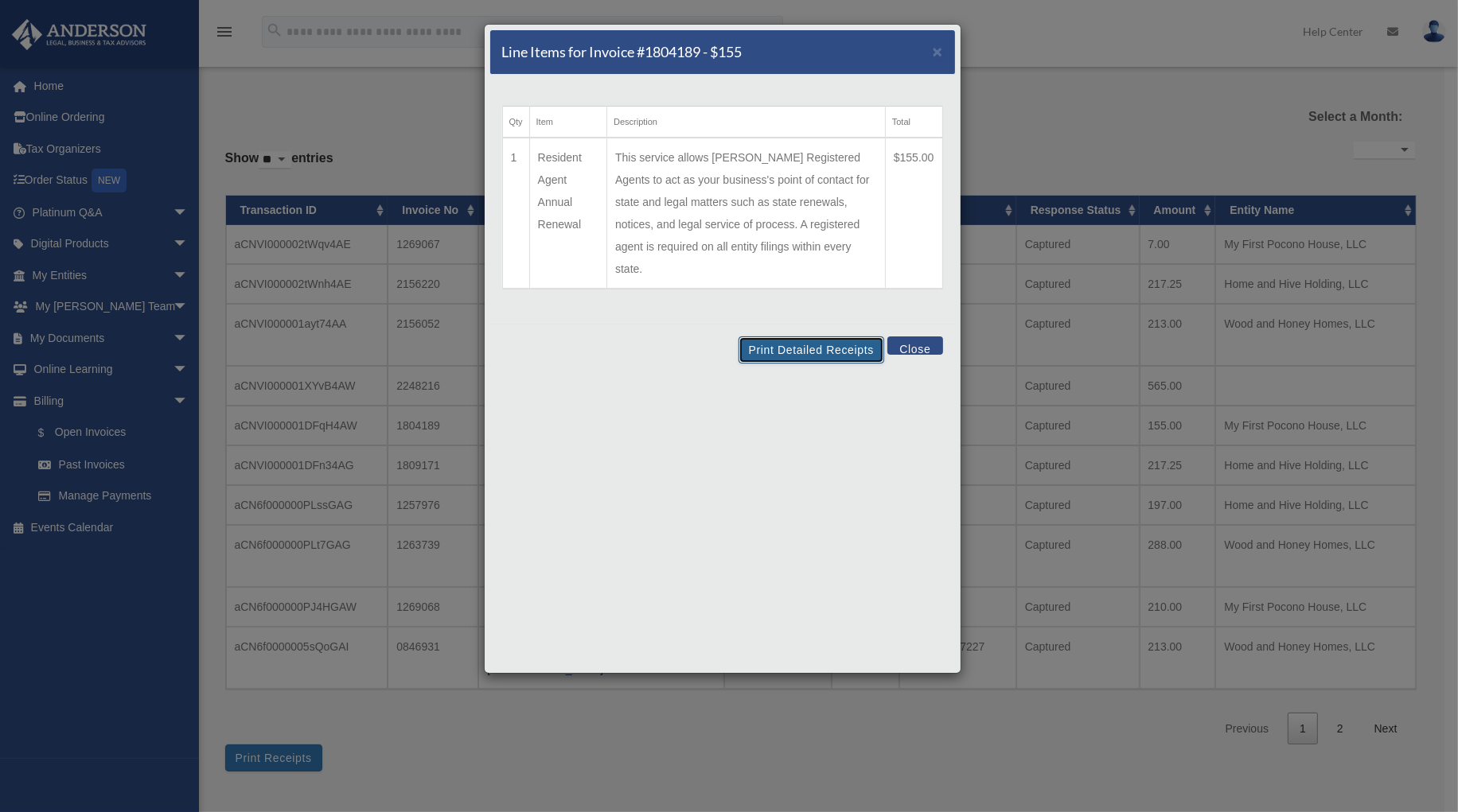
click at [809, 336] on button "Print Detailed Receipts" at bounding box center [811, 350] width 145 height 27
click at [939, 52] on span "×" at bounding box center [938, 51] width 10 height 18
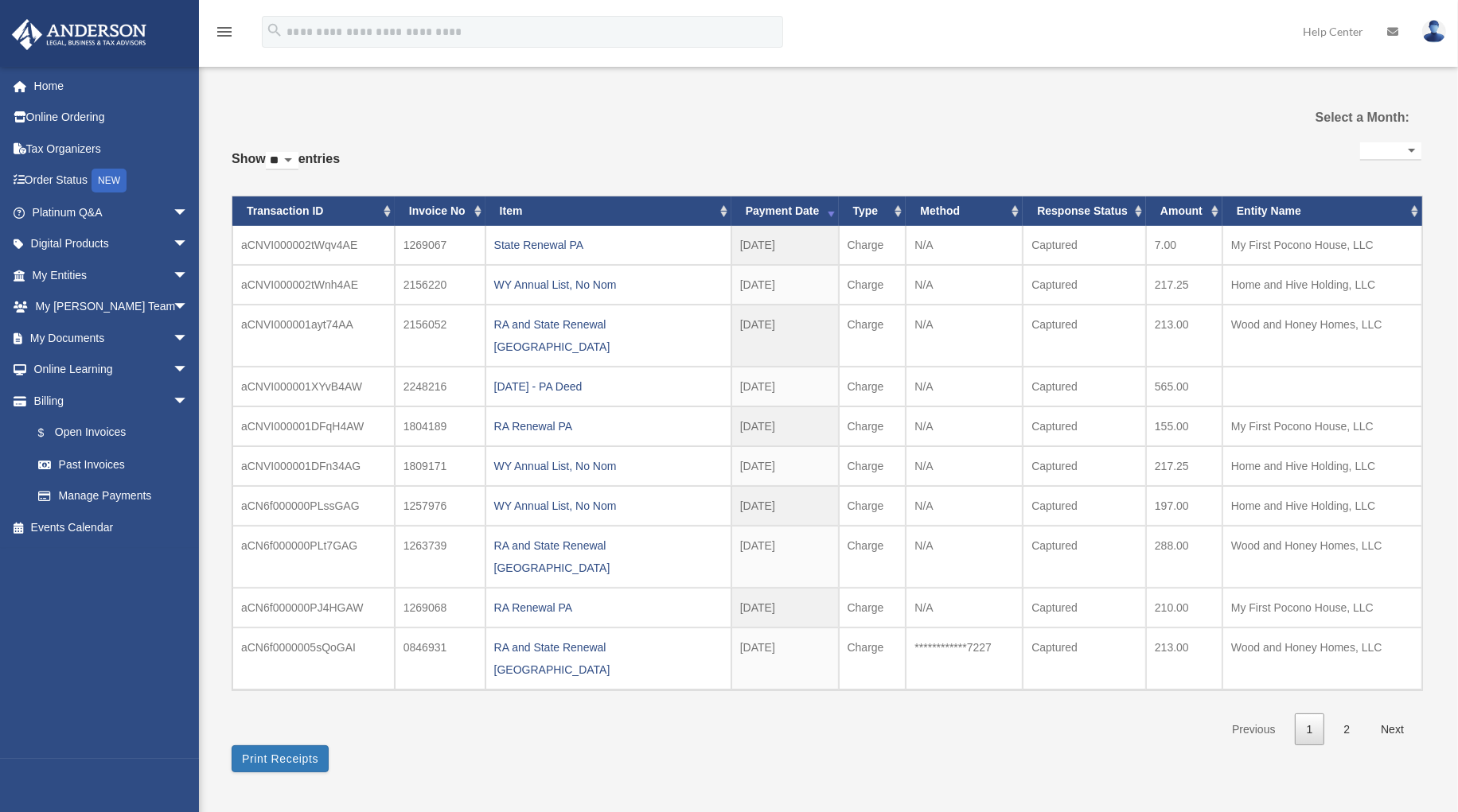
click at [517, 415] on div "RA Renewal PA" at bounding box center [608, 426] width 228 height 22
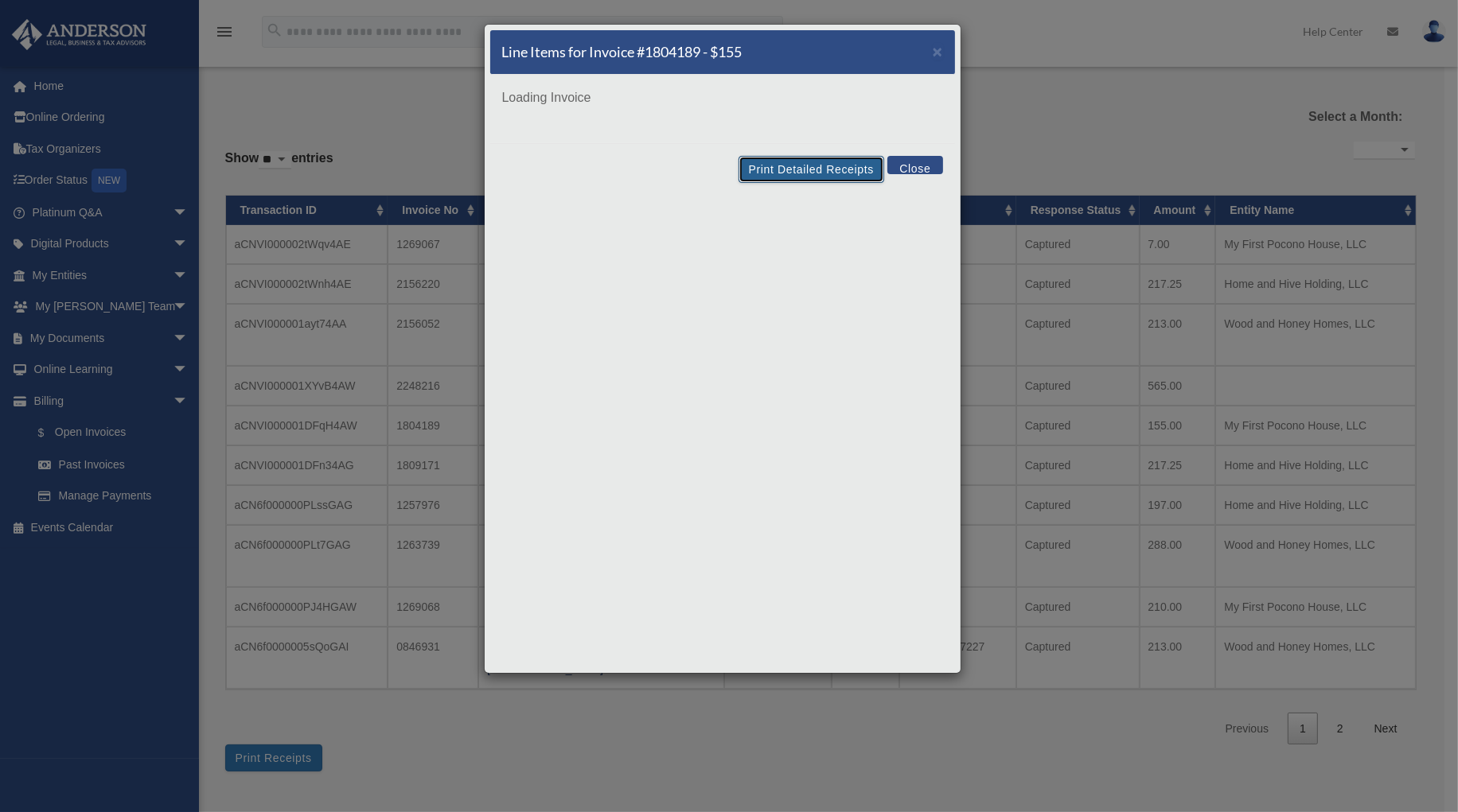
click at [793, 169] on button "Print Detailed Receipts" at bounding box center [811, 169] width 145 height 27
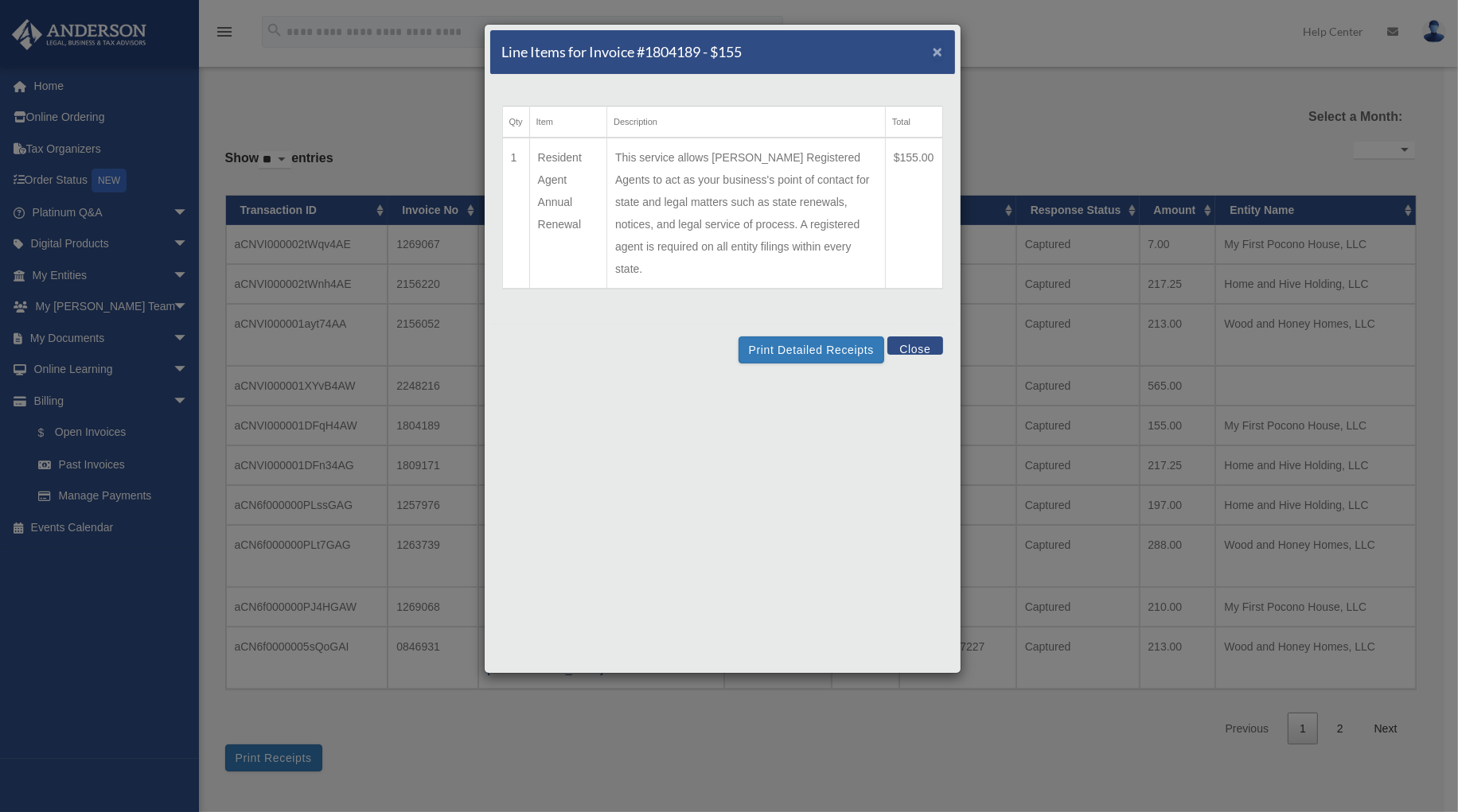
click at [934, 51] on span "×" at bounding box center [938, 51] width 10 height 18
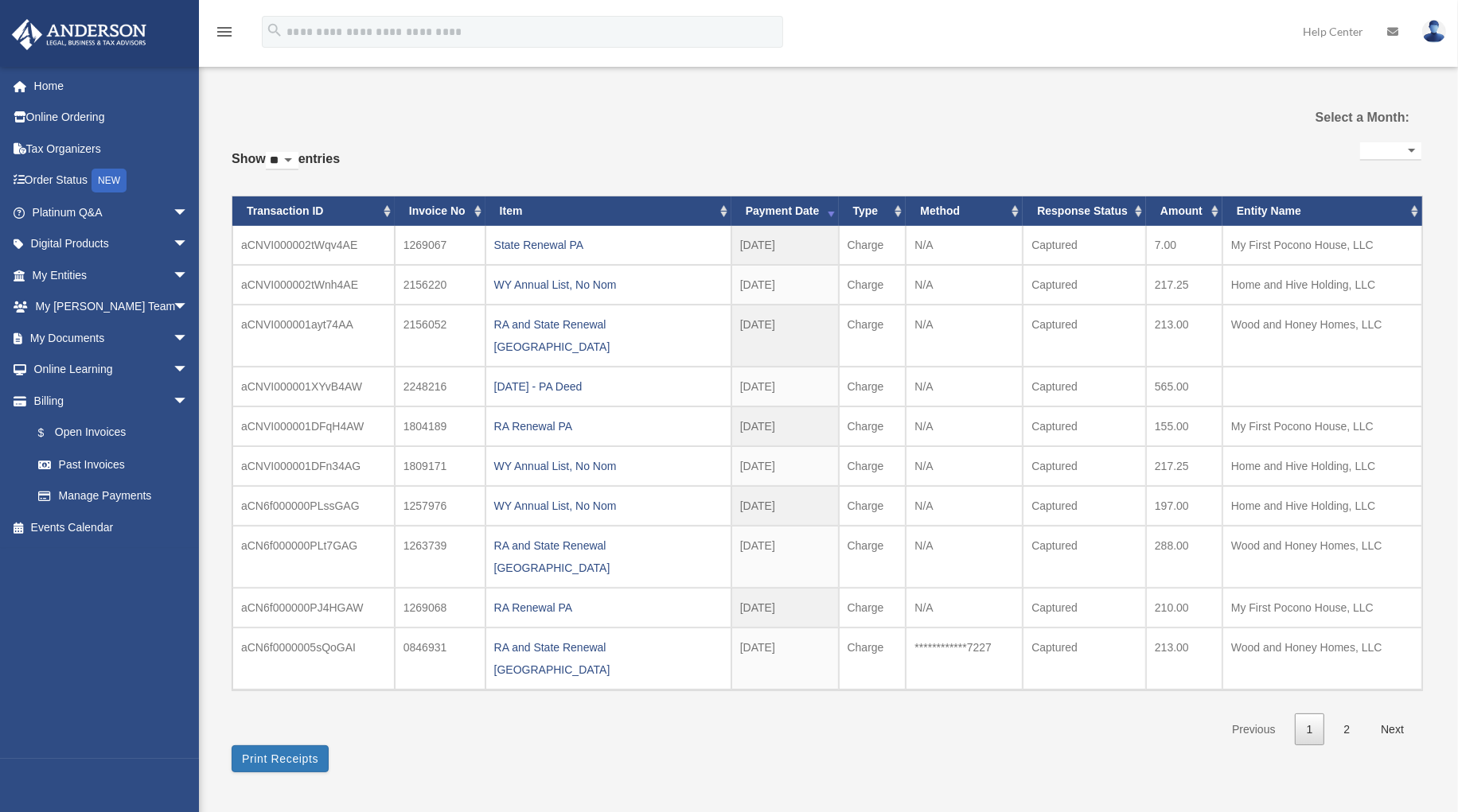
click at [543, 455] on div "WY Annual List, No Nom" at bounding box center [608, 466] width 228 height 22
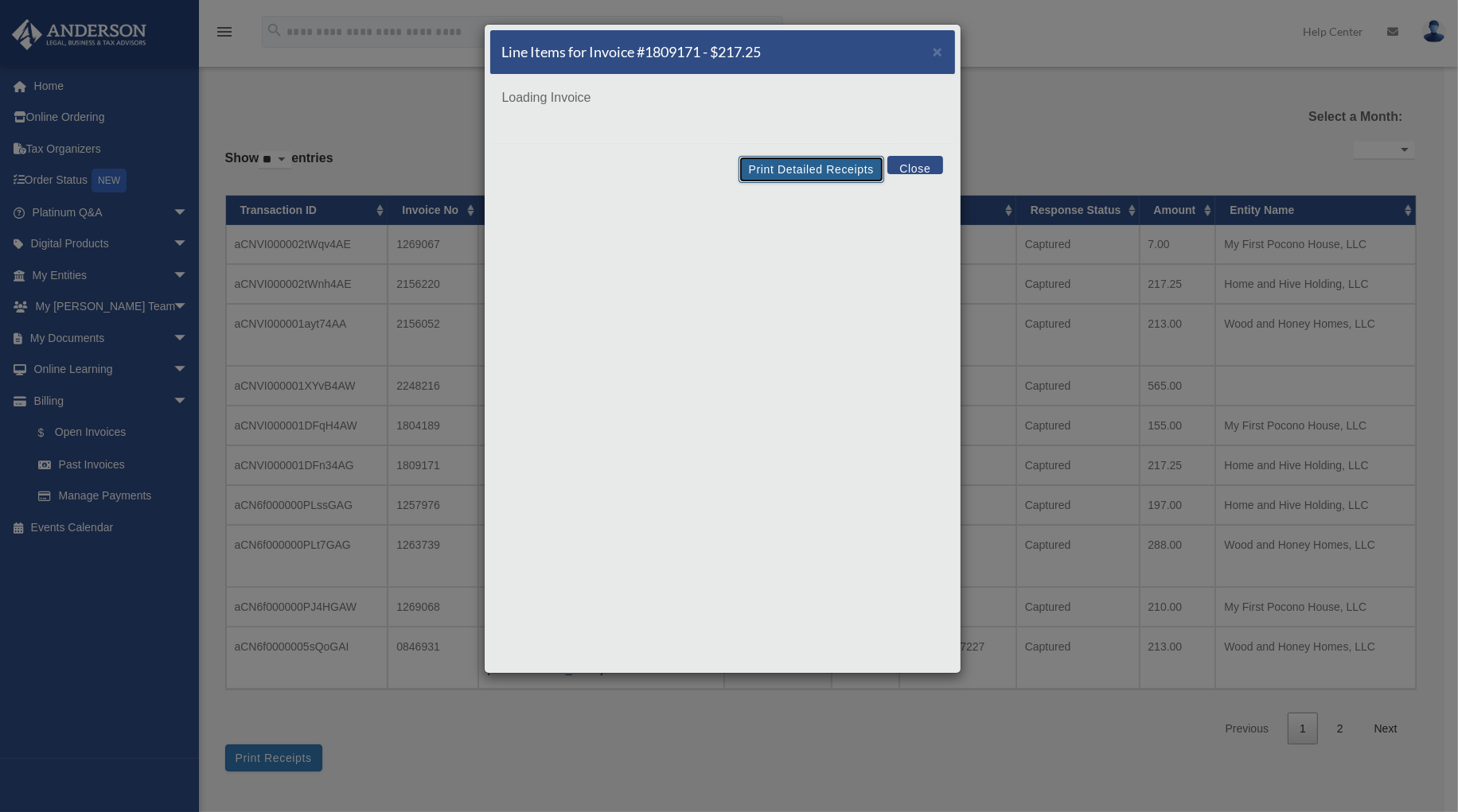
click at [817, 169] on button "Print Detailed Receipts" at bounding box center [811, 169] width 145 height 27
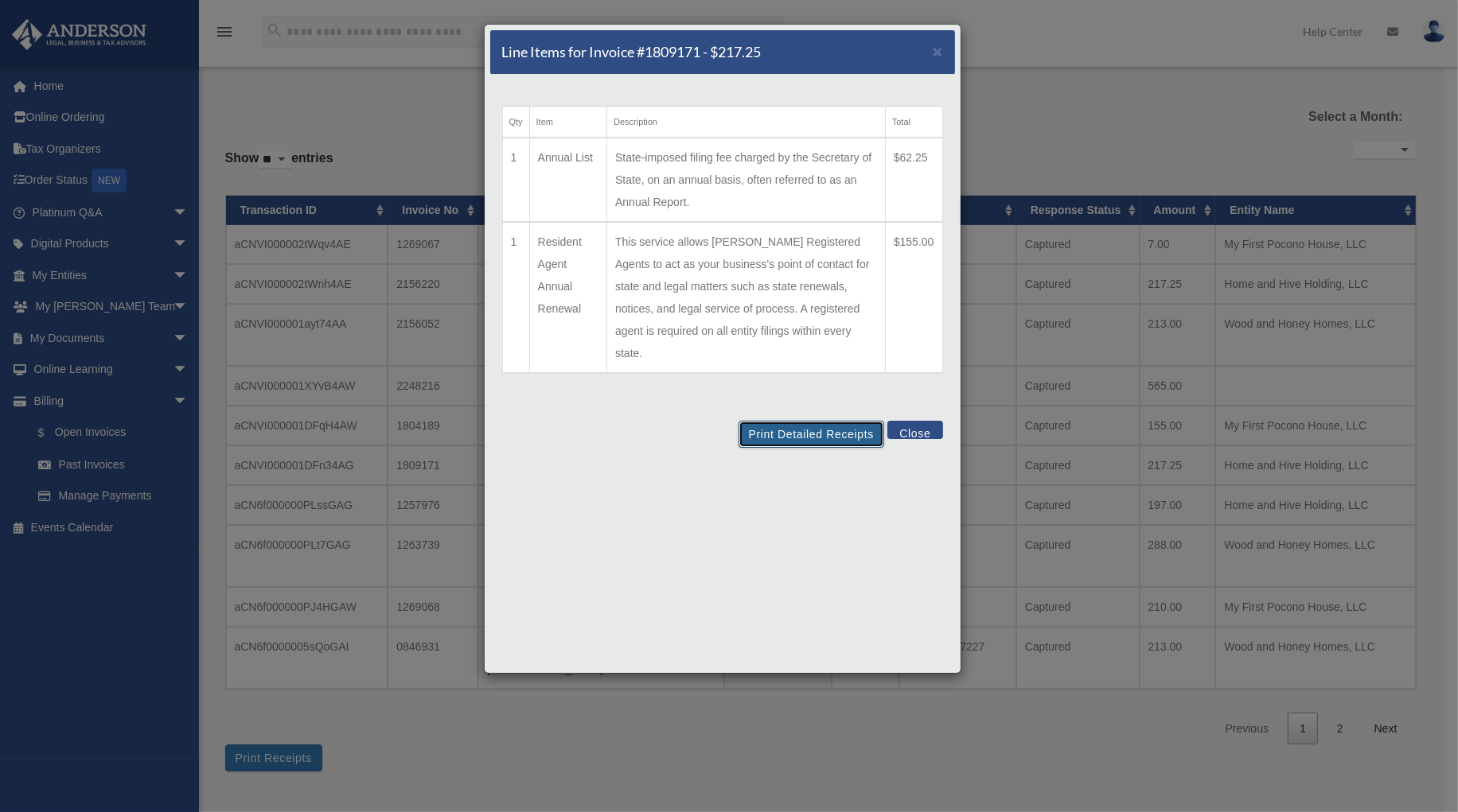
click at [782, 421] on button "Print Detailed Receipts" at bounding box center [811, 434] width 145 height 27
click at [941, 51] on span "×" at bounding box center [938, 51] width 10 height 18
